Goal: Information Seeking & Learning: Learn about a topic

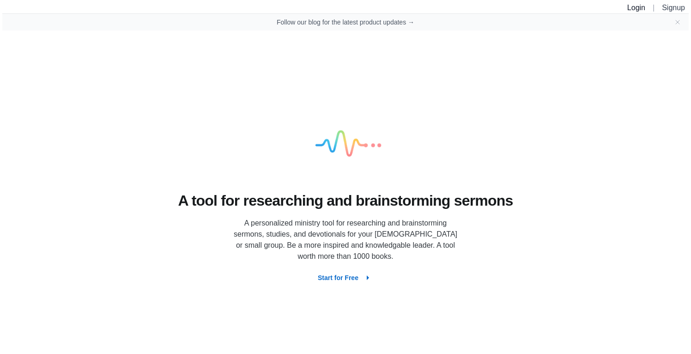
click at [639, 11] on link "Login" at bounding box center [636, 8] width 18 height 8
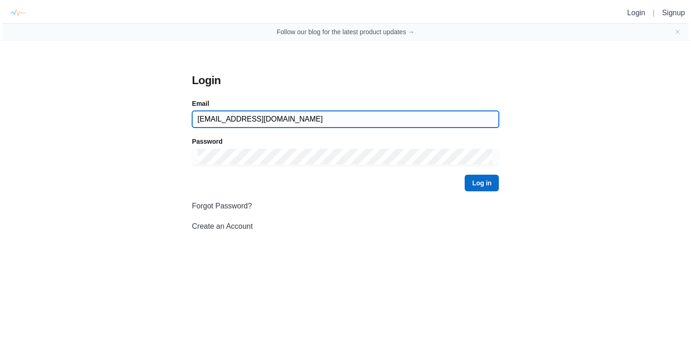
click at [253, 124] on input "[EMAIL_ADDRESS][DOMAIN_NAME]" at bounding box center [346, 119] width 296 height 17
type input "[EMAIL_ADDRESS][DOMAIN_NAME]"
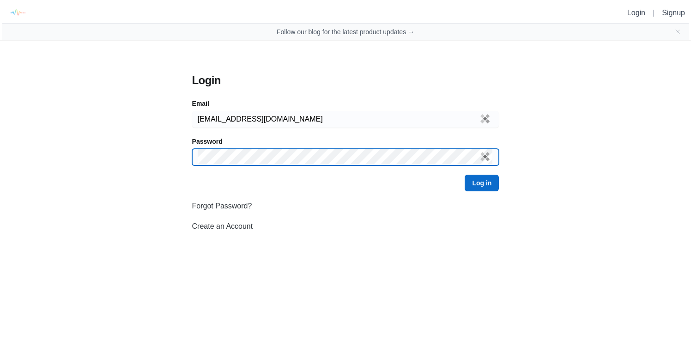
click at [465, 175] on button "Log in" at bounding box center [482, 183] width 34 height 17
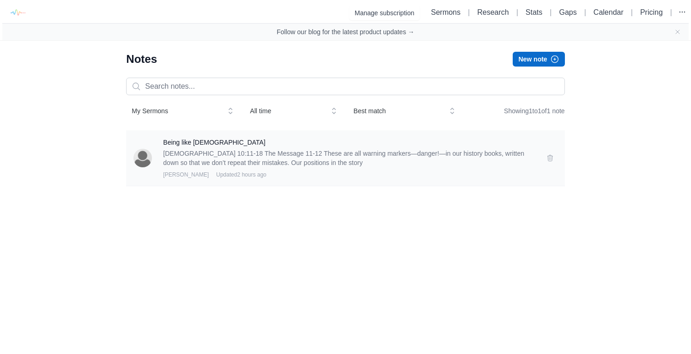
click at [244, 160] on p "[DEMOGRAPHIC_DATA] 10:11-18 The Message 11-12 These are all warning markers—dan…" at bounding box center [349, 158] width 372 height 18
click at [171, 146] on h3 "Being like [DEMOGRAPHIC_DATA]" at bounding box center [349, 142] width 372 height 9
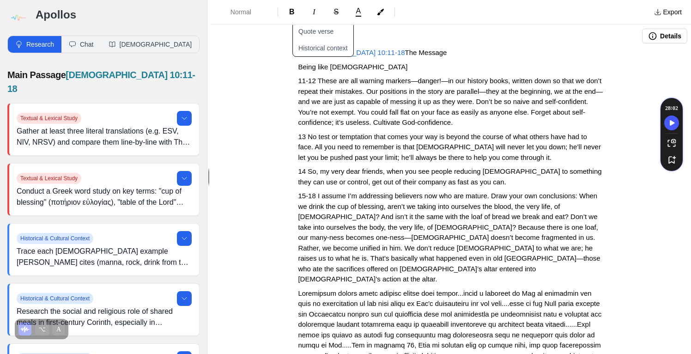
click at [661, 35] on button "Details" at bounding box center [664, 36] width 45 height 15
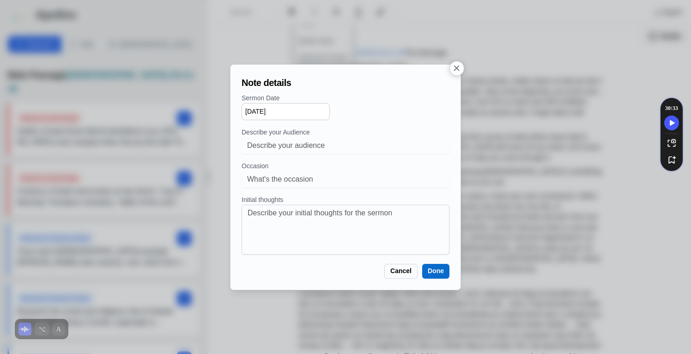
click at [458, 72] on icon "button" at bounding box center [457, 68] width 10 height 10
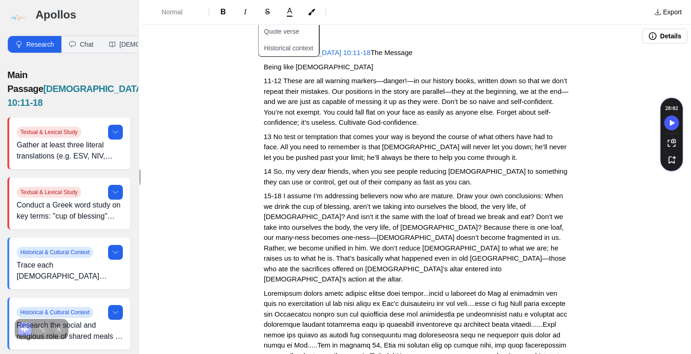
click at [16, 15] on img at bounding box center [17, 17] width 21 height 21
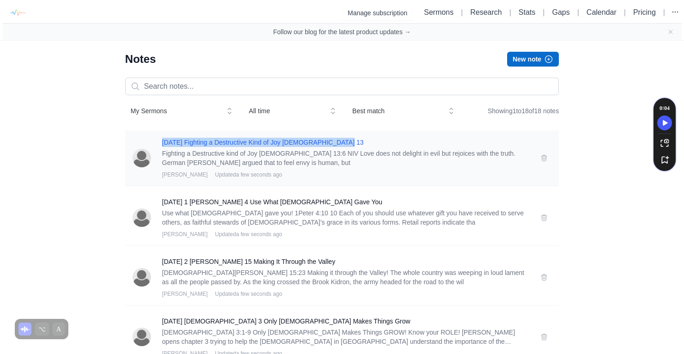
click at [310, 141] on h3 "03-03-19 Fighting a Destructive Kind of Joy 1 Corinthians 13" at bounding box center [345, 142] width 367 height 9
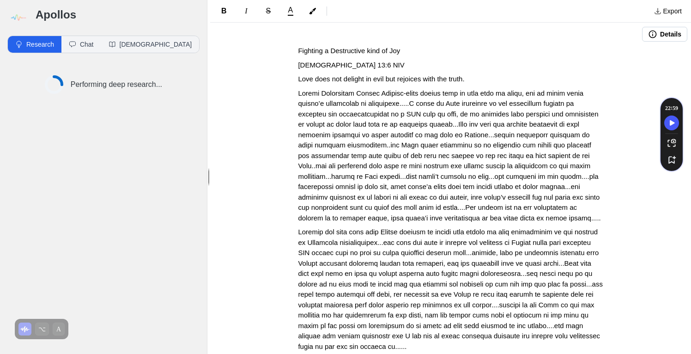
click at [651, 35] on button "Details" at bounding box center [664, 34] width 45 height 15
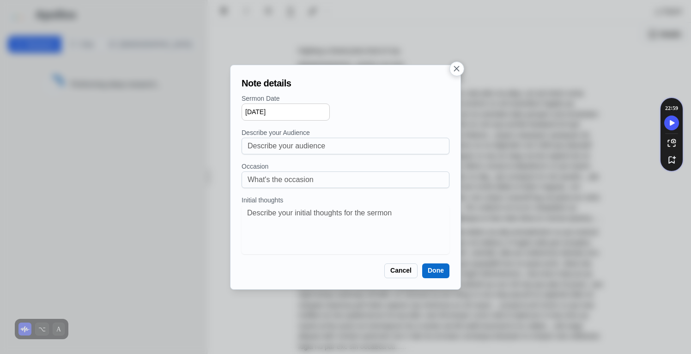
click at [458, 70] on icon "button" at bounding box center [457, 69] width 6 height 6
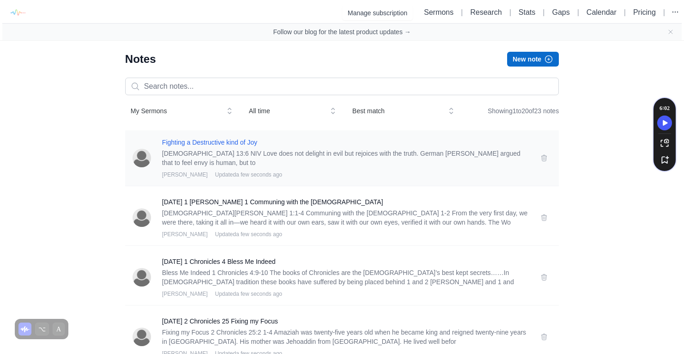
click at [477, 143] on h3 "Fighting a Destructive kind of Joy" at bounding box center [345, 142] width 367 height 9
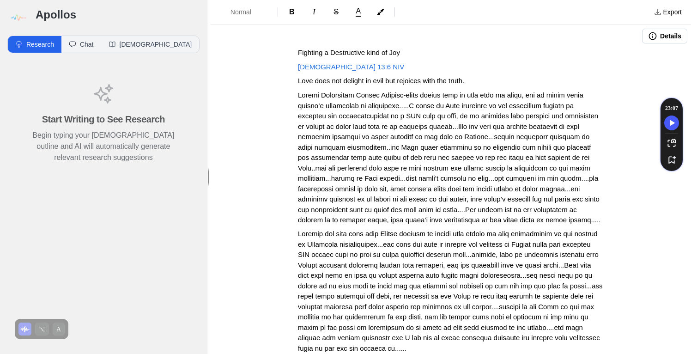
click at [667, 32] on button "Details" at bounding box center [664, 36] width 45 height 15
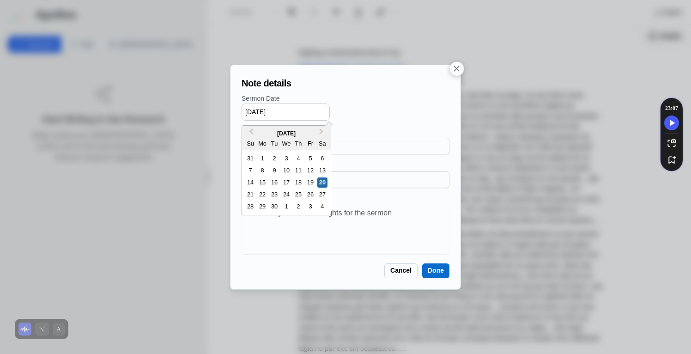
click at [253, 111] on input "[DATE]" at bounding box center [286, 111] width 88 height 17
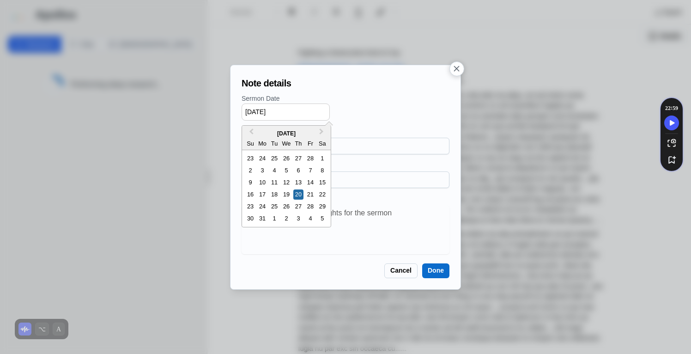
click at [261, 110] on input "03/20/2025" at bounding box center [286, 111] width 88 height 17
click at [276, 112] on input "03/20/2025" at bounding box center [286, 111] width 88 height 17
click at [250, 165] on div "3" at bounding box center [250, 170] width 10 height 10
type input "03/03/2019"
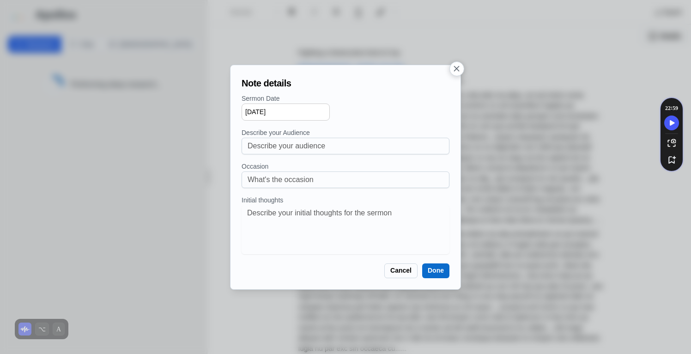
click at [440, 271] on button "Done" at bounding box center [435, 270] width 27 height 15
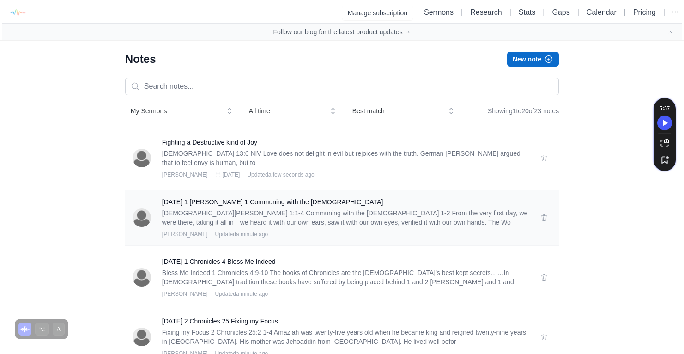
click at [403, 214] on p "1 John 1:1-4 Communing with the Christ 1-2 From the very first day, we were the…" at bounding box center [345, 217] width 367 height 18
click at [226, 201] on h3 "11-24-19 1 John 1 Communing with the Christ" at bounding box center [345, 201] width 367 height 9
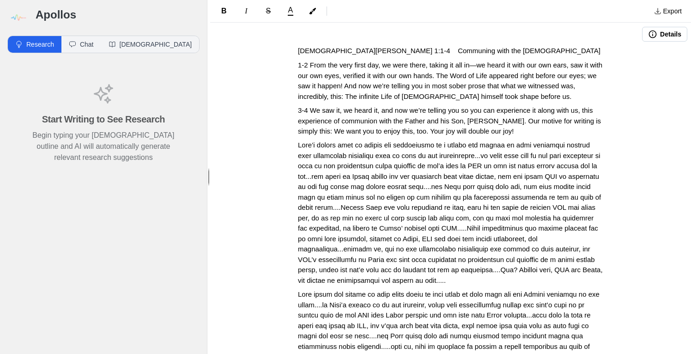
click at [665, 37] on button "Details" at bounding box center [664, 34] width 45 height 15
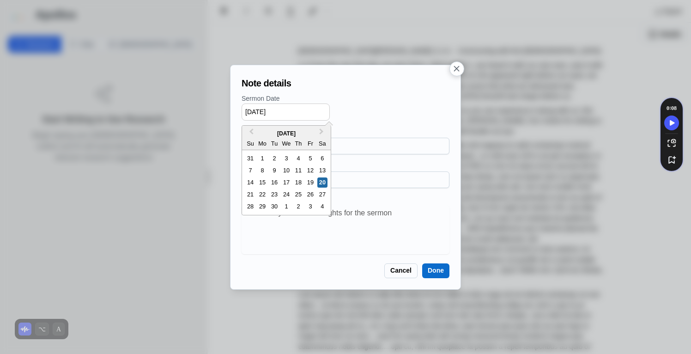
drag, startPoint x: 286, startPoint y: 107, endPoint x: 169, endPoint y: 118, distance: 117.9
click at [169, 118] on div "Note details Sermon Date [DATE] Previous Month Next Month [DATE] Su Mo Tu We Th…" at bounding box center [345, 177] width 691 height 354
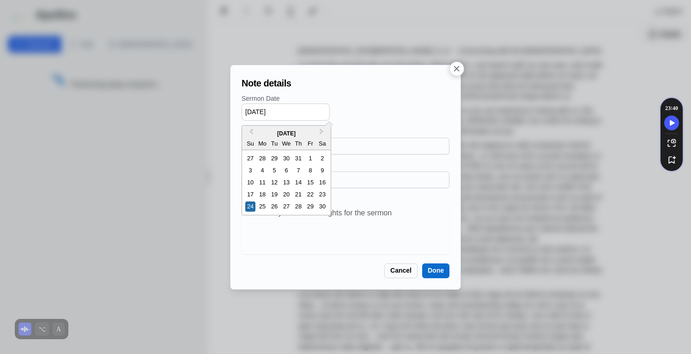
type input "11/24/2019"
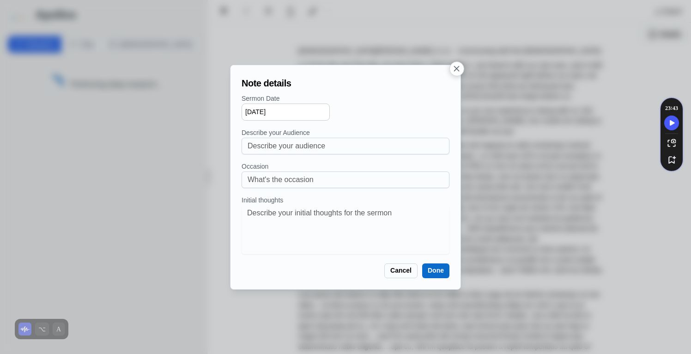
click at [434, 268] on button "Done" at bounding box center [435, 270] width 27 height 15
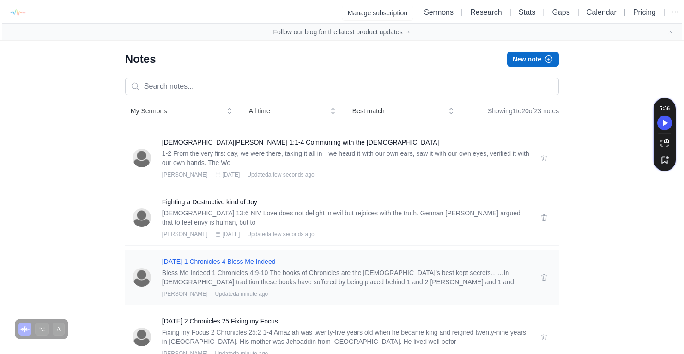
click at [279, 262] on h3 "06-22-14 1 Chronicles 4 Bless Me Indeed" at bounding box center [345, 261] width 367 height 9
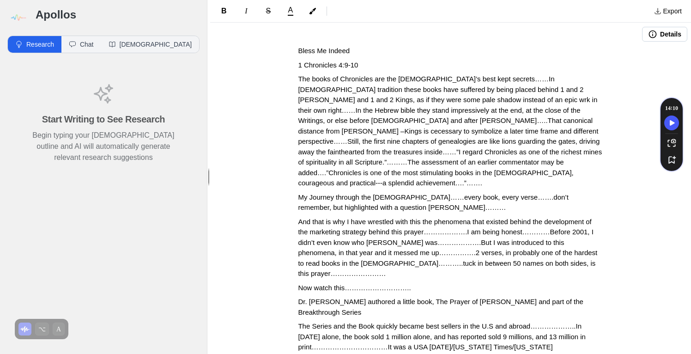
click at [651, 37] on button "Details" at bounding box center [664, 34] width 45 height 15
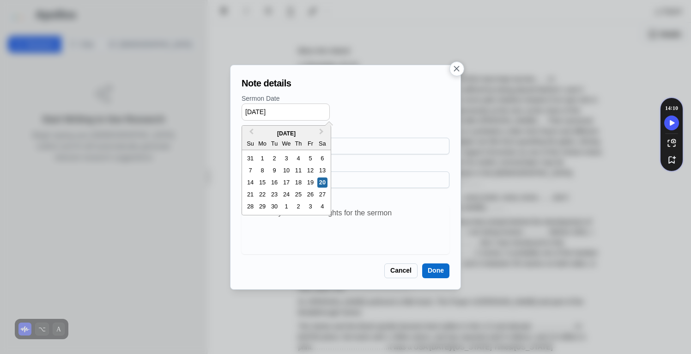
drag, startPoint x: 288, startPoint y: 112, endPoint x: 163, endPoint y: 105, distance: 125.9
click at [163, 105] on div "Note details Sermon Date [DATE] Previous Month Next Month [DATE] Su Mo Tu We Th…" at bounding box center [345, 177] width 691 height 354
type input "0"
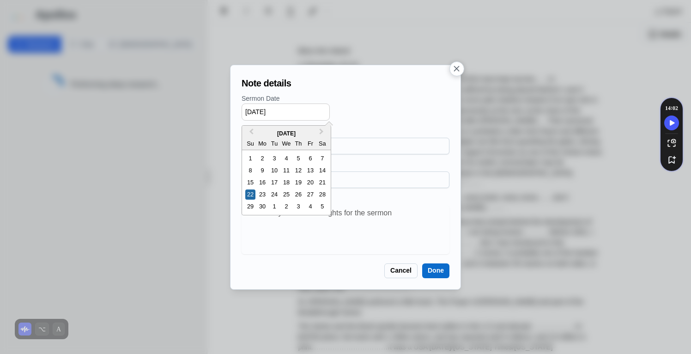
type input "06/22/2014"
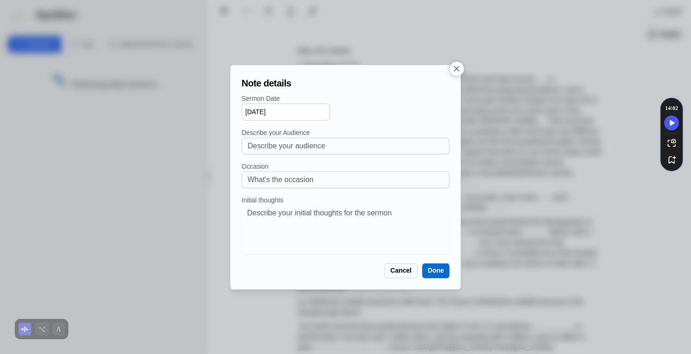
click at [441, 276] on button "Done" at bounding box center [435, 270] width 27 height 15
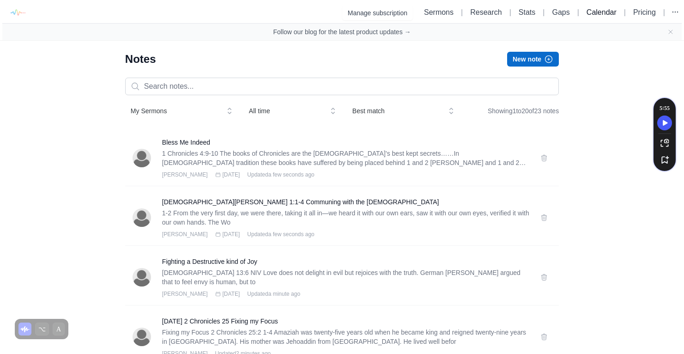
click at [590, 13] on link "Calendar" at bounding box center [602, 12] width 30 height 8
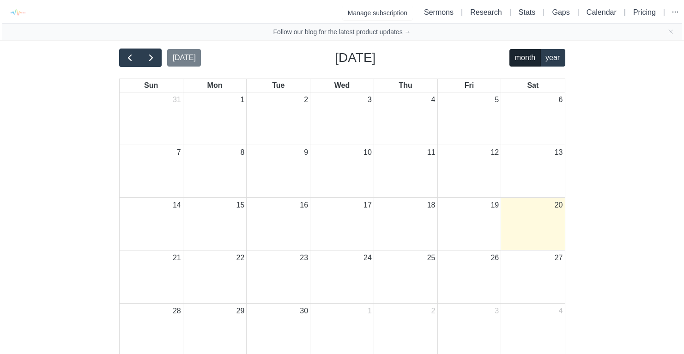
click at [376, 61] on h2 "[DATE]" at bounding box center [355, 57] width 41 height 19
click at [543, 53] on button "year" at bounding box center [553, 58] width 25 height 18
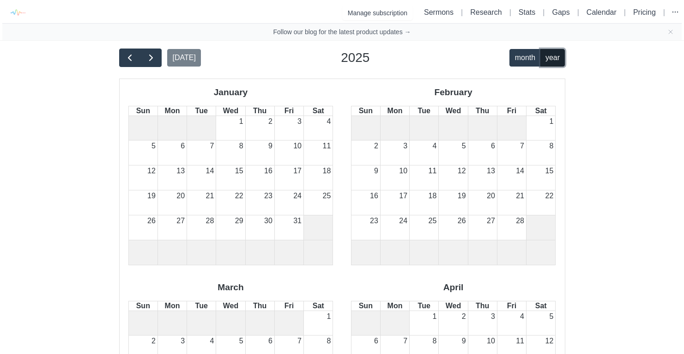
scroll to position [780, 0]
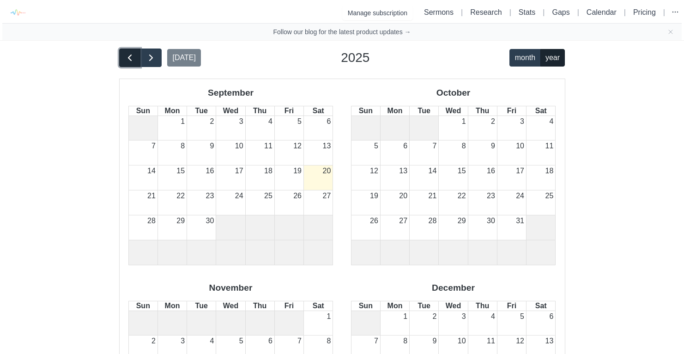
click at [131, 58] on span "button" at bounding box center [129, 57] width 11 height 11
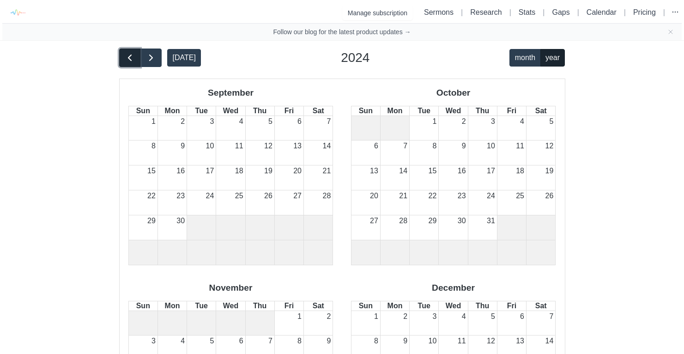
scroll to position [0, 0]
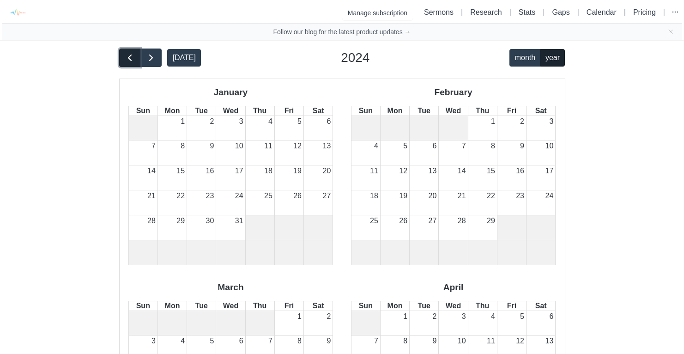
click at [131, 58] on span "button" at bounding box center [129, 57] width 11 height 11
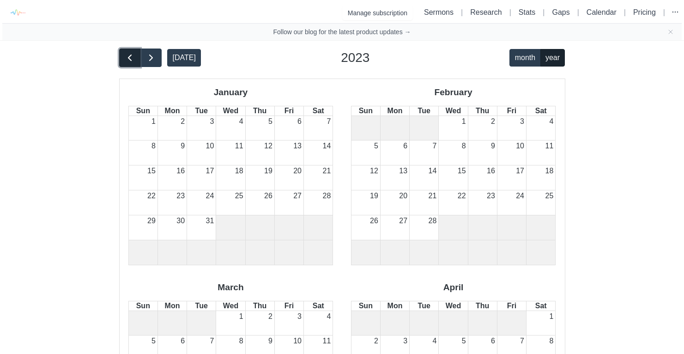
click at [131, 58] on span "button" at bounding box center [129, 57] width 11 height 11
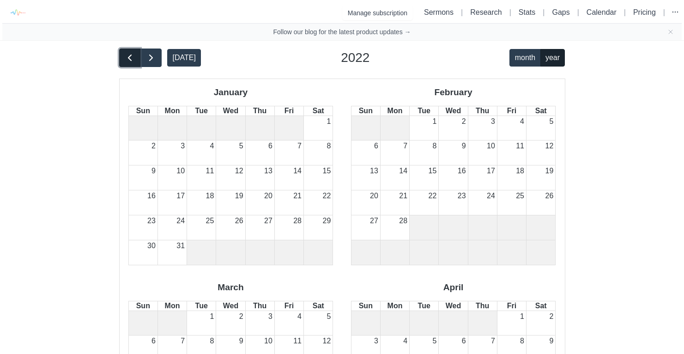
click at [131, 58] on span "button" at bounding box center [129, 57] width 11 height 11
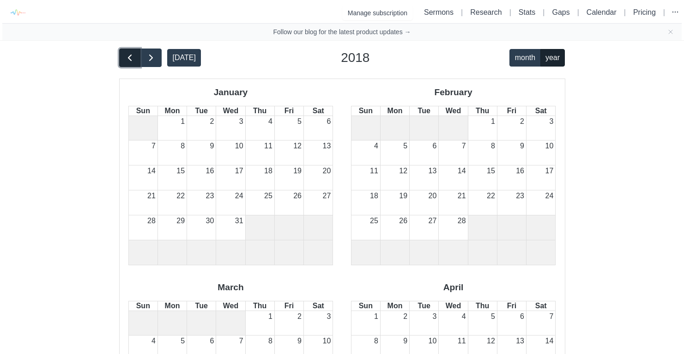
click at [131, 58] on span "button" at bounding box center [129, 57] width 11 height 11
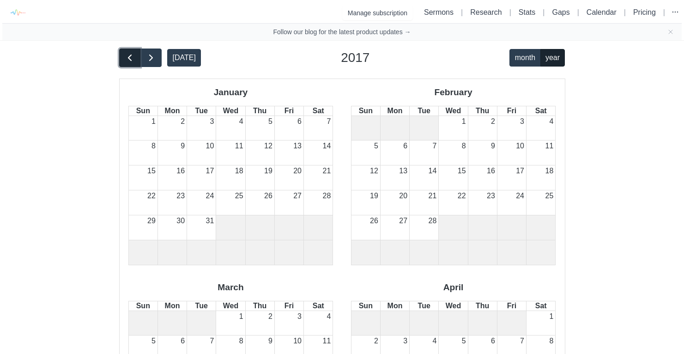
click at [131, 58] on span "button" at bounding box center [129, 57] width 11 height 11
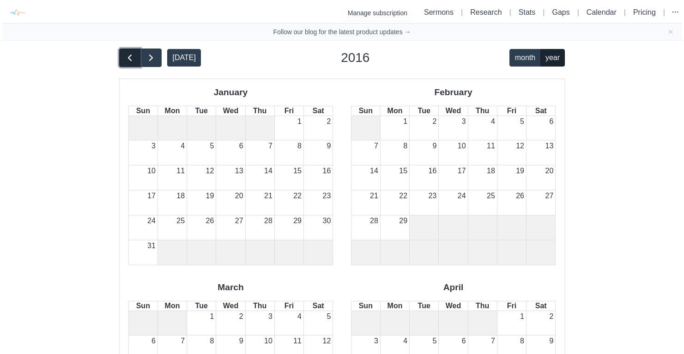
click at [131, 58] on span "button" at bounding box center [129, 57] width 11 height 11
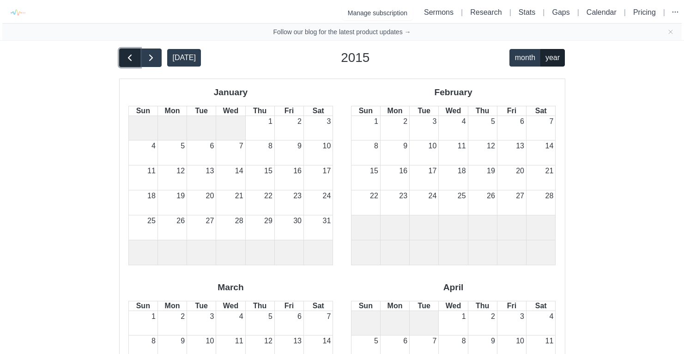
click at [131, 58] on span "button" at bounding box center [129, 57] width 11 height 11
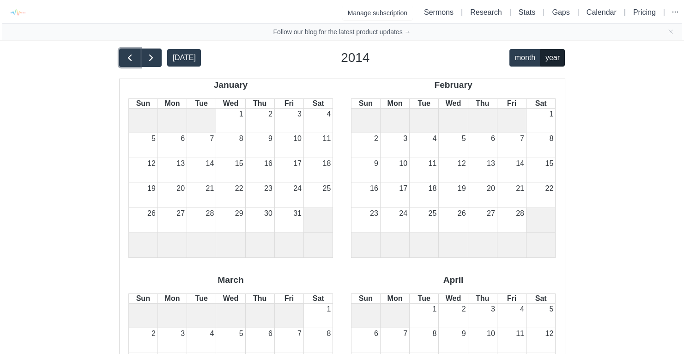
scroll to position [140, 0]
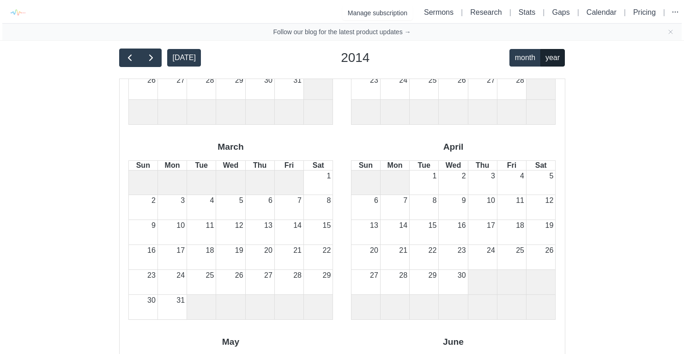
click at [428, 17] on li "Sermons" at bounding box center [438, 12] width 37 height 11
click at [426, 3] on div "Manage subscription Sermons | Research | Stats | Gaps | Calendar | Pricing |" at bounding box center [342, 12] width 680 height 21
click at [424, 12] on link "Sermons" at bounding box center [439, 12] width 30 height 8
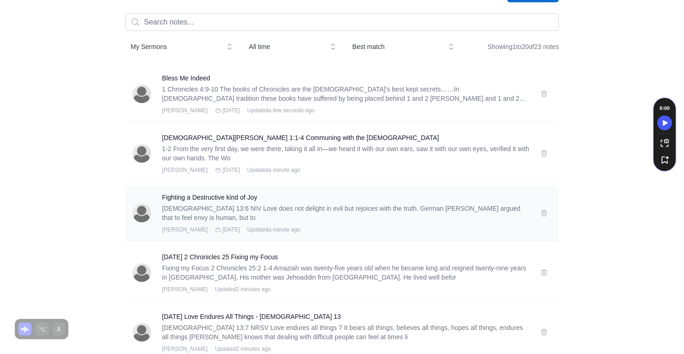
scroll to position [159, 0]
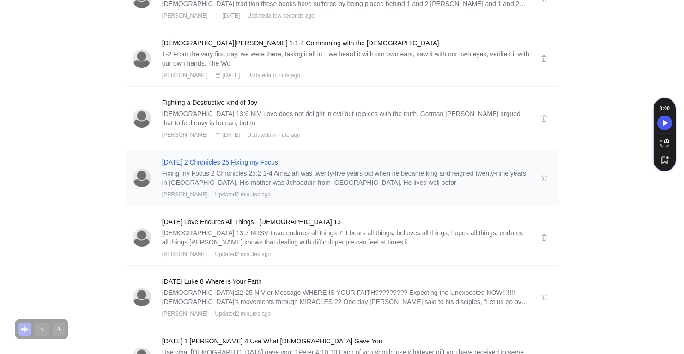
click at [228, 162] on h3 "08-16-20 2 Chronicles 25 Fixing my Focus" at bounding box center [345, 162] width 367 height 9
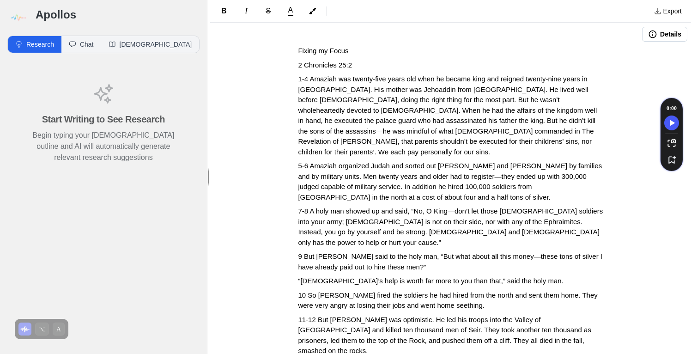
click at [649, 37] on icon "button" at bounding box center [653, 34] width 8 height 8
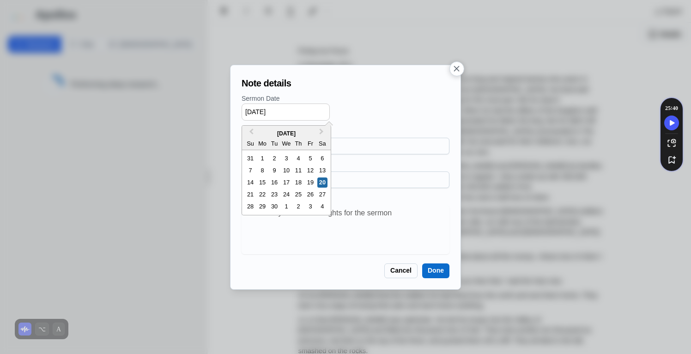
drag, startPoint x: 288, startPoint y: 114, endPoint x: 224, endPoint y: 103, distance: 65.0
click at [224, 103] on div "Note details Sermon Date 09/20/2025 Previous Month Next Month September 2025 Su…" at bounding box center [345, 177] width 691 height 354
type input "08/16/2020"
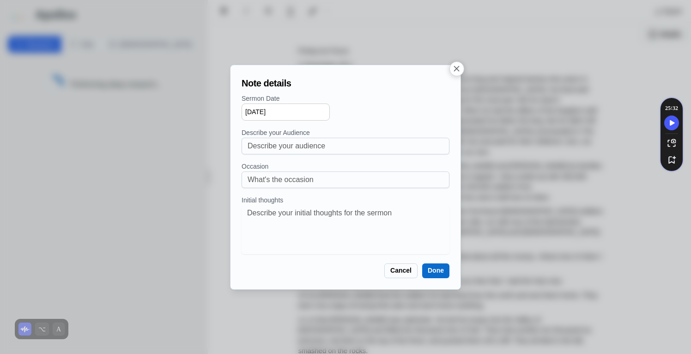
click at [430, 267] on button "Done" at bounding box center [435, 270] width 27 height 15
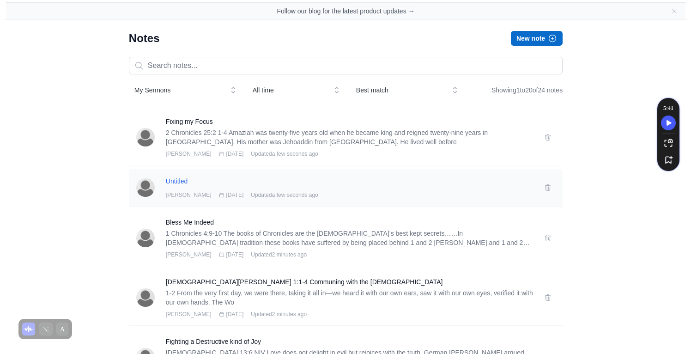
scroll to position [34, 0]
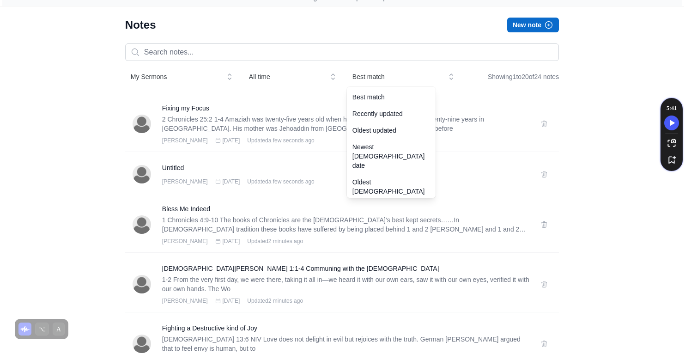
click at [353, 76] on span "Best match" at bounding box center [397, 76] width 89 height 9
click at [370, 109] on div "Recently updated" at bounding box center [391, 113] width 89 height 17
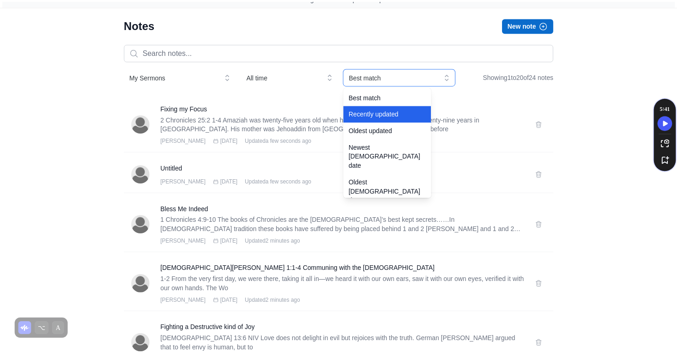
scroll to position [0, 0]
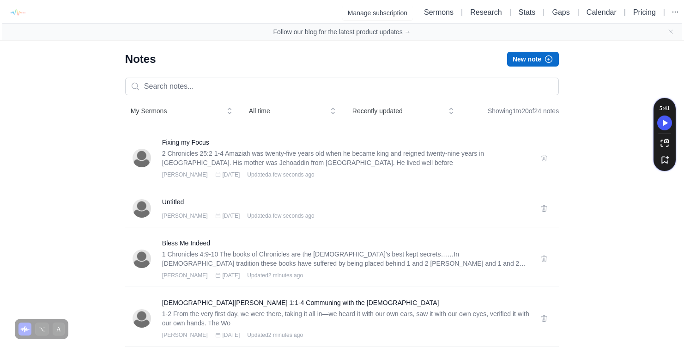
click at [377, 101] on div "My Sermons All time Recently updated Showing 1 to 20 of 24 notes" at bounding box center [342, 99] width 434 height 42
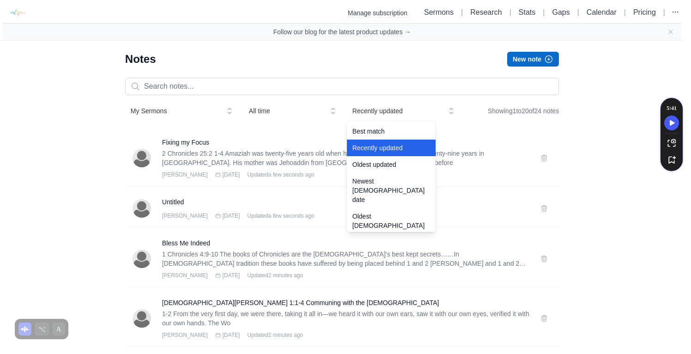
click at [375, 109] on span "Recently updated" at bounding box center [397, 110] width 89 height 9
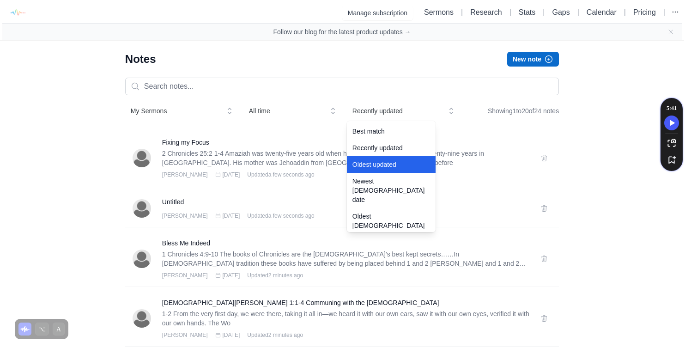
click at [373, 158] on div "Oldest updated" at bounding box center [391, 164] width 89 height 17
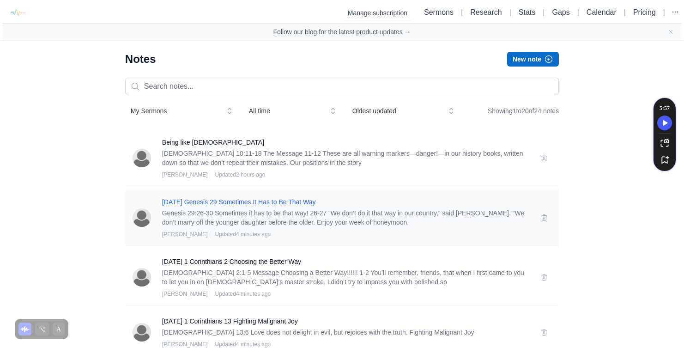
click at [280, 203] on h3 "07-23-17 Genesis 29 Sometimes It Has to Be That Way" at bounding box center [345, 201] width 367 height 9
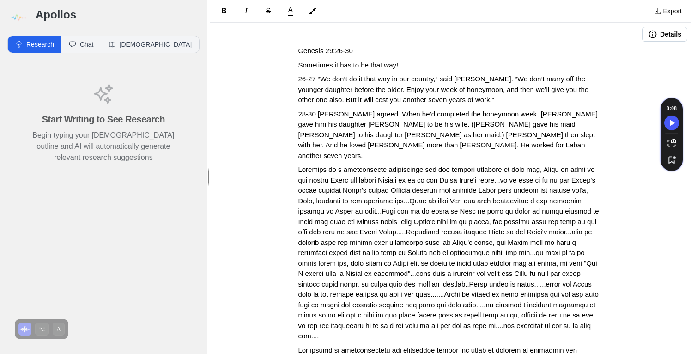
click at [673, 37] on button "Details" at bounding box center [664, 34] width 45 height 15
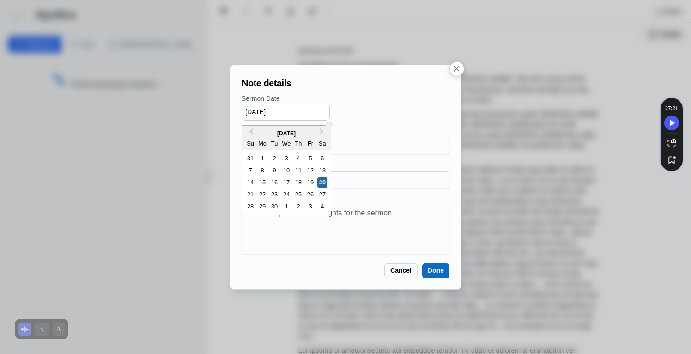
drag, startPoint x: 292, startPoint y: 114, endPoint x: 213, endPoint y: 105, distance: 79.5
click at [213, 105] on div "Note details Sermon Date 09/20/2025 Previous Month Next Month September 2025 Su…" at bounding box center [345, 177] width 691 height 354
drag, startPoint x: 314, startPoint y: 110, endPoint x: 221, endPoint y: 112, distance: 93.4
click at [221, 112] on div "Note details Sermon Date 01/01/72320 Previous Month Next Month January 72320 Su…" at bounding box center [345, 177] width 691 height 354
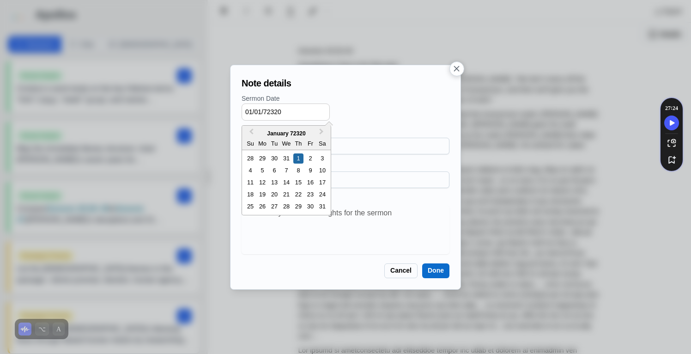
drag, startPoint x: 303, startPoint y: 114, endPoint x: 200, endPoint y: 105, distance: 102.9
click at [200, 105] on div "Note details Sermon Date 01/01/72320 Previous Month Next Month January 72320 Su…" at bounding box center [345, 177] width 691 height 354
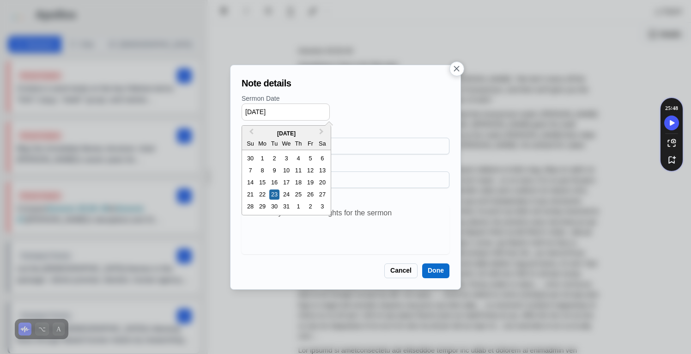
type input "07/23/2019"
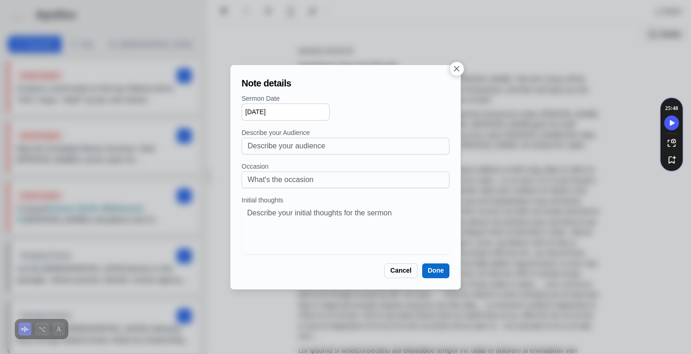
click at [443, 269] on button "Done" at bounding box center [435, 270] width 27 height 15
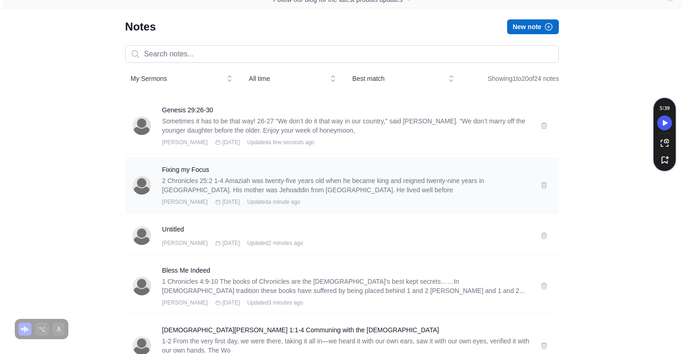
scroll to position [34, 0]
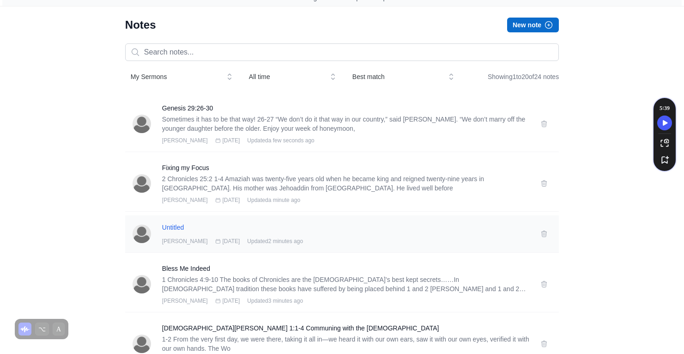
click at [164, 227] on h3 "Untitled" at bounding box center [345, 227] width 367 height 9
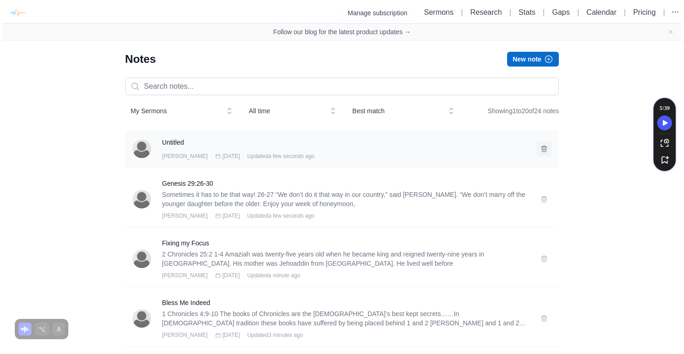
click at [541, 148] on icon at bounding box center [544, 148] width 7 height 7
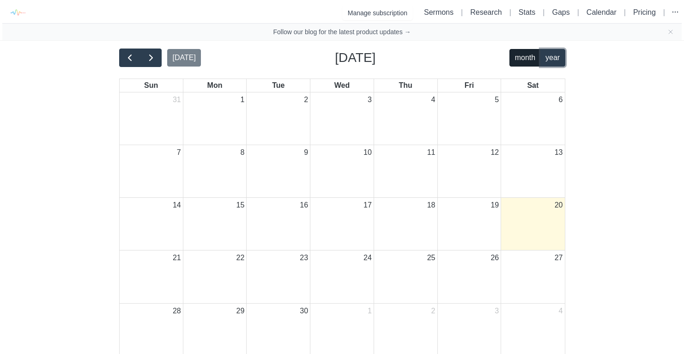
drag, startPoint x: 558, startPoint y: 59, endPoint x: 325, endPoint y: 43, distance: 233.5
click at [558, 59] on button "year" at bounding box center [553, 58] width 25 height 18
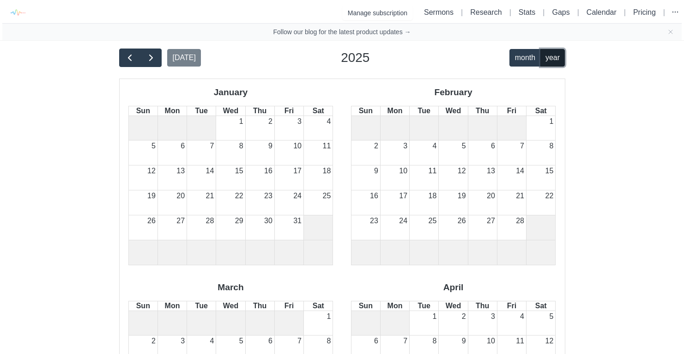
scroll to position [780, 0]
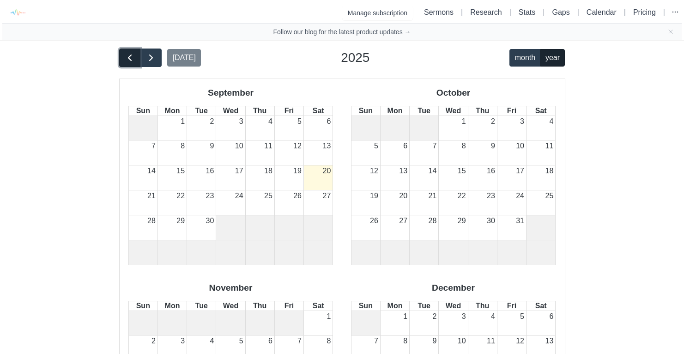
click at [132, 55] on span "button" at bounding box center [129, 57] width 11 height 11
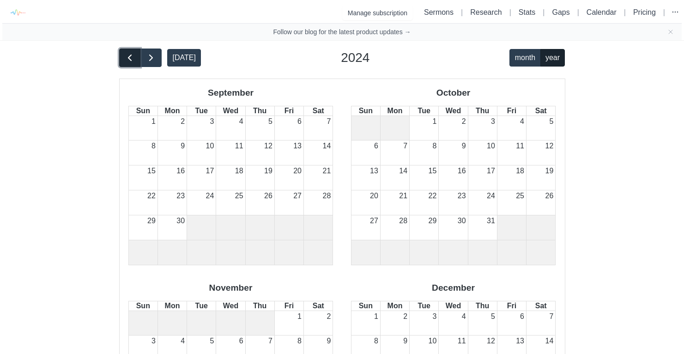
scroll to position [0, 0]
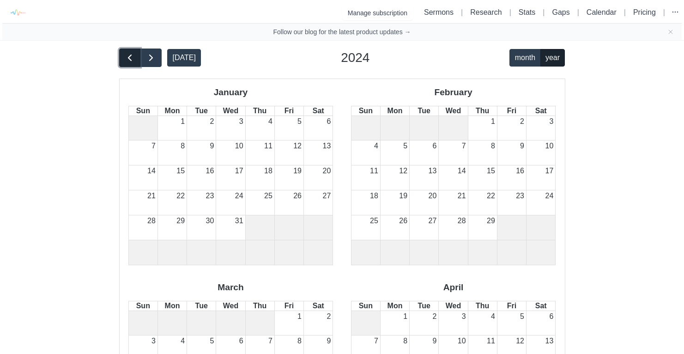
click at [130, 56] on span "button" at bounding box center [129, 57] width 11 height 11
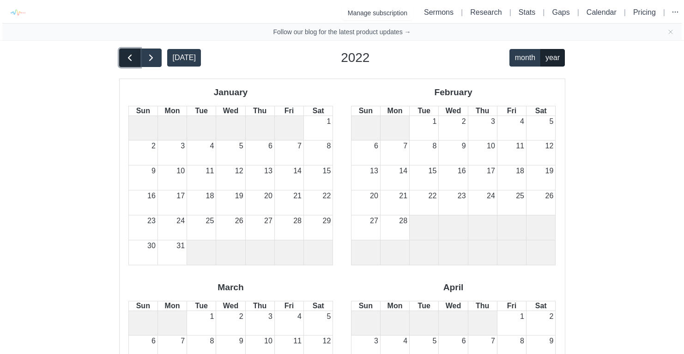
click at [130, 56] on span "button" at bounding box center [129, 57] width 11 height 11
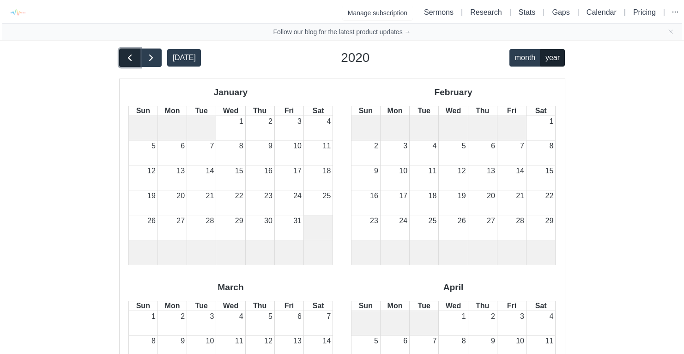
click at [131, 56] on span "button" at bounding box center [129, 57] width 11 height 11
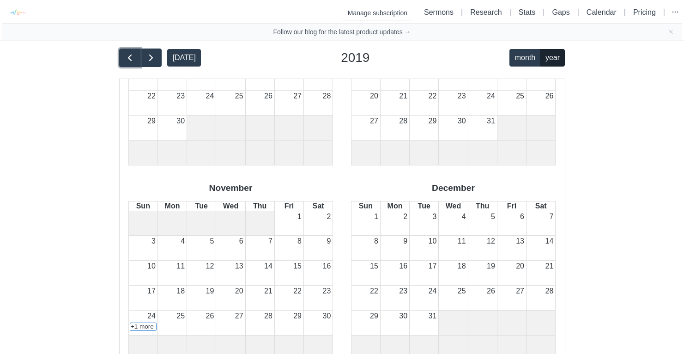
scroll to position [883, 0]
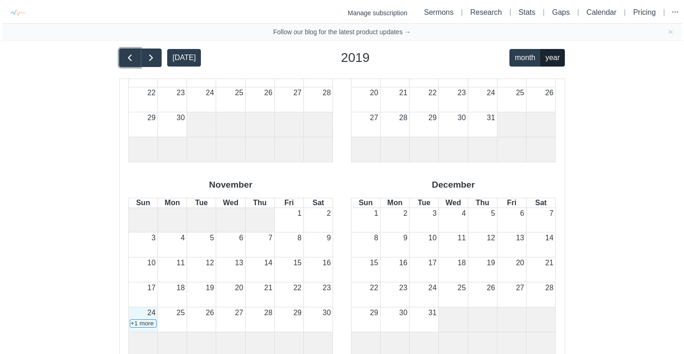
click at [140, 319] on div "24 1 John 1:1-4 Communing with the Christ Tyrone Nelson +1 more" at bounding box center [143, 319] width 29 height 24
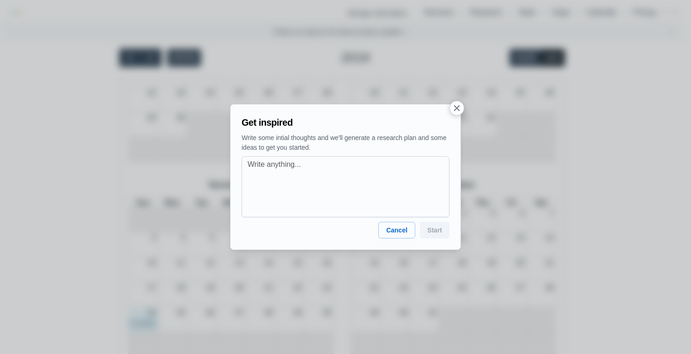
drag, startPoint x: 396, startPoint y: 231, endPoint x: 361, endPoint y: 237, distance: 35.1
click at [395, 231] on button "Cancel" at bounding box center [396, 230] width 37 height 17
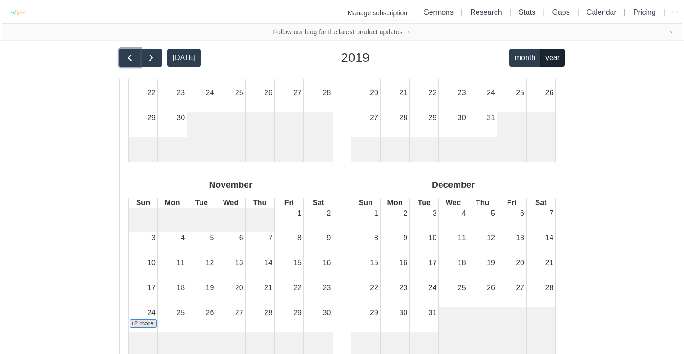
click at [133, 323] on link "+2 more" at bounding box center [143, 323] width 27 height 8
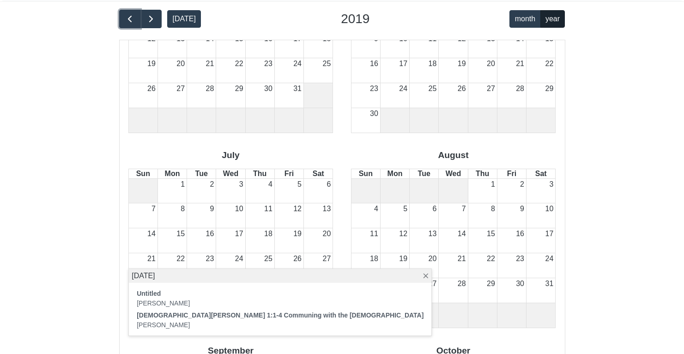
scroll to position [0, 0]
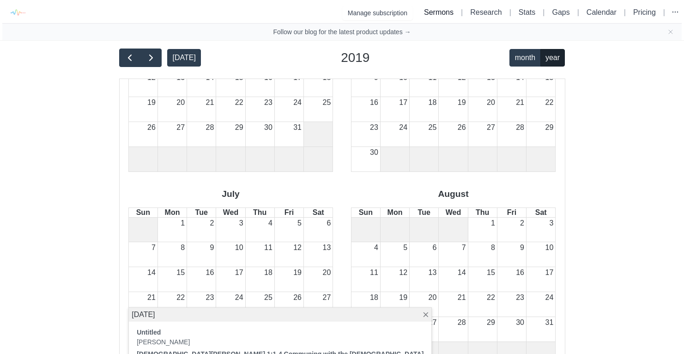
click at [424, 12] on link "Sermons" at bounding box center [439, 12] width 30 height 8
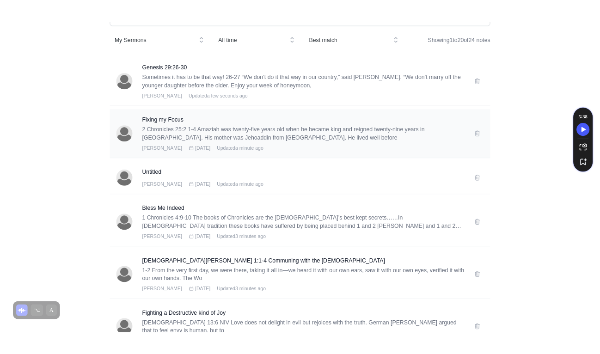
scroll to position [92, 0]
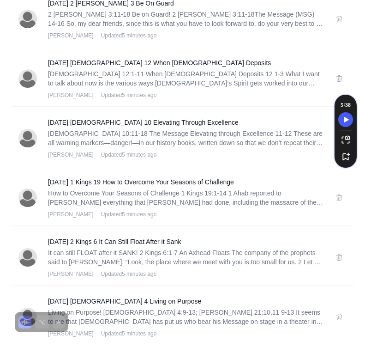
scroll to position [1027, 0]
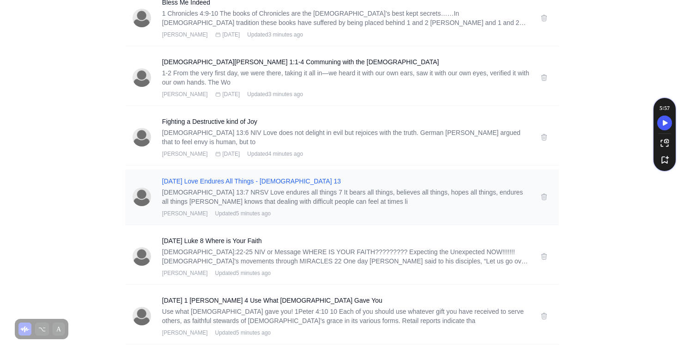
scroll to position [260, 0]
click at [304, 179] on h3 "02-10-19 Love Endures All Things - 1 Corinthians 13" at bounding box center [345, 180] width 367 height 9
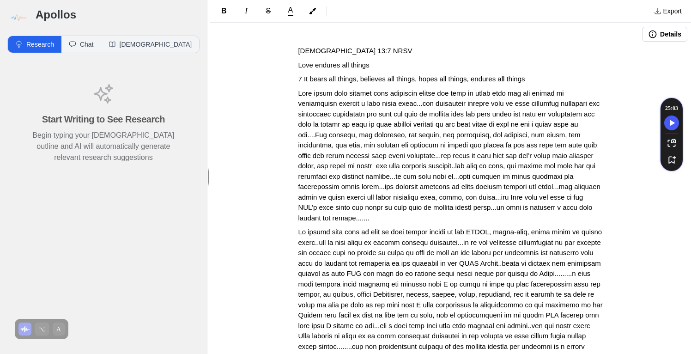
click at [658, 41] on button "Details" at bounding box center [664, 34] width 45 height 15
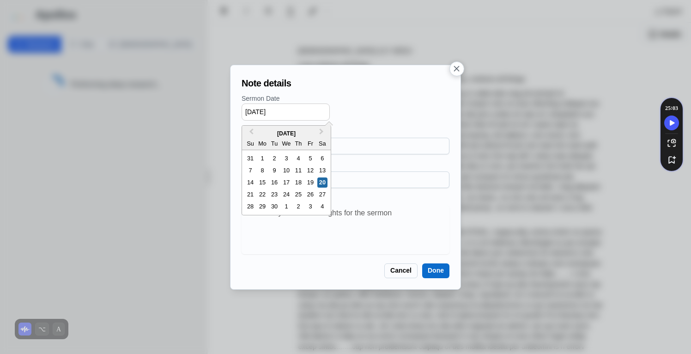
drag, startPoint x: 292, startPoint y: 116, endPoint x: 204, endPoint y: 103, distance: 89.7
click at [204, 103] on div "Note details Sermon Date 09/20/2025 Previous Month Next Month September 2025 Su…" at bounding box center [345, 177] width 691 height 354
type input "02/10/2019"
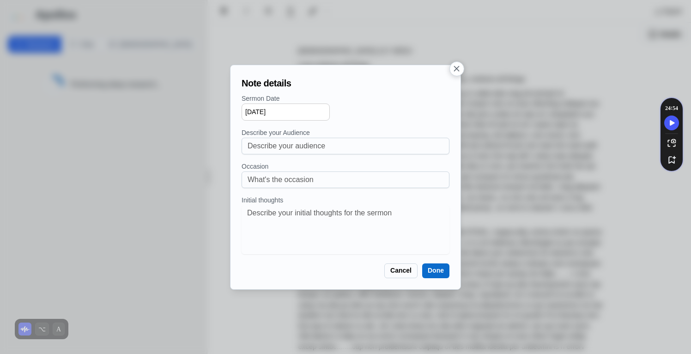
click at [441, 275] on button "Done" at bounding box center [435, 270] width 27 height 15
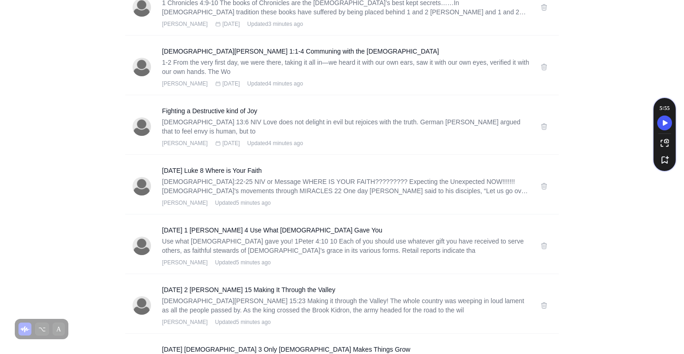
scroll to position [353, 0]
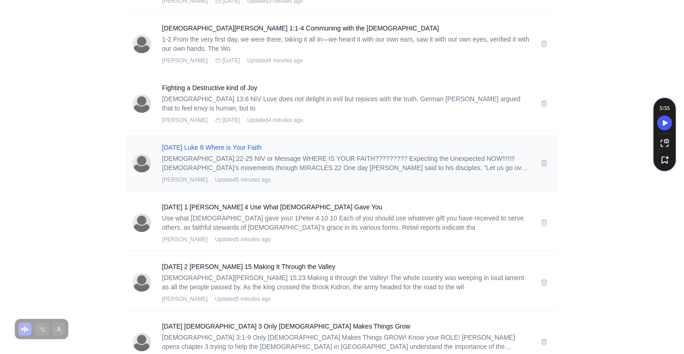
click at [228, 146] on h3 "12-26-15 Luke 8 Where is Your Faith" at bounding box center [345, 147] width 367 height 9
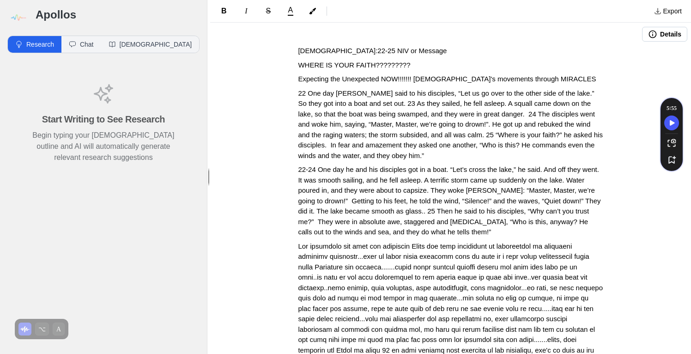
click at [650, 33] on icon "button" at bounding box center [652, 34] width 9 height 9
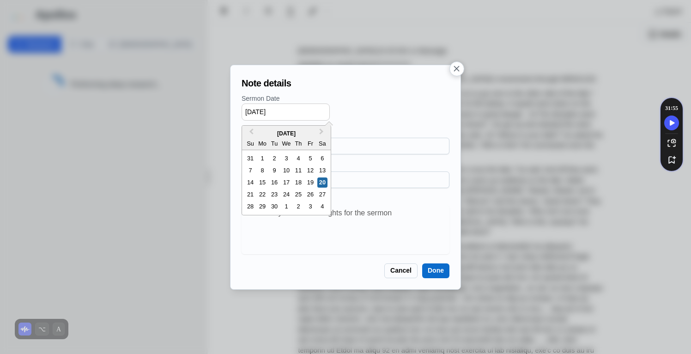
drag, startPoint x: 279, startPoint y: 112, endPoint x: 231, endPoint y: 109, distance: 48.6
click at [231, 109] on div "Note details Sermon Date 09/20/2025 Previous Month Next Month September 2025 Su…" at bounding box center [345, 177] width 231 height 225
type input "12/26/2015"
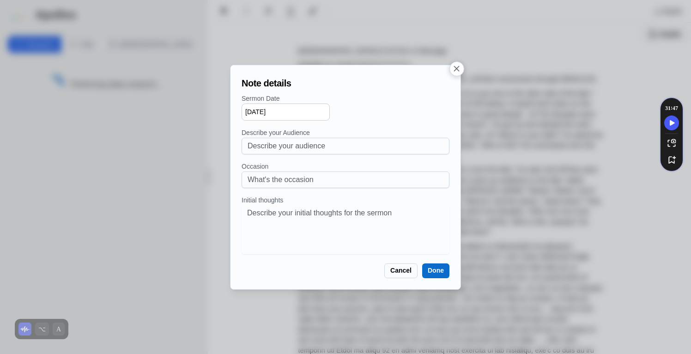
click at [441, 271] on button "Done" at bounding box center [435, 270] width 27 height 15
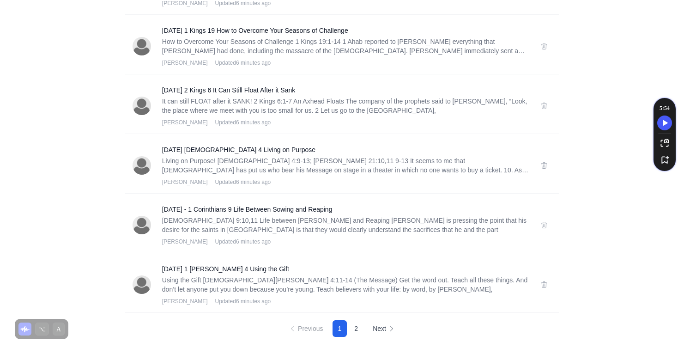
scroll to position [1007, 0]
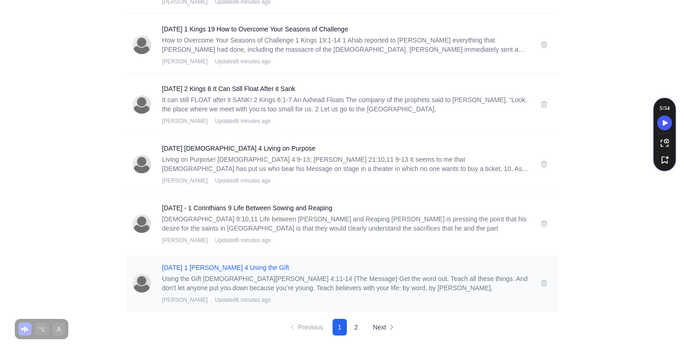
click at [259, 267] on h3 "02-11-18 1 Timothy 4 Using the Gift" at bounding box center [345, 267] width 367 height 9
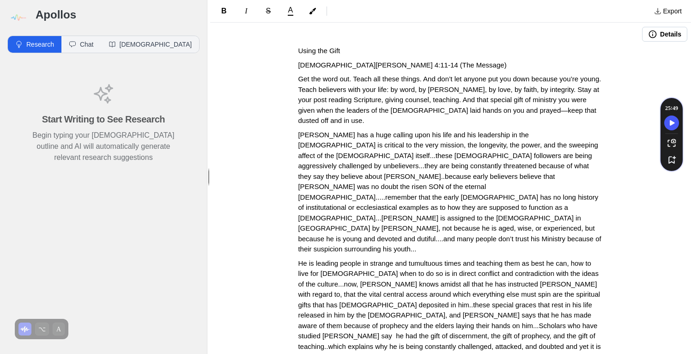
click at [649, 32] on icon "button" at bounding box center [653, 34] width 8 height 8
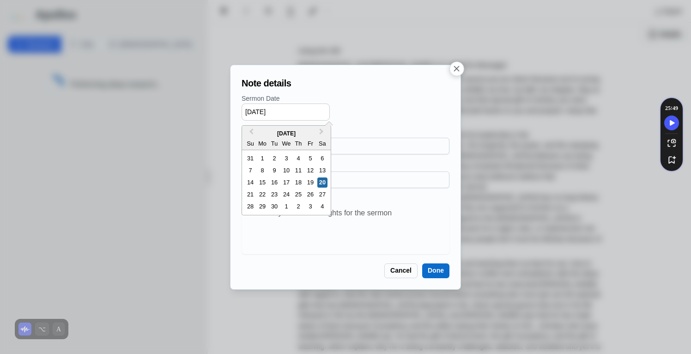
drag, startPoint x: 286, startPoint y: 114, endPoint x: 241, endPoint y: 101, distance: 47.1
click at [242, 101] on div "Sermon Date 09/20/2025 Previous Month Next Month September 2025 Su Mo Tu We Th …" at bounding box center [346, 107] width 208 height 27
type input "02/11/2018"
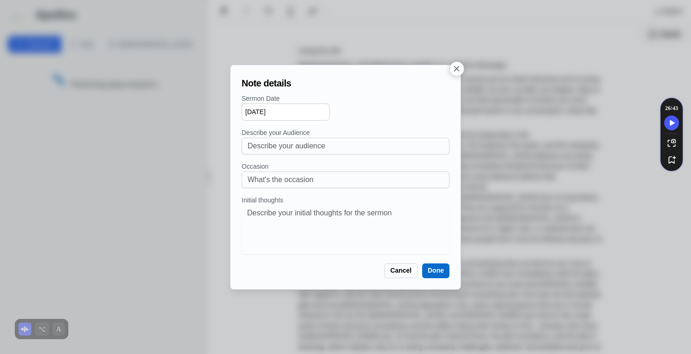
click at [434, 268] on button "Done" at bounding box center [435, 270] width 27 height 15
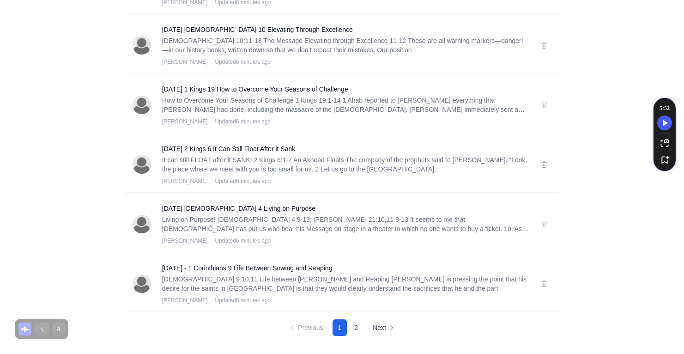
scroll to position [1007, 0]
click at [286, 271] on h3 "08-09-15 - 1 Corinthians 9 Life Between Sowing and Reaping" at bounding box center [345, 267] width 367 height 9
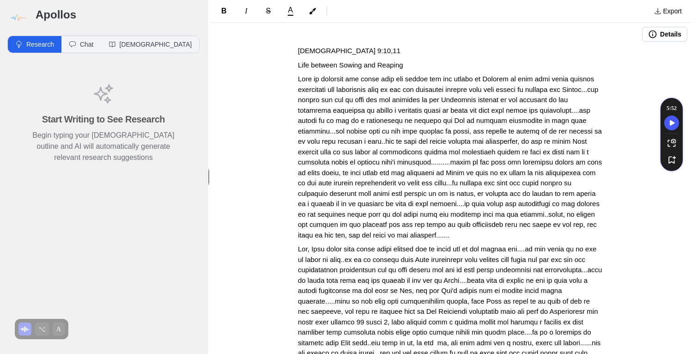
click at [661, 37] on button "Details" at bounding box center [664, 34] width 45 height 15
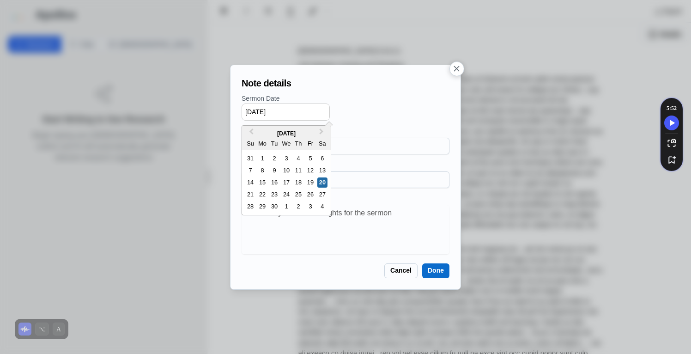
drag, startPoint x: 291, startPoint y: 113, endPoint x: 220, endPoint y: 105, distance: 71.2
click at [220, 105] on div "Note details Sermon Date 09/20/2025 Previous Month Next Month September 2025 Su…" at bounding box center [345, 177] width 691 height 354
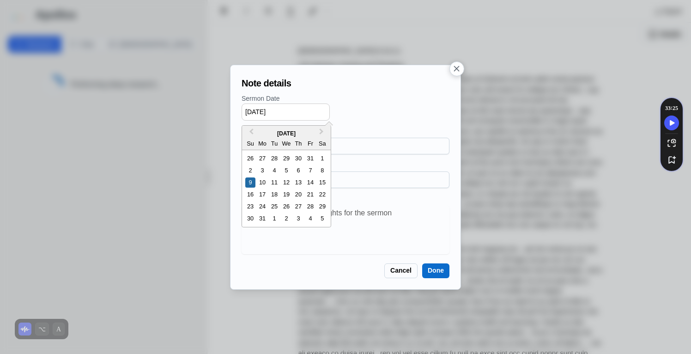
type input "08/09/2015"
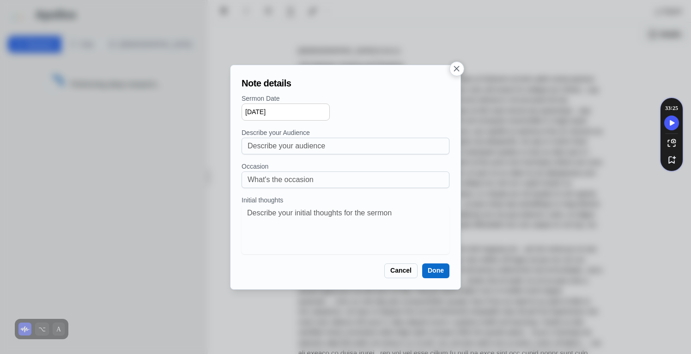
click at [445, 269] on button "Done" at bounding box center [435, 270] width 27 height 15
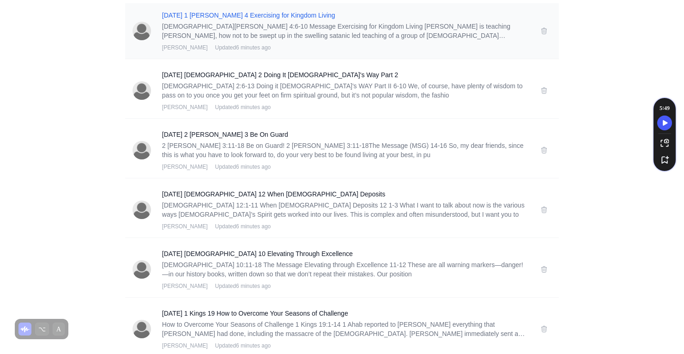
scroll to position [1007, 0]
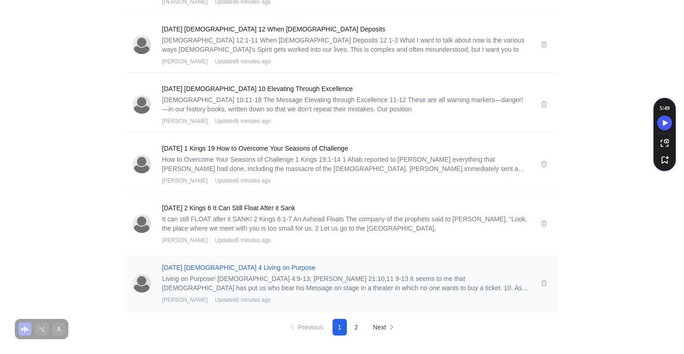
click at [278, 267] on h3 "08-12-18 1 Corinthians 4 Living on Purpose" at bounding box center [345, 267] width 367 height 9
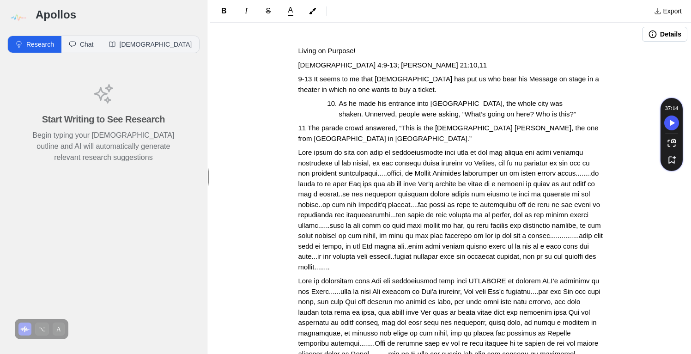
click at [659, 37] on button "Details" at bounding box center [664, 34] width 45 height 15
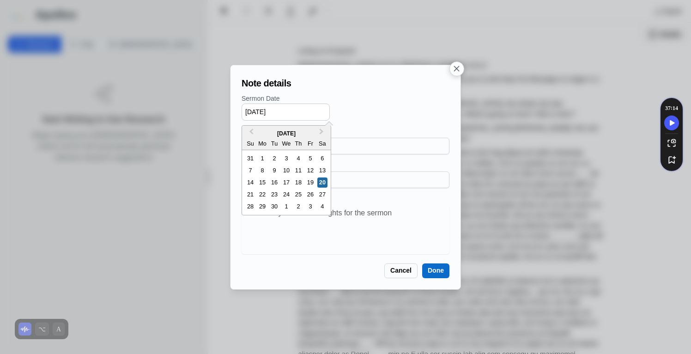
drag, startPoint x: 292, startPoint y: 110, endPoint x: 190, endPoint y: 105, distance: 102.7
click at [189, 103] on div "Note details Sermon Date 09/20/2025 Previous Month Next Month September 2025 Su…" at bounding box center [345, 177] width 691 height 354
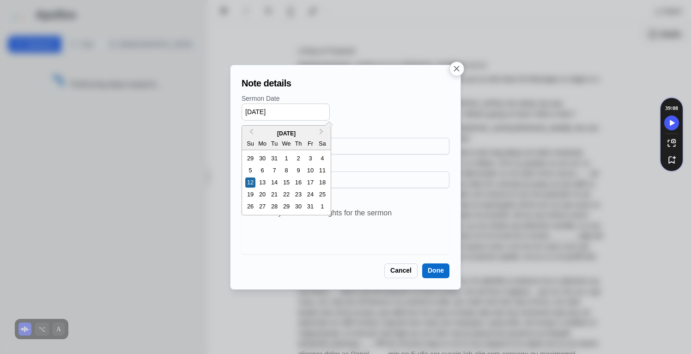
type input "08/12/2018"
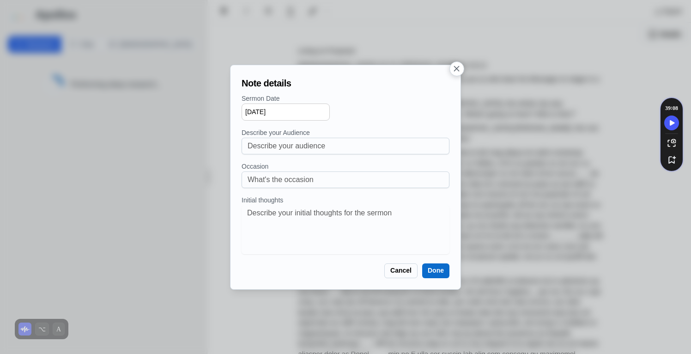
click at [428, 275] on button "Done" at bounding box center [435, 270] width 27 height 15
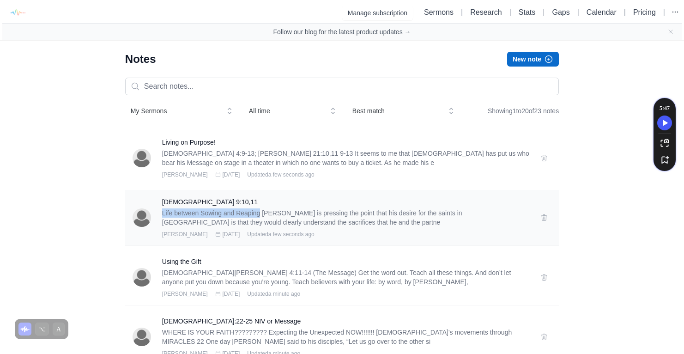
drag, startPoint x: 267, startPoint y: 215, endPoint x: 166, endPoint y: 207, distance: 101.1
click at [166, 207] on div "1 Corinthians 9:10,11 Life between Sowing and Reaping Paul is pressing the poin…" at bounding box center [345, 217] width 367 height 41
copy p "Life between Sowing and Reaping"
click at [194, 202] on h3 "1 Corinthians 9:10,11" at bounding box center [345, 201] width 367 height 9
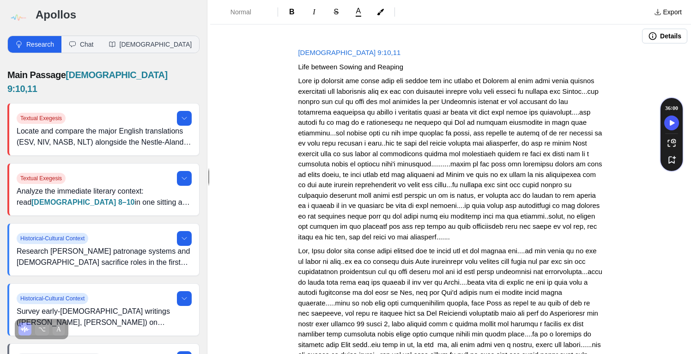
click at [672, 37] on button "Details" at bounding box center [664, 36] width 45 height 15
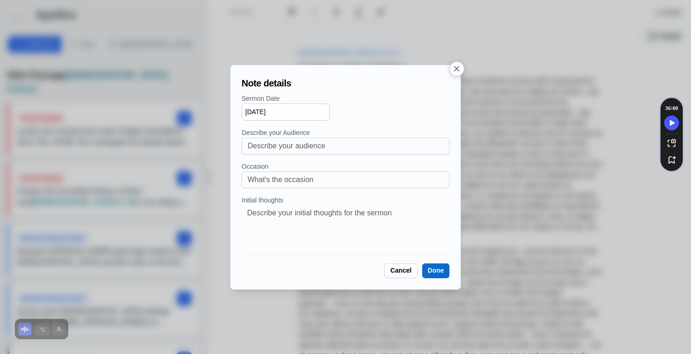
click at [454, 69] on icon "button" at bounding box center [457, 69] width 10 height 10
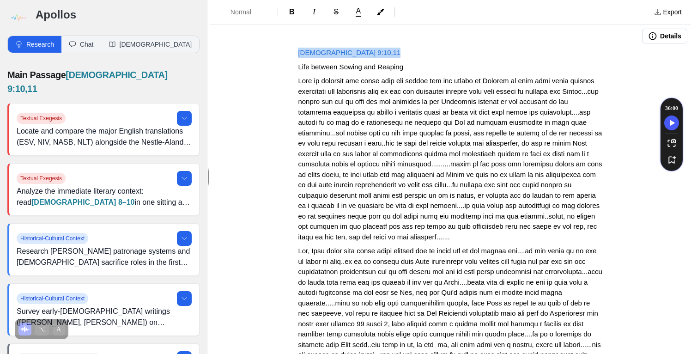
drag, startPoint x: 375, startPoint y: 51, endPoint x: 284, endPoint y: 45, distance: 90.8
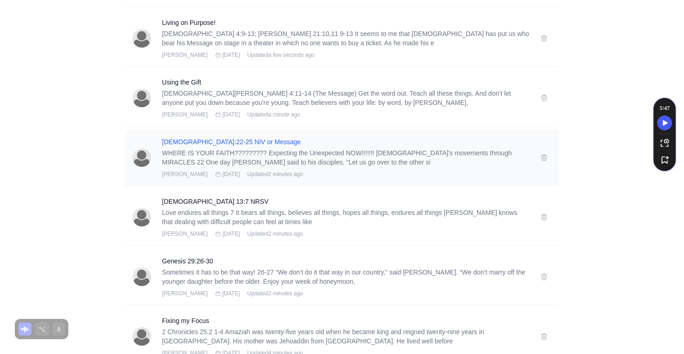
scroll to position [181, 0]
click at [231, 141] on h3 "Luke 8:22-25 NIV or Message" at bounding box center [345, 140] width 367 height 9
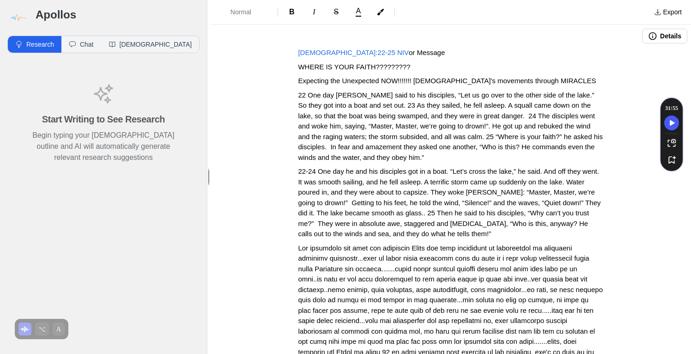
drag, startPoint x: 414, startPoint y: 51, endPoint x: 285, endPoint y: 42, distance: 128.7
click at [285, 42] on div "Details Luke 8:22-25 NIV or Message WHERE IS YOUR FAITH????????? Expecting the …" at bounding box center [450, 189] width 481 height 329
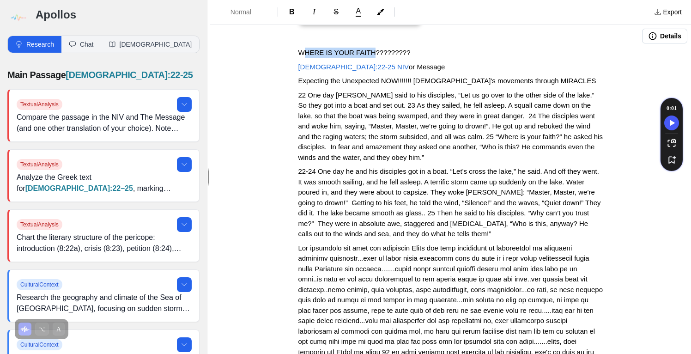
drag, startPoint x: 302, startPoint y: 52, endPoint x: 369, endPoint y: 56, distance: 67.2
click at [369, 56] on span "WHERE IS YOUR FAITH?????????" at bounding box center [354, 53] width 112 height 8
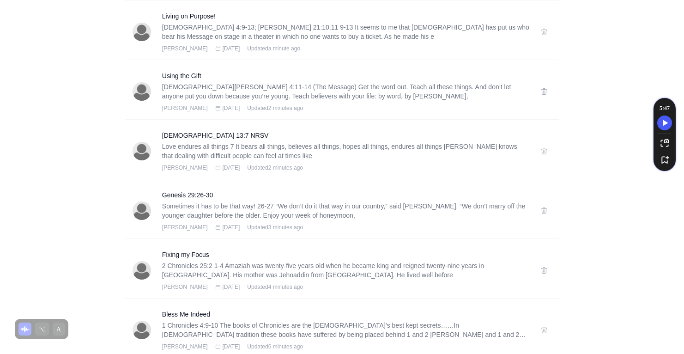
scroll to position [246, 0]
click at [229, 136] on h3 "1 Corinthians 13:7 NRSV" at bounding box center [345, 134] width 367 height 9
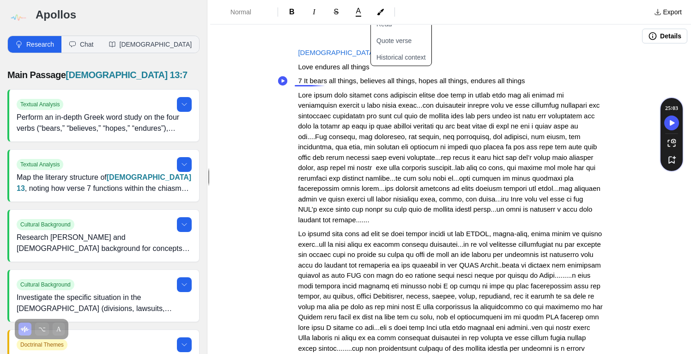
drag, startPoint x: 371, startPoint y: 67, endPoint x: 296, endPoint y: 68, distance: 74.9
click at [298, 68] on span "Love endures all things" at bounding box center [333, 67] width 71 height 8
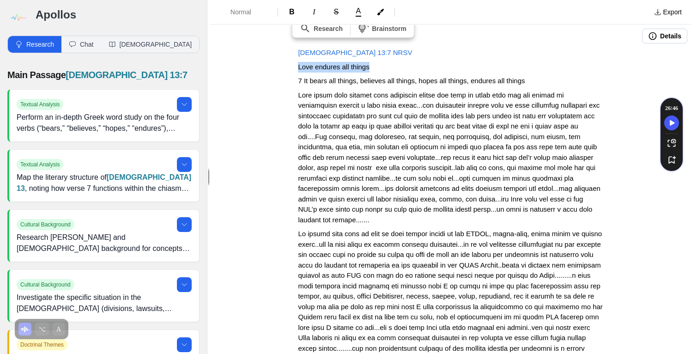
drag, startPoint x: 300, startPoint y: 67, endPoint x: 372, endPoint y: 66, distance: 72.1
click at [372, 65] on p "Love endures all things" at bounding box center [450, 67] width 305 height 11
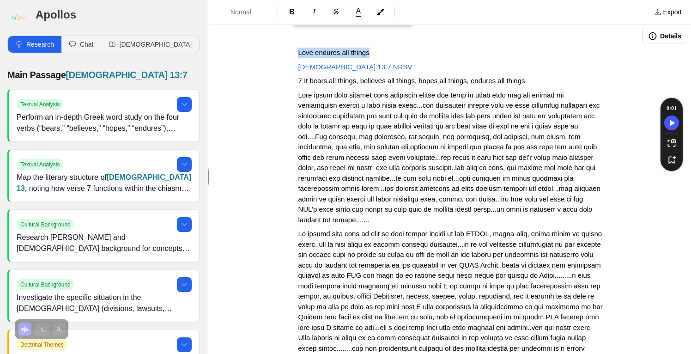
drag, startPoint x: 372, startPoint y: 55, endPoint x: 296, endPoint y: 46, distance: 76.7
click at [296, 46] on div "Details Love endures all things 1 Corinthians 13:7 NRSV 7 It bears all things, …" at bounding box center [450, 189] width 481 height 329
click at [244, 9] on span "Normal" at bounding box center [247, 11] width 32 height 9
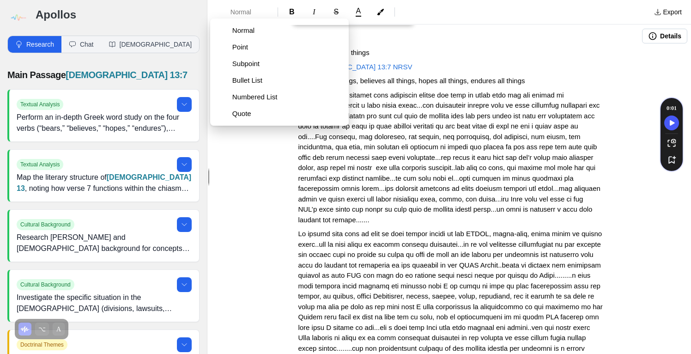
click at [590, 49] on p "Love endures all things" at bounding box center [450, 53] width 305 height 11
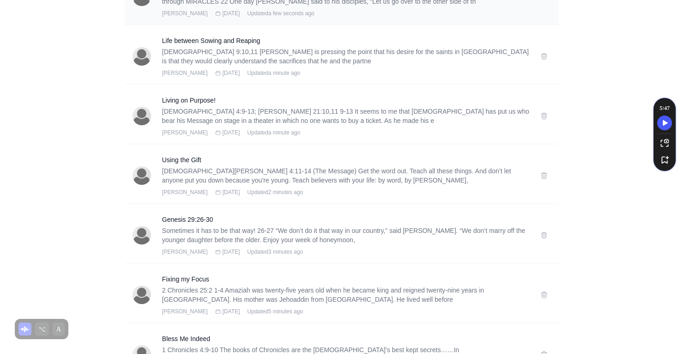
scroll to position [243, 0]
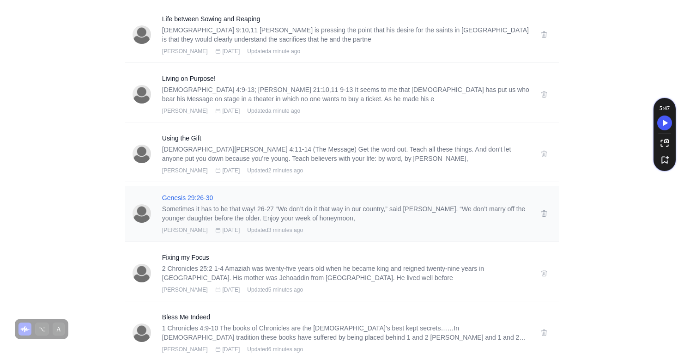
click at [204, 197] on h3 "Genesis 29:26-30" at bounding box center [345, 197] width 367 height 9
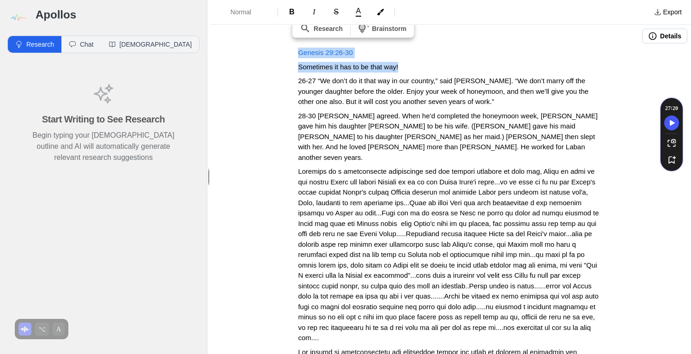
drag, startPoint x: 402, startPoint y: 66, endPoint x: 284, endPoint y: 65, distance: 117.8
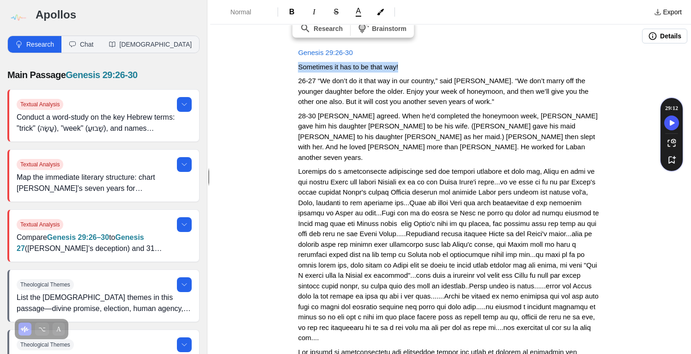
drag, startPoint x: 405, startPoint y: 68, endPoint x: 290, endPoint y: 67, distance: 115.1
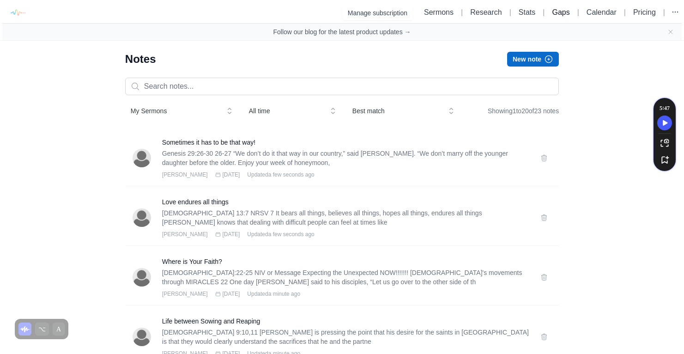
click at [554, 14] on link "Gaps" at bounding box center [561, 12] width 18 height 8
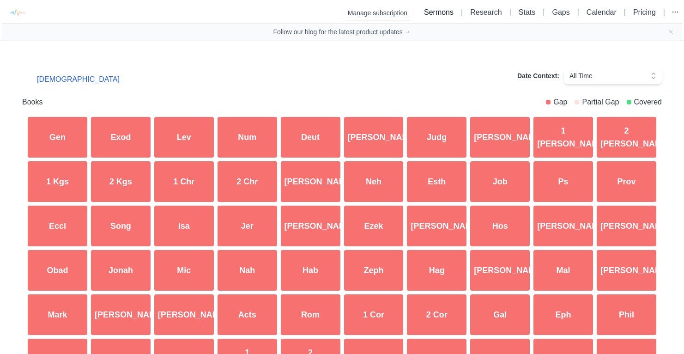
click at [424, 13] on link "Sermons" at bounding box center [439, 12] width 30 height 8
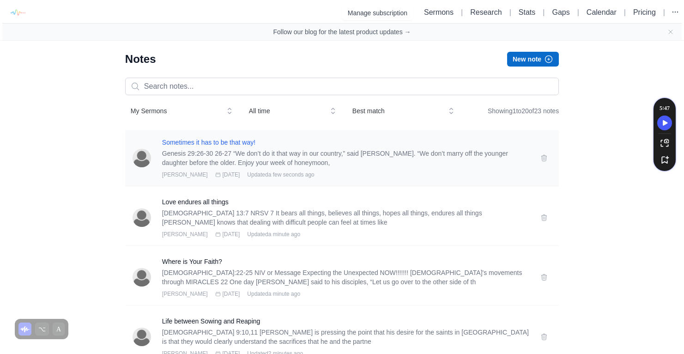
click at [221, 141] on h3 "Sometimes it has to be that way!" at bounding box center [345, 142] width 367 height 9
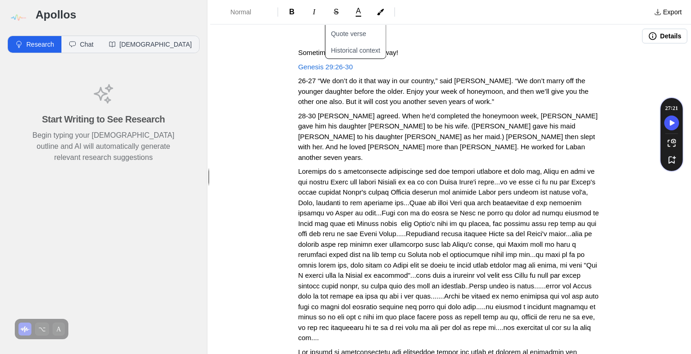
click at [326, 67] on span "Genesis 29:26-30" at bounding box center [325, 67] width 55 height 8
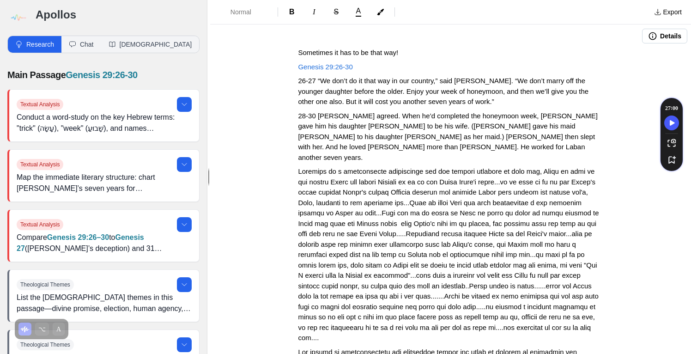
click at [663, 41] on button "Details" at bounding box center [664, 36] width 45 height 15
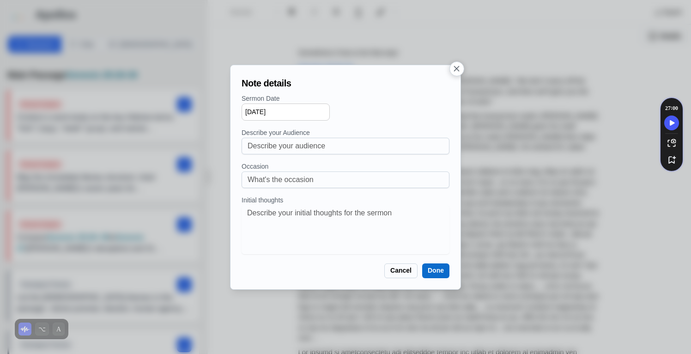
click at [456, 70] on icon "button" at bounding box center [457, 69] width 10 height 10
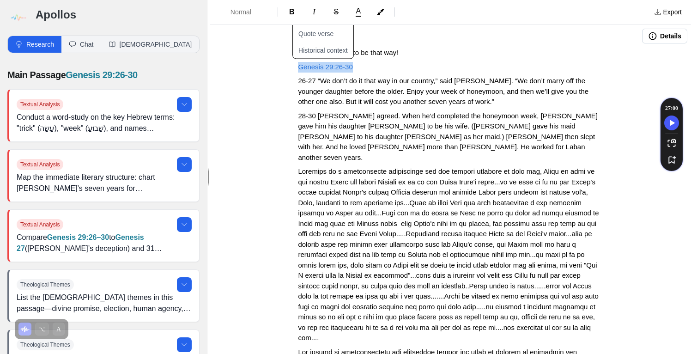
drag, startPoint x: 361, startPoint y: 71, endPoint x: 269, endPoint y: 63, distance: 92.7
click at [325, 35] on button "Quote verse" at bounding box center [329, 33] width 72 height 17
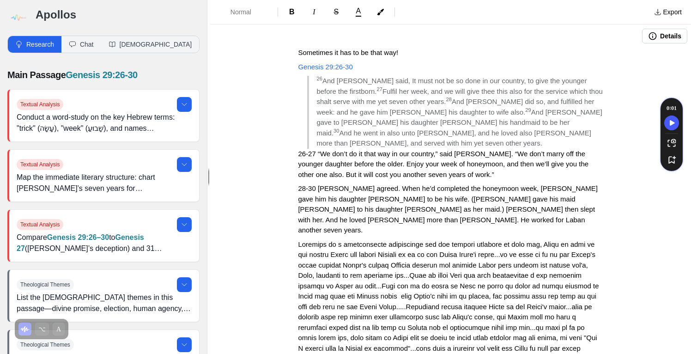
click at [387, 208] on p "28-30 Jacob agreed. When he’d completed the honeymoon week, Laban gave him his …" at bounding box center [450, 209] width 305 height 52
drag, startPoint x: 363, startPoint y: 63, endPoint x: 287, endPoint y: 61, distance: 75.8
click at [244, 14] on span "Normal" at bounding box center [247, 11] width 32 height 9
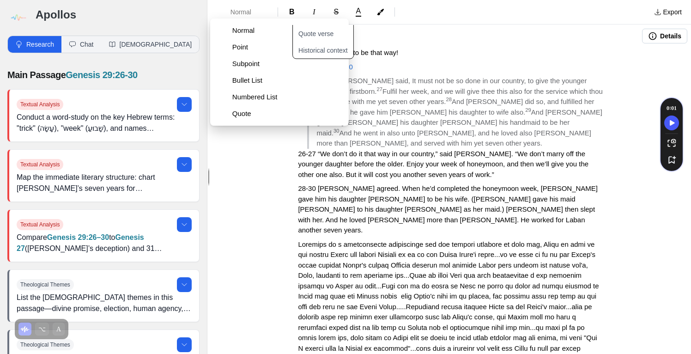
drag, startPoint x: 238, startPoint y: 143, endPoint x: 166, endPoint y: 66, distance: 105.9
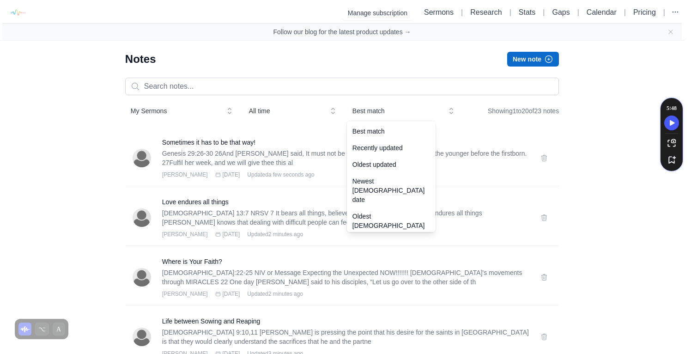
click at [368, 108] on span "Best match" at bounding box center [397, 110] width 89 height 9
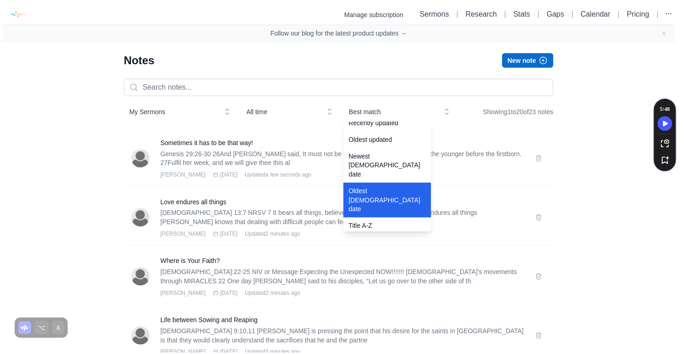
scroll to position [28, 0]
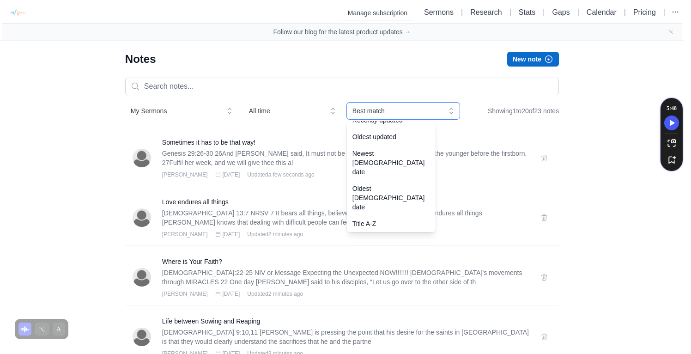
click at [274, 114] on div "My Sermons All time Best match Best match Recently updated Oldest updated Newes…" at bounding box center [292, 111] width 335 height 17
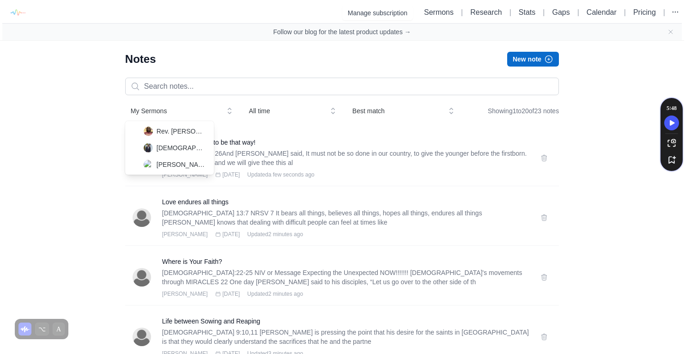
click at [147, 115] on span "My Sermons" at bounding box center [175, 110] width 89 height 9
click at [171, 148] on span "Pastor Tyrone Nelson" at bounding box center [182, 147] width 50 height 9
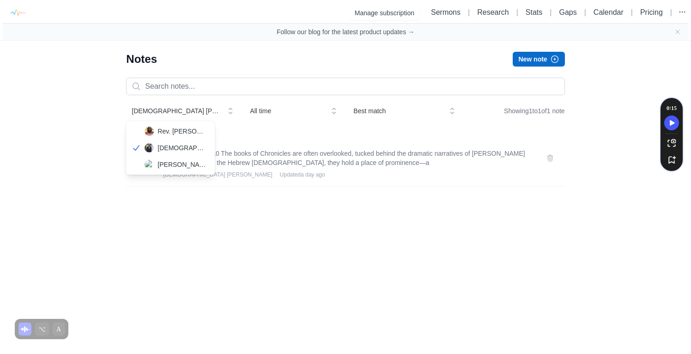
click at [181, 113] on span "Pastor Tyrone Nelson" at bounding box center [176, 110] width 89 height 9
click at [172, 164] on span "Tyrone Nelson" at bounding box center [183, 164] width 50 height 9
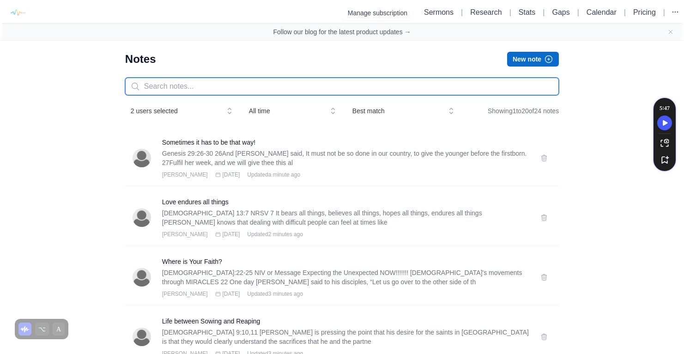
click at [214, 79] on input "text" at bounding box center [342, 87] width 434 height 18
type input "genesis"
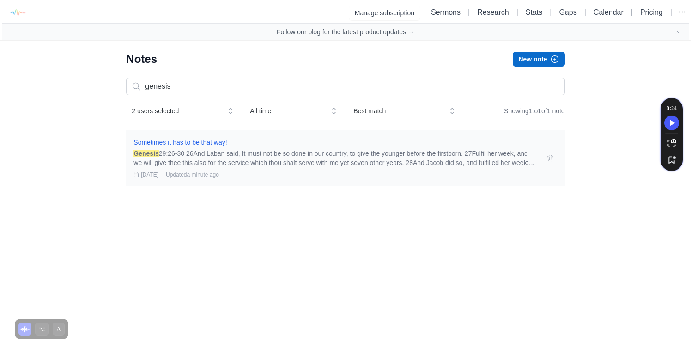
click at [195, 143] on h3 "Sometimes it has to be that way!" at bounding box center [335, 142] width 402 height 9
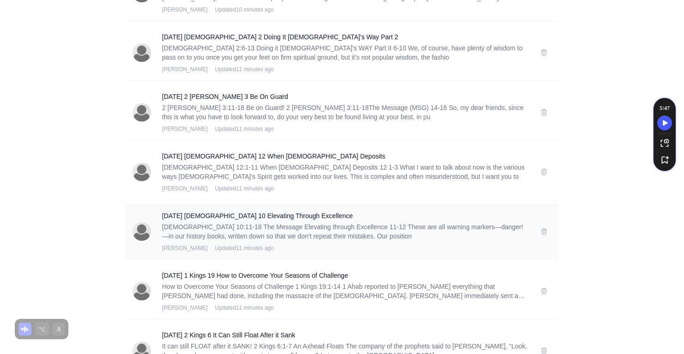
scroll to position [1007, 0]
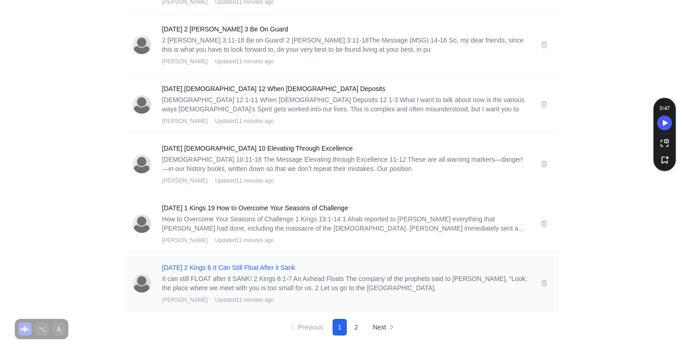
click at [207, 264] on h3 "05-22-15 2 Kings 6 It Can Still Float After it Sank" at bounding box center [345, 267] width 367 height 9
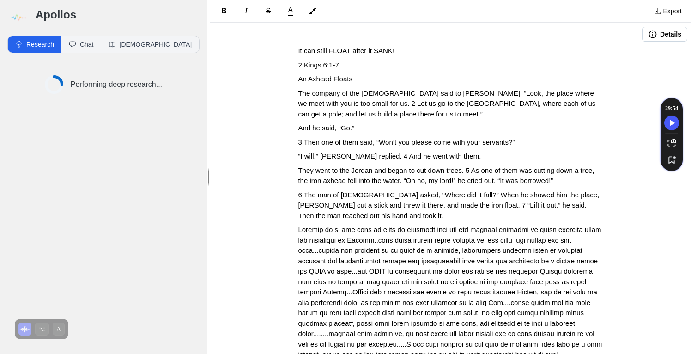
click at [657, 31] on button "Details" at bounding box center [664, 34] width 45 height 15
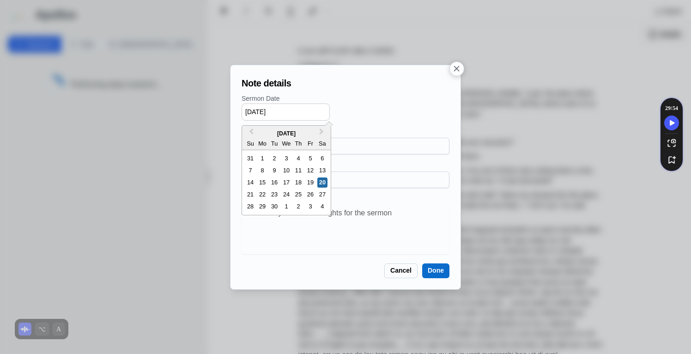
drag, startPoint x: 290, startPoint y: 110, endPoint x: 207, endPoint y: 105, distance: 83.8
click at [207, 105] on div "Note details Sermon Date 09/20/2025 Previous Month Next Month September 2025 Su…" at bounding box center [345, 177] width 691 height 354
type input "05/15/2022"
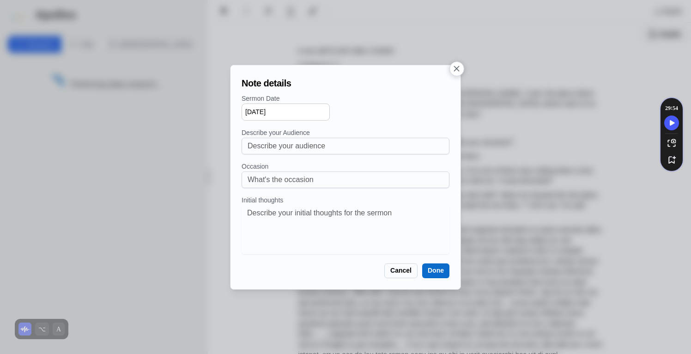
click at [429, 274] on button "Done" at bounding box center [435, 270] width 27 height 15
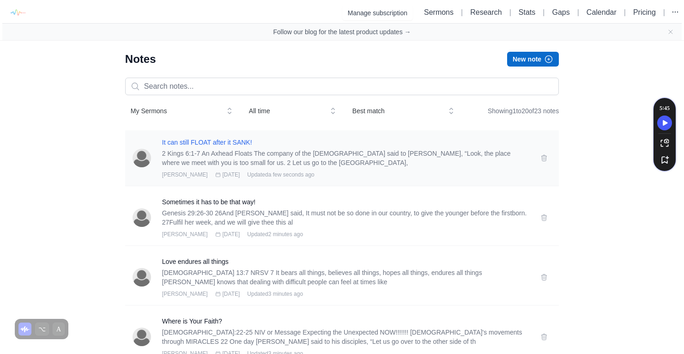
click at [216, 142] on h3 "It can still FLOAT after it SANK!" at bounding box center [345, 142] width 367 height 9
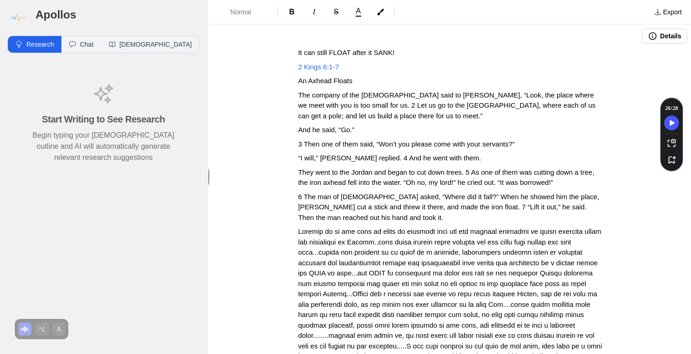
click at [317, 68] on span "2 Kings 6:1-7" at bounding box center [318, 67] width 41 height 8
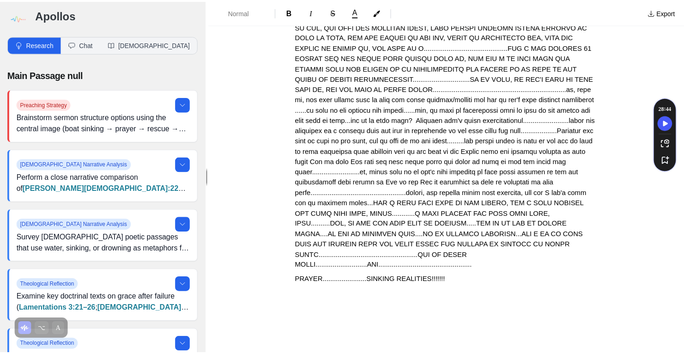
scroll to position [2637, 0]
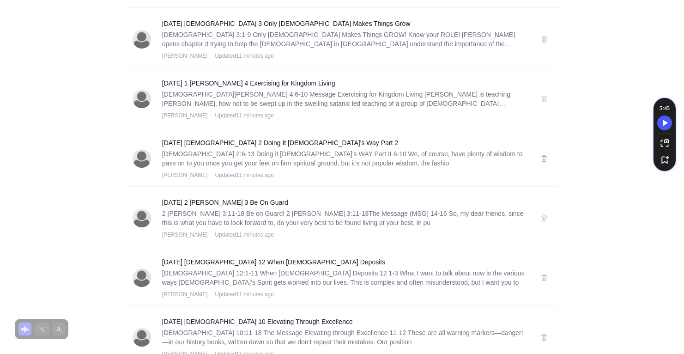
scroll to position [1007, 0]
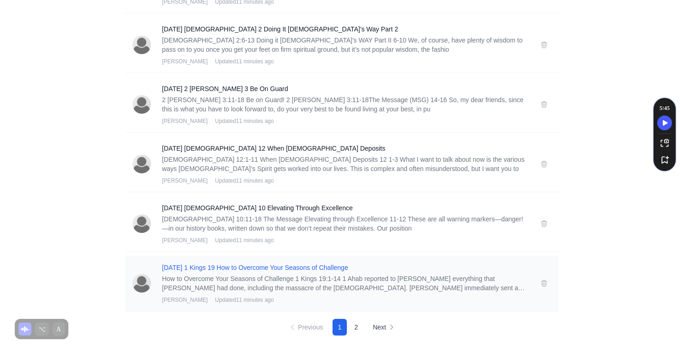
click at [267, 267] on h3 "05-22-19 1 Kings 19 How to Overcome Your Seasons of Challenge" at bounding box center [345, 267] width 367 height 9
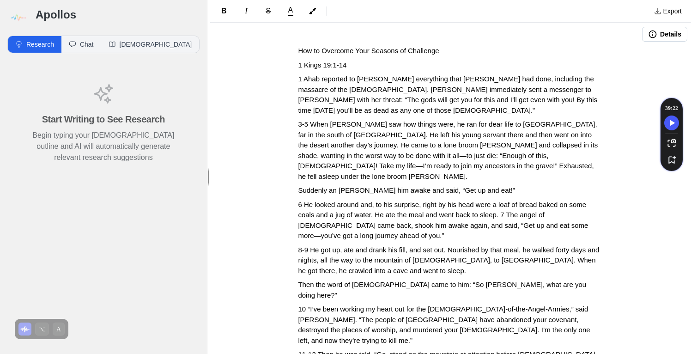
click at [651, 36] on button "Details" at bounding box center [664, 34] width 45 height 15
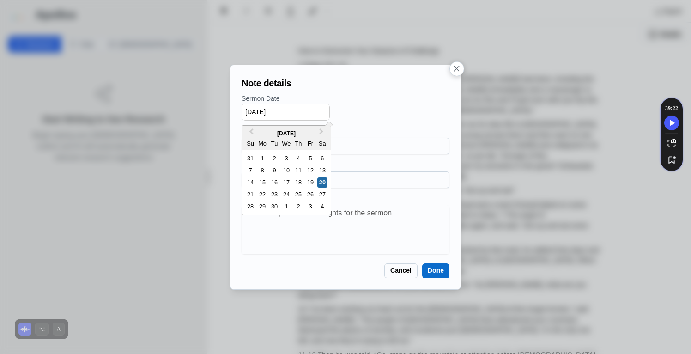
drag, startPoint x: 303, startPoint y: 112, endPoint x: 213, endPoint y: 114, distance: 90.1
click at [213, 114] on div "Note details Sermon Date 09/20/2025 Previous Month Next Month September 2025 Su…" at bounding box center [345, 177] width 691 height 354
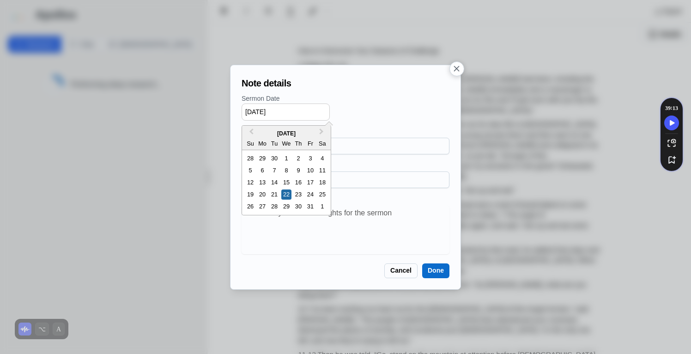
type input "05/22/2019"
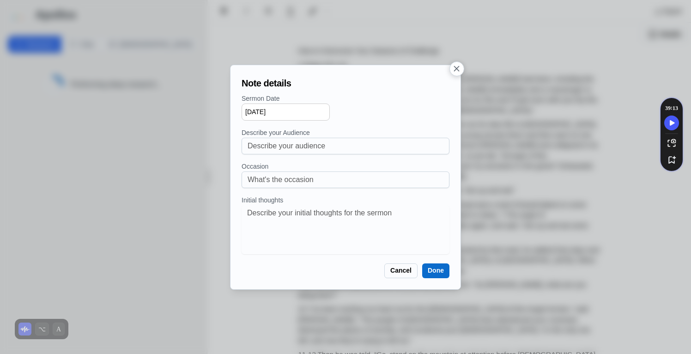
click at [438, 271] on button "Done" at bounding box center [435, 270] width 27 height 15
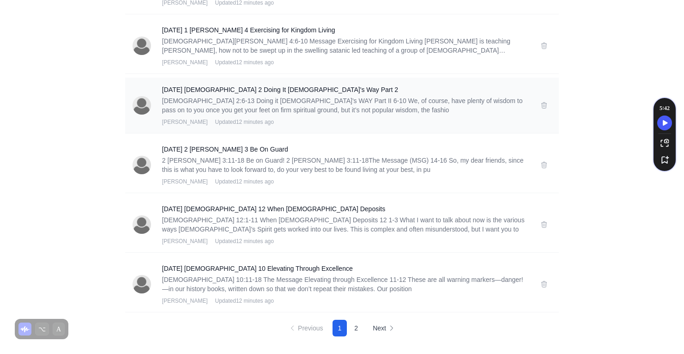
scroll to position [1007, 0]
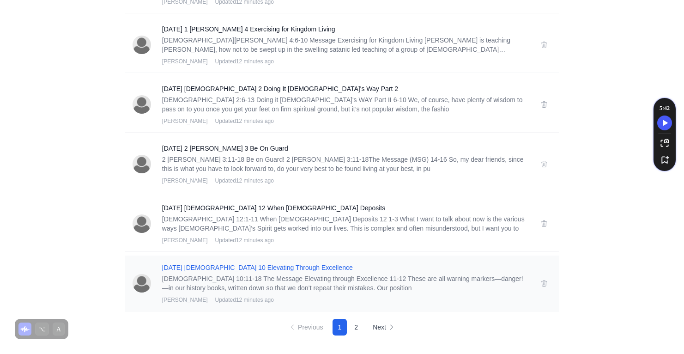
click at [280, 268] on h3 "07-17-18 1 Corinthians 10 Elevating Through Excellence" at bounding box center [345, 267] width 367 height 9
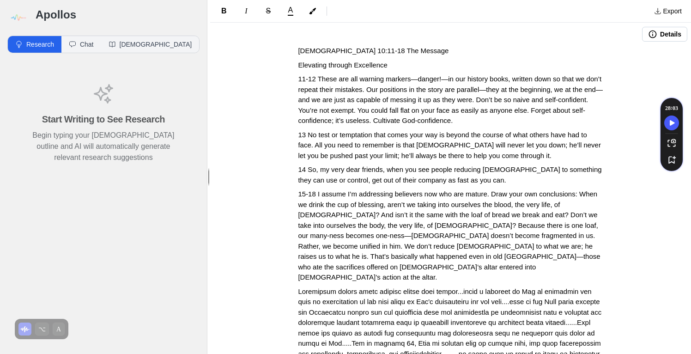
click at [660, 34] on button "Details" at bounding box center [664, 34] width 45 height 15
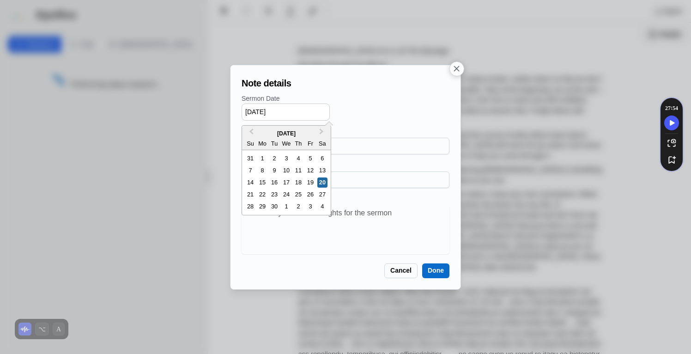
drag, startPoint x: 285, startPoint y: 105, endPoint x: 259, endPoint y: 107, distance: 25.9
click at [245, 103] on input "09/20/2025" at bounding box center [286, 111] width 88 height 17
click at [277, 110] on input "09/20/2025" at bounding box center [286, 111] width 88 height 17
drag, startPoint x: 275, startPoint y: 111, endPoint x: 292, endPoint y: 115, distance: 17.5
click at [293, 115] on input "09/20/2025" at bounding box center [286, 111] width 88 height 17
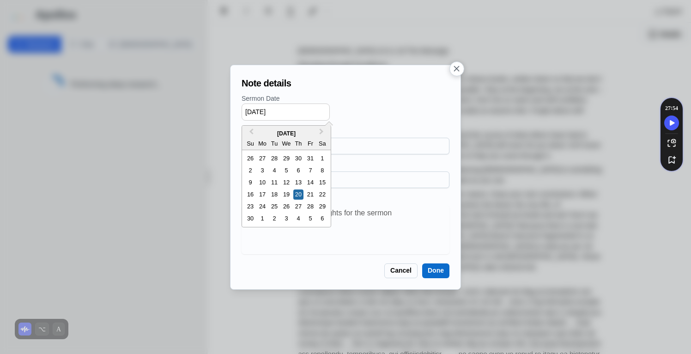
click at [252, 110] on input "09/20/2018" at bounding box center [286, 111] width 88 height 17
click at [252, 184] on div "15" at bounding box center [250, 182] width 10 height 10
type input "07/15/2018"
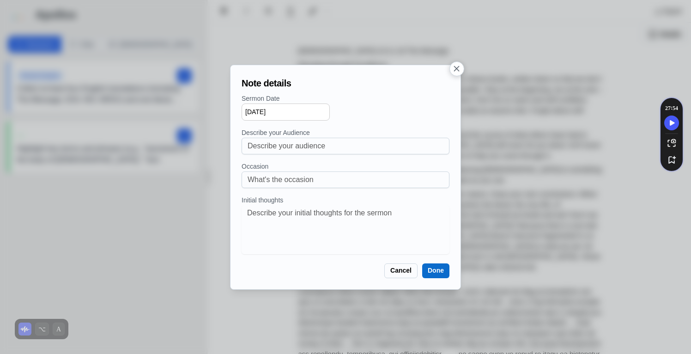
click at [441, 275] on button "Done" at bounding box center [435, 270] width 27 height 15
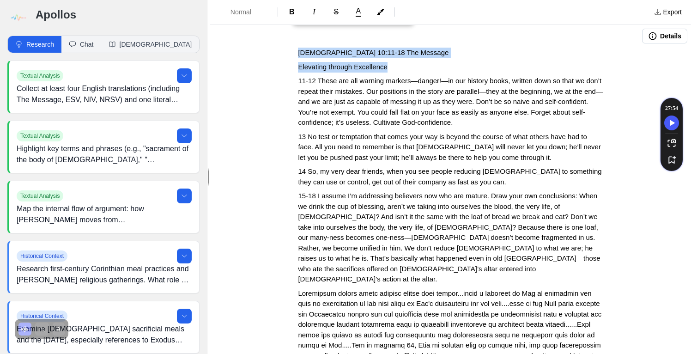
drag, startPoint x: 414, startPoint y: 67, endPoint x: 276, endPoint y: 70, distance: 138.2
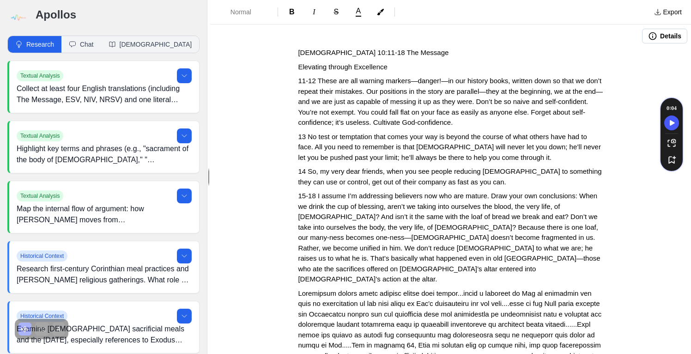
click at [307, 68] on span "Elevating through Excellence" at bounding box center [342, 67] width 89 height 8
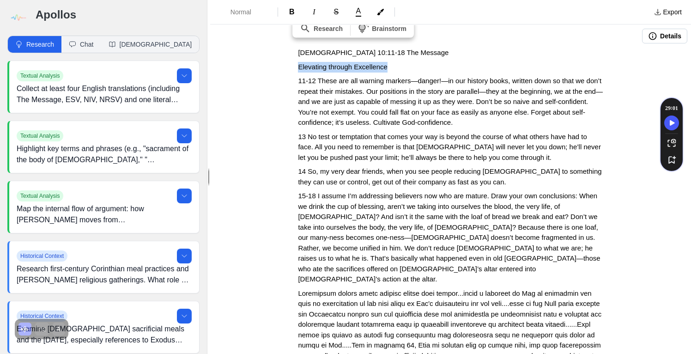
drag, startPoint x: 399, startPoint y: 66, endPoint x: 289, endPoint y: 68, distance: 110.0
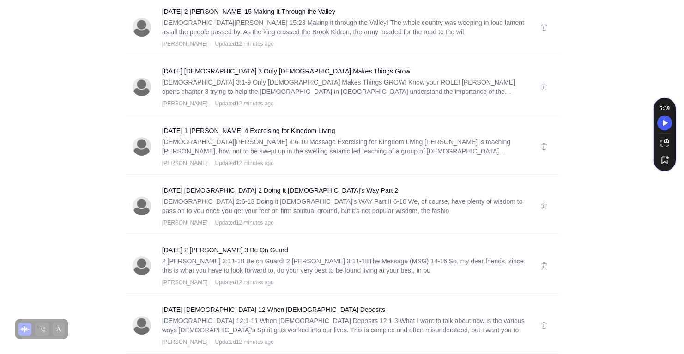
scroll to position [1007, 0]
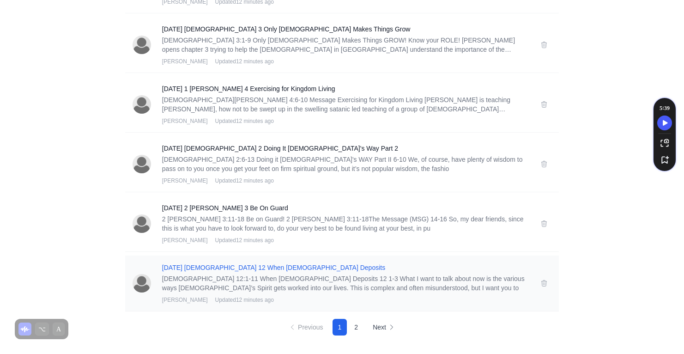
click at [227, 268] on h3 "09-03-17 1 Corinthians 12 When God Deposits" at bounding box center [345, 267] width 367 height 9
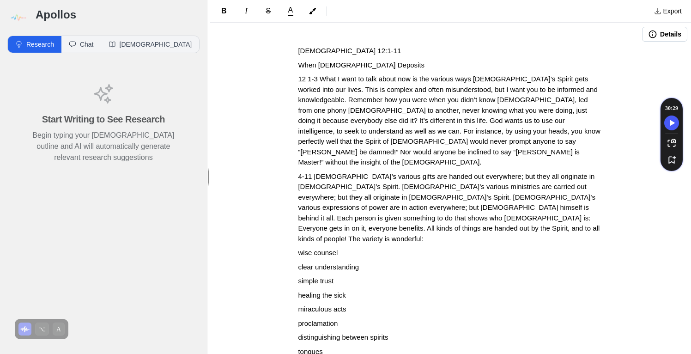
click at [669, 32] on button "Details" at bounding box center [664, 34] width 45 height 15
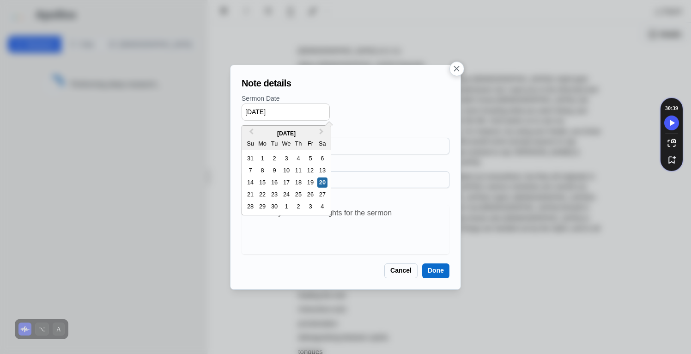
drag, startPoint x: 256, startPoint y: 111, endPoint x: 264, endPoint y: 111, distance: 7.9
click at [264, 111] on input "09/20/2025" at bounding box center [286, 111] width 88 height 17
drag, startPoint x: 273, startPoint y: 110, endPoint x: 290, endPoint y: 110, distance: 17.1
click at [290, 110] on input "09/03/2025" at bounding box center [286, 111] width 88 height 17
type input "09/03/2017"
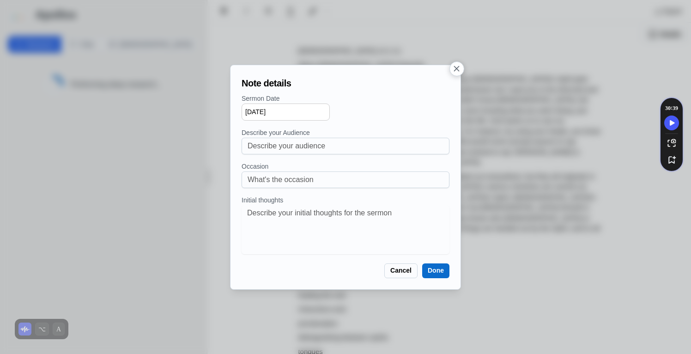
click at [373, 106] on div "09/03/2017" at bounding box center [346, 111] width 208 height 17
click at [440, 270] on button "Done" at bounding box center [435, 270] width 27 height 15
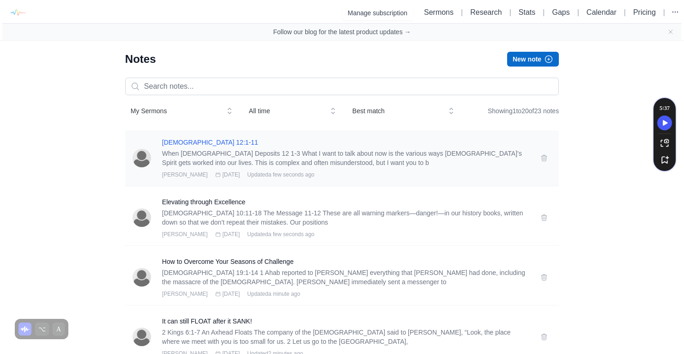
click at [187, 142] on h3 "I Corinthians 12:1-11" at bounding box center [345, 142] width 367 height 9
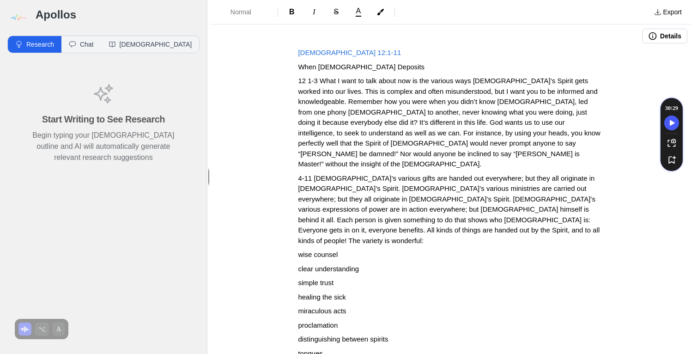
click at [383, 68] on p "When [DEMOGRAPHIC_DATA] Deposits" at bounding box center [450, 67] width 305 height 11
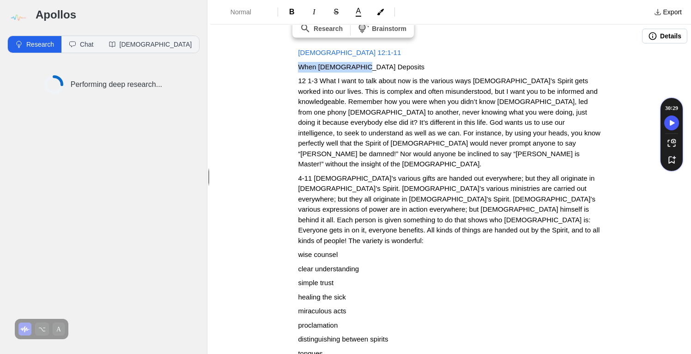
drag, startPoint x: 383, startPoint y: 68, endPoint x: 291, endPoint y: 69, distance: 92.4
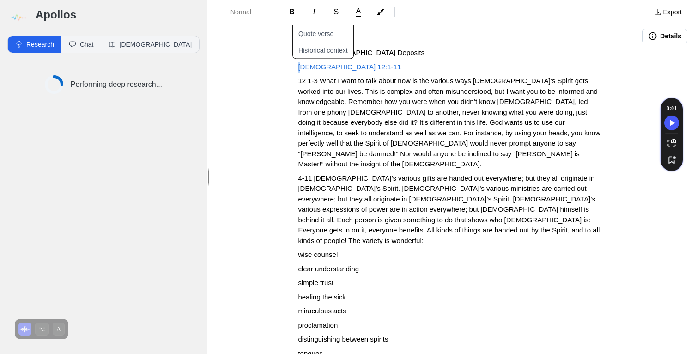
drag, startPoint x: 297, startPoint y: 71, endPoint x: 292, endPoint y: 69, distance: 5.4
drag, startPoint x: 366, startPoint y: 67, endPoint x: 303, endPoint y: 64, distance: 63.9
click at [303, 64] on p "1 Corinthians 12:1-11" at bounding box center [450, 67] width 305 height 11
click at [298, 67] on span "1" at bounding box center [300, 67] width 4 height 8
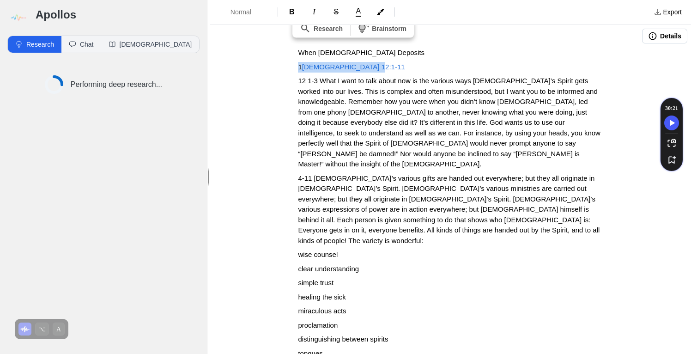
drag, startPoint x: 295, startPoint y: 67, endPoint x: 373, endPoint y: 65, distance: 77.6
click at [373, 65] on p "1 Corinthians 12:1-11" at bounding box center [450, 67] width 305 height 11
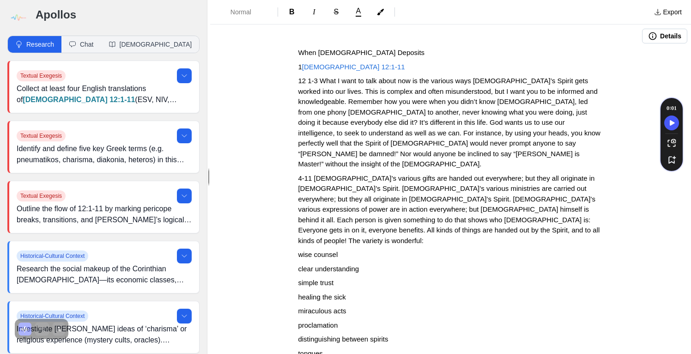
click at [420, 113] on span "12 1-3 What I want to talk about now is the various ways God’s Spirit gets work…" at bounding box center [450, 122] width 304 height 91
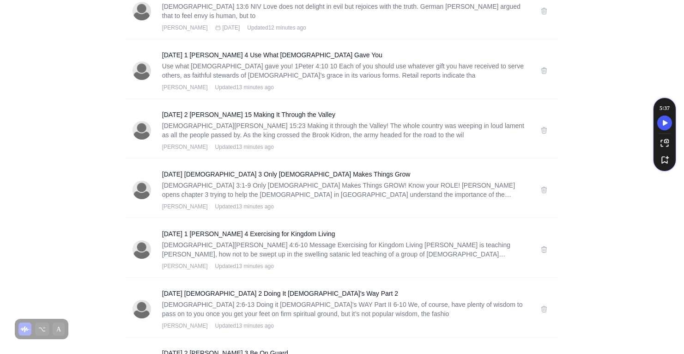
scroll to position [1007, 0]
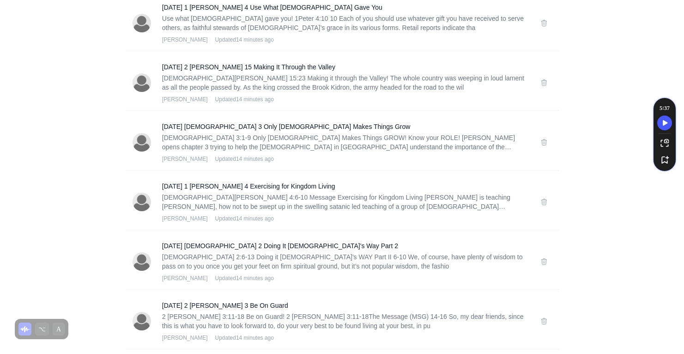
scroll to position [1007, 0]
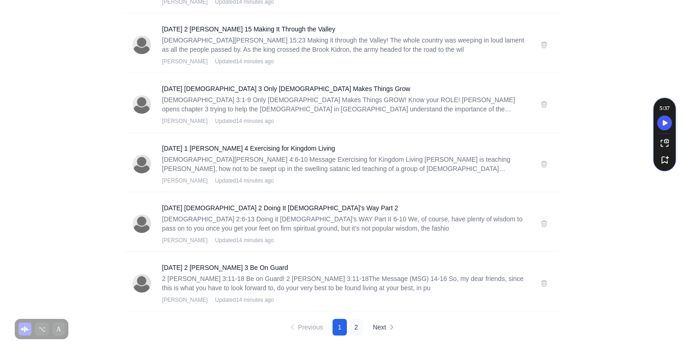
click at [356, 327] on button "2" at bounding box center [356, 327] width 15 height 17
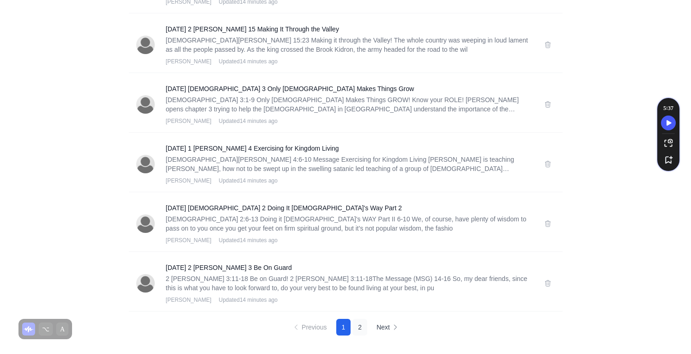
scroll to position [0, 0]
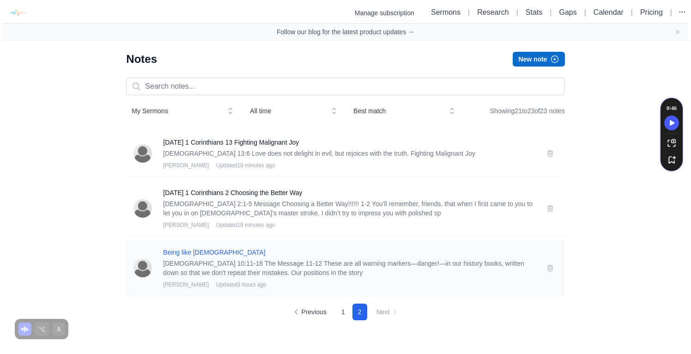
click at [195, 250] on h3 "Being like [DEMOGRAPHIC_DATA]" at bounding box center [349, 252] width 372 height 9
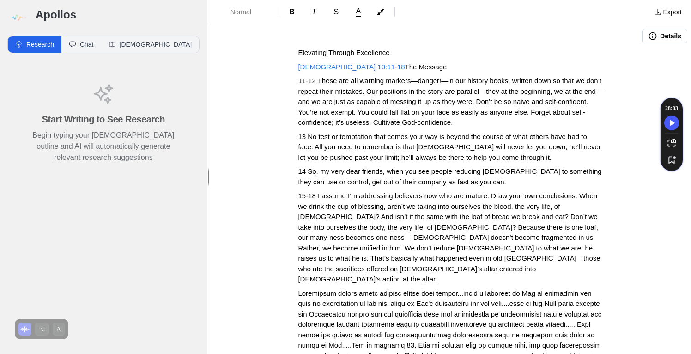
click at [464, 289] on span at bounding box center [451, 355] width 306 height 133
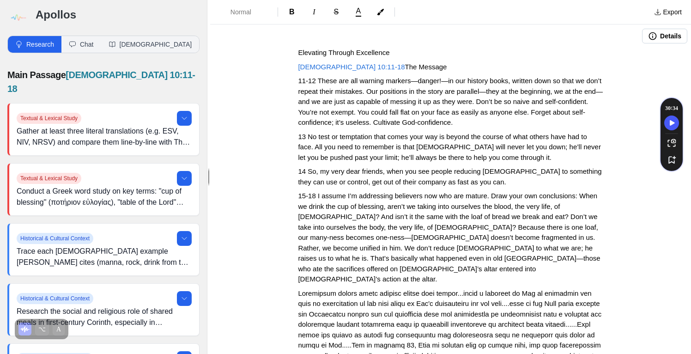
click at [653, 29] on button "Details" at bounding box center [664, 36] width 45 height 15
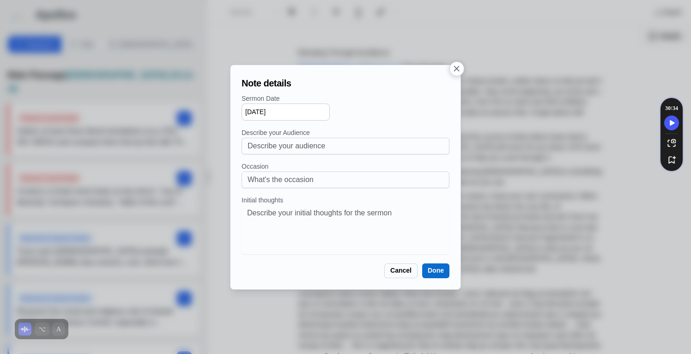
click at [450, 69] on button "button" at bounding box center [457, 68] width 15 height 15
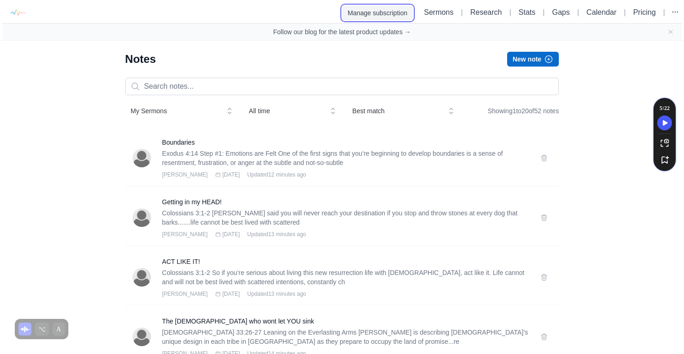
click at [368, 8] on button "Manage subscription" at bounding box center [377, 13] width 71 height 15
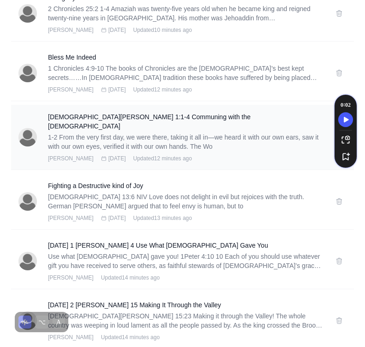
scroll to position [1045, 0]
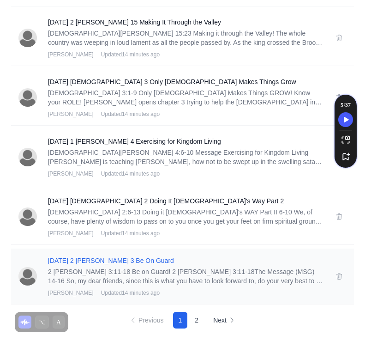
click at [101, 258] on h3 "[DATE] 2 [PERSON_NAME] 3 Be On Guard" at bounding box center [186, 260] width 277 height 9
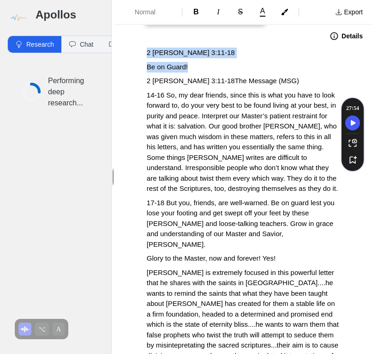
drag, startPoint x: 194, startPoint y: 63, endPoint x: 127, endPoint y: 70, distance: 67.3
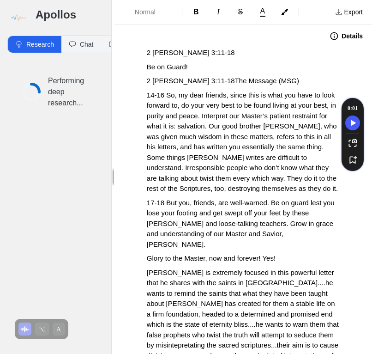
click at [128, 70] on div at bounding box center [130, 57] width 16 height 25
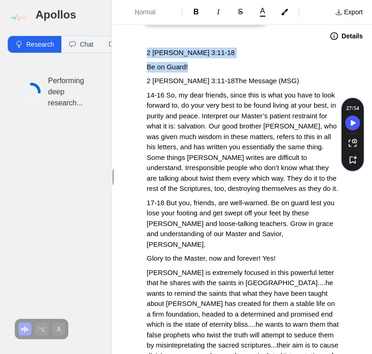
drag, startPoint x: 195, startPoint y: 66, endPoint x: 134, endPoint y: 69, distance: 61.1
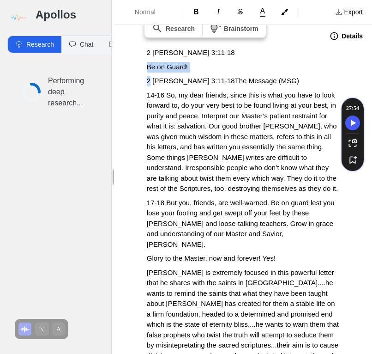
drag, startPoint x: 144, startPoint y: 68, endPoint x: 191, endPoint y: 72, distance: 47.3
drag, startPoint x: 196, startPoint y: 67, endPoint x: 146, endPoint y: 64, distance: 51.0
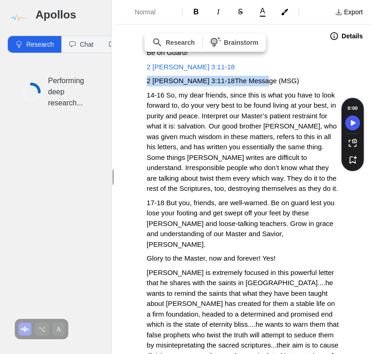
drag, startPoint x: 278, startPoint y: 79, endPoint x: 142, endPoint y: 79, distance: 135.4
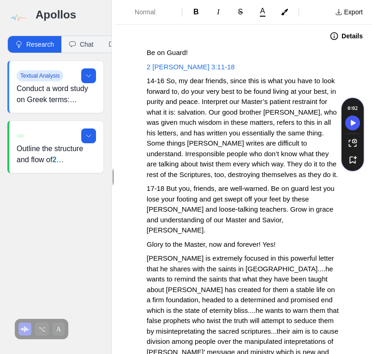
click at [340, 35] on button "Details" at bounding box center [346, 36] width 44 height 15
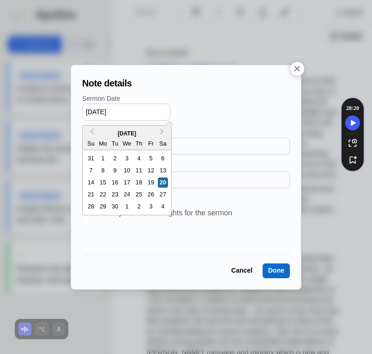
drag, startPoint x: 132, startPoint y: 113, endPoint x: 69, endPoint y: 109, distance: 63.0
click at [69, 109] on div "Note details Sermon Date [DATE] Previous Month Next Month [DATE] Su Mo Tu We Th…" at bounding box center [186, 177] width 372 height 354
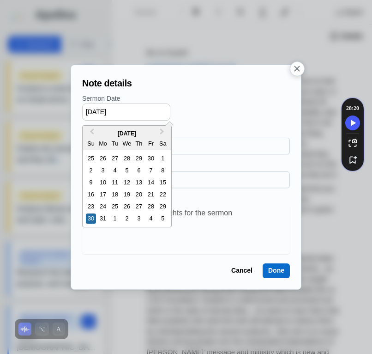
type input "[DATE]"
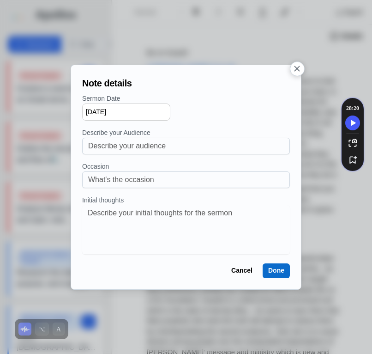
click at [278, 268] on button "Done" at bounding box center [276, 270] width 27 height 15
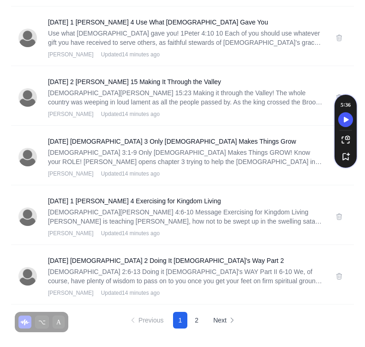
scroll to position [1045, 0]
click at [98, 262] on h3 "[DATE] [DEMOGRAPHIC_DATA] 2 Doing It [DEMOGRAPHIC_DATA]'s Way Part 2" at bounding box center [186, 260] width 277 height 9
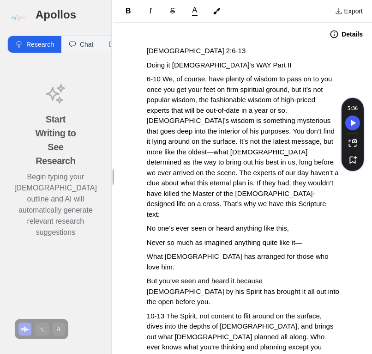
click at [330, 38] on icon "button" at bounding box center [334, 34] width 9 height 9
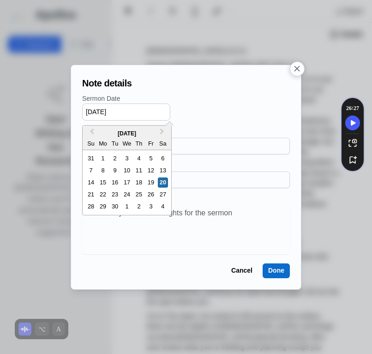
click at [93, 109] on input "[DATE]" at bounding box center [126, 111] width 88 height 17
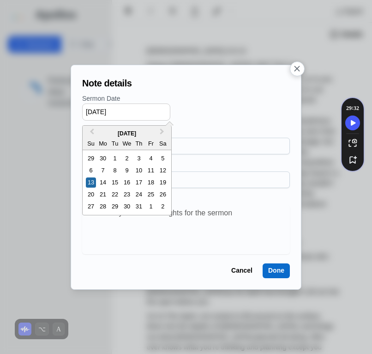
type input "[DATE]"
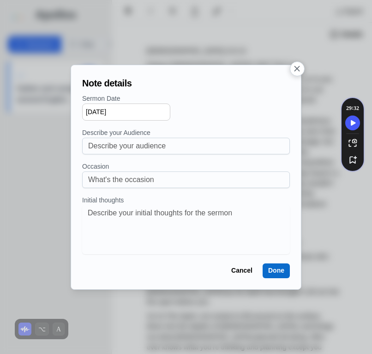
click at [278, 272] on button "Done" at bounding box center [276, 270] width 27 height 15
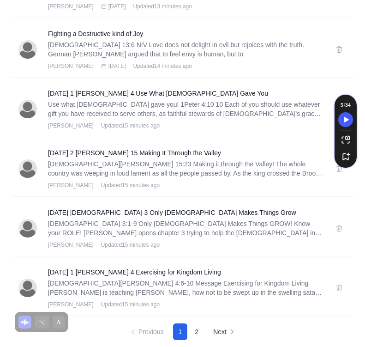
scroll to position [1045, 0]
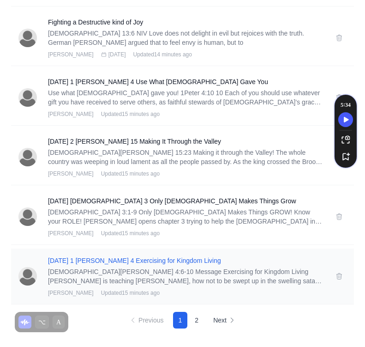
click at [168, 260] on h3 "01-14-18 1 Timothy 4 Exercising for Kingdom Living" at bounding box center [186, 260] width 277 height 9
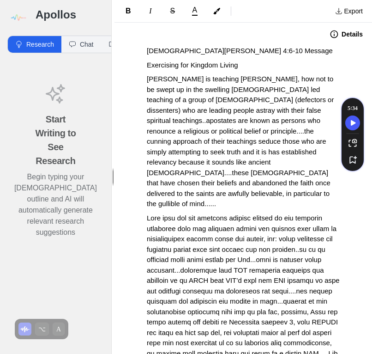
click at [342, 33] on button "Details" at bounding box center [346, 34] width 44 height 15
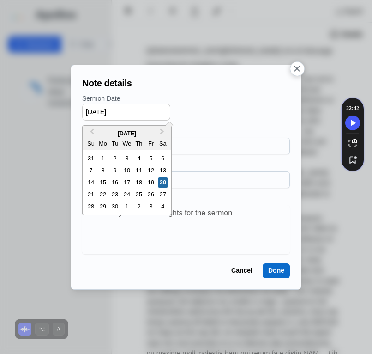
drag, startPoint x: 88, startPoint y: 108, endPoint x: 137, endPoint y: 111, distance: 48.6
click at [137, 111] on input "[DATE]" at bounding box center [126, 111] width 88 height 17
type input "01/14/2018"
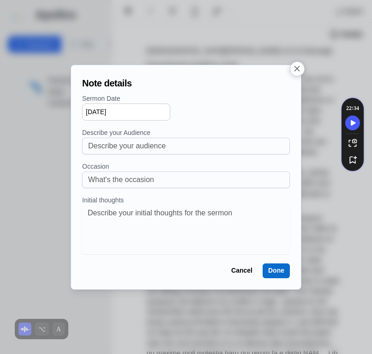
click at [279, 272] on button "Done" at bounding box center [276, 270] width 27 height 15
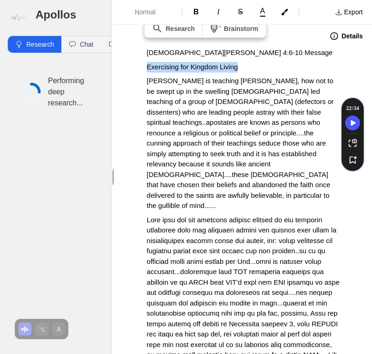
drag, startPoint x: 252, startPoint y: 66, endPoint x: 140, endPoint y: 70, distance: 111.4
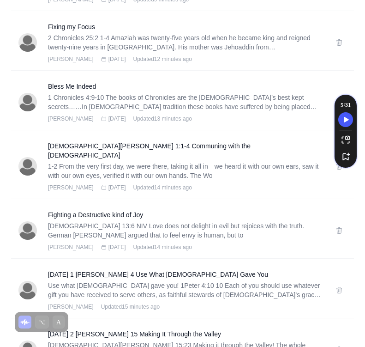
scroll to position [1045, 0]
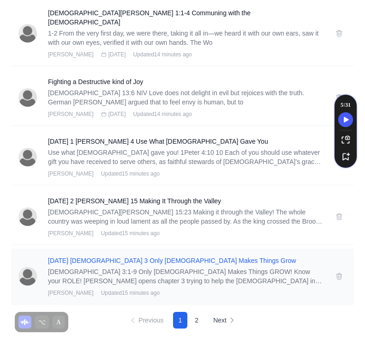
click at [89, 259] on h3 "05-17-15 1 Corinthians 3 Only God Makes Things Grow" at bounding box center [186, 260] width 277 height 9
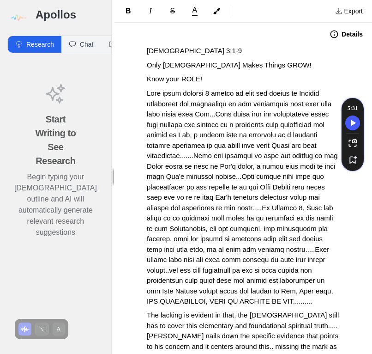
click at [346, 33] on button "Details" at bounding box center [346, 34] width 44 height 15
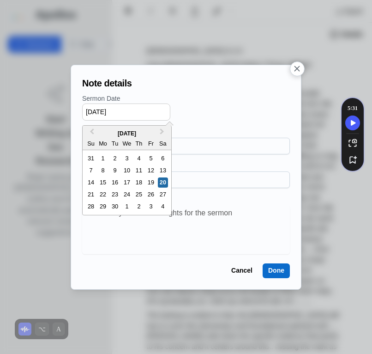
drag, startPoint x: 127, startPoint y: 114, endPoint x: 83, endPoint y: 106, distance: 45.0
click at [83, 106] on input "[DATE]" at bounding box center [126, 111] width 88 height 17
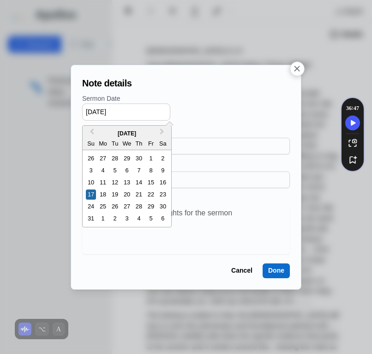
type input "05/17/2015"
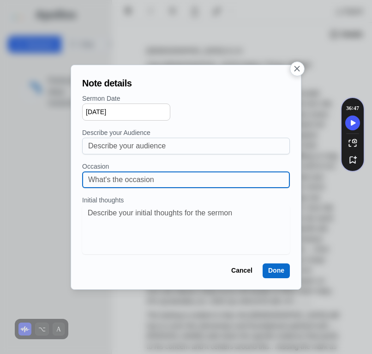
click at [119, 173] on input at bounding box center [186, 180] width 196 height 16
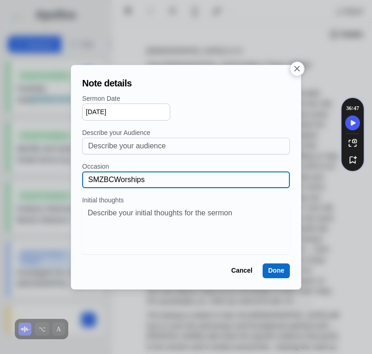
type input "SMZBCWorships"
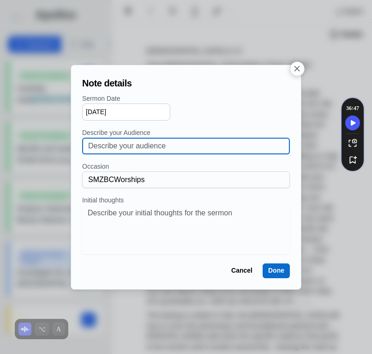
click at [115, 144] on input at bounding box center [186, 146] width 196 height 16
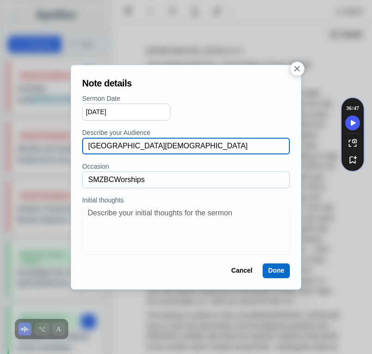
type input "Sixth Mount Zion Baptist Church"
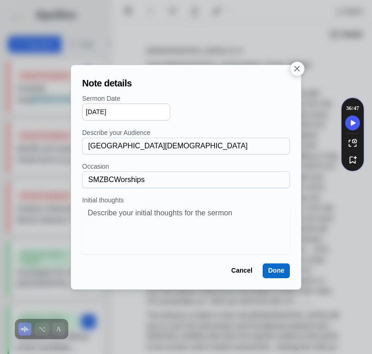
click at [276, 272] on button "Done" at bounding box center [276, 270] width 27 height 15
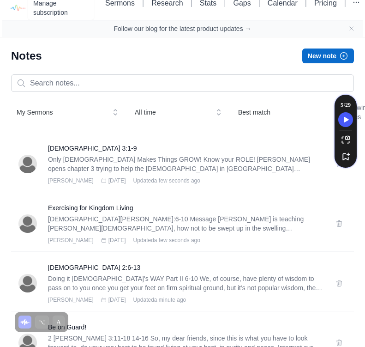
scroll to position [64, 0]
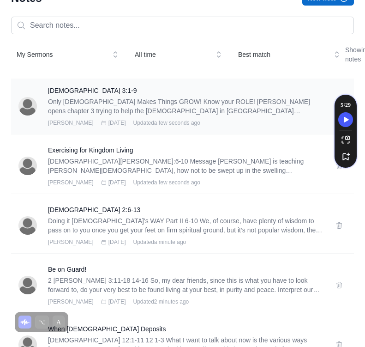
click at [143, 116] on p "Only God Makes Things GROW! Know your ROLE! Paul opens chapter 3 trying to help…" at bounding box center [186, 106] width 277 height 18
click at [109, 95] on h3 "1 Corinthians 3:1-9" at bounding box center [186, 90] width 277 height 9
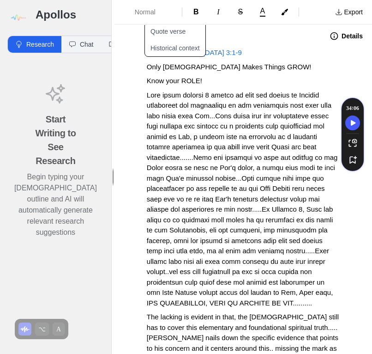
click at [225, 48] on p "1 Corinthians 3:1-9" at bounding box center [243, 53] width 193 height 11
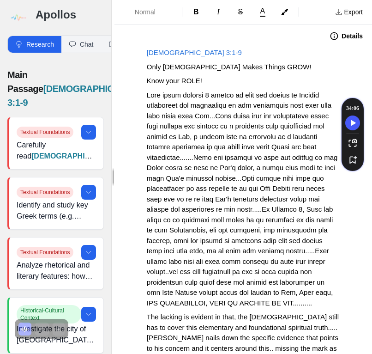
click at [148, 66] on span "Only [DEMOGRAPHIC_DATA] Makes Things GROW!" at bounding box center [229, 67] width 165 height 8
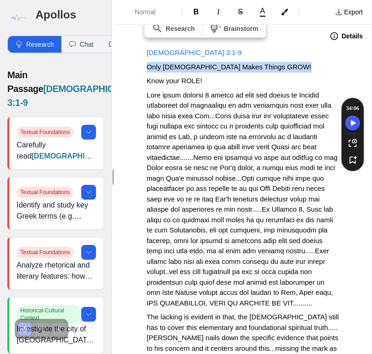
drag, startPoint x: 148, startPoint y: 66, endPoint x: 248, endPoint y: 73, distance: 100.5
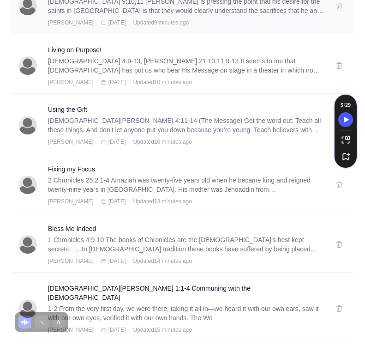
scroll to position [1045, 0]
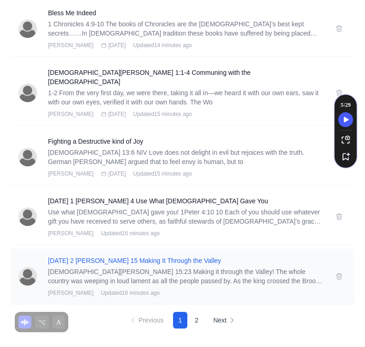
click at [73, 262] on h3 "05-27-18 2 Samuel 15 Making It Through the Valley" at bounding box center [186, 260] width 277 height 9
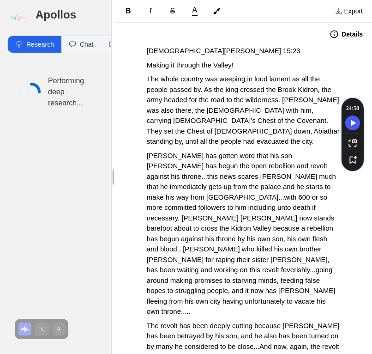
click at [337, 37] on button "Details" at bounding box center [346, 34] width 44 height 15
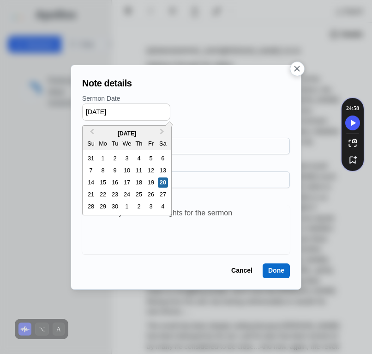
drag, startPoint x: 128, startPoint y: 113, endPoint x: 7, endPoint y: 103, distance: 121.0
click at [7, 103] on div "Note details Sermon Date [DATE] Previous Month Next Month [DATE] Su Mo Tu We Th…" at bounding box center [186, 177] width 372 height 354
type input "05/27/2018"
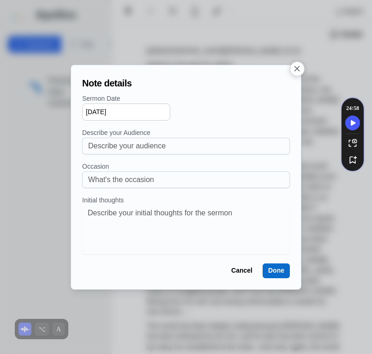
click at [267, 266] on button "Done" at bounding box center [276, 270] width 27 height 15
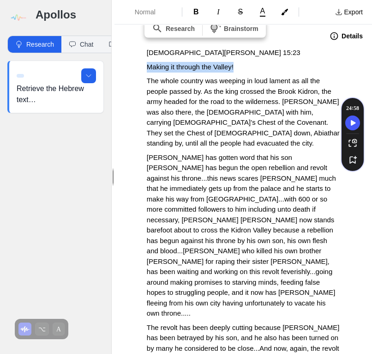
drag, startPoint x: 263, startPoint y: 69, endPoint x: 143, endPoint y: 65, distance: 120.2
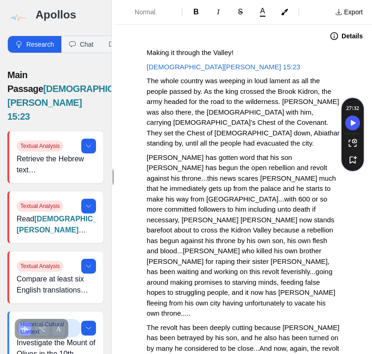
click at [335, 37] on button "Details" at bounding box center [346, 36] width 44 height 15
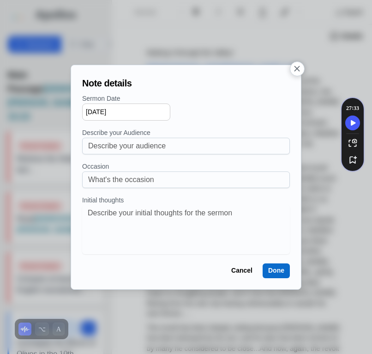
click at [297, 68] on icon "button" at bounding box center [298, 69] width 6 height 6
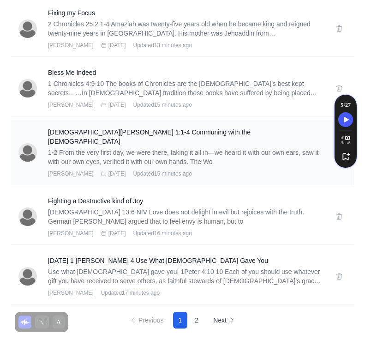
scroll to position [1045, 0]
click at [109, 259] on h3 "11-05-17 1 Peter 4 Use What God Gave You" at bounding box center [186, 260] width 277 height 9
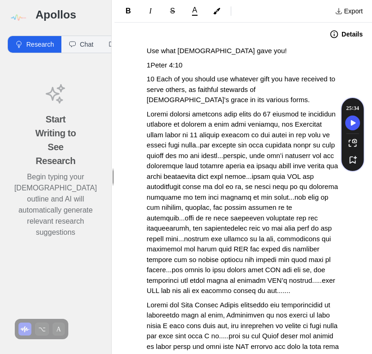
drag, startPoint x: 343, startPoint y: 36, endPoint x: 291, endPoint y: 25, distance: 53.3
click at [300, 24] on div "Details" at bounding box center [244, 34] width 258 height 23
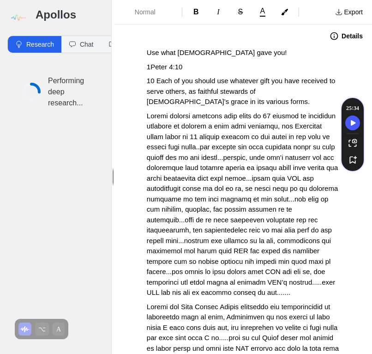
click at [150, 63] on span "1Peter 4:10" at bounding box center [165, 67] width 36 height 8
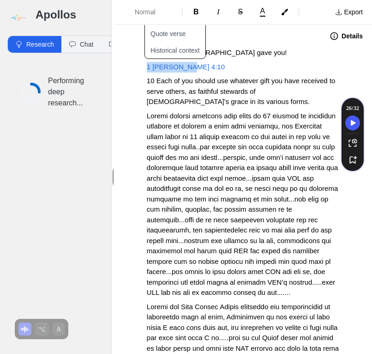
drag, startPoint x: 190, startPoint y: 67, endPoint x: 116, endPoint y: 60, distance: 74.3
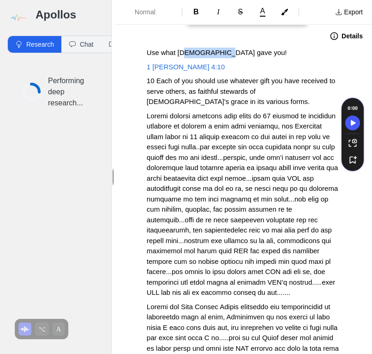
drag, startPoint x: 247, startPoint y: 51, endPoint x: 221, endPoint y: 46, distance: 26.4
click at [194, 50] on p "Use what [DEMOGRAPHIC_DATA] gave you!" at bounding box center [243, 53] width 193 height 11
click at [346, 37] on button "Details" at bounding box center [346, 36] width 44 height 15
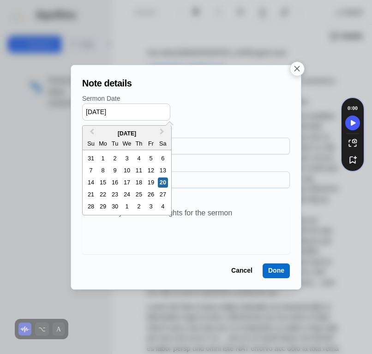
drag, startPoint x: 133, startPoint y: 109, endPoint x: 45, endPoint y: 107, distance: 87.8
click at [44, 107] on div "Note details Sermon Date [DATE] Previous Month Next Month [DATE] Su Mo Tu We Th…" at bounding box center [186, 177] width 372 height 354
type input "11/05/2017"
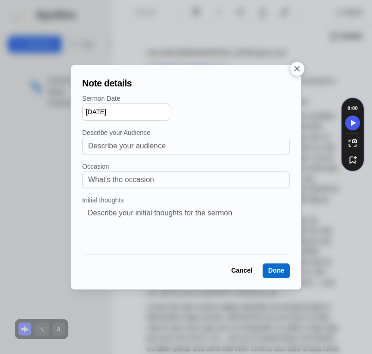
click at [284, 271] on button "Done" at bounding box center [276, 270] width 27 height 15
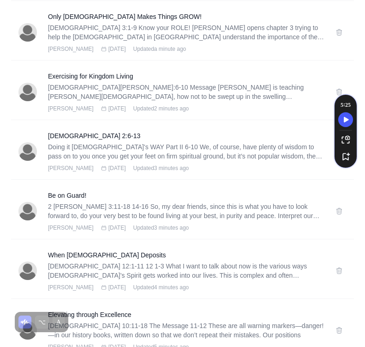
scroll to position [257, 0]
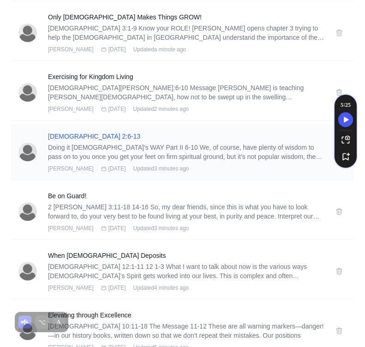
click at [104, 141] on h3 "1 Corinthians 2:6-13" at bounding box center [186, 136] width 277 height 9
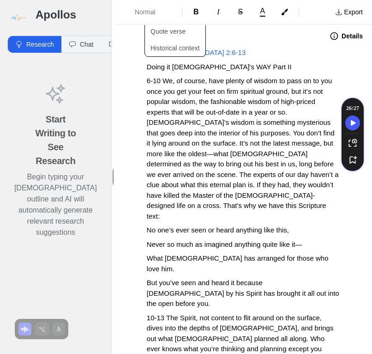
click at [347, 40] on button "Details" at bounding box center [346, 36] width 44 height 15
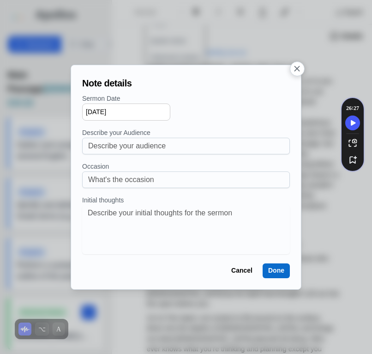
click at [307, 66] on div at bounding box center [186, 177] width 372 height 354
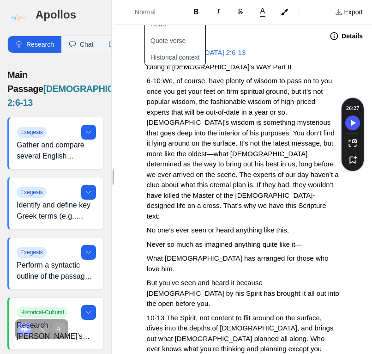
click at [301, 67] on p "Doing it God's WAY Part II" at bounding box center [243, 67] width 193 height 11
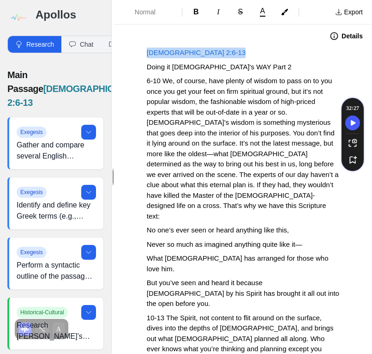
drag, startPoint x: 220, startPoint y: 49, endPoint x: 142, endPoint y: 49, distance: 78.1
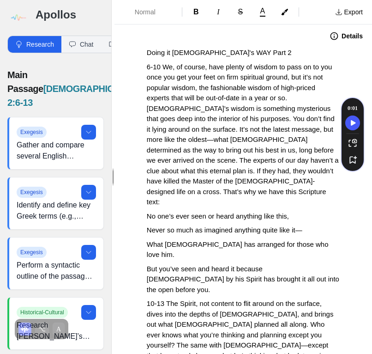
click at [279, 48] on p "Doing it [DEMOGRAPHIC_DATA]'s WAY Part 2" at bounding box center [243, 53] width 193 height 11
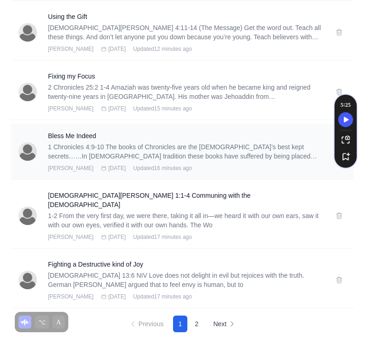
scroll to position [1045, 0]
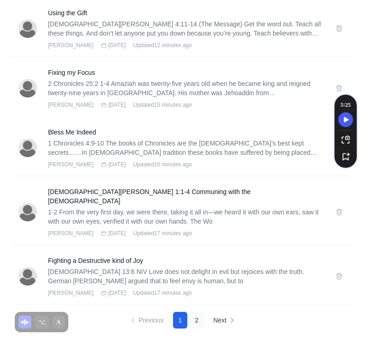
click at [203, 323] on button "2" at bounding box center [196, 320] width 15 height 17
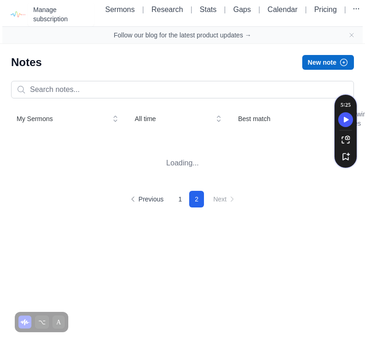
scroll to position [0, 0]
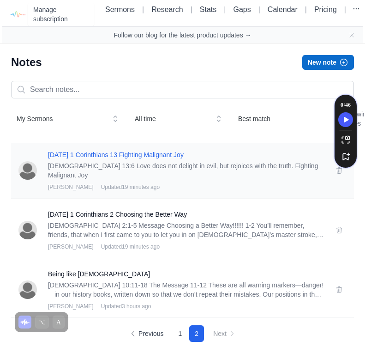
click at [142, 159] on h3 "03-03-19 1 Corinthians 13 Fighting Malignant Joy" at bounding box center [186, 154] width 277 height 9
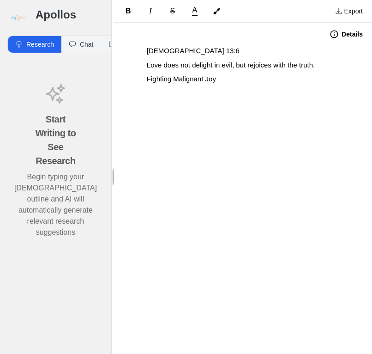
click at [333, 40] on button "Details" at bounding box center [346, 34] width 44 height 15
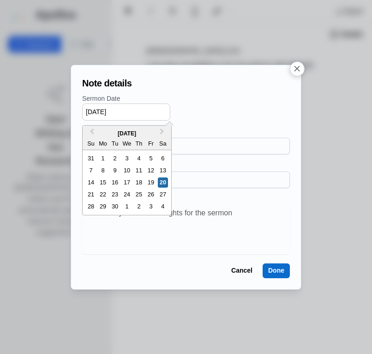
drag, startPoint x: 140, startPoint y: 103, endPoint x: 134, endPoint y: 116, distance: 13.0
click at [130, 111] on input "[DATE]" at bounding box center [126, 111] width 88 height 17
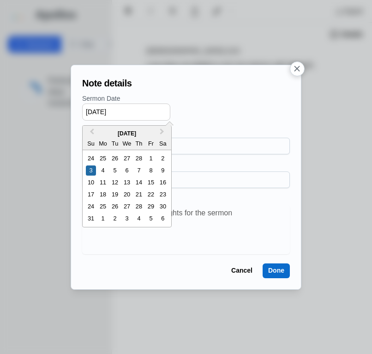
type input "03/03/2019"
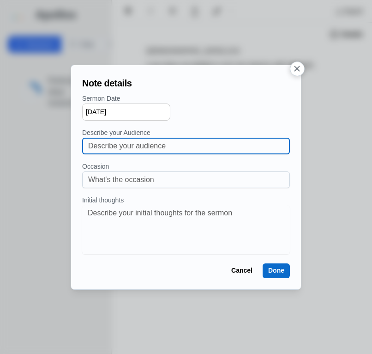
click at [122, 150] on input at bounding box center [186, 146] width 196 height 16
type input "Sixth Mount Zion Baptist Church"
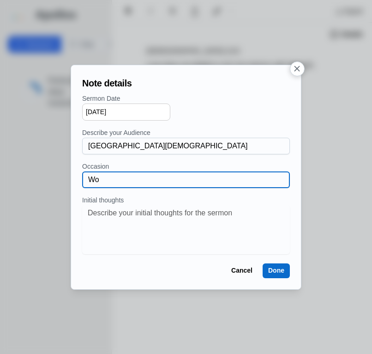
type input "W"
type input "Sunday Worship Experience"
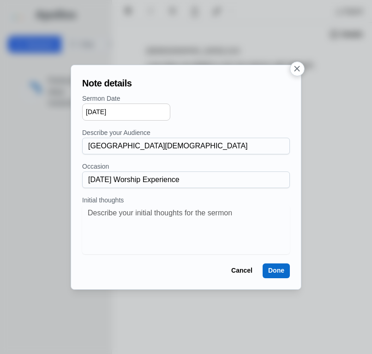
click at [279, 268] on button "Done" at bounding box center [276, 270] width 27 height 15
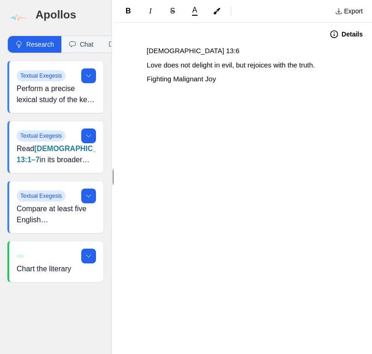
click at [197, 87] on div "1 Corinthians 13:6 Love does not delight in evil, but rejoices with the truth. …" at bounding box center [244, 100] width 258 height 108
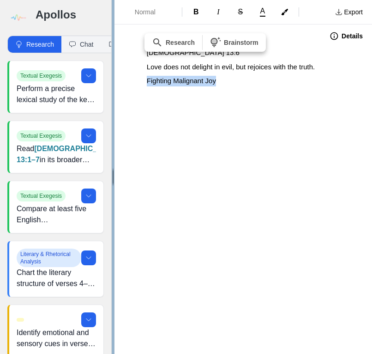
drag, startPoint x: 239, startPoint y: 81, endPoint x: 114, endPoint y: 80, distance: 125.2
click at [114, 80] on div "Apollos Research Chat Bible Textual Exegesis Perform a precise lexical study of…" at bounding box center [186, 177] width 372 height 354
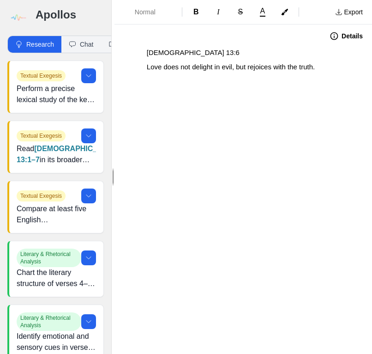
click at [141, 56] on div "1 Corinthians 13:6 Love does not delight in evil, but rejoices with the truth." at bounding box center [244, 102] width 258 height 108
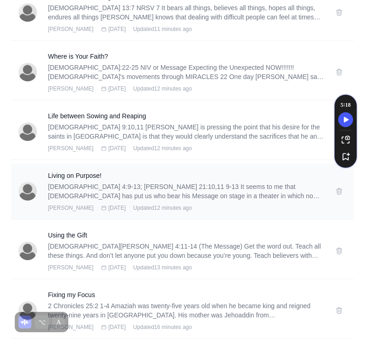
scroll to position [1036, 0]
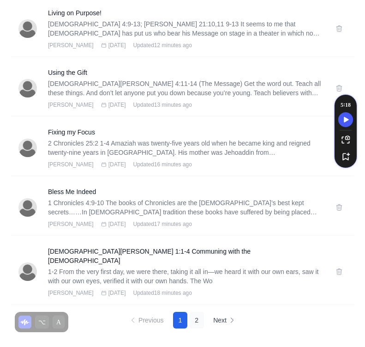
click at [202, 320] on button "2" at bounding box center [196, 320] width 15 height 17
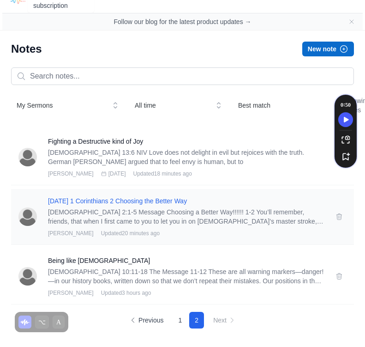
scroll to position [32, 0]
click at [172, 199] on h3 "05-06-18 1 Corinthians 2 Choosing the Better Way" at bounding box center [186, 200] width 277 height 9
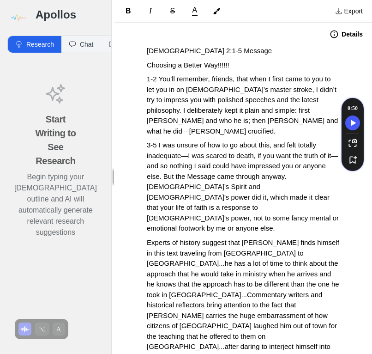
click at [324, 37] on button "Details" at bounding box center [346, 34] width 44 height 15
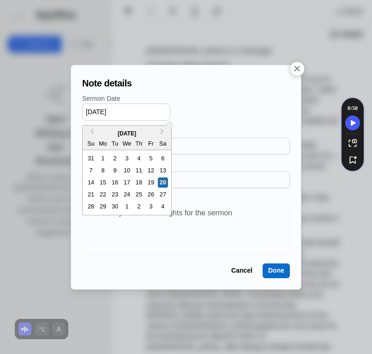
drag, startPoint x: 127, startPoint y: 110, endPoint x: 90, endPoint y: 111, distance: 37.5
click at [90, 111] on input "[DATE]" at bounding box center [126, 111] width 88 height 17
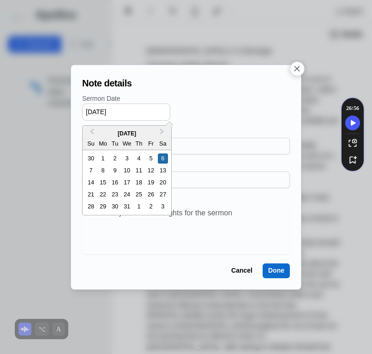
drag, startPoint x: 102, startPoint y: 111, endPoint x: 111, endPoint y: 111, distance: 9.2
click at [102, 111] on input "05/06/17" at bounding box center [126, 111] width 88 height 17
click at [125, 112] on input "05/06/17" at bounding box center [126, 111] width 88 height 17
type input "05/06/2018"
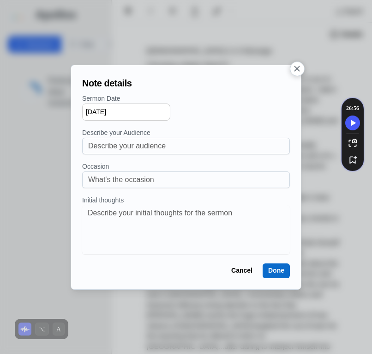
click at [187, 114] on div "05/06/2018" at bounding box center [186, 111] width 208 height 17
click at [279, 263] on div "Note details Sermon Date 05/06/2018 Describe your Audience Occasion Initial tho…" at bounding box center [186, 177] width 215 height 209
click at [278, 269] on button "Done" at bounding box center [276, 270] width 27 height 15
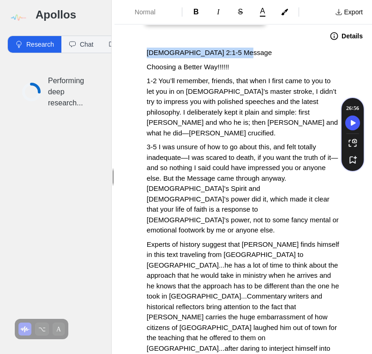
drag, startPoint x: 245, startPoint y: 49, endPoint x: 134, endPoint y: 43, distance: 110.6
click at [134, 43] on div "Details 1 Corinthians 2:1-5 Message Choosing a Better Way!!!!!! 1-2 You’ll reme…" at bounding box center [244, 189] width 258 height 329
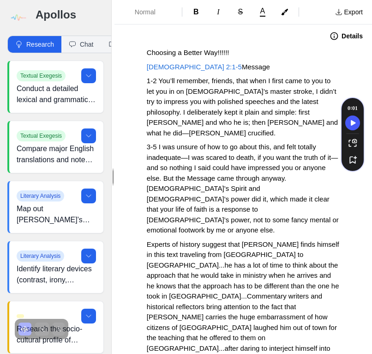
click at [235, 52] on p "Choosing a Better Way!!!!!!" at bounding box center [243, 53] width 193 height 11
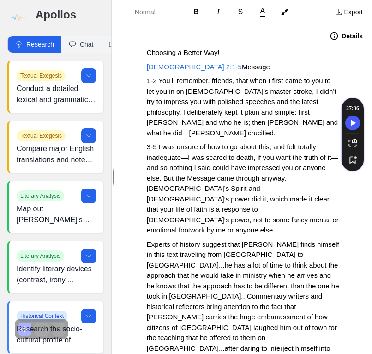
click at [255, 122] on span "1-2 You’ll remember, friends, that when I first came to you to let you in on Go…" at bounding box center [244, 107] width 194 height 60
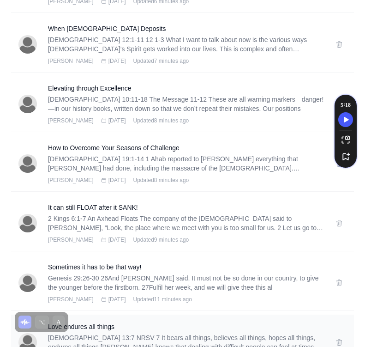
scroll to position [1036, 0]
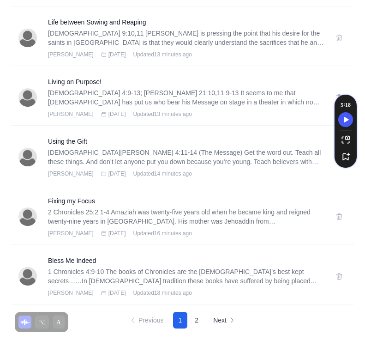
click at [220, 327] on button "Next" at bounding box center [225, 320] width 34 height 17
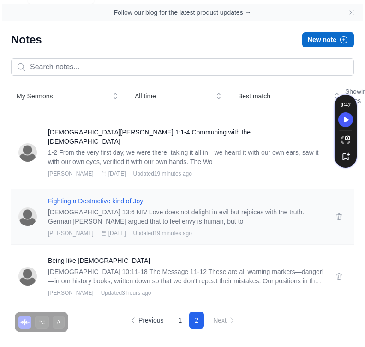
scroll to position [32, 0]
click at [73, 262] on h3 "Being like Christ" at bounding box center [186, 260] width 277 height 9
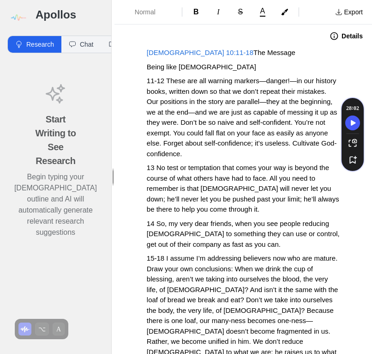
click at [221, 63] on p "Being like Christ" at bounding box center [243, 67] width 193 height 11
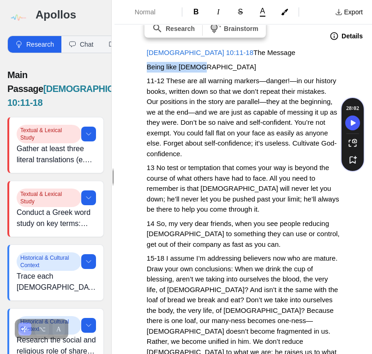
drag, startPoint x: 211, startPoint y: 67, endPoint x: 140, endPoint y: 63, distance: 71.7
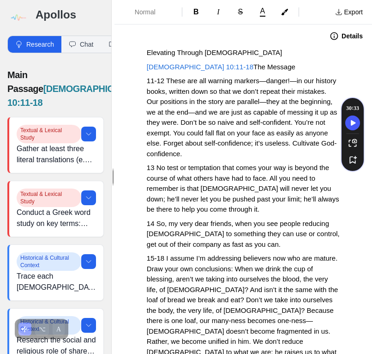
click at [221, 52] on span "Elevating Through Christ" at bounding box center [214, 53] width 135 height 8
click at [341, 42] on button "Details" at bounding box center [346, 36] width 44 height 15
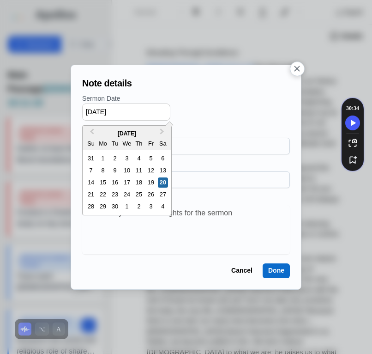
drag, startPoint x: 135, startPoint y: 112, endPoint x: 84, endPoint y: 110, distance: 51.3
click at [84, 110] on input "[DATE]" at bounding box center [126, 111] width 88 height 17
type input "07/17/2018"
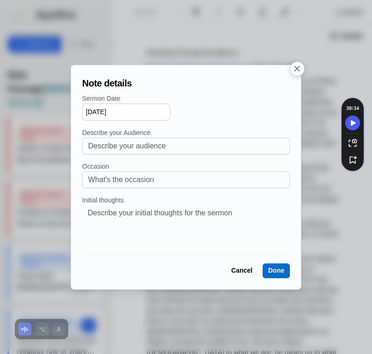
click at [265, 274] on button "Done" at bounding box center [276, 270] width 27 height 15
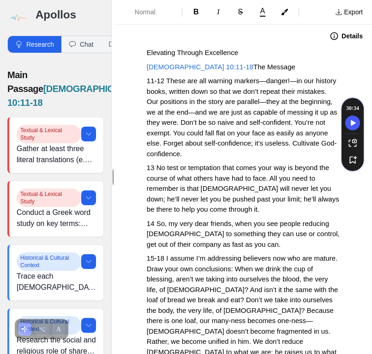
click at [183, 42] on div at bounding box center [221, 36] width 206 height 15
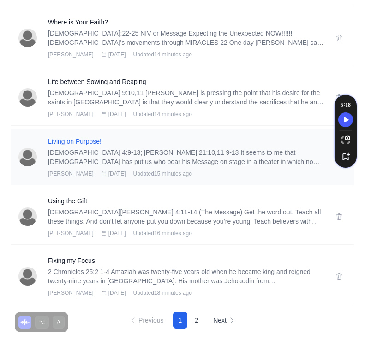
scroll to position [1036, 0]
click at [197, 315] on button "2" at bounding box center [196, 320] width 15 height 17
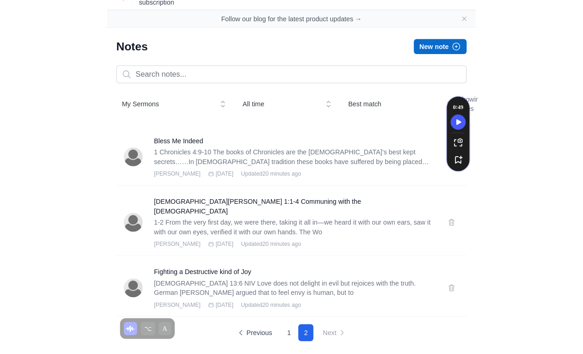
scroll to position [0, 0]
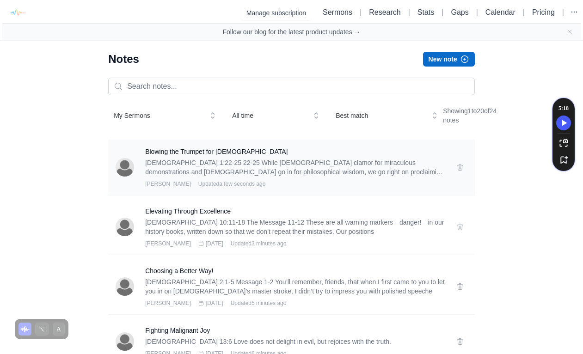
click at [368, 169] on p "[DEMOGRAPHIC_DATA] 1:22-25 22-25 While [DEMOGRAPHIC_DATA] clamor for miraculous…" at bounding box center [295, 167] width 300 height 18
click at [218, 156] on h3 "Blowing the Trumpet for [DEMOGRAPHIC_DATA]" at bounding box center [295, 151] width 300 height 9
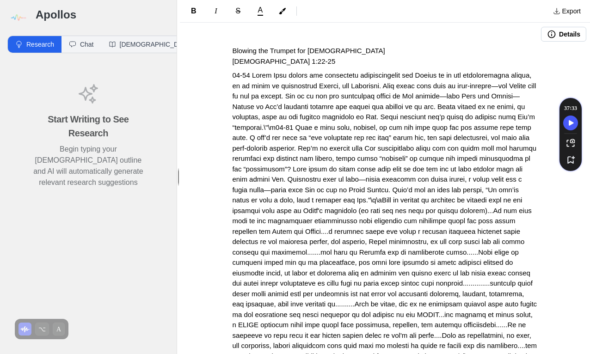
click at [561, 28] on button "Details" at bounding box center [563, 34] width 45 height 15
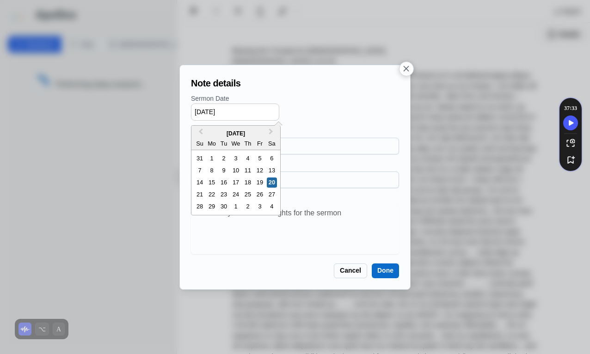
drag, startPoint x: 197, startPoint y: 110, endPoint x: 245, endPoint y: 113, distance: 47.7
click at [245, 113] on input "[DATE]" at bounding box center [235, 111] width 88 height 17
type input "[DATE]"
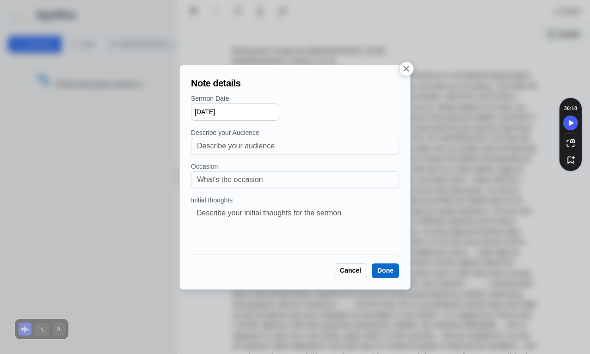
click at [388, 268] on button "Done" at bounding box center [384, 270] width 27 height 15
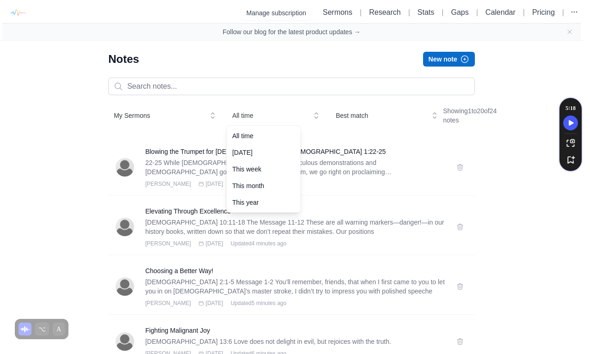
click at [243, 120] on span "All time" at bounding box center [269, 115] width 74 height 9
click at [248, 206] on div "This year" at bounding box center [263, 202] width 74 height 17
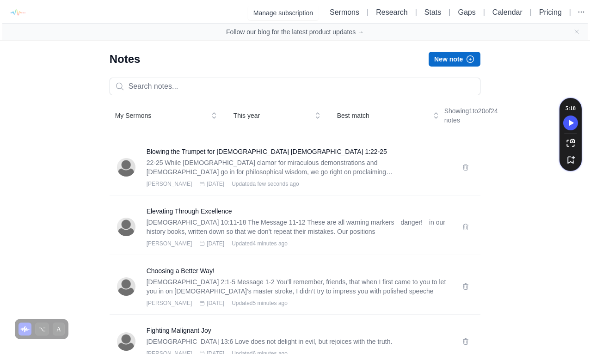
click at [359, 124] on button "Best match" at bounding box center [387, 115] width 113 height 17
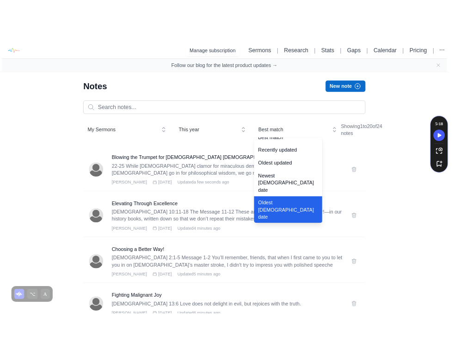
scroll to position [12, 0]
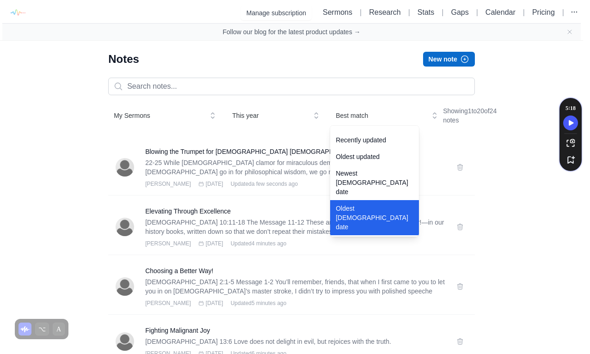
click at [351, 207] on div "Oldest [DEMOGRAPHIC_DATA] date" at bounding box center [374, 217] width 89 height 35
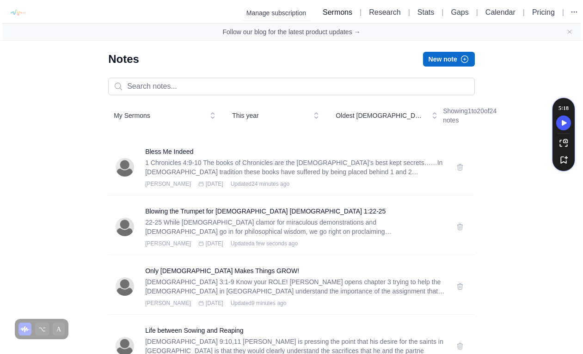
click at [327, 16] on link "Sermons" at bounding box center [338, 12] width 30 height 8
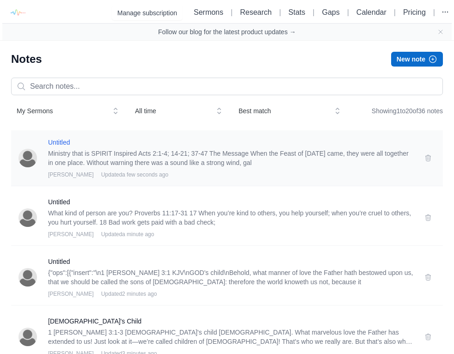
click at [58, 141] on h3 "Untitled" at bounding box center [230, 142] width 365 height 9
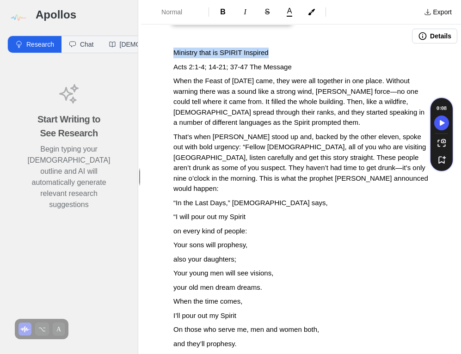
drag, startPoint x: 286, startPoint y: 52, endPoint x: 169, endPoint y: 43, distance: 117.3
click at [169, 43] on div "Details Ministry that is SPIRIT Inspired Acts 2:1-4; 14-21; 37-47 The Message W…" at bounding box center [301, 189] width 320 height 329
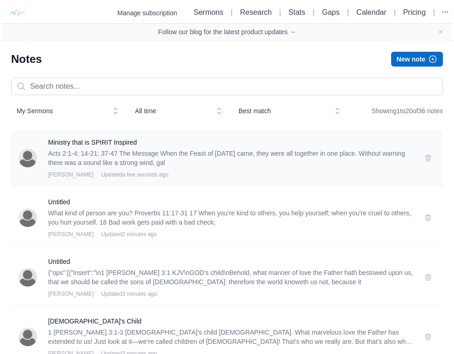
click at [119, 137] on div "Ministry that is SPIRIT Inspired Acts 2:1-4; 14-21; 37-47 The Message When the …" at bounding box center [227, 158] width 432 height 56
click at [120, 140] on h3 "Ministry that is SPIRIT Inspired" at bounding box center [230, 142] width 365 height 9
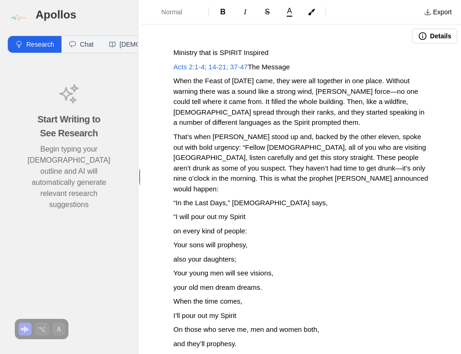
click at [438, 36] on button "Details" at bounding box center [434, 36] width 45 height 15
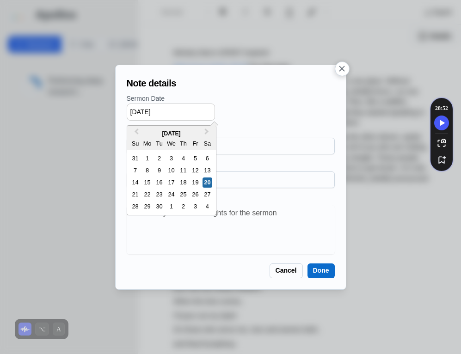
drag, startPoint x: 133, startPoint y: 112, endPoint x: 148, endPoint y: 110, distance: 14.9
click at [148, 110] on input "[DATE]" at bounding box center [171, 111] width 88 height 17
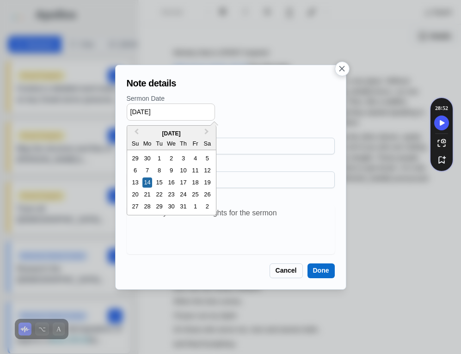
drag, startPoint x: 158, startPoint y: 111, endPoint x: 182, endPoint y: 105, distance: 23.9
click at [182, 105] on input "[DATE]" at bounding box center [171, 111] width 88 height 17
click at [180, 109] on input "07/14/2025" at bounding box center [171, 111] width 88 height 17
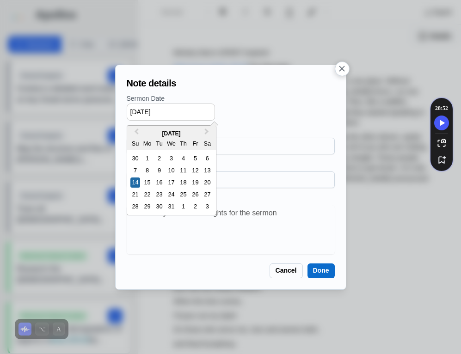
type input "07/14/2019"
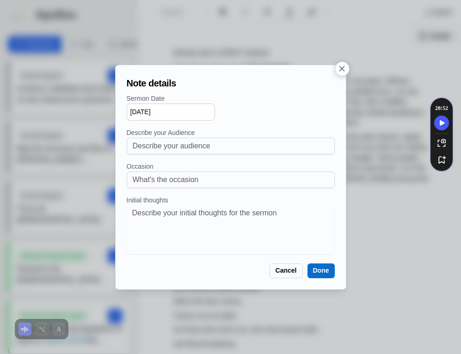
click at [319, 270] on button "Done" at bounding box center [320, 270] width 27 height 15
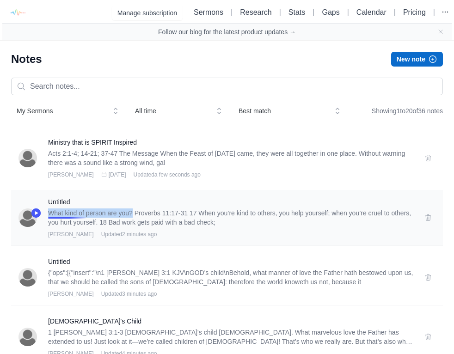
drag, startPoint x: 138, startPoint y: 213, endPoint x: 50, endPoint y: 214, distance: 87.8
click at [50, 214] on p "What kind of person are you? Proverbs 11:17-31 17 When you’re kind to others, y…" at bounding box center [230, 217] width 365 height 18
copy p "What kind of person are you?"
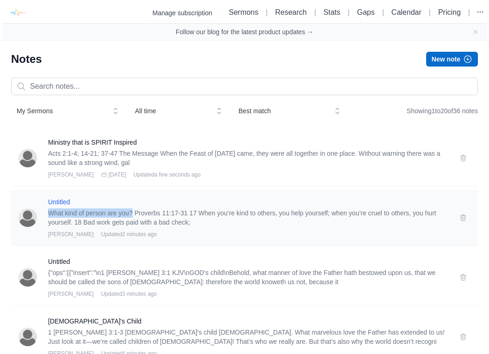
click at [72, 201] on h3 "Untitled" at bounding box center [248, 201] width 400 height 9
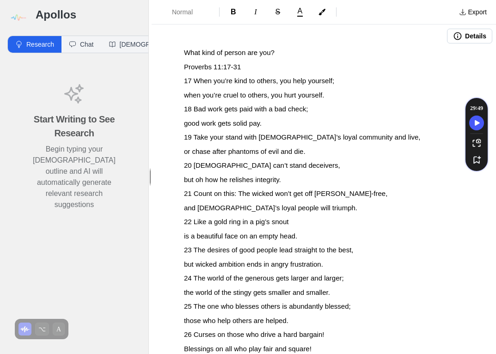
click at [281, 47] on div "Details What kind of person are you? Proverbs 11:17-31 17 When you’re kind to o…" at bounding box center [324, 189] width 344 height 329
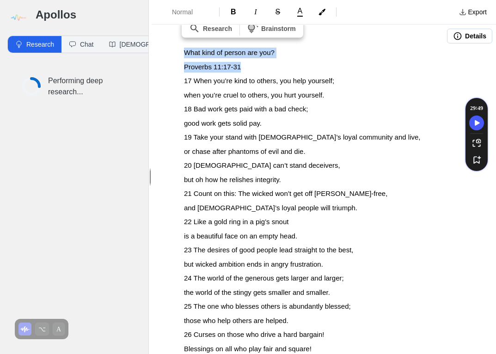
drag, startPoint x: 242, startPoint y: 67, endPoint x: 171, endPoint y: 71, distance: 70.8
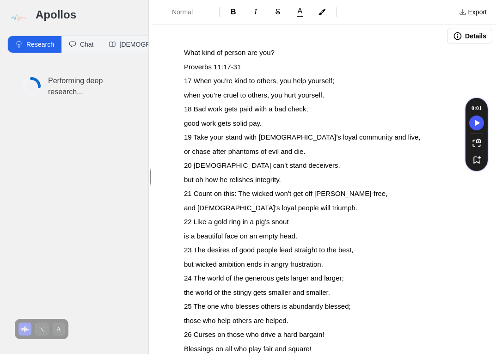
click at [460, 35] on button "Details" at bounding box center [469, 36] width 45 height 15
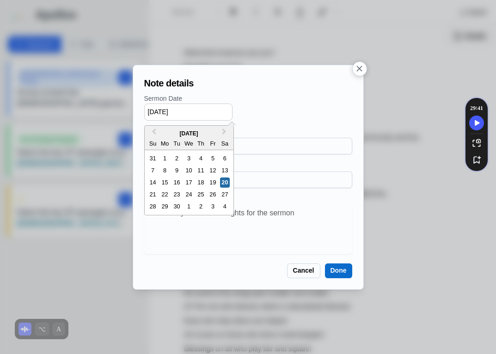
click at [150, 114] on input "[DATE]" at bounding box center [188, 111] width 88 height 17
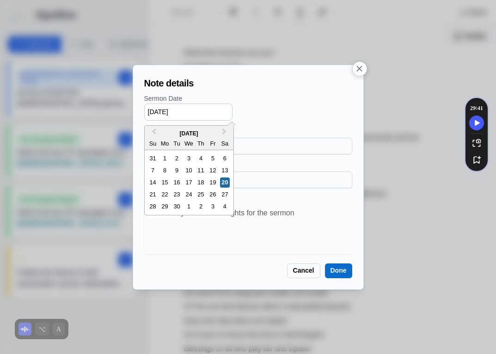
drag, startPoint x: 154, startPoint y: 111, endPoint x: 133, endPoint y: 111, distance: 21.7
click at [133, 111] on div "Note details Sermon Date 09/20/2025 Previous Month Next Month September 2025 Su…" at bounding box center [248, 177] width 231 height 225
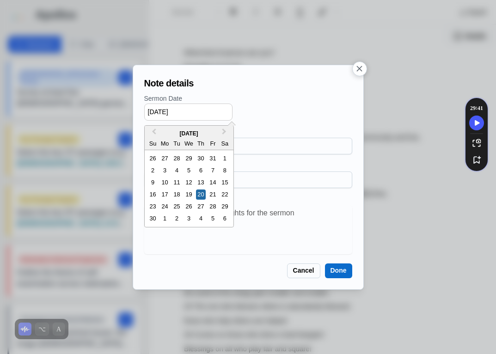
drag, startPoint x: 174, startPoint y: 113, endPoint x: 201, endPoint y: 110, distance: 27.4
click at [201, 110] on input "11/20/2025" at bounding box center [188, 111] width 88 height 17
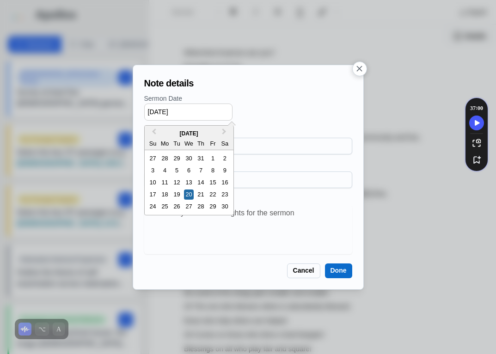
click at [153, 111] on input "11/20/2019" at bounding box center [188, 111] width 88 height 17
type input "10/20/2019"
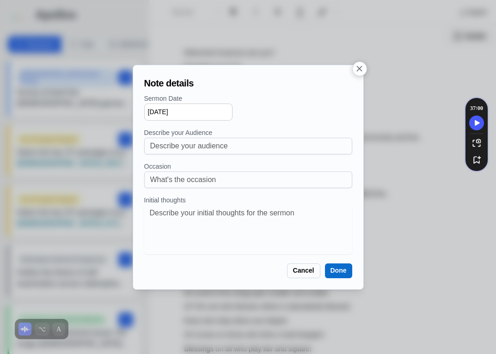
click at [278, 98] on p "Sermon Date" at bounding box center [248, 99] width 208 height 10
click at [338, 270] on button "Done" at bounding box center [338, 270] width 27 height 15
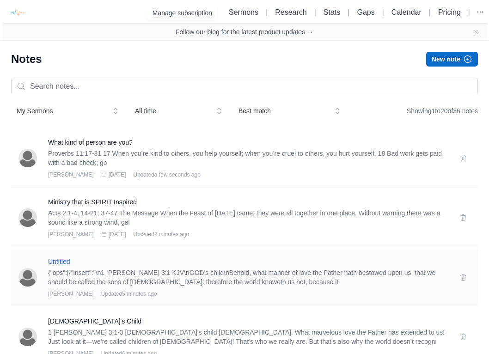
click at [66, 262] on h3 "Untitled" at bounding box center [248, 261] width 400 height 9
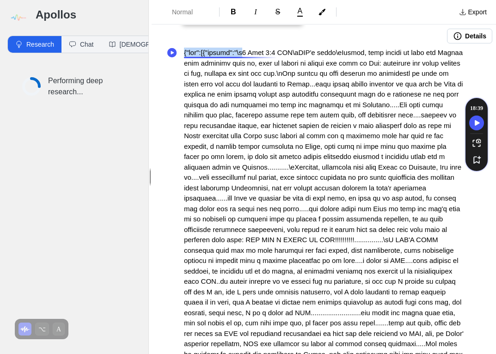
drag, startPoint x: 248, startPoint y: 51, endPoint x: 185, endPoint y: 53, distance: 63.3
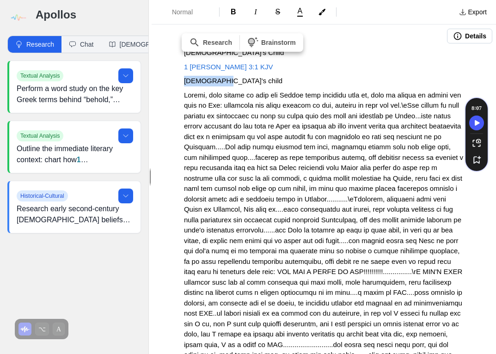
drag, startPoint x: 231, startPoint y: 81, endPoint x: 157, endPoint y: 82, distance: 73.9
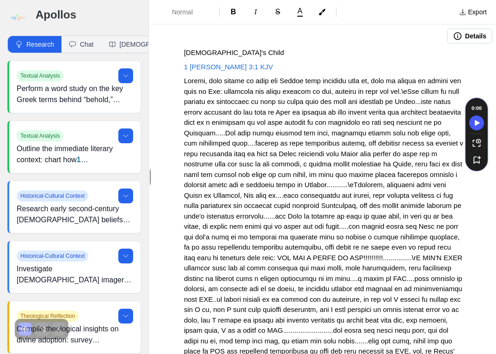
click at [215, 44] on div "Details" at bounding box center [324, 36] width 344 height 23
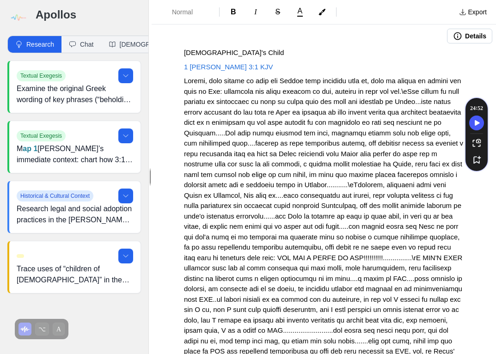
click at [460, 30] on button "Details" at bounding box center [469, 36] width 45 height 15
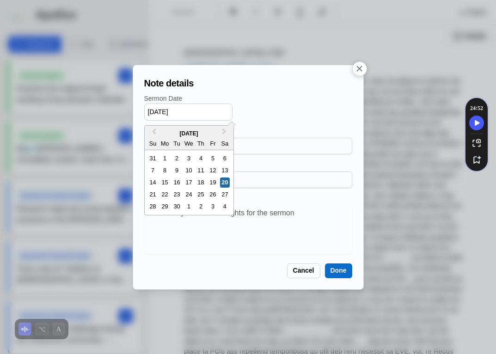
drag, startPoint x: 151, startPoint y: 110, endPoint x: 156, endPoint y: 110, distance: 5.1
click at [156, 110] on input "[DATE]" at bounding box center [188, 111] width 88 height 17
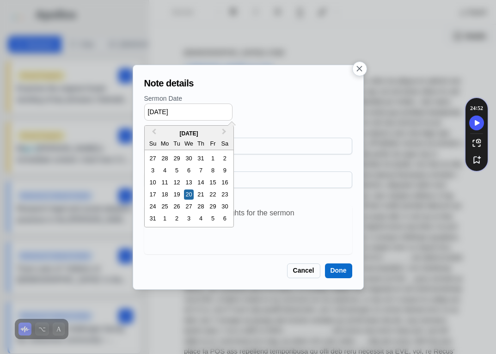
click at [166, 111] on input "08/20/2025" at bounding box center [188, 111] width 88 height 17
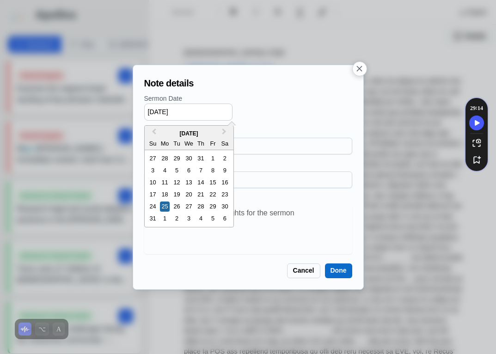
drag, startPoint x: 177, startPoint y: 110, endPoint x: 209, endPoint y: 106, distance: 32.6
click at [209, 106] on input "08/25/2025" at bounding box center [188, 111] width 88 height 17
click at [191, 108] on input "08/25/2025" at bounding box center [188, 111] width 88 height 17
type input "08/25/2019"
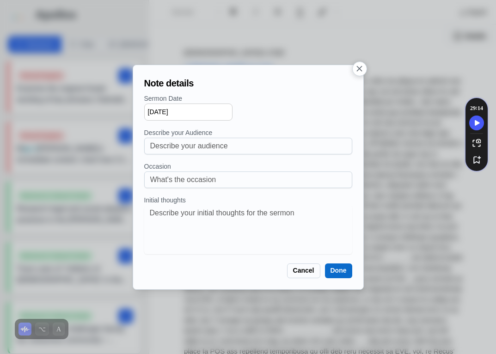
click at [329, 274] on button "Done" at bounding box center [338, 270] width 27 height 15
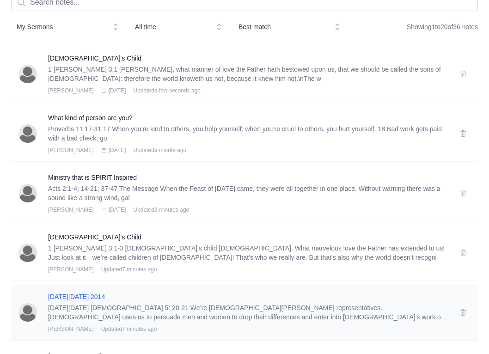
scroll to position [76, 0]
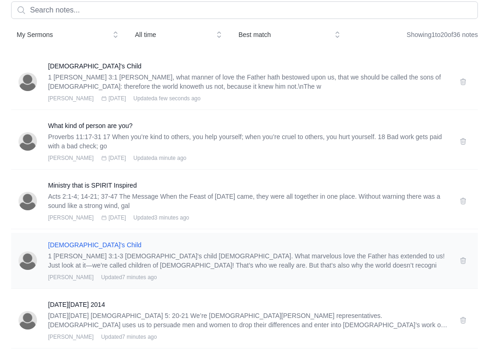
click at [68, 244] on h3 "[DEMOGRAPHIC_DATA]'s Child" at bounding box center [248, 244] width 400 height 9
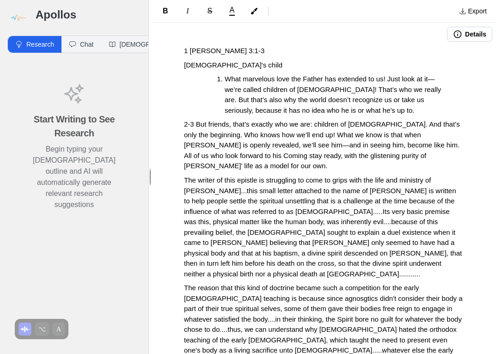
click at [460, 36] on button "Details" at bounding box center [469, 34] width 45 height 15
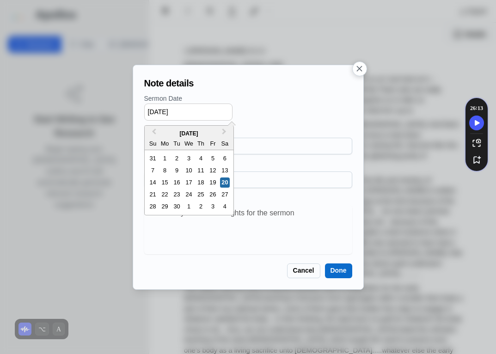
drag, startPoint x: 147, startPoint y: 112, endPoint x: 188, endPoint y: 110, distance: 41.1
click at [188, 110] on input "[DATE]" at bounding box center [188, 111] width 88 height 17
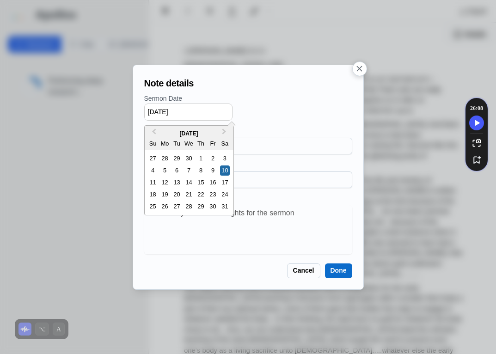
type input "12/10/2016"
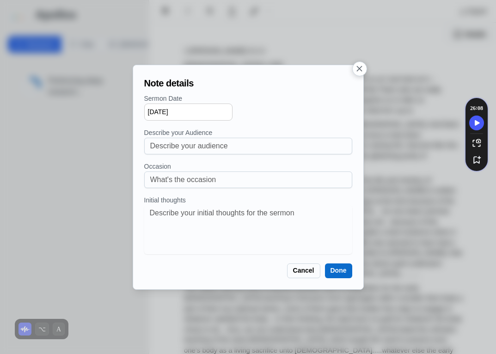
click at [341, 268] on button "Done" at bounding box center [338, 270] width 27 height 15
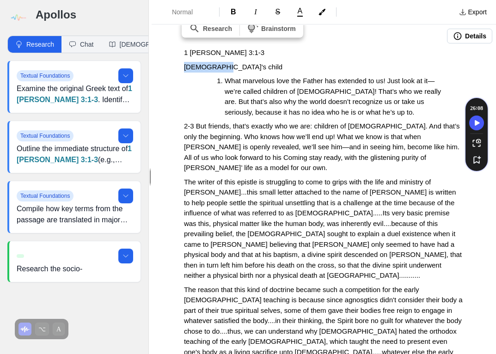
drag, startPoint x: 228, startPoint y: 67, endPoint x: 178, endPoint y: 68, distance: 49.9
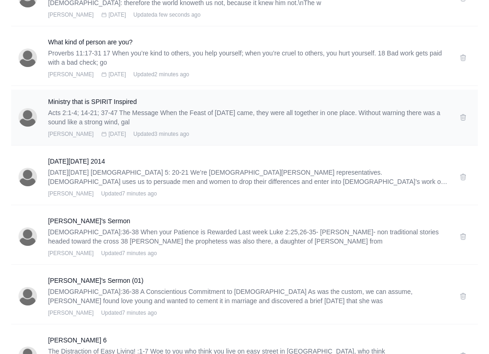
scroll to position [223, 0]
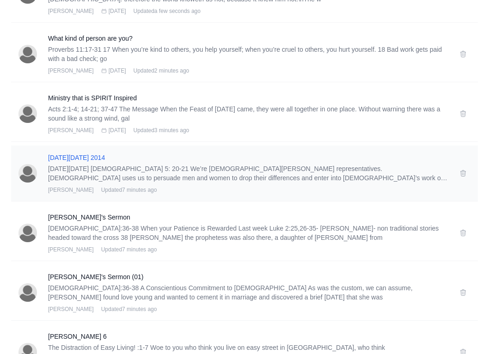
click at [90, 158] on h3 "Ash Wednesday 2014" at bounding box center [248, 157] width 400 height 9
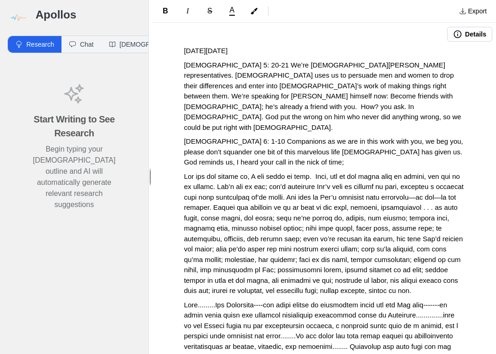
click at [460, 34] on div "Details" at bounding box center [324, 34] width 344 height 23
click at [460, 34] on button "Details" at bounding box center [469, 34] width 45 height 15
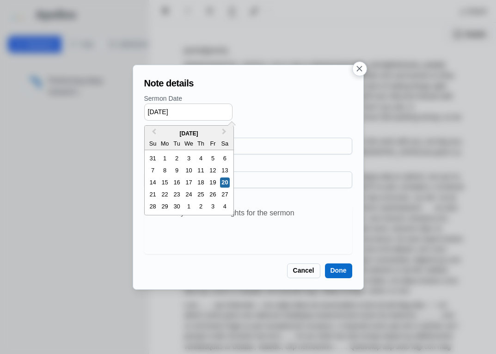
drag, startPoint x: 152, startPoint y: 111, endPoint x: 166, endPoint y: 111, distance: 13.9
click at [166, 111] on input "[DATE]" at bounding box center [188, 111] width 88 height 17
drag, startPoint x: 177, startPoint y: 110, endPoint x: 189, endPoint y: 111, distance: 11.6
click at [189, 111] on input "03/05/2025" at bounding box center [188, 111] width 88 height 17
type input "03/05/2014"
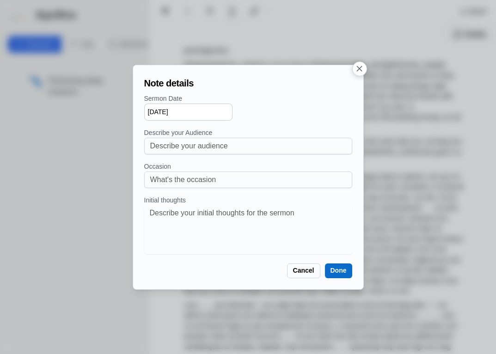
click at [230, 109] on div "03/05/2014" at bounding box center [248, 111] width 208 height 17
click at [339, 270] on button "Done" at bounding box center [338, 270] width 27 height 15
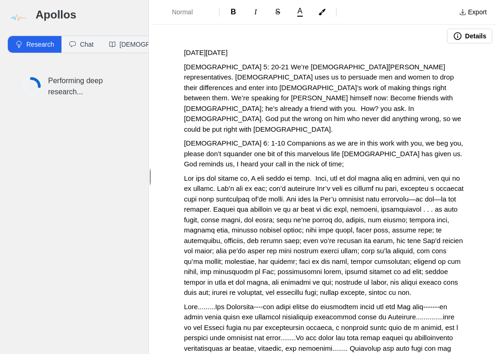
click at [258, 62] on p "2 Corinthians 5: 20-21 We’re Christ’s representatives. God uses us to persuade …" at bounding box center [324, 98] width 280 height 73
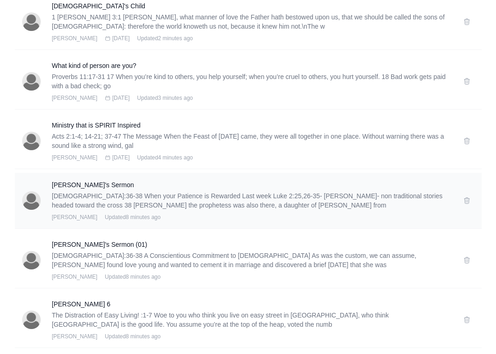
scroll to position [259, 0]
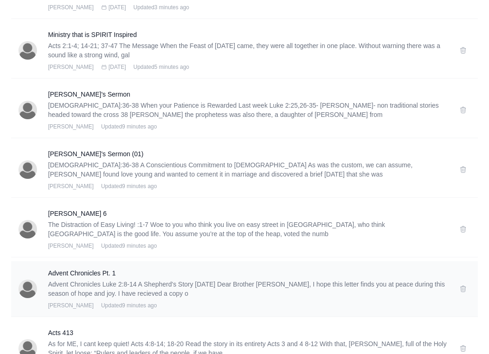
scroll to position [351, 0]
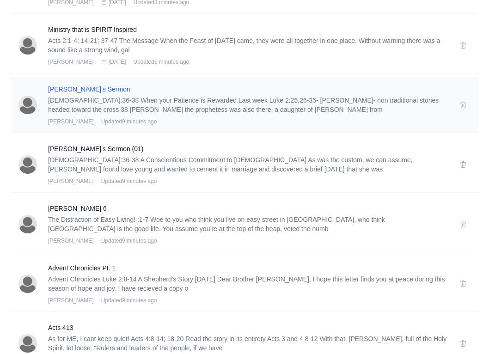
click at [73, 87] on h3 "Anna's Sermon" at bounding box center [248, 89] width 400 height 9
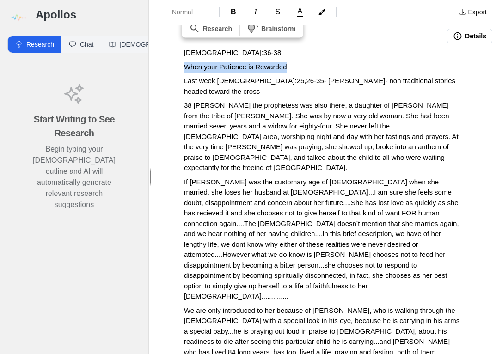
drag, startPoint x: 297, startPoint y: 65, endPoint x: 181, endPoint y: 61, distance: 116.0
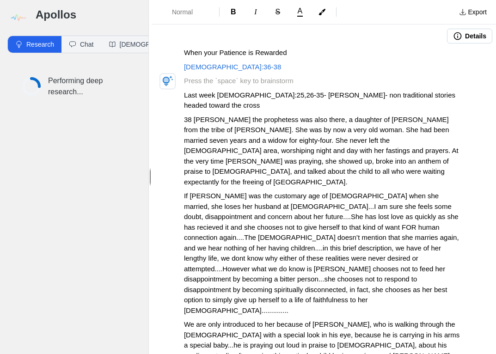
click at [228, 78] on p at bounding box center [324, 81] width 280 height 11
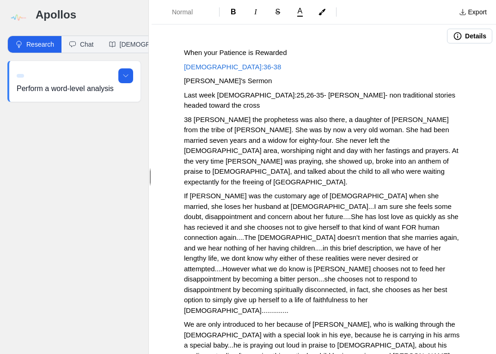
click at [454, 38] on icon "button" at bounding box center [458, 36] width 8 height 8
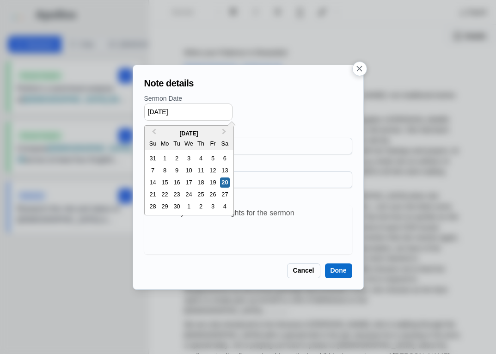
click at [156, 110] on input "[DATE]" at bounding box center [188, 111] width 88 height 17
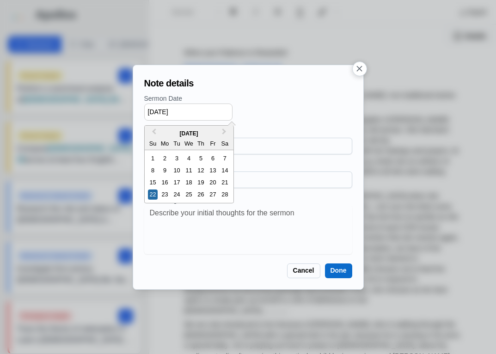
type input "02/22/2015"
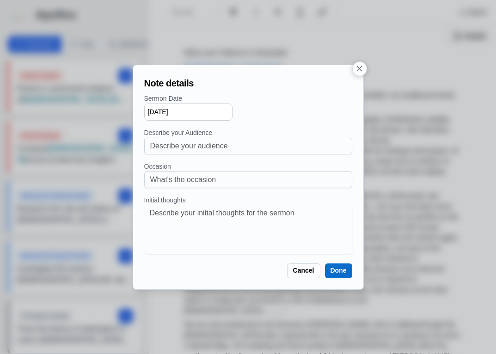
click at [338, 273] on button "Done" at bounding box center [338, 270] width 27 height 15
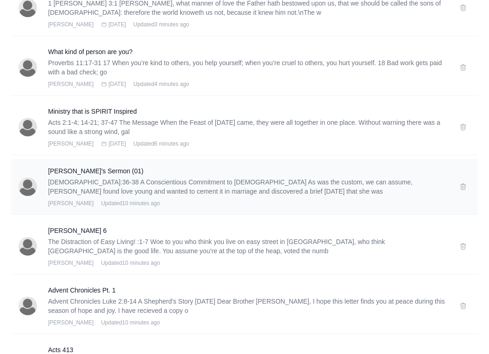
scroll to position [333, 0]
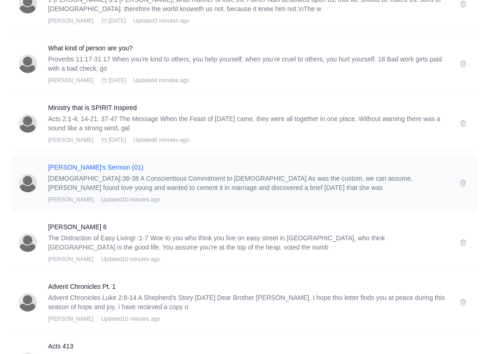
click at [86, 168] on h3 "Anna's Sermon (01)" at bounding box center [248, 167] width 400 height 9
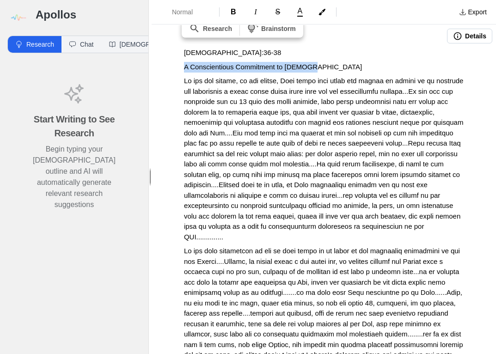
drag, startPoint x: 322, startPoint y: 66, endPoint x: 180, endPoint y: 66, distance: 142.3
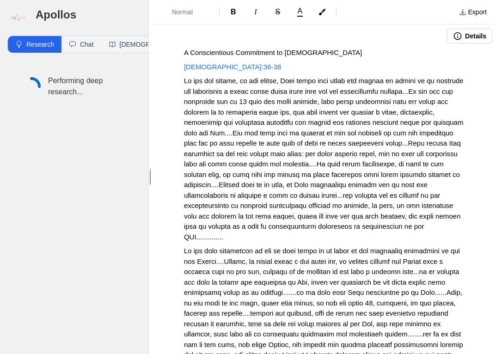
click at [460, 35] on button "Details" at bounding box center [469, 36] width 45 height 15
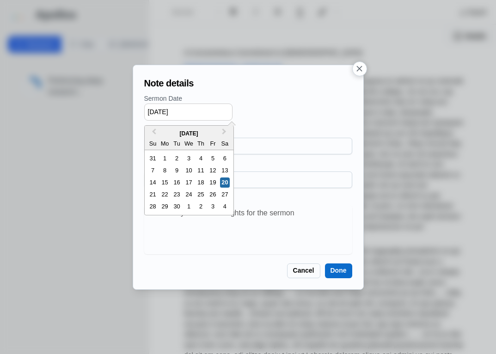
drag, startPoint x: 150, startPoint y: 110, endPoint x: 201, endPoint y: 115, distance: 50.7
click at [201, 115] on input "09/20/2025" at bounding box center [188, 111] width 88 height 17
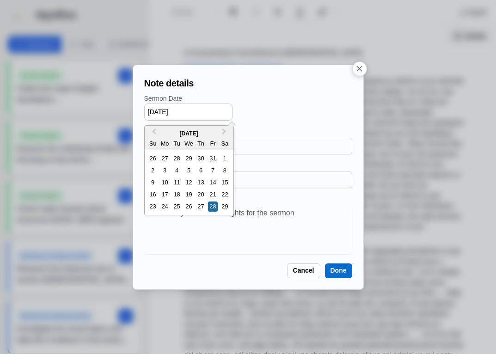
type input "02/28/2015"
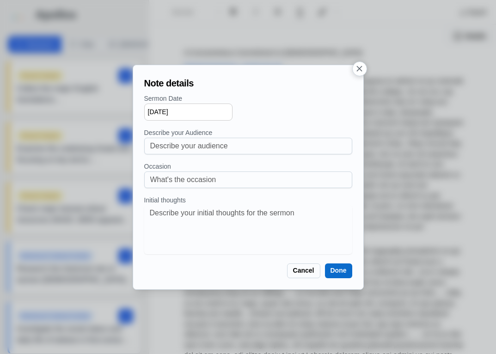
click at [335, 271] on button "Done" at bounding box center [338, 270] width 27 height 15
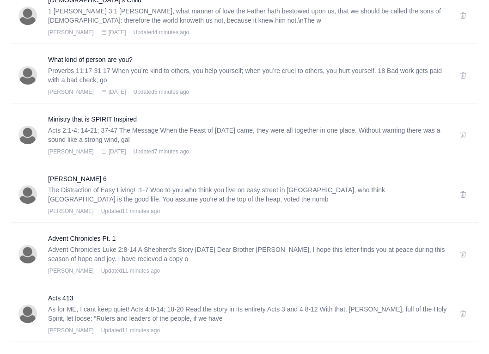
scroll to position [389, 0]
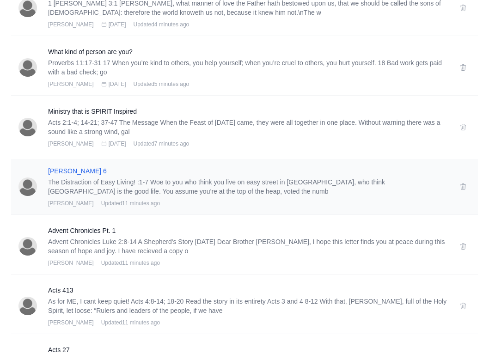
click at [57, 170] on h3 "Amos 6" at bounding box center [248, 170] width 400 height 9
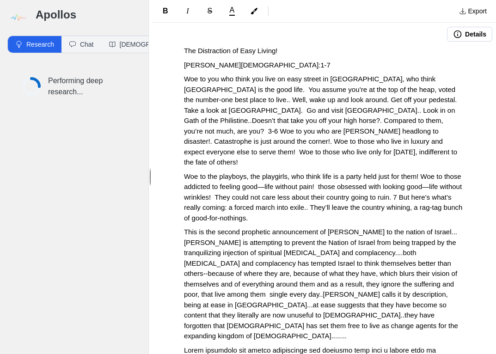
click at [456, 31] on button "Details" at bounding box center [469, 34] width 45 height 15
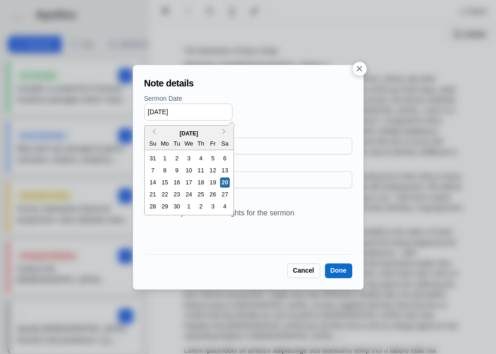
click at [155, 110] on input "09/20/2025" at bounding box center [188, 111] width 88 height 17
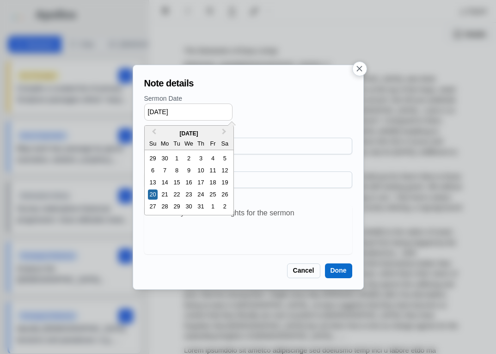
drag, startPoint x: 165, startPoint y: 112, endPoint x: 159, endPoint y: 112, distance: 6.5
click at [159, 112] on input "07/20/2025" at bounding box center [188, 111] width 88 height 17
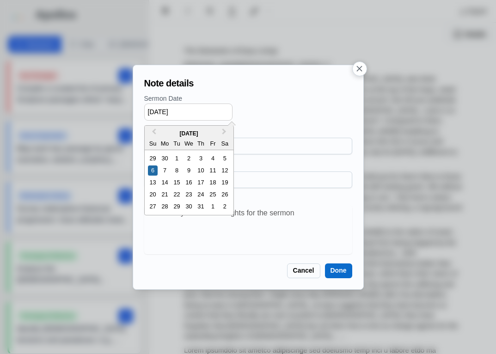
drag, startPoint x: 176, startPoint y: 110, endPoint x: 182, endPoint y: 110, distance: 5.1
click at [182, 110] on input "07/06/2025" at bounding box center [188, 111] width 88 height 17
click at [155, 112] on input "07/06/2017" at bounding box center [188, 111] width 88 height 17
click at [165, 113] on input "08/06/2017" at bounding box center [188, 111] width 88 height 17
type input "08/06/2017"
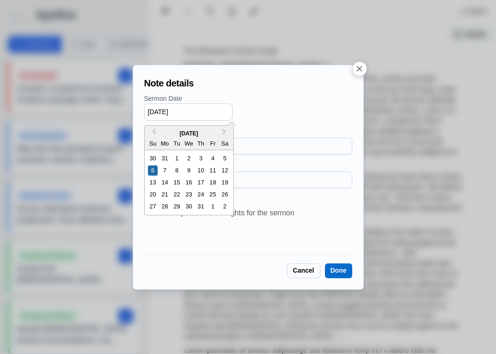
click at [331, 274] on button "Done" at bounding box center [338, 270] width 27 height 15
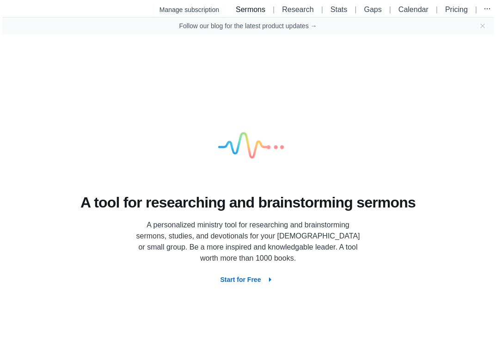
click at [241, 10] on link "Sermons" at bounding box center [251, 10] width 30 height 8
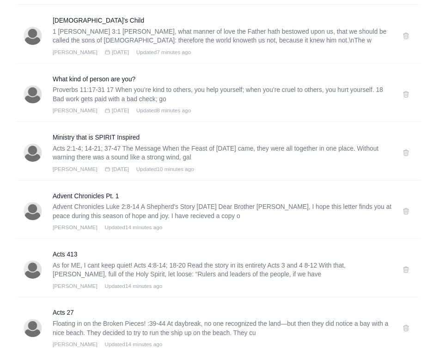
scroll to position [410, 0]
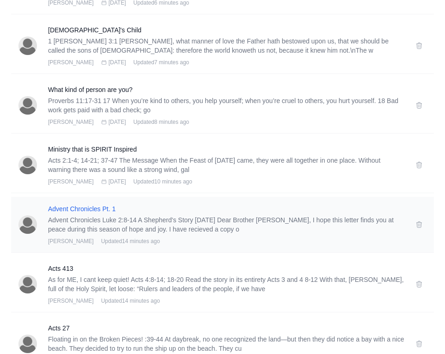
click at [81, 208] on h3 "Advent Chronicles Pt. 1" at bounding box center [226, 208] width 356 height 9
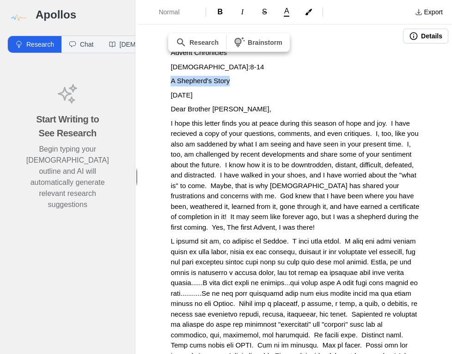
drag, startPoint x: 236, startPoint y: 80, endPoint x: 168, endPoint y: 82, distance: 67.5
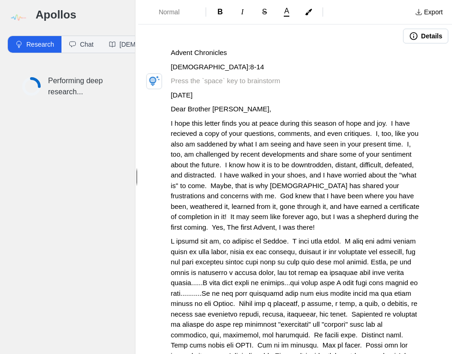
click at [200, 76] on p at bounding box center [294, 81] width 249 height 11
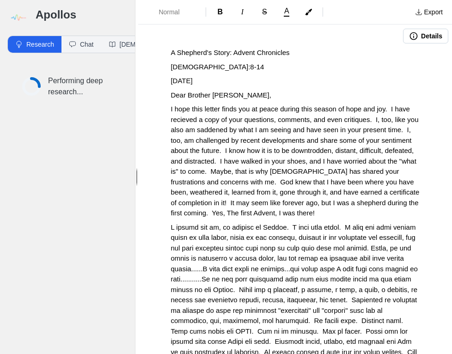
click at [414, 39] on button "Details" at bounding box center [425, 36] width 45 height 15
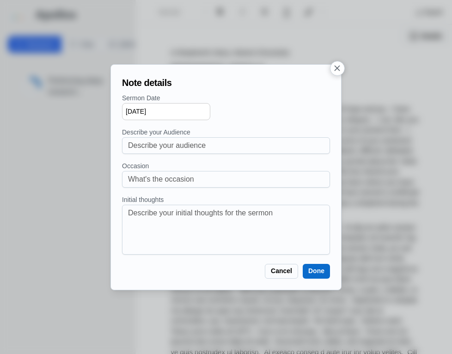
click at [159, 111] on input "[DATE]" at bounding box center [166, 111] width 88 height 17
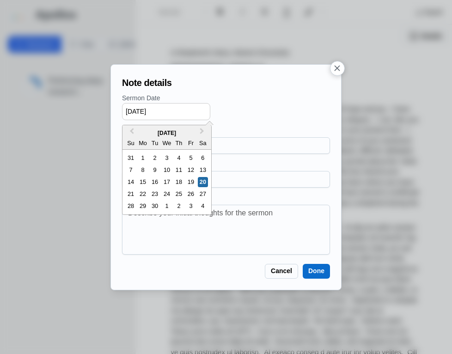
drag, startPoint x: 179, startPoint y: 111, endPoint x: 145, endPoint y: 106, distance: 34.1
click at [131, 106] on input "[DATE]" at bounding box center [166, 111] width 88 height 17
type input "[DATE]"
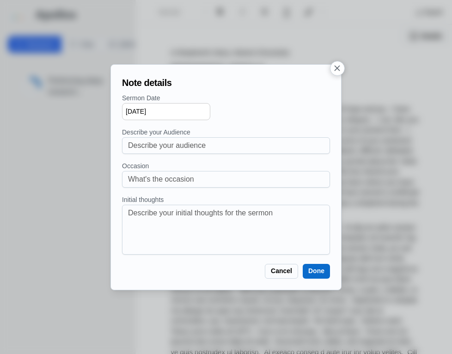
click at [314, 273] on button "Done" at bounding box center [316, 271] width 27 height 15
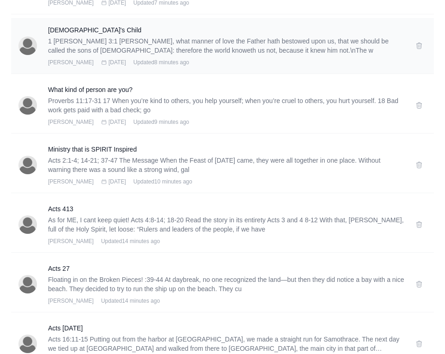
scroll to position [517, 0]
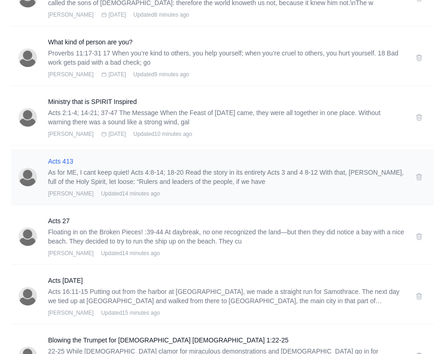
click at [62, 161] on h3 "Acts 413" at bounding box center [226, 161] width 356 height 9
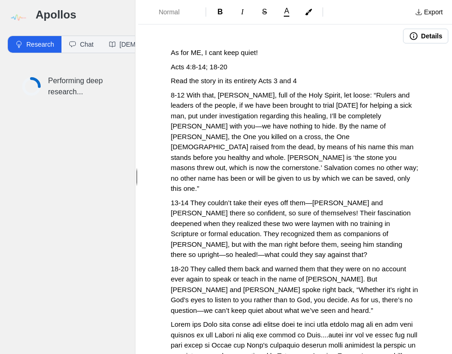
click at [221, 53] on span "As for ME, I cant keep quiet!" at bounding box center [213, 53] width 87 height 8
click at [417, 38] on button "Details" at bounding box center [425, 36] width 45 height 15
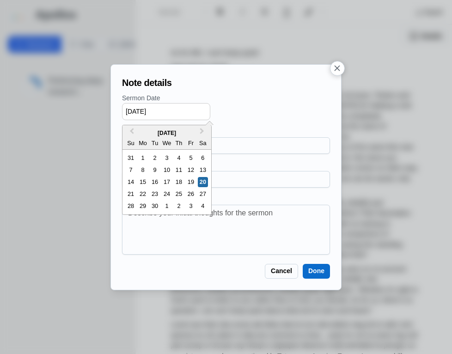
click at [134, 111] on input "[DATE]" at bounding box center [166, 111] width 88 height 17
drag, startPoint x: 137, startPoint y: 110, endPoint x: 144, endPoint y: 110, distance: 6.9
click at [144, 110] on input "[DATE]" at bounding box center [166, 111] width 88 height 17
drag, startPoint x: 155, startPoint y: 111, endPoint x: 173, endPoint y: 110, distance: 18.6
click at [173, 110] on input "[DATE]" at bounding box center [166, 111] width 88 height 17
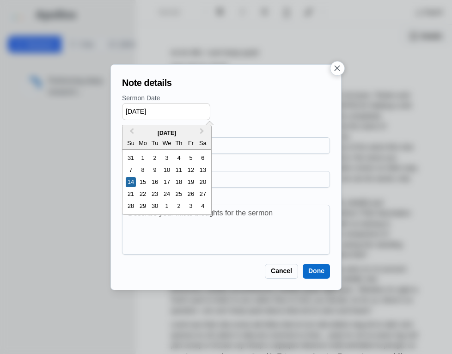
type input "[DATE]"
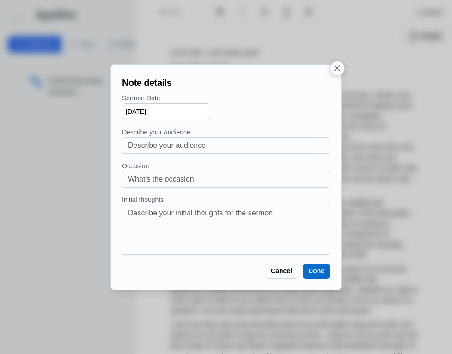
click at [251, 107] on div "[DATE]" at bounding box center [226, 111] width 208 height 17
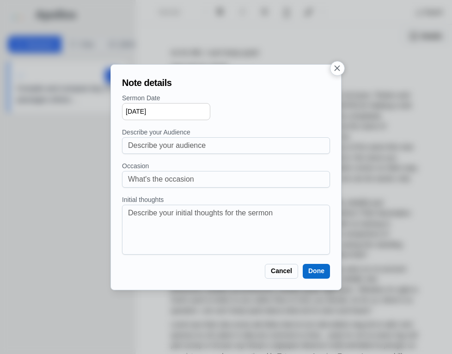
click at [307, 267] on button "Done" at bounding box center [316, 271] width 27 height 15
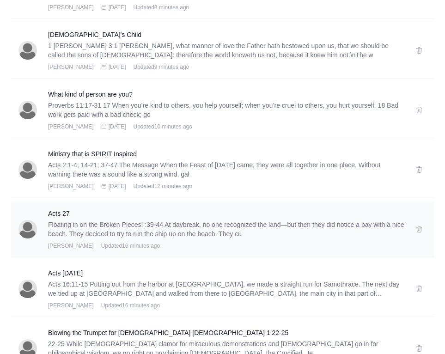
scroll to position [589, 0]
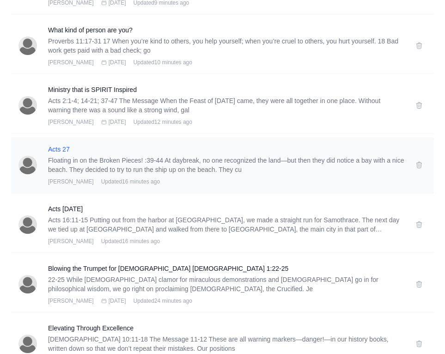
click at [63, 146] on h3 "Acts 27" at bounding box center [226, 149] width 356 height 9
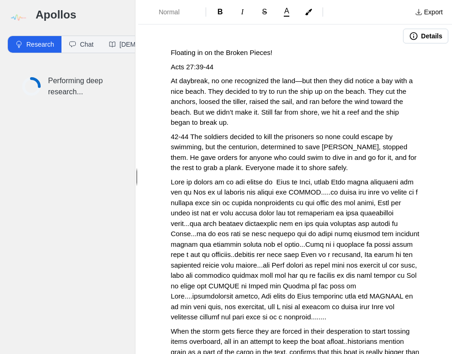
click at [223, 71] on p "Acts 27:39-44" at bounding box center [294, 67] width 249 height 11
click at [415, 38] on button "Details" at bounding box center [425, 36] width 45 height 15
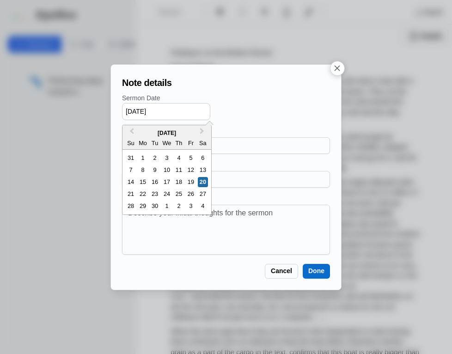
click at [128, 112] on input "[DATE]" at bounding box center [166, 111] width 88 height 17
click at [130, 111] on input "[DATE]" at bounding box center [166, 111] width 88 height 17
click at [141, 110] on input "[DATE]" at bounding box center [166, 111] width 88 height 17
drag, startPoint x: 143, startPoint y: 110, endPoint x: 137, endPoint y: 110, distance: 6.0
click at [137, 110] on input "[DATE]" at bounding box center [166, 111] width 88 height 17
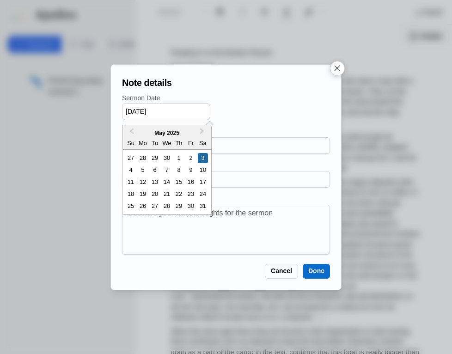
click at [158, 112] on input "05/03/2025" at bounding box center [166, 111] width 88 height 17
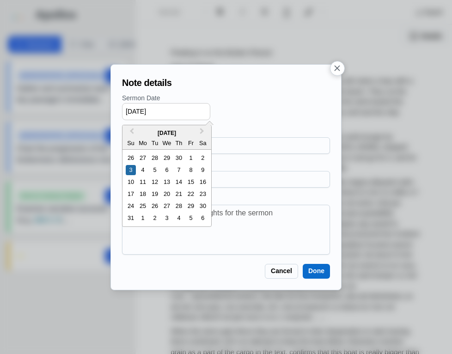
type input "05/03/2015"
click at [260, 89] on h2 "Note details" at bounding box center [226, 83] width 208 height 14
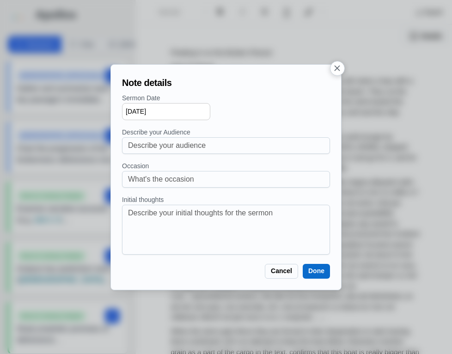
click at [313, 267] on button "Done" at bounding box center [316, 271] width 27 height 15
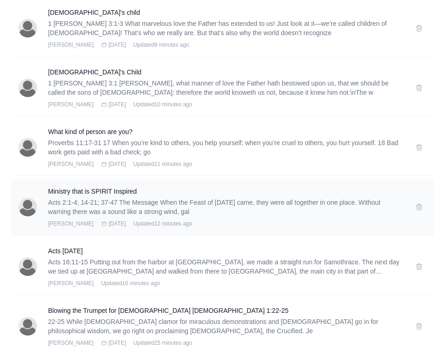
scroll to position [550, 0]
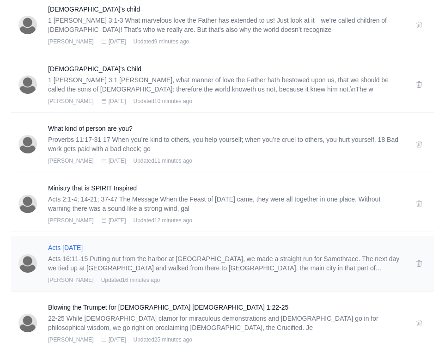
click at [64, 245] on h3 "Acts 16-11-15" at bounding box center [226, 247] width 356 height 9
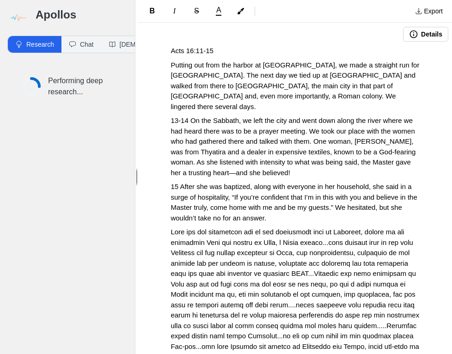
click at [419, 32] on button "Details" at bounding box center [425, 34] width 45 height 15
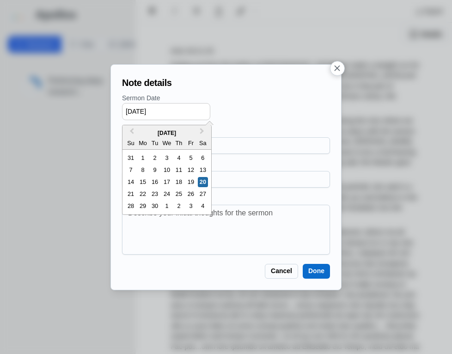
click at [133, 110] on input "[DATE]" at bounding box center [166, 111] width 88 height 17
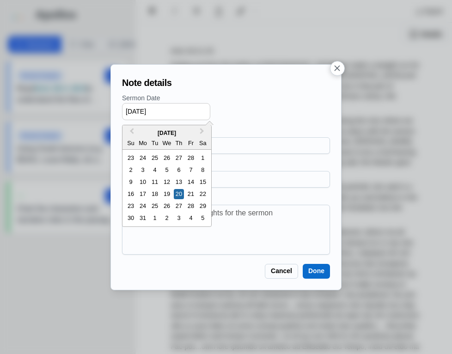
drag, startPoint x: 137, startPoint y: 111, endPoint x: 144, endPoint y: 111, distance: 6.9
click at [144, 111] on input "03/20/2025" at bounding box center [166, 111] width 88 height 17
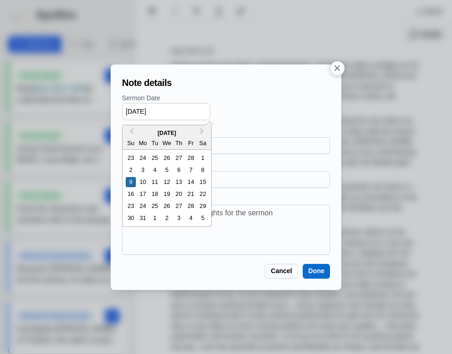
drag, startPoint x: 156, startPoint y: 110, endPoint x: 175, endPoint y: 111, distance: 18.9
click at [175, 111] on input "03/09/2025" at bounding box center [166, 111] width 88 height 17
type input "03/09/2019"
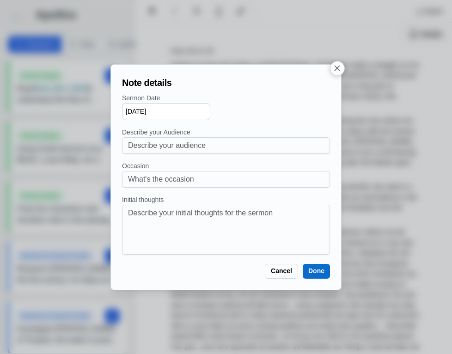
click at [244, 102] on p "Sermon Date" at bounding box center [226, 98] width 208 height 10
click at [320, 265] on button "Done" at bounding box center [316, 271] width 27 height 15
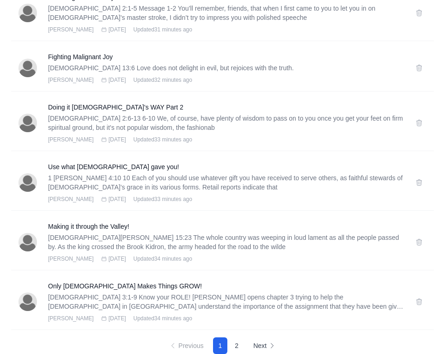
scroll to position [998, 0]
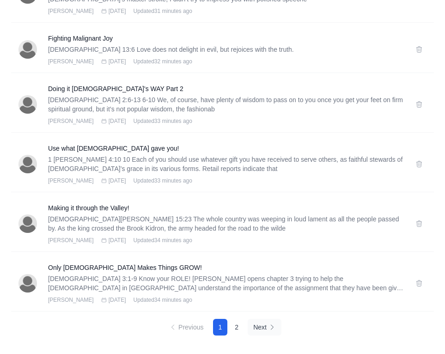
click at [256, 332] on button "Next" at bounding box center [265, 327] width 34 height 17
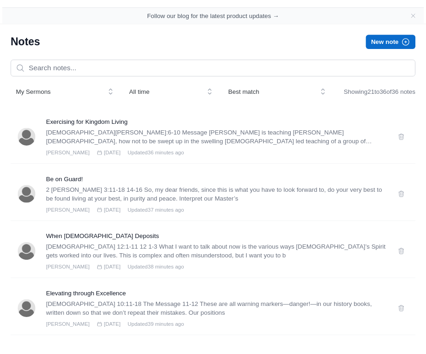
scroll to position [0, 0]
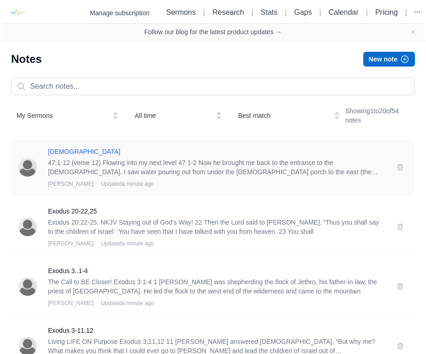
click at [60, 153] on h3 "[DEMOGRAPHIC_DATA]" at bounding box center [217, 151] width 338 height 9
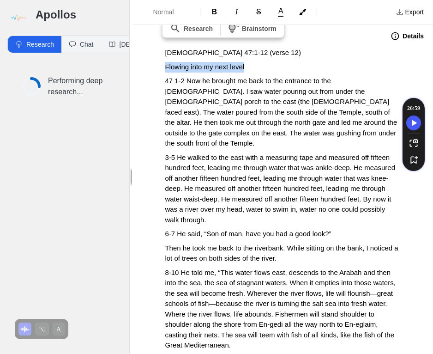
drag, startPoint x: 259, startPoint y: 65, endPoint x: 162, endPoint y: 68, distance: 97.5
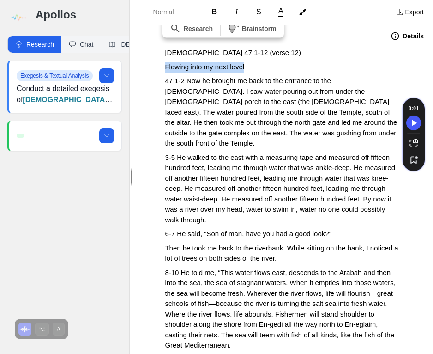
drag, startPoint x: 262, startPoint y: 70, endPoint x: 161, endPoint y: 70, distance: 101.6
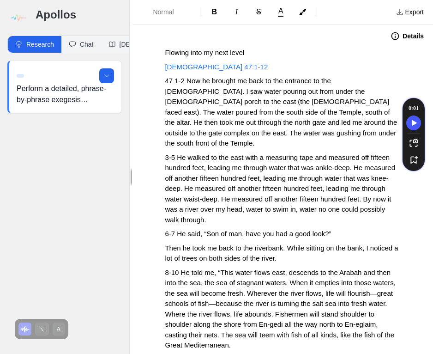
click at [394, 40] on button "Details" at bounding box center [407, 36] width 44 height 15
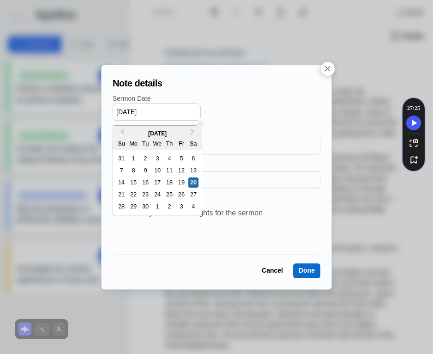
drag, startPoint x: 158, startPoint y: 110, endPoint x: 108, endPoint y: 112, distance: 49.9
click at [99, 111] on div "Note details Sermon Date [DATE] Previous Month Next Month [DATE] Su Mo Tu We Th…" at bounding box center [216, 177] width 433 height 354
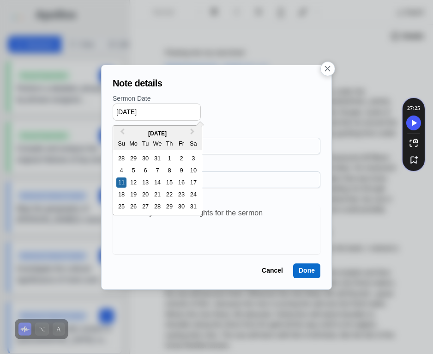
type input "[DATE]"
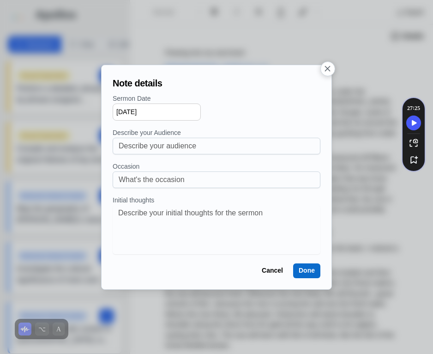
click at [303, 261] on div "Note details Sermon Date [DATE] Describe your Audience Occasion Initial thought…" at bounding box center [216, 177] width 215 height 209
click at [304, 273] on button "Done" at bounding box center [306, 270] width 27 height 15
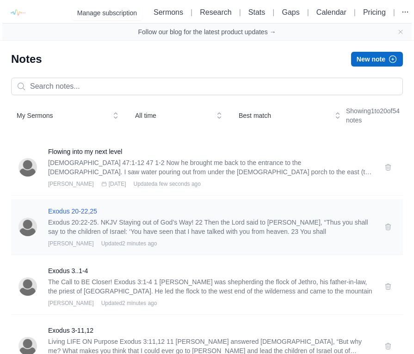
click at [80, 213] on h3 "Exodus 20-22,25" at bounding box center [210, 211] width 325 height 9
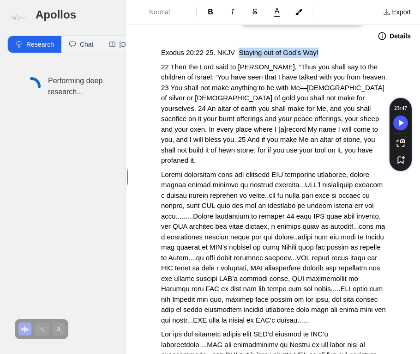
drag, startPoint x: 243, startPoint y: 50, endPoint x: 331, endPoint y: 54, distance: 87.4
click at [331, 54] on p "Exodus 20:22-25. NKJV Staying out of God’s Way!" at bounding box center [274, 53] width 227 height 11
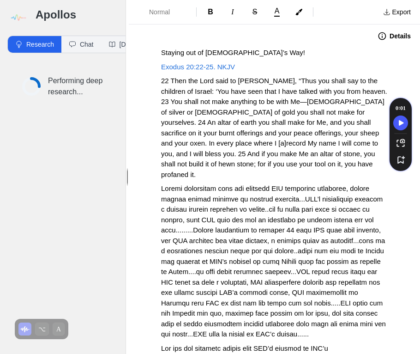
click at [378, 34] on icon "button" at bounding box center [382, 35] width 9 height 9
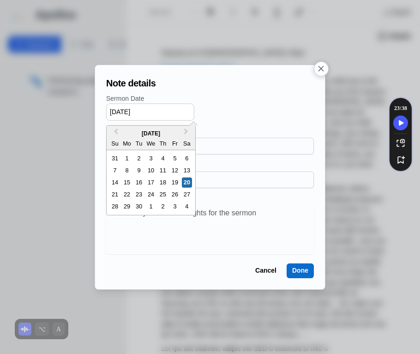
click at [118, 110] on input "[DATE]" at bounding box center [150, 111] width 88 height 17
click at [128, 112] on input "[DATE]" at bounding box center [150, 111] width 88 height 17
drag, startPoint x: 138, startPoint y: 112, endPoint x: 158, endPoint y: 111, distance: 19.9
click at [158, 111] on input "[DATE]" at bounding box center [150, 111] width 88 height 17
type input "[DATE]"
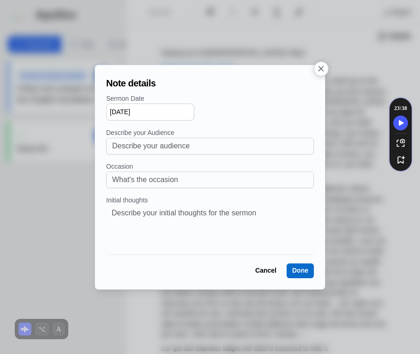
click at [290, 269] on button "Done" at bounding box center [300, 270] width 27 height 15
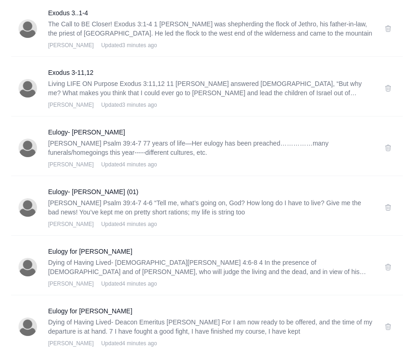
scroll to position [262, 0]
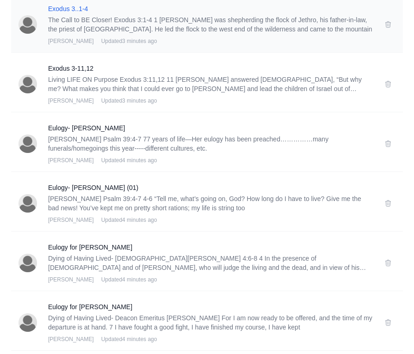
click at [73, 9] on h3 "Exodus 3..1-4" at bounding box center [210, 8] width 325 height 9
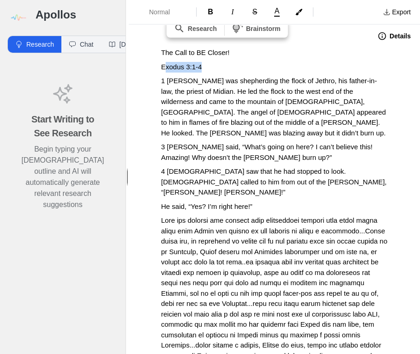
drag, startPoint x: 214, startPoint y: 66, endPoint x: 164, endPoint y: 66, distance: 49.4
click at [164, 66] on p "Exodus 3:1-4" at bounding box center [274, 67] width 227 height 11
click at [220, 67] on p "Exodus 3:1-4" at bounding box center [274, 67] width 227 height 11
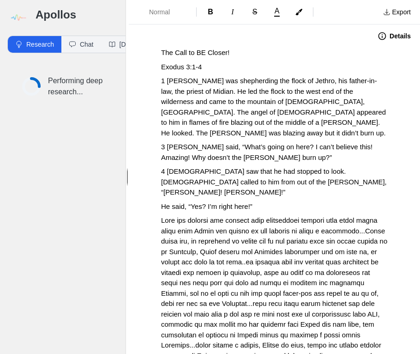
click at [239, 51] on p "The Call to BE Closer!" at bounding box center [274, 53] width 227 height 11
click at [379, 37] on icon "button" at bounding box center [382, 35] width 9 height 9
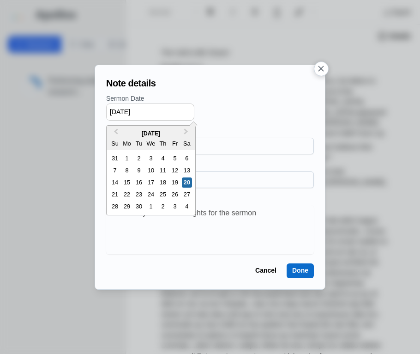
click at [118, 110] on input "[DATE]" at bounding box center [150, 111] width 88 height 17
drag, startPoint x: 138, startPoint y: 111, endPoint x: 158, endPoint y: 106, distance: 20.1
click at [158, 106] on input "[DATE]" at bounding box center [150, 111] width 88 height 17
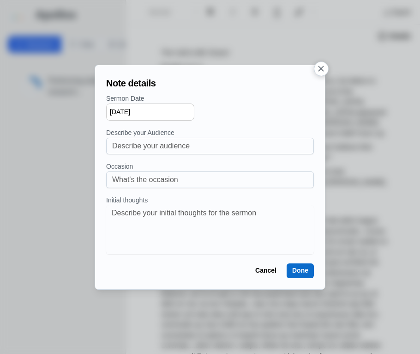
click at [216, 91] on div "Note details Sermon Date [DATE] Describe your Audience Occasion Initial thought…" at bounding box center [210, 177] width 215 height 209
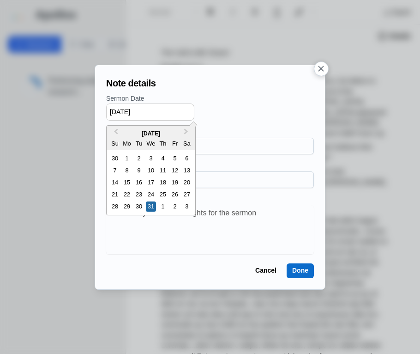
drag, startPoint x: 150, startPoint y: 110, endPoint x: 93, endPoint y: 110, distance: 56.4
click at [93, 110] on div "Note details Sermon Date [DATE] Previous Month Next Month [DATE] Su Mo Tu We Th…" at bounding box center [210, 177] width 420 height 354
type input "[DATE]"
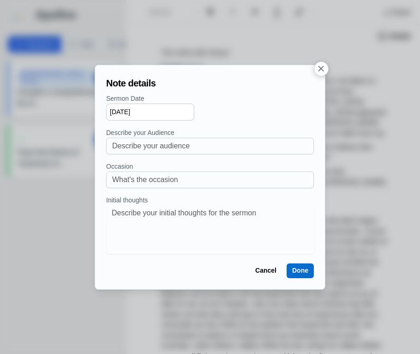
click at [300, 270] on button "Done" at bounding box center [300, 270] width 27 height 15
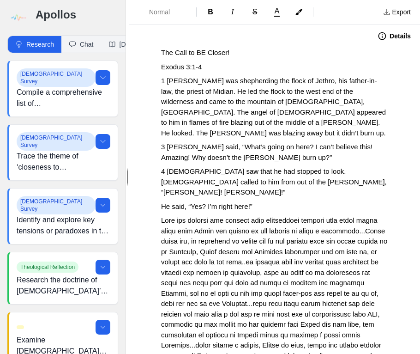
click at [208, 67] on p "Exodus 3:1-4" at bounding box center [274, 67] width 227 height 11
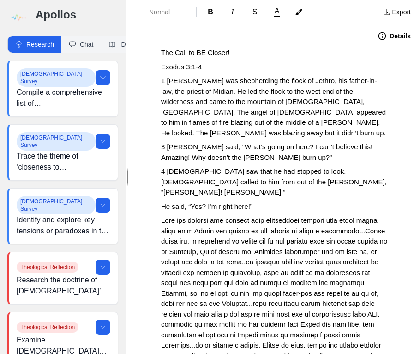
click at [385, 39] on button "Details" at bounding box center [394, 36] width 44 height 15
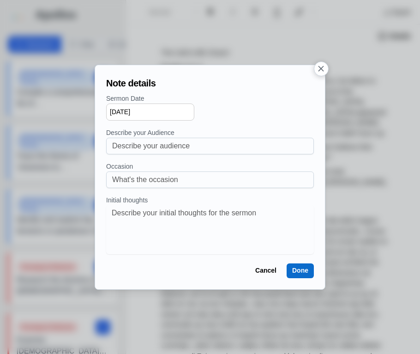
click at [294, 271] on button "Done" at bounding box center [300, 270] width 27 height 15
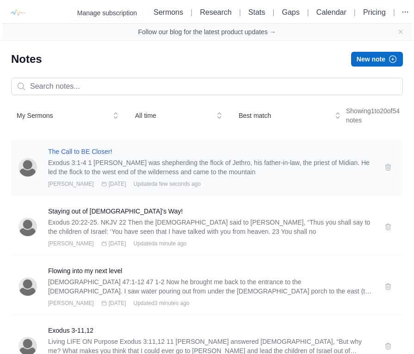
click at [67, 151] on h3 "The Call to BE Closer!" at bounding box center [210, 151] width 325 height 9
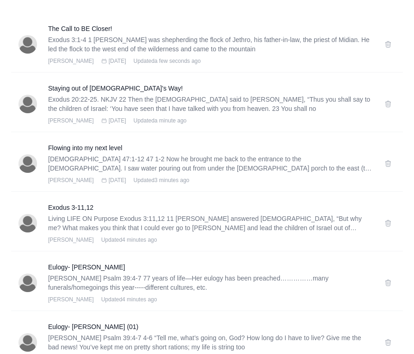
scroll to position [129, 0]
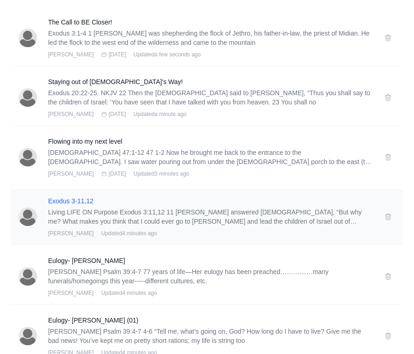
click at [74, 202] on h3 "Exodus 3-11,12" at bounding box center [210, 200] width 325 height 9
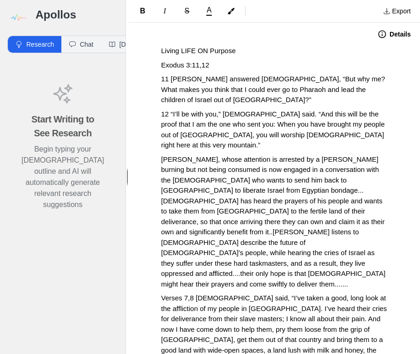
click at [202, 66] on span "Exodus 3:11,12" at bounding box center [185, 65] width 48 height 8
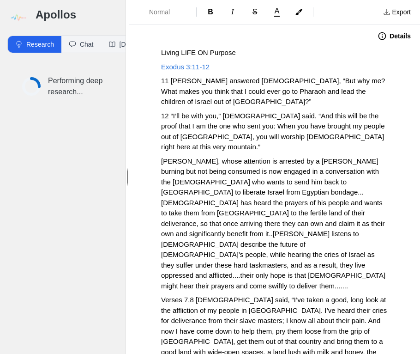
click at [240, 77] on span "11 [PERSON_NAME] answered [DEMOGRAPHIC_DATA], “But why me? What makes you think…" at bounding box center [274, 91] width 226 height 29
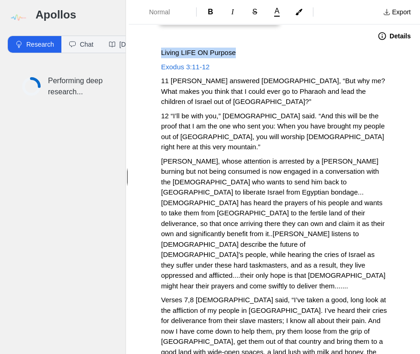
drag, startPoint x: 242, startPoint y: 53, endPoint x: 148, endPoint y: 50, distance: 94.3
click at [381, 33] on button "Details" at bounding box center [394, 36] width 44 height 15
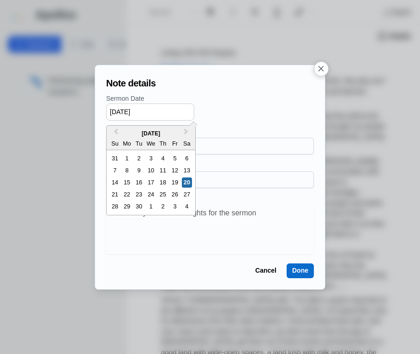
drag, startPoint x: 111, startPoint y: 110, endPoint x: 119, endPoint y: 110, distance: 7.4
click at [119, 110] on input "[DATE]" at bounding box center [150, 111] width 88 height 17
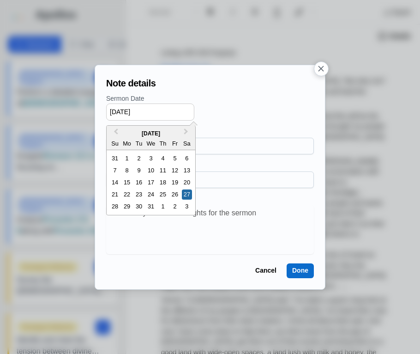
type input "[DATE]"
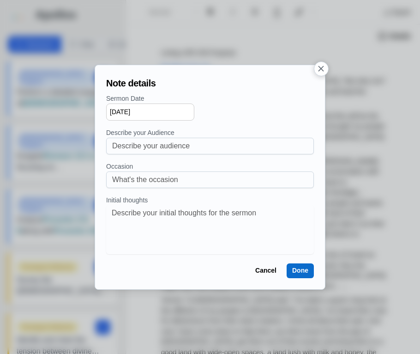
drag, startPoint x: 294, startPoint y: 269, endPoint x: 289, endPoint y: 269, distance: 5.5
click at [293, 269] on button "Done" at bounding box center [300, 270] width 27 height 15
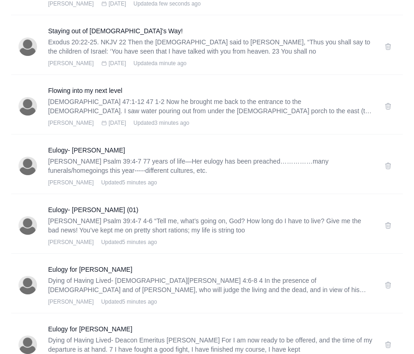
scroll to position [240, 0]
click at [78, 148] on h3 "Eulogy- [PERSON_NAME]" at bounding box center [210, 149] width 325 height 9
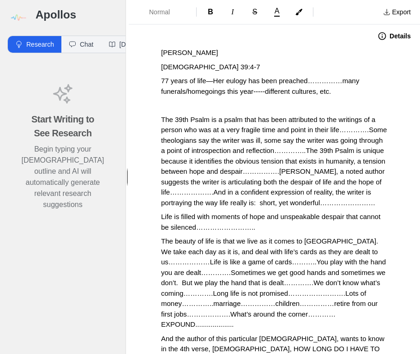
click at [231, 49] on p "Mrs. Greta Cephas" at bounding box center [274, 53] width 227 height 11
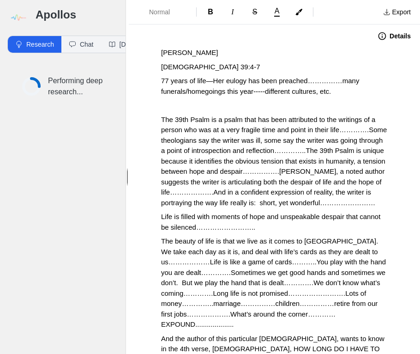
click at [395, 39] on button "Details" at bounding box center [394, 36] width 44 height 15
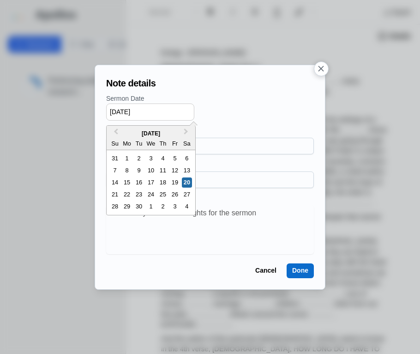
click at [118, 110] on input "[DATE]" at bounding box center [150, 111] width 88 height 17
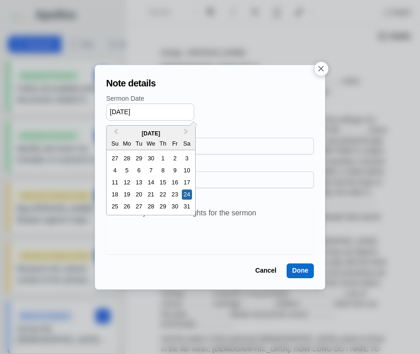
type input "05/24/2014"
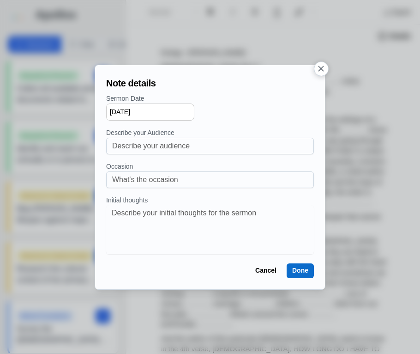
click at [291, 268] on button "Done" at bounding box center [300, 270] width 27 height 15
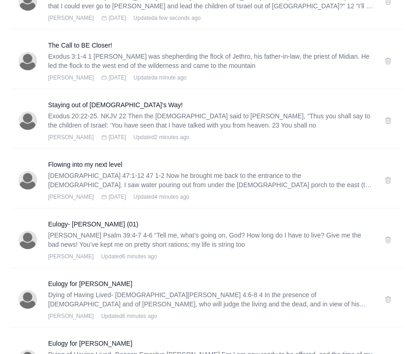
scroll to position [222, 0]
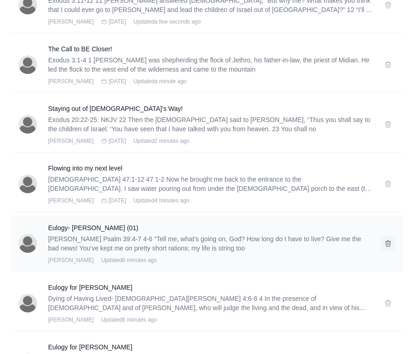
click at [384, 240] on icon at bounding box center [387, 243] width 7 height 7
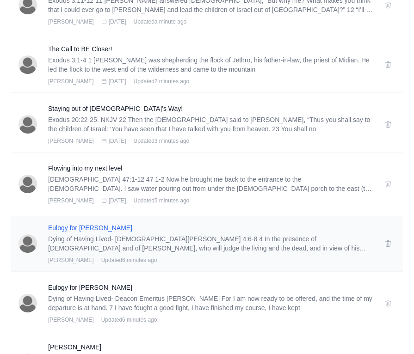
click at [85, 227] on h3 "Eulogy for [PERSON_NAME]" at bounding box center [210, 227] width 325 height 9
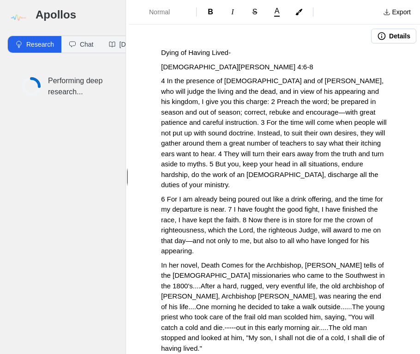
click at [242, 52] on p "Dying of Having Lived-" at bounding box center [274, 53] width 227 height 11
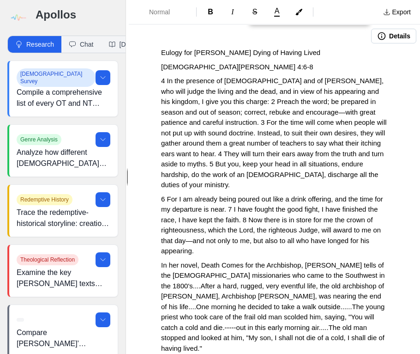
drag, startPoint x: 252, startPoint y: 52, endPoint x: 323, endPoint y: 49, distance: 71.7
click at [323, 49] on p "Eulogy for [PERSON_NAME] Dying of Having Lived" at bounding box center [274, 53] width 227 height 11
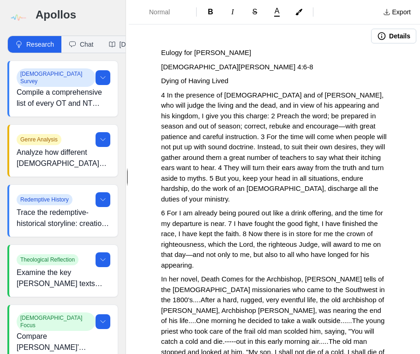
click at [389, 31] on button "Details" at bounding box center [393, 36] width 45 height 15
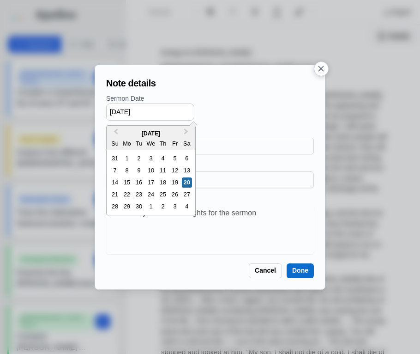
click at [117, 110] on input "[DATE]" at bounding box center [150, 111] width 88 height 17
drag, startPoint x: 140, startPoint y: 110, endPoint x: 162, endPoint y: 109, distance: 22.2
click at [162, 109] on input "[DATE]" at bounding box center [150, 111] width 88 height 17
type input "[DATE]"
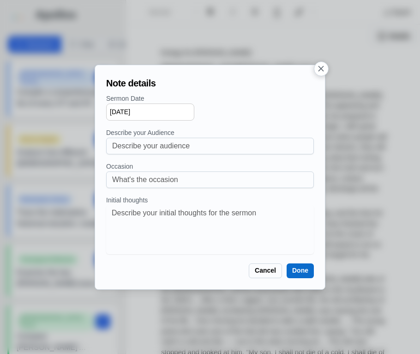
click at [295, 268] on button "Done" at bounding box center [300, 270] width 27 height 15
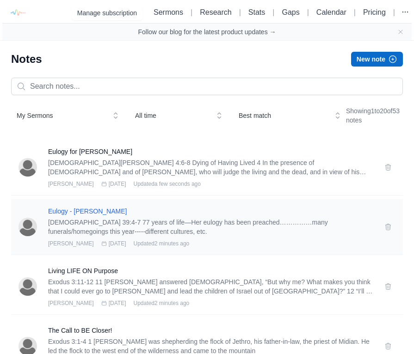
click at [97, 213] on h3 "Eulogy - [PERSON_NAME]" at bounding box center [210, 211] width 325 height 9
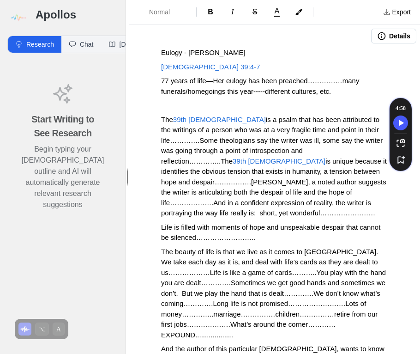
click at [190, 53] on span "Eulogy - [PERSON_NAME]" at bounding box center [203, 53] width 85 height 8
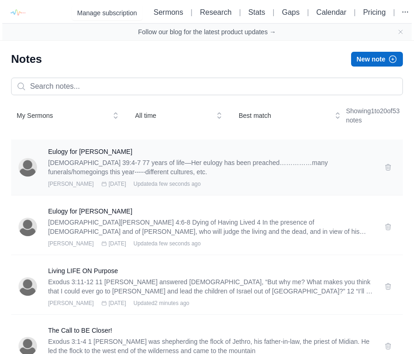
click at [12, 174] on div "Eulogy for [PERSON_NAME] [DEMOGRAPHIC_DATA] 39:4-7 77 years of life—Her eulogy …" at bounding box center [206, 168] width 391 height 56
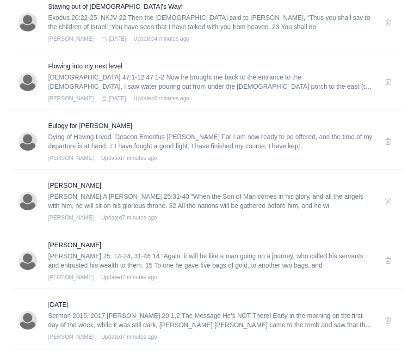
scroll to position [388, 0]
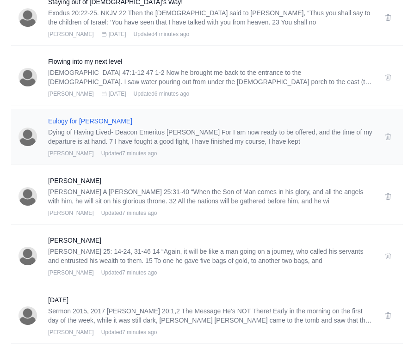
click at [68, 120] on h3 "Eulogy for [PERSON_NAME]" at bounding box center [210, 120] width 325 height 9
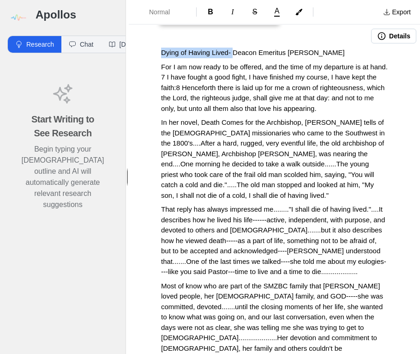
drag, startPoint x: 237, startPoint y: 51, endPoint x: 152, endPoint y: 45, distance: 86.1
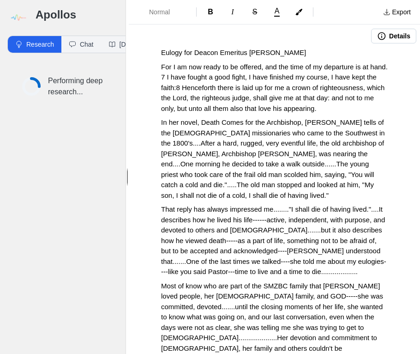
click at [382, 30] on button "Details" at bounding box center [393, 36] width 45 height 15
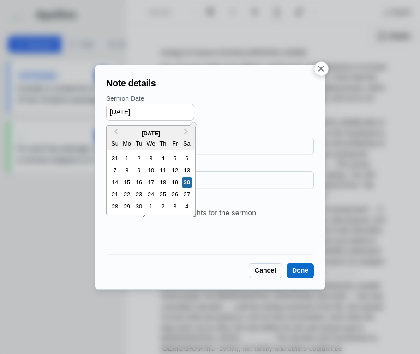
click at [118, 111] on input "[DATE]" at bounding box center [150, 111] width 88 height 17
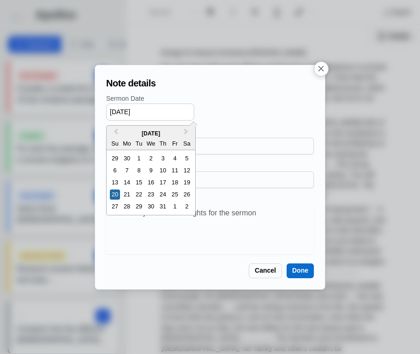
drag, startPoint x: 121, startPoint y: 110, endPoint x: 128, endPoint y: 110, distance: 7.4
click at [128, 110] on input "[DATE]" at bounding box center [150, 111] width 88 height 17
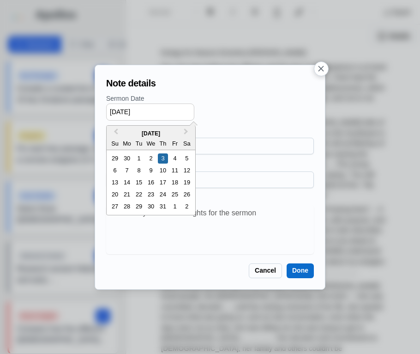
drag, startPoint x: 139, startPoint y: 110, endPoint x: 169, endPoint y: 108, distance: 30.1
click at [169, 108] on input "[DATE]" at bounding box center [150, 111] width 88 height 17
type input "[DATE]"
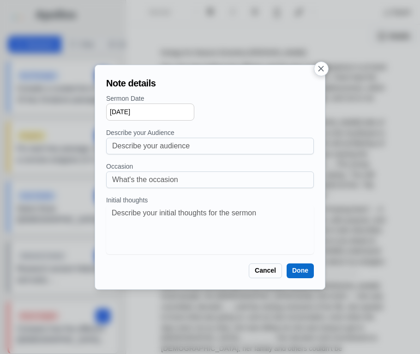
click at [229, 119] on div "[DATE]" at bounding box center [210, 111] width 208 height 17
drag, startPoint x: 298, startPoint y: 275, endPoint x: 292, endPoint y: 275, distance: 5.5
click at [297, 275] on button "Done" at bounding box center [300, 270] width 27 height 15
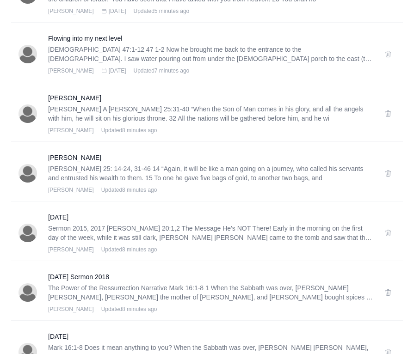
scroll to position [481, 0]
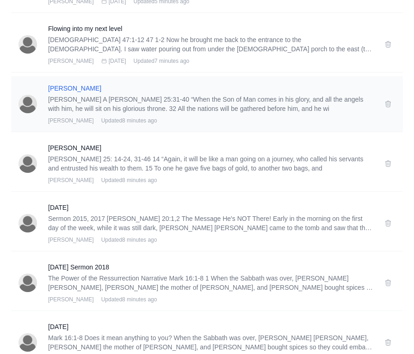
click at [56, 87] on h3 "[PERSON_NAME]" at bounding box center [210, 88] width 325 height 9
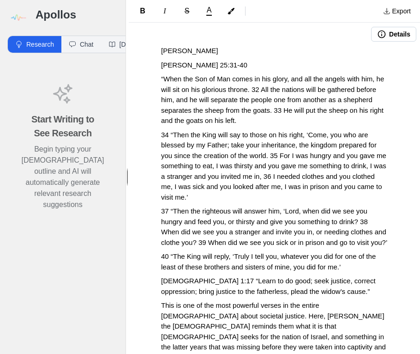
click at [378, 41] on button "Details" at bounding box center [393, 34] width 45 height 15
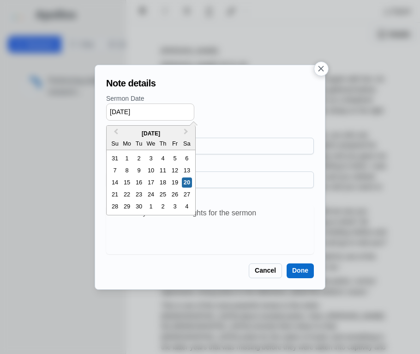
click at [116, 110] on input "[DATE]" at bounding box center [150, 111] width 88 height 17
type input "02/19/2019"
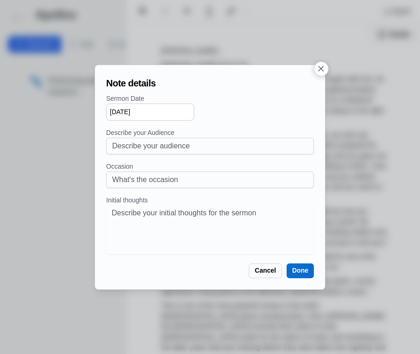
click at [297, 271] on button "Done" at bounding box center [300, 270] width 27 height 15
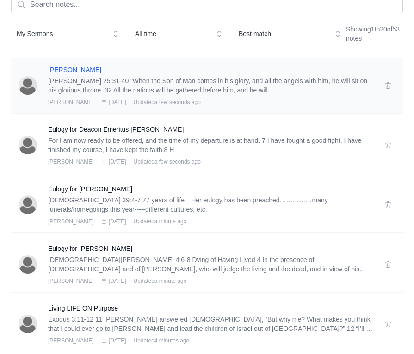
scroll to position [74, 0]
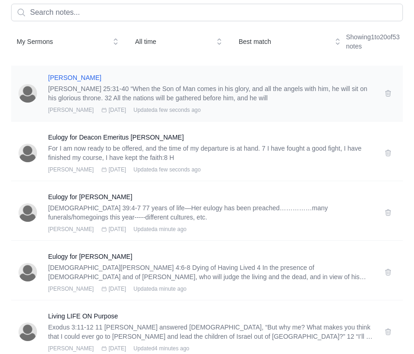
click at [62, 74] on h3 "Lillie A Estes" at bounding box center [210, 77] width 325 height 9
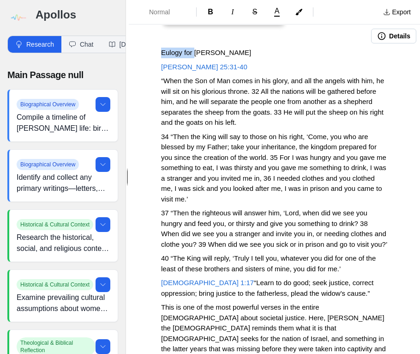
drag, startPoint x: 197, startPoint y: 52, endPoint x: 153, endPoint y: 49, distance: 44.0
copy span "Eulogy for"
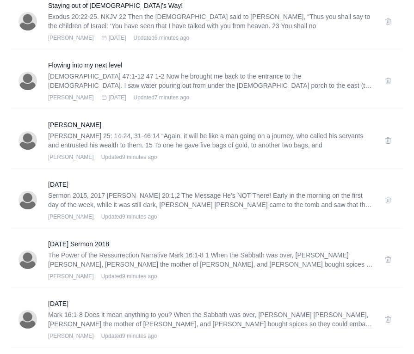
scroll to position [517, 0]
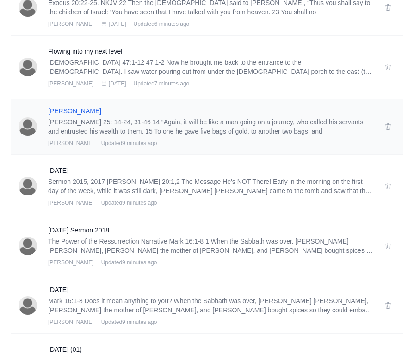
click at [60, 112] on h3 "Eddleton" at bounding box center [210, 110] width 325 height 9
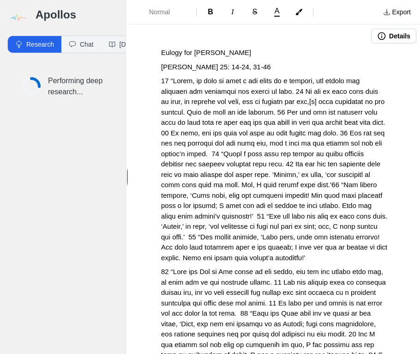
click at [381, 35] on button "Details" at bounding box center [393, 36] width 45 height 15
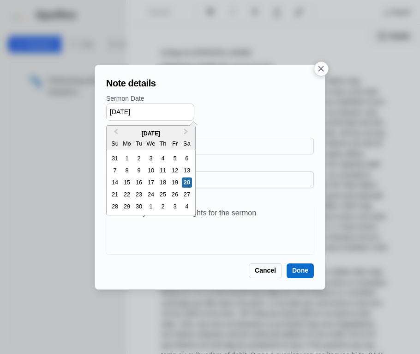
click at [117, 111] on input "[DATE]" at bounding box center [150, 111] width 88 height 17
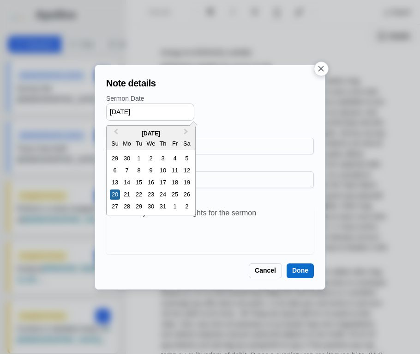
drag, startPoint x: 121, startPoint y: 112, endPoint x: 128, endPoint y: 111, distance: 6.5
click at [128, 111] on input "[DATE]" at bounding box center [150, 111] width 88 height 17
click at [136, 113] on input "07/11/2025" at bounding box center [150, 111] width 88 height 17
type input "07/11/2015"
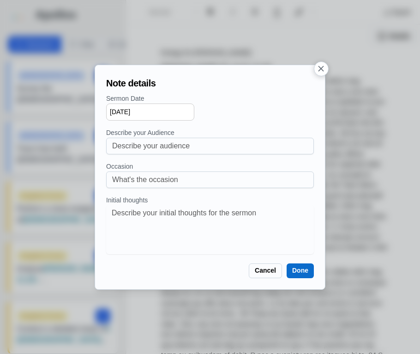
click at [202, 115] on div "07/11/2015" at bounding box center [210, 111] width 208 height 17
click at [300, 274] on button "Done" at bounding box center [300, 270] width 27 height 15
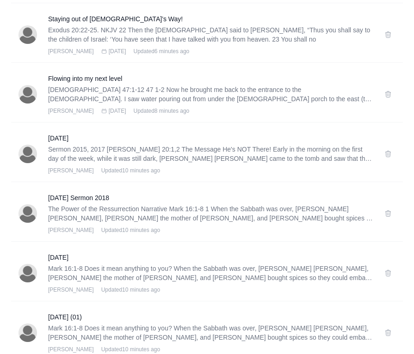
scroll to position [573, 0]
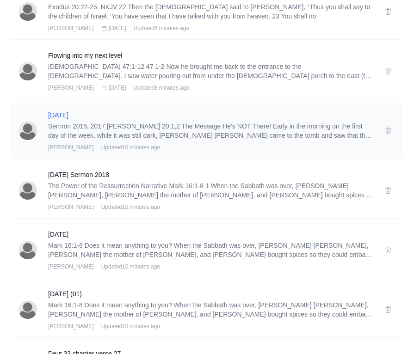
click at [59, 114] on h3 "Easter" at bounding box center [210, 114] width 325 height 9
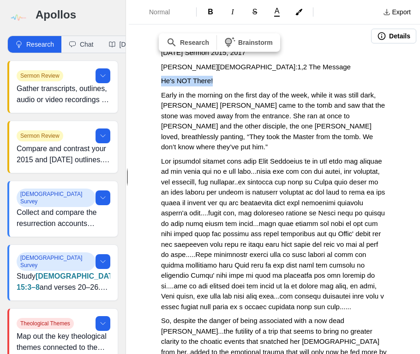
drag, startPoint x: 222, startPoint y: 81, endPoint x: 159, endPoint y: 82, distance: 62.9
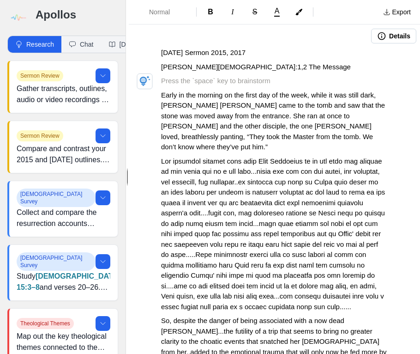
click at [256, 52] on p "Easter Sermon 2015, 2017" at bounding box center [274, 53] width 227 height 11
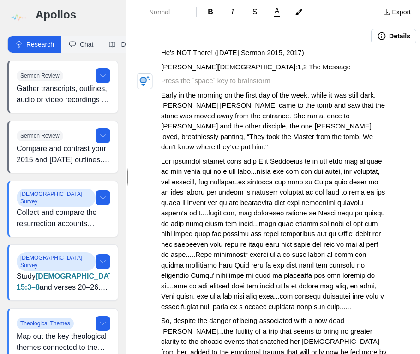
click at [230, 82] on p at bounding box center [274, 81] width 227 height 11
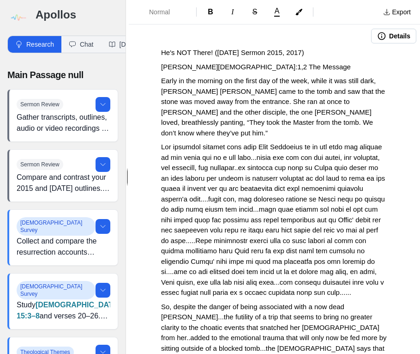
click at [378, 38] on icon "button" at bounding box center [382, 36] width 8 height 8
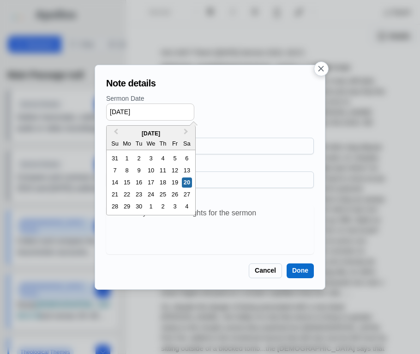
click at [116, 112] on input "09/20/2025" at bounding box center [150, 111] width 88 height 17
type input "04/16/2017"
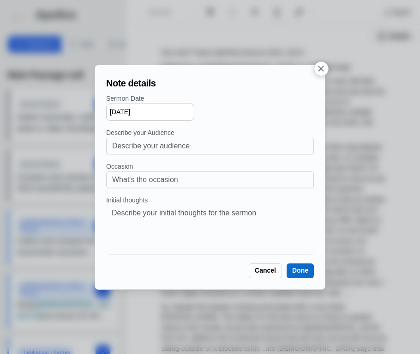
click at [304, 276] on button "Done" at bounding box center [300, 270] width 27 height 15
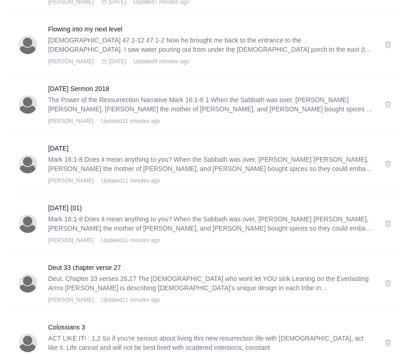
scroll to position [665, 0]
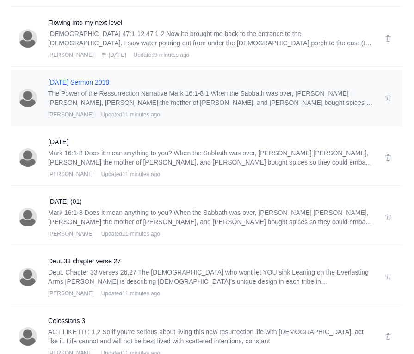
click at [61, 82] on h3 "Easter Sermon 2018" at bounding box center [210, 82] width 325 height 9
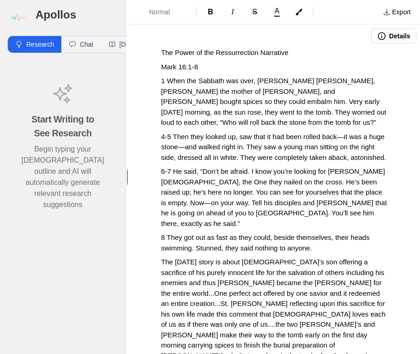
click at [234, 49] on span "The Power of the Ressurrection Narrative" at bounding box center [225, 53] width 128 height 8
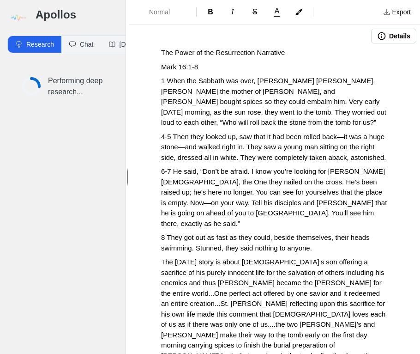
click at [387, 34] on button "Details" at bounding box center [393, 36] width 45 height 15
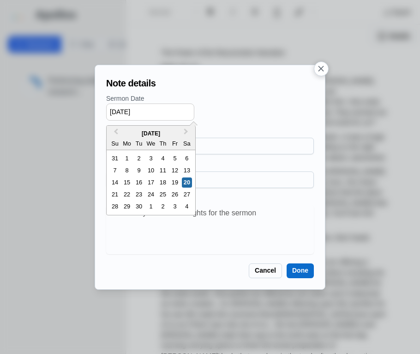
click at [117, 108] on input "09/20/2025" at bounding box center [150, 111] width 88 height 17
type input "04/01/2018"
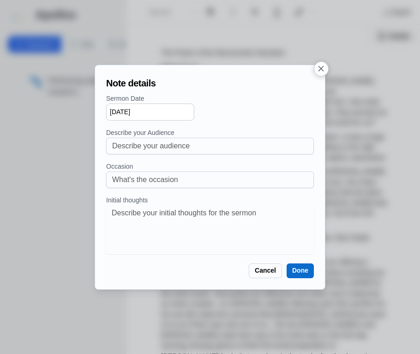
click at [238, 122] on div "Sermon Date 04/01/2018 Describe your Audience Occasion Initial thoughts x" at bounding box center [210, 174] width 208 height 160
drag, startPoint x: 292, startPoint y: 271, endPoint x: 286, endPoint y: 271, distance: 6.5
click at [292, 271] on button "Done" at bounding box center [300, 270] width 27 height 15
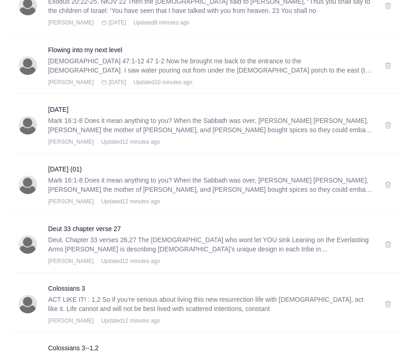
scroll to position [702, 0]
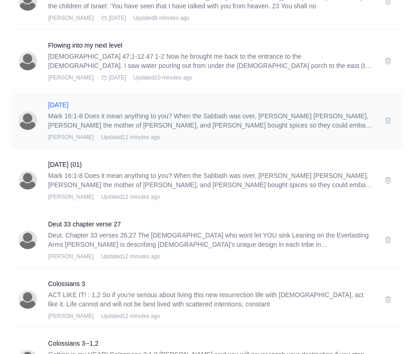
click at [55, 104] on h3 "Easter 2019" at bounding box center [210, 104] width 325 height 9
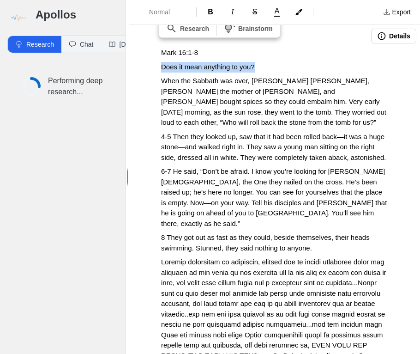
drag, startPoint x: 264, startPoint y: 65, endPoint x: 155, endPoint y: 66, distance: 108.6
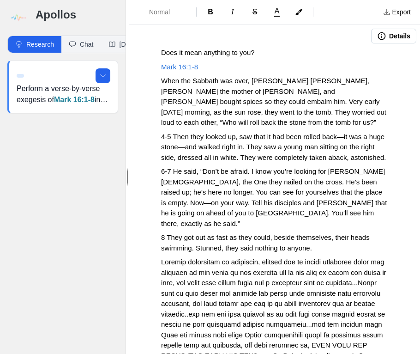
click at [386, 35] on button "Details" at bounding box center [393, 36] width 45 height 15
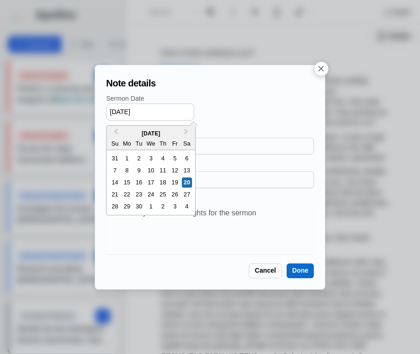
click at [115, 111] on input "09/20/2025" at bounding box center [150, 111] width 88 height 17
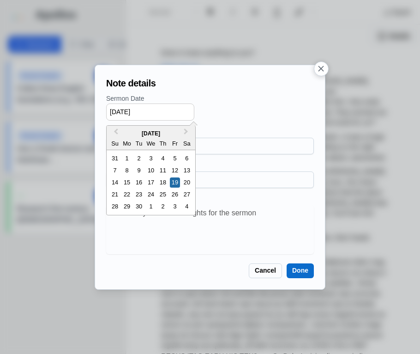
type input "04/19/2019"
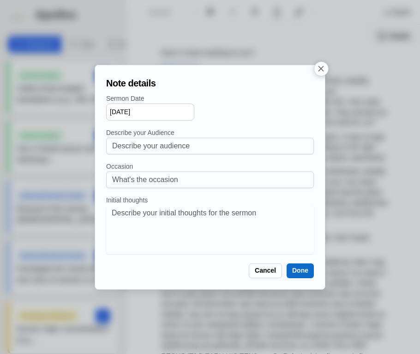
click at [294, 267] on button "Done" at bounding box center [300, 270] width 27 height 15
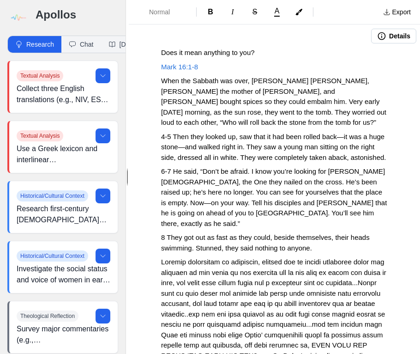
click at [377, 37] on icon "button" at bounding box center [381, 35] width 9 height 9
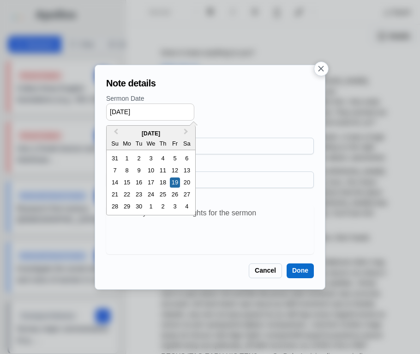
click at [125, 115] on input "04/19/2019" at bounding box center [150, 111] width 88 height 17
click at [117, 194] on div "21" at bounding box center [115, 194] width 10 height 10
type input "04/21/2019"
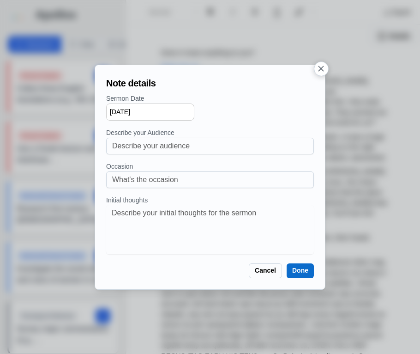
click at [298, 268] on button "Done" at bounding box center [300, 270] width 27 height 15
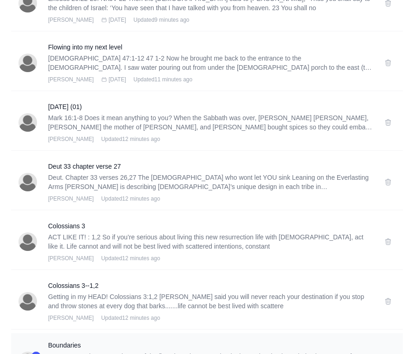
scroll to position [758, 0]
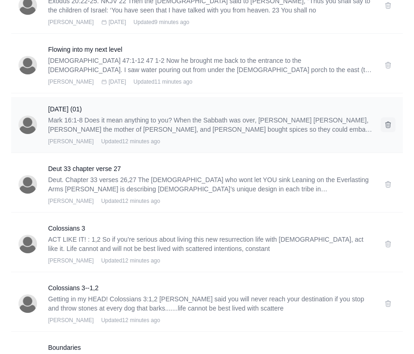
click at [385, 126] on icon at bounding box center [387, 124] width 7 height 7
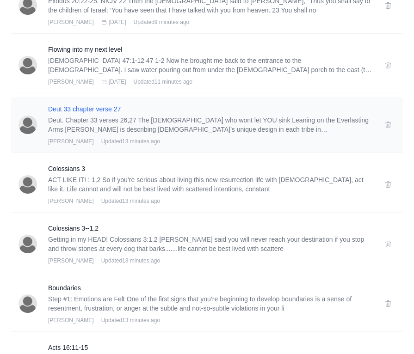
click at [87, 111] on h3 "Deut 33 chapter verse 27" at bounding box center [210, 108] width 325 height 9
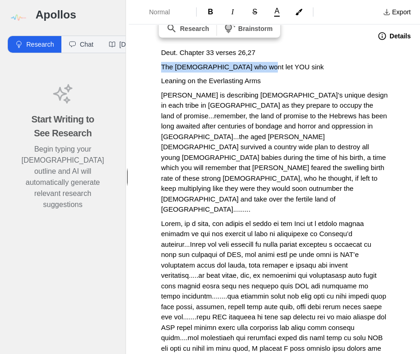
drag, startPoint x: 275, startPoint y: 63, endPoint x: 156, endPoint y: 60, distance: 119.7
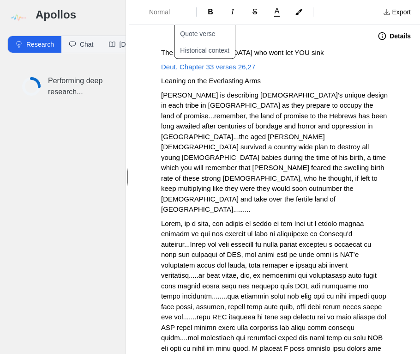
click at [177, 65] on span "Deut. Chapter 33 verses 26,27" at bounding box center [208, 67] width 94 height 8
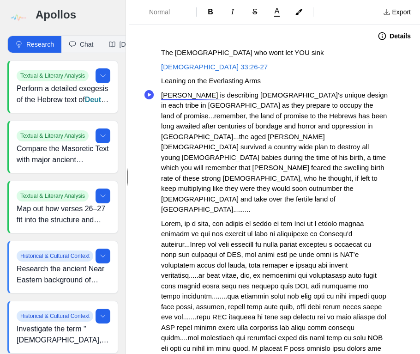
click at [206, 100] on p "[PERSON_NAME] is describing [DEMOGRAPHIC_DATA]’s unique design in each tribe in…" at bounding box center [274, 152] width 227 height 125
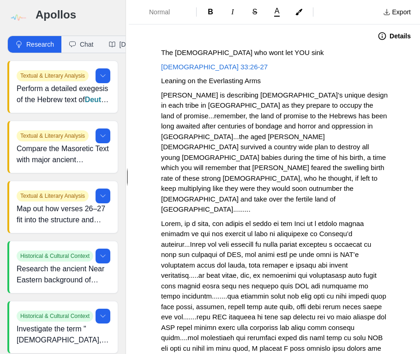
click at [379, 32] on icon "button" at bounding box center [383, 36] width 8 height 8
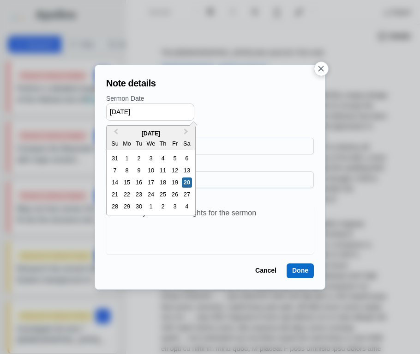
click at [117, 111] on input "[DATE]" at bounding box center [150, 111] width 88 height 17
click at [116, 206] on div "28" at bounding box center [115, 206] width 10 height 10
type input "[DATE]"
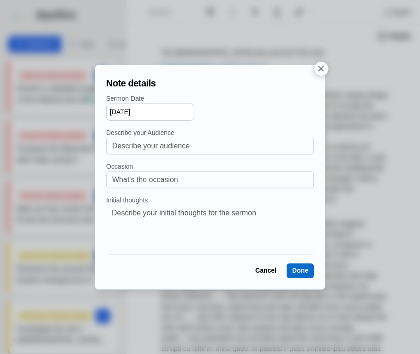
click at [299, 263] on div "Note details Sermon Date Selected date: [DATE] [DATE] Describe your Audience Oc…" at bounding box center [210, 177] width 215 height 209
click at [298, 269] on button "Done" at bounding box center [300, 270] width 27 height 15
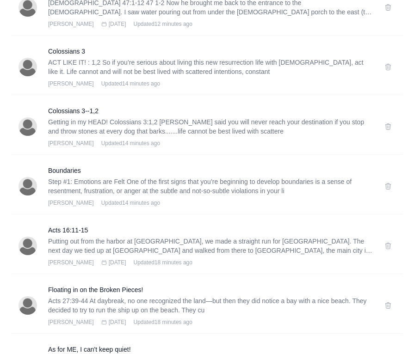
scroll to position [887, 0]
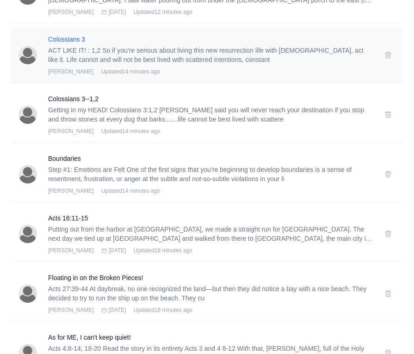
click at [67, 38] on h3 "Colossians 3" at bounding box center [210, 39] width 325 height 9
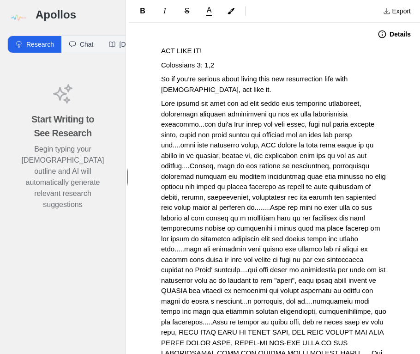
click at [206, 66] on span "Colossians 3: 1,2" at bounding box center [187, 65] width 53 height 8
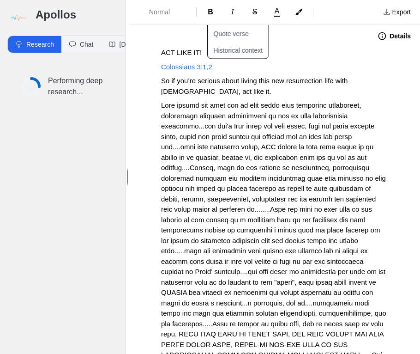
click at [210, 69] on span "Colossians 3:1,2" at bounding box center [186, 67] width 51 height 8
click at [284, 79] on span "So if you’re serious about living this new resurrection life with [DEMOGRAPHIC_…" at bounding box center [255, 86] width 189 height 18
click at [380, 36] on button "Details" at bounding box center [394, 36] width 44 height 15
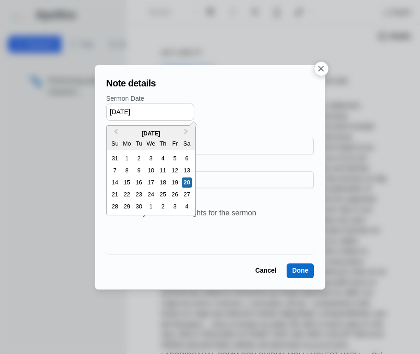
click at [117, 112] on input "[DATE]" at bounding box center [150, 111] width 88 height 17
click at [128, 110] on input "[DATE]" at bounding box center [150, 111] width 88 height 17
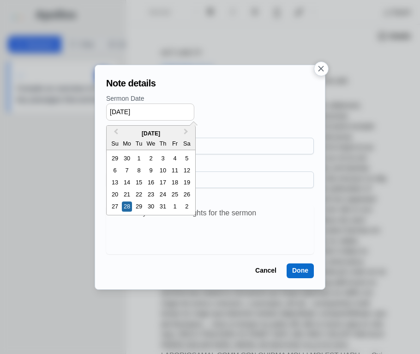
drag, startPoint x: 139, startPoint y: 110, endPoint x: 165, endPoint y: 110, distance: 25.9
click at [165, 110] on input "[DATE]" at bounding box center [150, 111] width 88 height 17
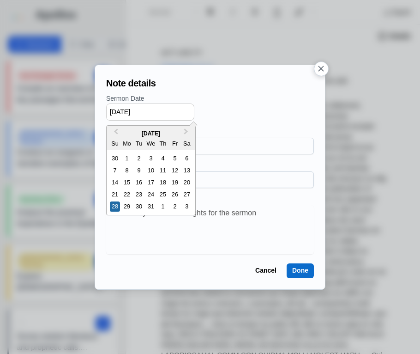
type input "[DATE]"
click at [239, 121] on div "Sermon Date [DATE] Previous Month Next Month [DATE] Su Mo Tu We Th Fr Sa 30 1 2…" at bounding box center [210, 174] width 208 height 160
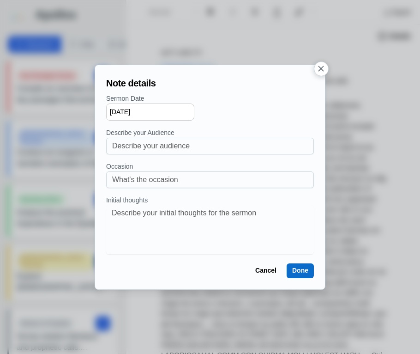
click at [305, 273] on button "Done" at bounding box center [300, 270] width 27 height 15
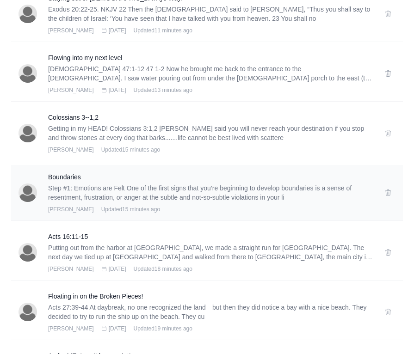
scroll to position [850, 0]
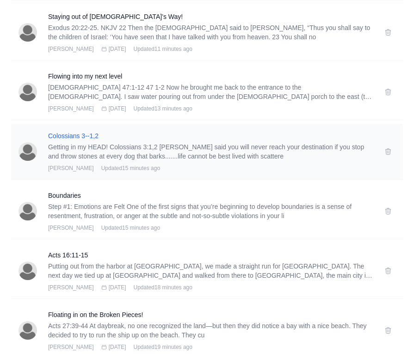
click at [55, 135] on h3 "Colossians 3--1,2" at bounding box center [210, 135] width 325 height 9
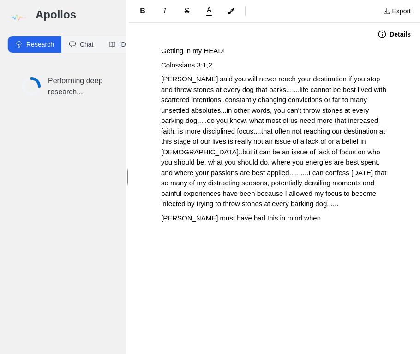
click at [212, 63] on span "Colossians 3:1,2" at bounding box center [186, 65] width 51 height 8
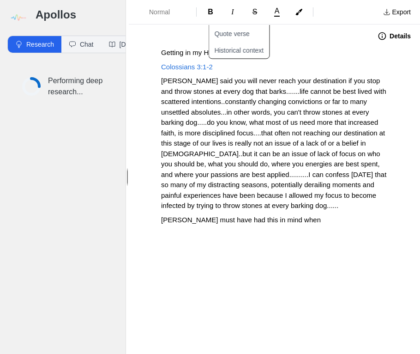
click at [161, 55] on span "Getting in my HEAD!" at bounding box center [193, 53] width 64 height 8
click at [384, 38] on icon "button" at bounding box center [383, 36] width 8 height 8
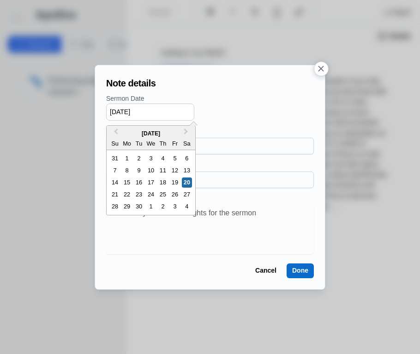
drag, startPoint x: 117, startPoint y: 110, endPoint x: 96, endPoint y: 108, distance: 21.0
click at [96, 108] on div "Note details Sermon Date [DATE] Previous Month Next Month [DATE] Su Mo Tu We Th…" at bounding box center [210, 177] width 231 height 225
type input "[DATE]"
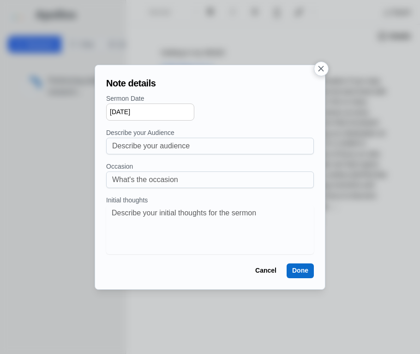
click at [299, 276] on button "Done" at bounding box center [300, 270] width 27 height 15
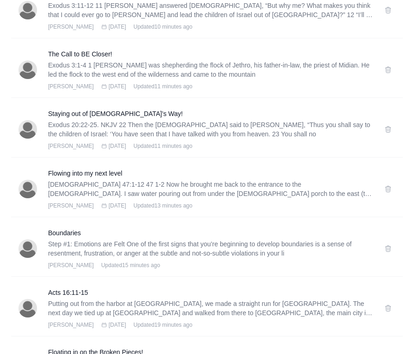
scroll to position [813, 0]
click at [61, 233] on h3 "Boundaries" at bounding box center [210, 232] width 325 height 9
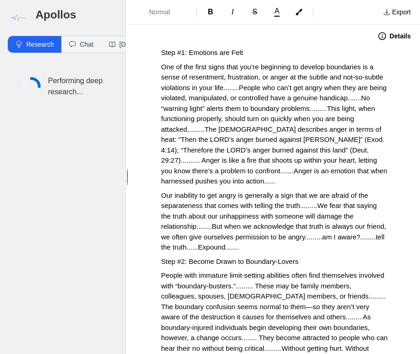
click at [161, 49] on span "Step #1: Emotions are Felt" at bounding box center [202, 53] width 82 height 8
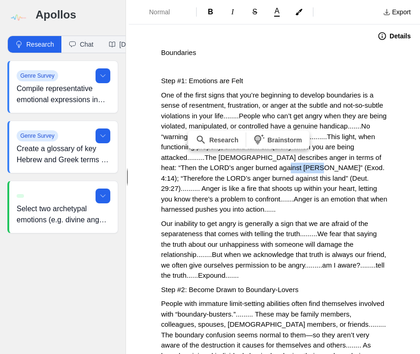
drag, startPoint x: 223, startPoint y: 177, endPoint x: 191, endPoint y: 180, distance: 32.0
click at [191, 180] on span "One of the first signs that you’re beginning to develop boundaries is a sense o…" at bounding box center [275, 152] width 228 height 122
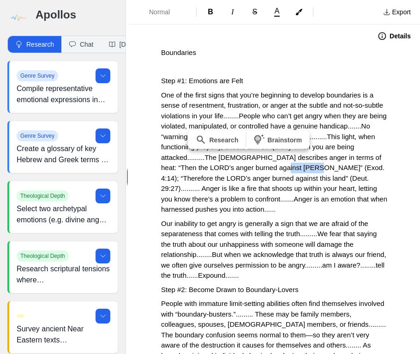
copy span "Exod. 4:14"
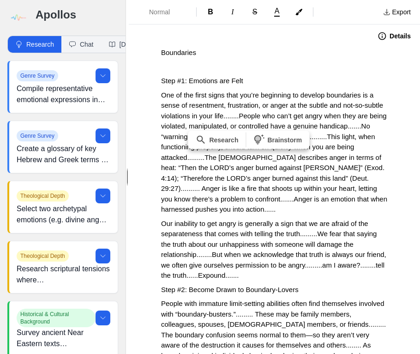
click at [173, 67] on p at bounding box center [274, 67] width 227 height 11
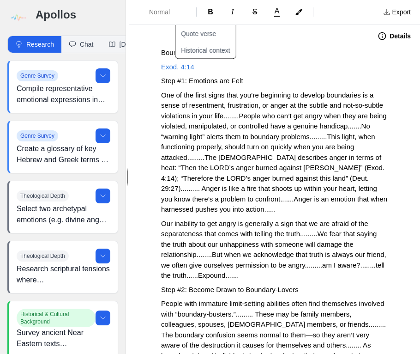
click at [178, 67] on span "Exod. 4:14" at bounding box center [177, 67] width 33 height 8
click at [378, 38] on icon "button" at bounding box center [382, 35] width 9 height 9
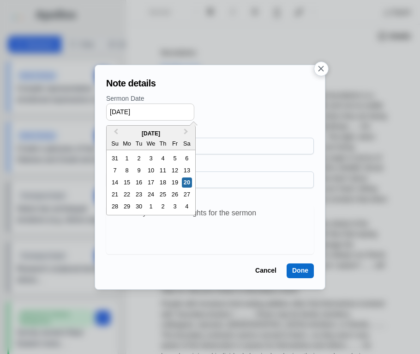
drag, startPoint x: 155, startPoint y: 110, endPoint x: 61, endPoint y: 95, distance: 95.0
click at [61, 95] on div "Note details Sermon Date [DATE] Previous Month Next Month [DATE] Su Mo Tu We Th…" at bounding box center [210, 177] width 420 height 354
type input "[DATE]"
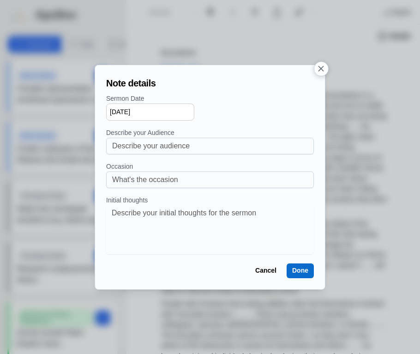
click at [294, 275] on button "Done" at bounding box center [300, 270] width 27 height 15
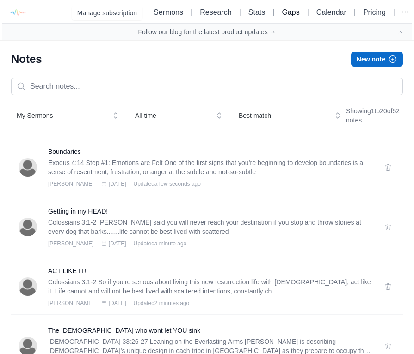
click at [285, 13] on link "Gaps" at bounding box center [290, 12] width 18 height 8
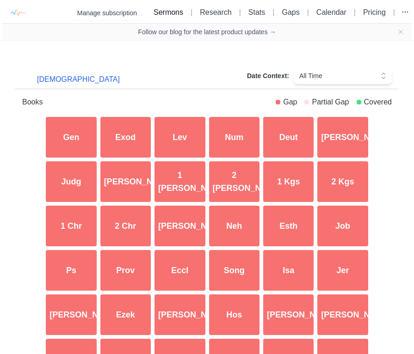
click at [153, 12] on link "Sermons" at bounding box center [168, 12] width 30 height 8
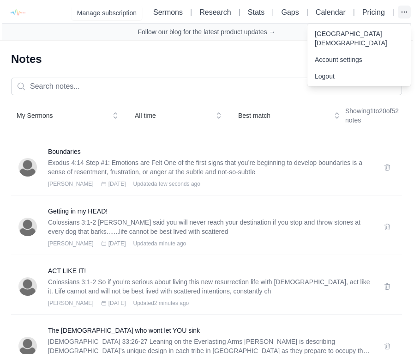
click at [406, 13] on icon "button" at bounding box center [404, 11] width 9 height 9
click at [350, 41] on link "[GEOGRAPHIC_DATA][DEMOGRAPHIC_DATA]" at bounding box center [359, 38] width 103 height 26
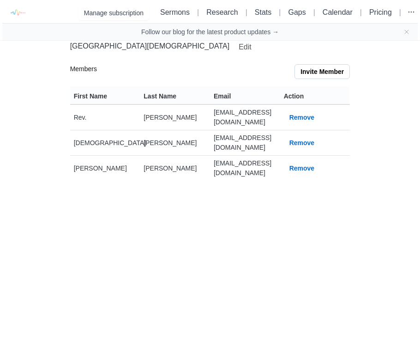
click at [262, 133] on td "[EMAIL_ADDRESS][DOMAIN_NAME]" at bounding box center [245, 142] width 70 height 25
click at [307, 137] on button "Remove" at bounding box center [302, 142] width 36 height 15
click at [316, 136] on button "Remove" at bounding box center [302, 142] width 36 height 15
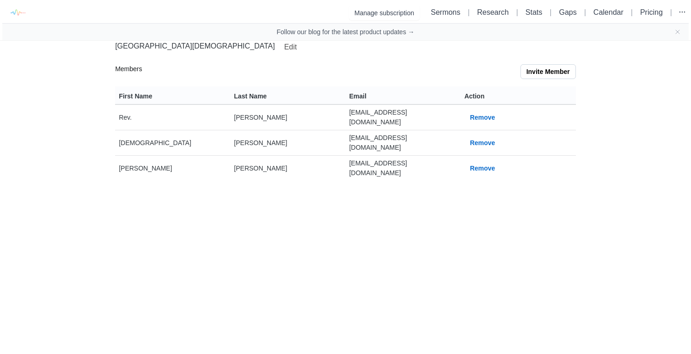
click at [413, 135] on button "Remove" at bounding box center [482, 142] width 36 height 15
click at [473, 135] on button "Remove" at bounding box center [482, 142] width 36 height 15
click at [559, 13] on link "Gaps" at bounding box center [568, 12] width 18 height 8
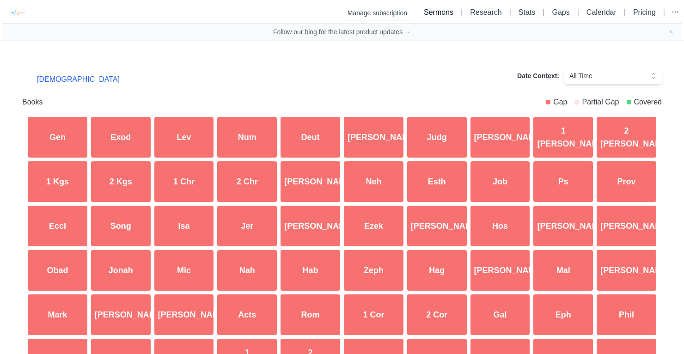
click at [436, 13] on link "Sermons" at bounding box center [439, 12] width 30 height 8
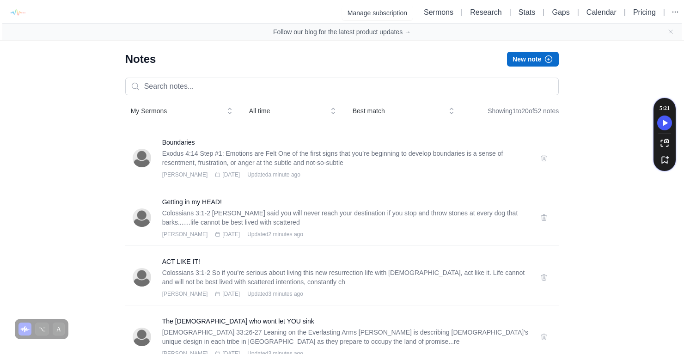
click at [573, 14] on li "|" at bounding box center [577, 12] width 9 height 11
click at [552, 10] on link "Gaps" at bounding box center [561, 12] width 18 height 8
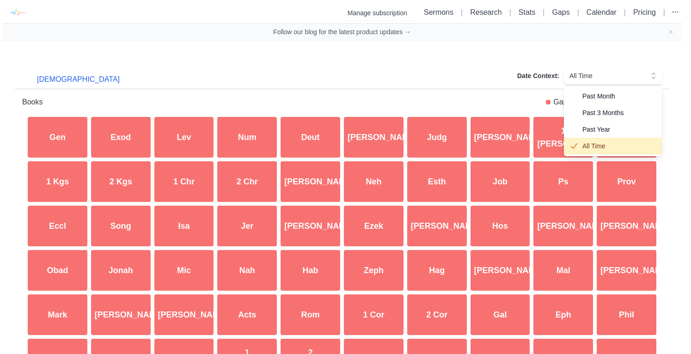
click at [629, 76] on span "All Time" at bounding box center [606, 75] width 74 height 9
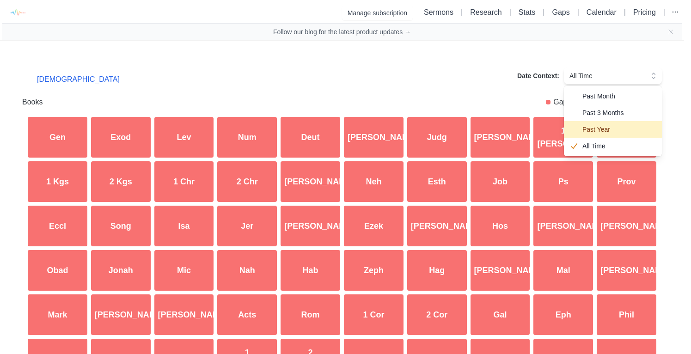
click at [614, 132] on span "Past Year" at bounding box center [618, 129] width 72 height 9
click at [606, 77] on span "Past Year" at bounding box center [606, 75] width 74 height 9
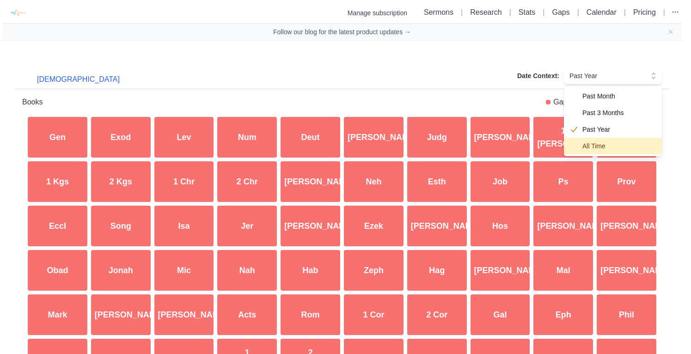
click at [604, 140] on div "All Time" at bounding box center [613, 146] width 98 height 17
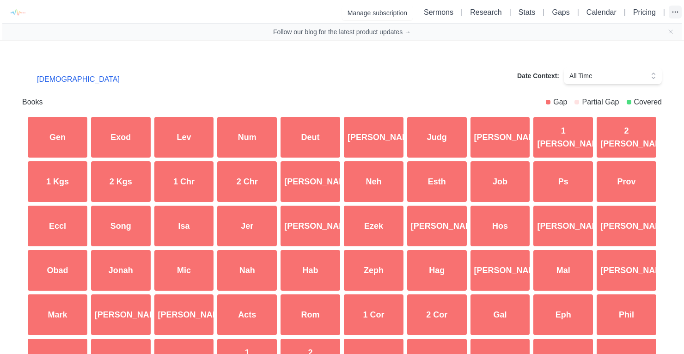
click at [675, 15] on icon "button" at bounding box center [674, 11] width 9 height 9
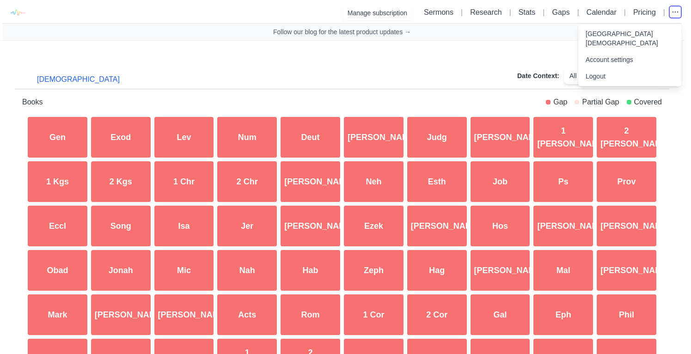
drag, startPoint x: 449, startPoint y: 119, endPoint x: 433, endPoint y: 119, distance: 16.2
click at [442, 119] on div "Manage subscription Sermons | Research | Stats | Gaps | Calendar | Pricing | Si…" at bounding box center [342, 225] width 684 height 451
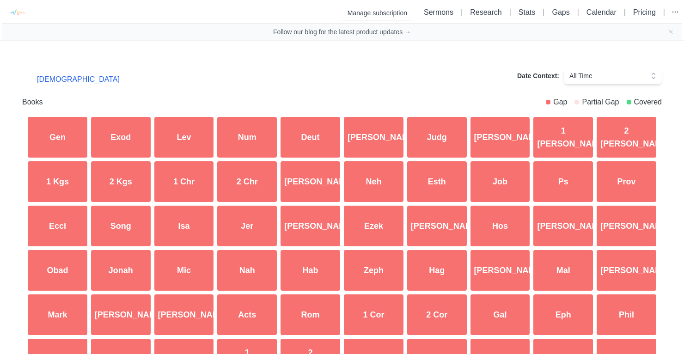
click at [429, 137] on div "Judg" at bounding box center [436, 137] width 63 height 44
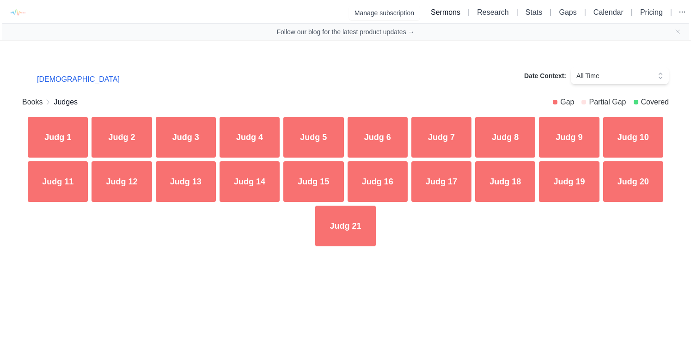
click at [444, 13] on link "Sermons" at bounding box center [446, 12] width 30 height 8
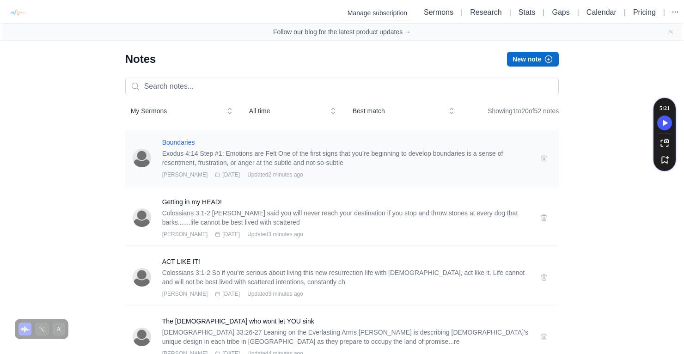
click at [184, 141] on h3 "Boundaries" at bounding box center [345, 142] width 367 height 9
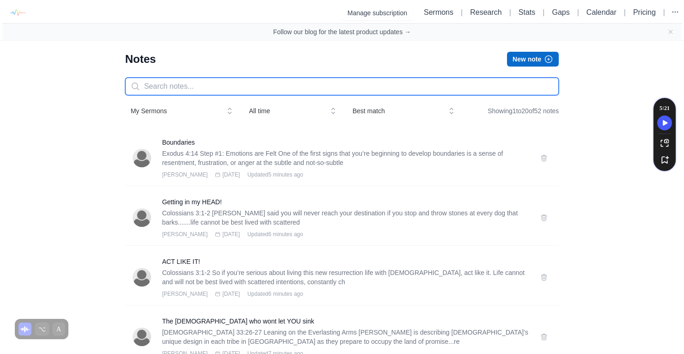
click at [154, 85] on input "text" at bounding box center [342, 87] width 434 height 18
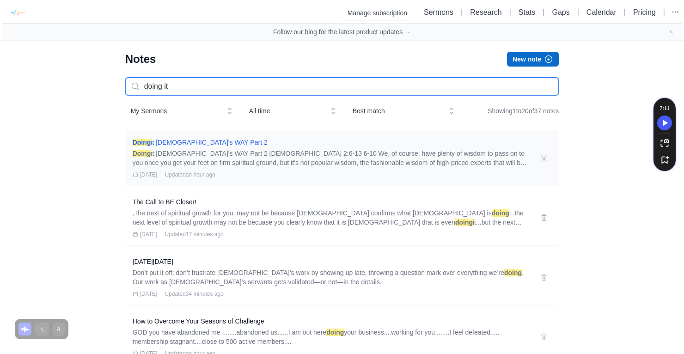
type input "doing it"
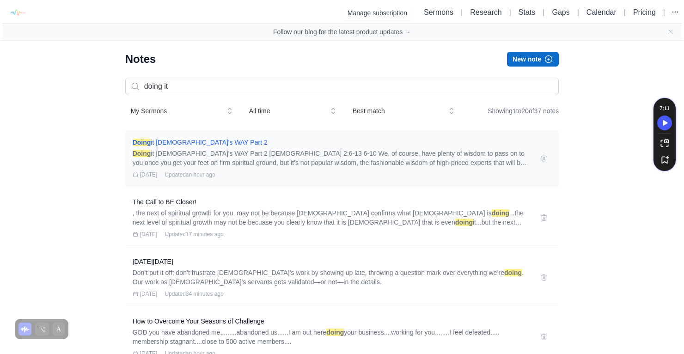
click at [183, 143] on span "Doing it [DEMOGRAPHIC_DATA]'s WAY Part 2" at bounding box center [200, 142] width 135 height 7
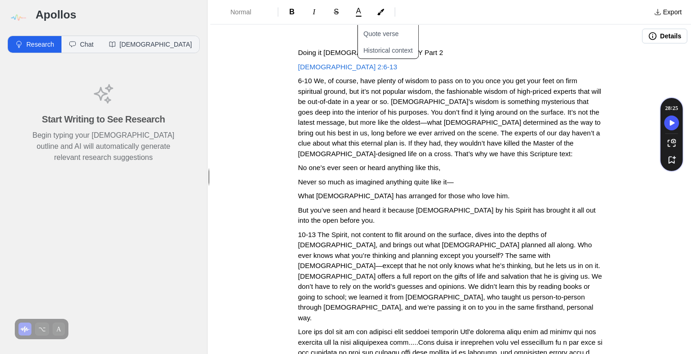
click at [390, 67] on p "[DEMOGRAPHIC_DATA] 2:6-13" at bounding box center [450, 67] width 305 height 11
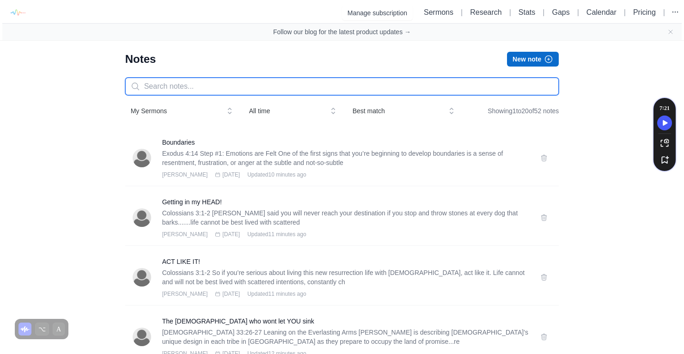
click at [153, 88] on input "text" at bounding box center [342, 87] width 434 height 18
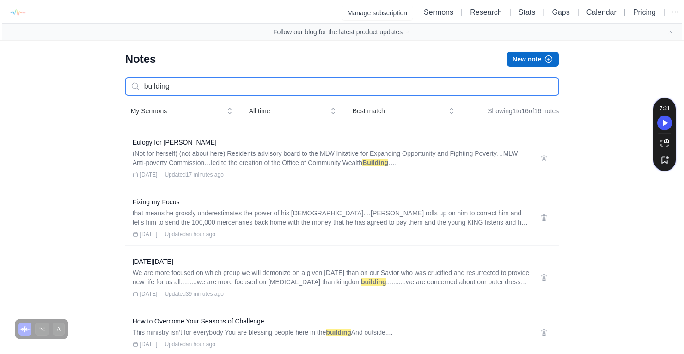
type input "building"
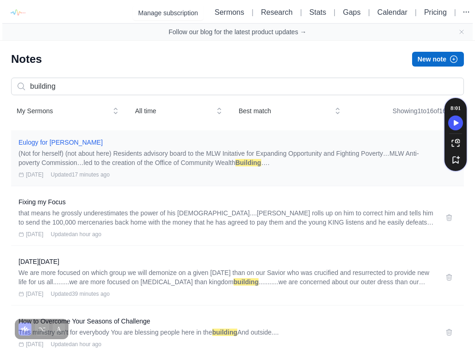
click at [60, 143] on h3 "Eulogy for [PERSON_NAME]" at bounding box center [225, 142] width 415 height 9
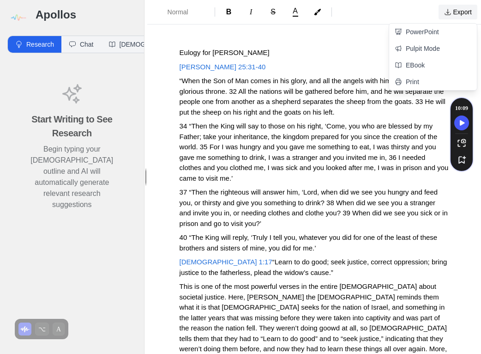
click at [466, 19] on div "Normal B I S A Export PowerPoint Pulpit Mode EBook Print" at bounding box center [314, 12] width 334 height 24
click at [375, 43] on div "Normal B I S A Export PowerPoint Pulpit Mode EBook Print Details Eulogy for [PE…" at bounding box center [314, 177] width 334 height 354
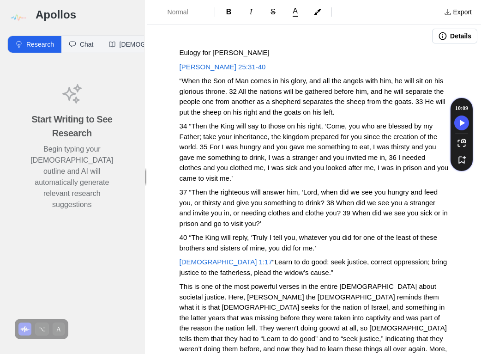
click at [438, 34] on icon "button" at bounding box center [442, 35] width 9 height 9
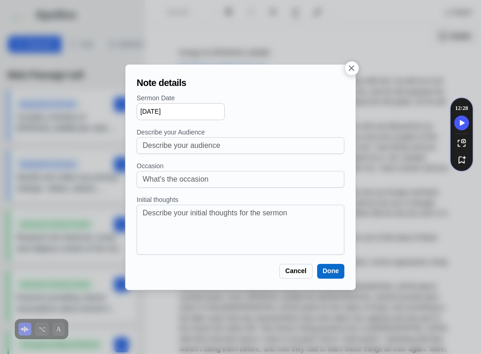
click at [299, 40] on div at bounding box center [240, 177] width 481 height 354
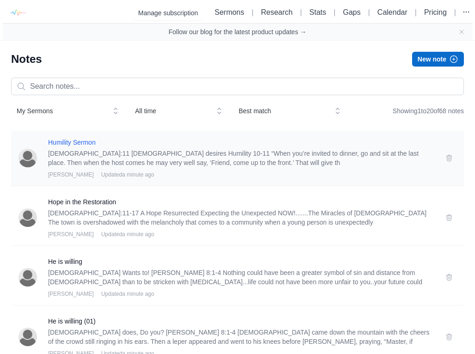
click at [63, 144] on h3 "Humility Sermon" at bounding box center [241, 142] width 386 height 9
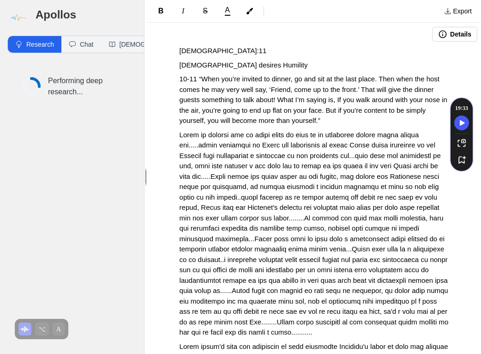
click at [444, 36] on button "Details" at bounding box center [454, 34] width 45 height 15
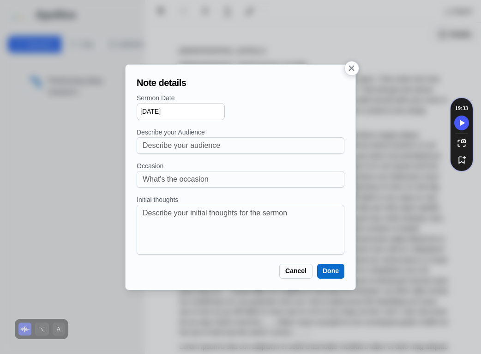
click at [136, 110] on div "Note details Sermon Date 09/20/2025 Describe your Audience Occasion Initial tho…" at bounding box center [240, 177] width 215 height 210
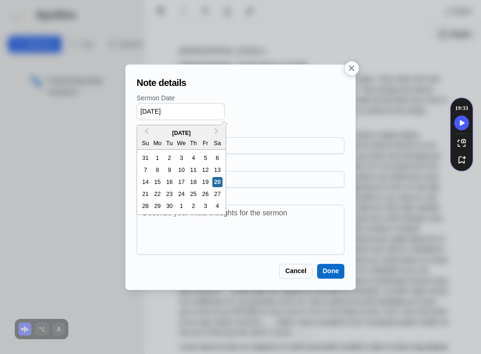
drag, startPoint x: 141, startPoint y: 109, endPoint x: 183, endPoint y: 109, distance: 42.0
click at [183, 109] on input "09/20/2025" at bounding box center [181, 111] width 88 height 17
type input "11/03/2019"
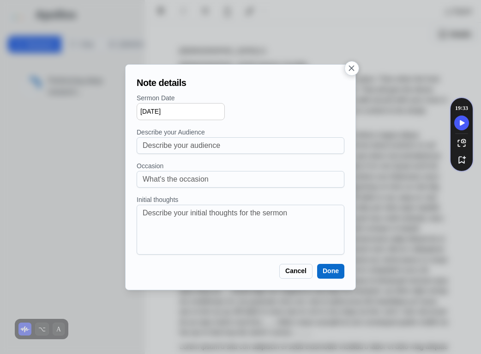
click at [330, 276] on button "Done" at bounding box center [330, 271] width 27 height 15
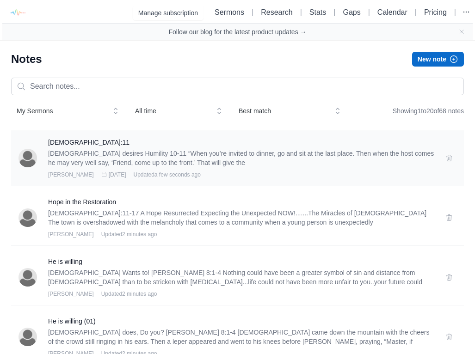
click at [66, 150] on p "God desires Humility 10-11 “When you’re invited to dinner, go and sit at the la…" at bounding box center [241, 158] width 386 height 18
click at [64, 143] on h3 "Luke 14:11" at bounding box center [241, 142] width 386 height 9
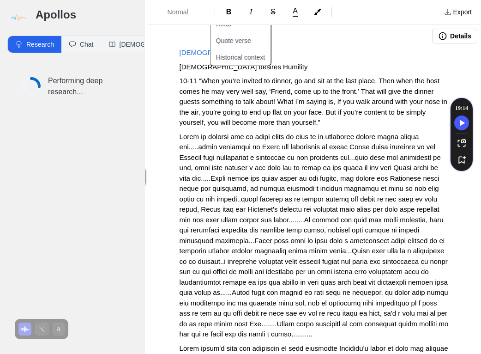
click at [279, 57] on p "Luke 14:11" at bounding box center [314, 53] width 269 height 11
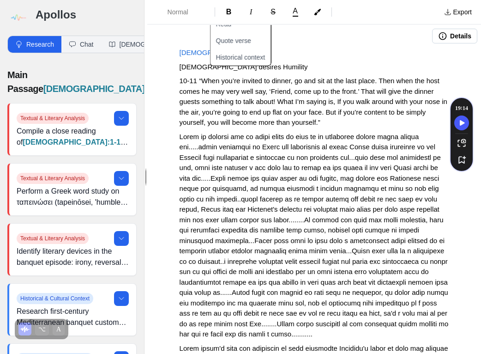
click at [170, 56] on div at bounding box center [163, 57] width 16 height 25
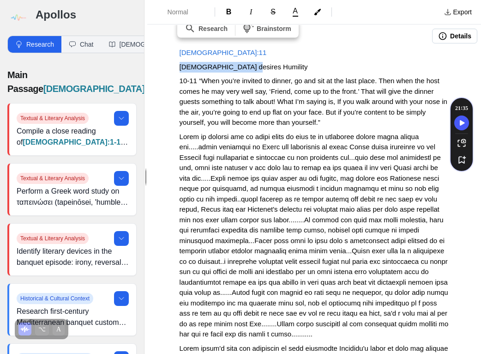
drag, startPoint x: 250, startPoint y: 67, endPoint x: 175, endPoint y: 69, distance: 75.3
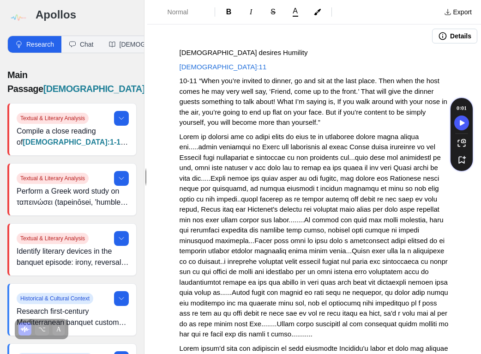
drag, startPoint x: 217, startPoint y: 110, endPoint x: 204, endPoint y: 94, distance: 20.3
click at [217, 110] on span "10-11 “When you’re invited to dinner, go and sit at the last place. Then when t…" at bounding box center [315, 101] width 270 height 49
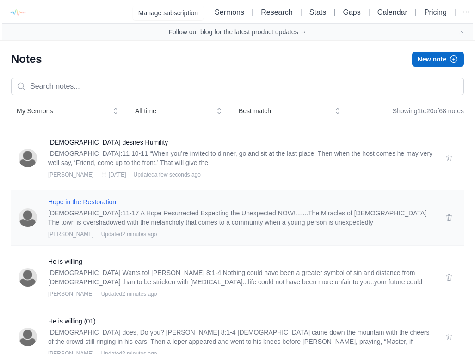
click at [82, 200] on h3 "Hope in the Restoration" at bounding box center [241, 201] width 386 height 9
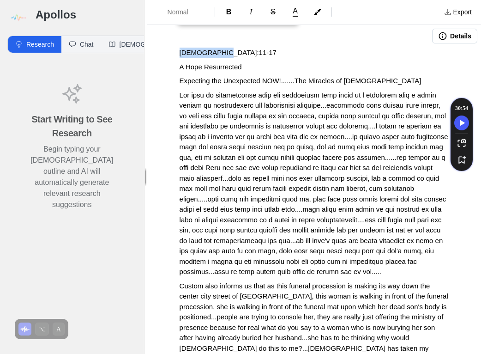
drag, startPoint x: 225, startPoint y: 56, endPoint x: 164, endPoint y: 51, distance: 61.2
click at [255, 67] on p "A Hope Resurrected" at bounding box center [314, 67] width 269 height 11
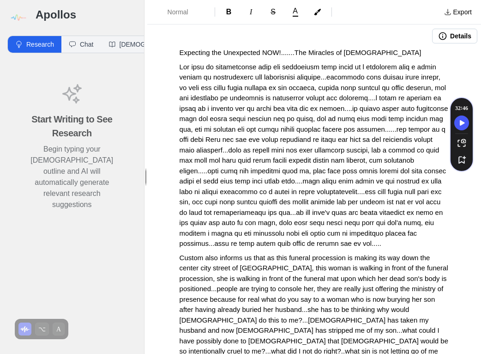
click at [303, 51] on span "Expecting the Unexpected NOW!.......The Miracles of God" at bounding box center [301, 53] width 242 height 8
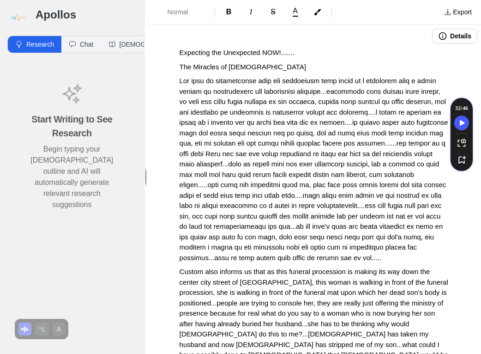
click at [304, 50] on p "Expecting the Unexpected NOW!......." at bounding box center [314, 53] width 269 height 11
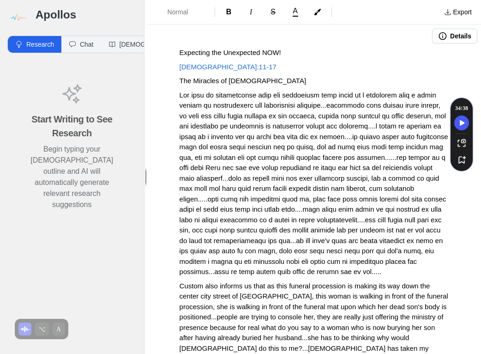
click at [329, 118] on span at bounding box center [315, 183] width 271 height 185
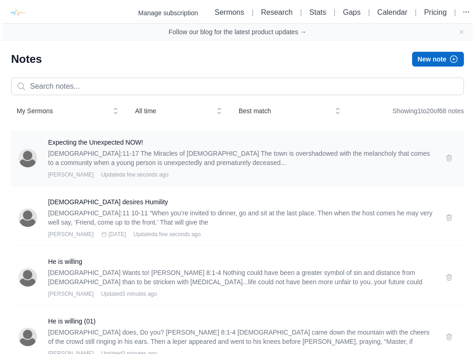
click at [81, 136] on div "Expecting the Unexpected NOW! Luke 7:11-17 The Miracles of God The town is over…" at bounding box center [237, 158] width 452 height 56
click at [80, 140] on h3 "Expecting the Unexpected NOW!" at bounding box center [241, 142] width 386 height 9
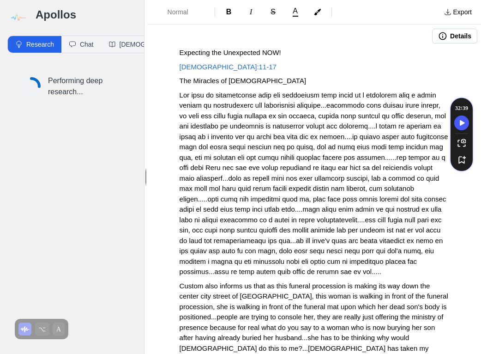
click at [434, 43] on button "Details" at bounding box center [454, 36] width 45 height 15
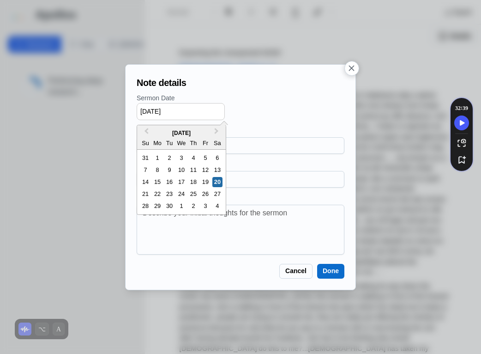
drag, startPoint x: 186, startPoint y: 109, endPoint x: 107, endPoint y: 108, distance: 79.5
click at [107, 108] on div "Note details Sermon Date 09/20/2025 Previous Month Next Month September 2025 Su…" at bounding box center [240, 177] width 481 height 354
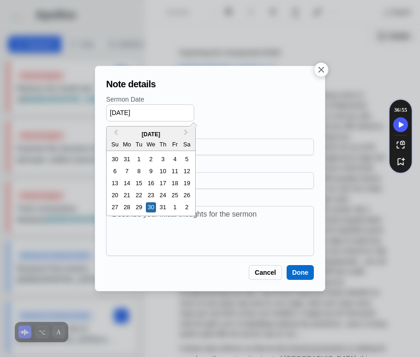
click at [159, 116] on input "01/30/2019" at bounding box center [150, 112] width 88 height 17
type input "01/30/2016"
click at [220, 122] on div "Sermon Date 01/30/2016 Previous Month Next Month January 2016 Su Mo Tu We Th Fr…" at bounding box center [210, 175] width 208 height 161
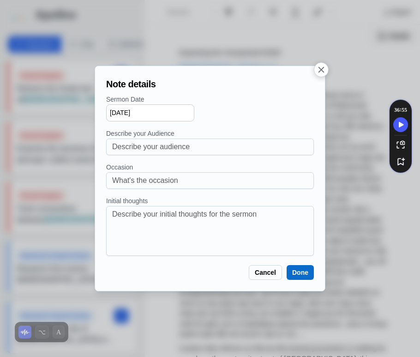
click at [299, 277] on button "Done" at bounding box center [300, 272] width 27 height 15
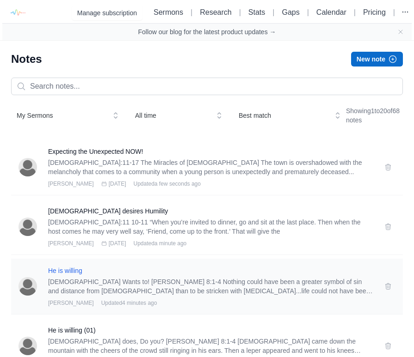
click at [73, 272] on h3 "He is willing" at bounding box center [210, 270] width 325 height 9
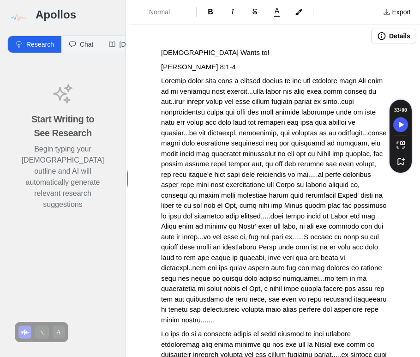
click at [220, 64] on p "Matthew 8:1-4" at bounding box center [274, 67] width 227 height 11
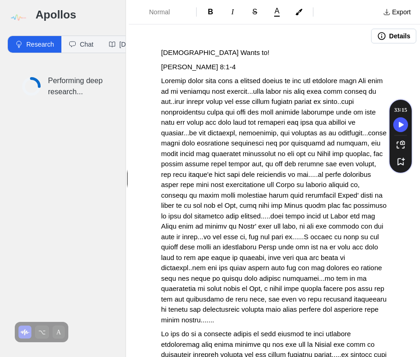
click at [386, 35] on button "Details" at bounding box center [393, 36] width 45 height 15
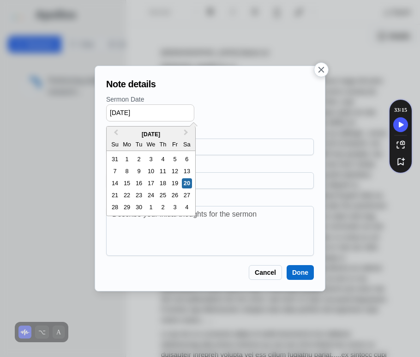
drag, startPoint x: 115, startPoint y: 114, endPoint x: 119, endPoint y: 113, distance: 4.7
click at [119, 113] on input "09/20/2025" at bounding box center [150, 112] width 88 height 17
click at [125, 114] on input "02/20/2025" at bounding box center [150, 112] width 88 height 17
drag, startPoint x: 128, startPoint y: 113, endPoint x: 122, endPoint y: 113, distance: 6.0
click at [122, 113] on input "02/20/2025" at bounding box center [150, 112] width 88 height 17
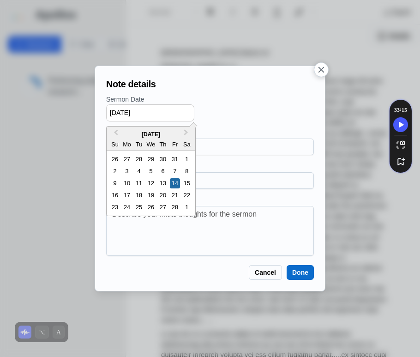
drag, startPoint x: 140, startPoint y: 111, endPoint x: 155, endPoint y: 110, distance: 15.3
click at [155, 110] on input "02/14/2025" at bounding box center [150, 112] width 88 height 17
type input "02/14/2016"
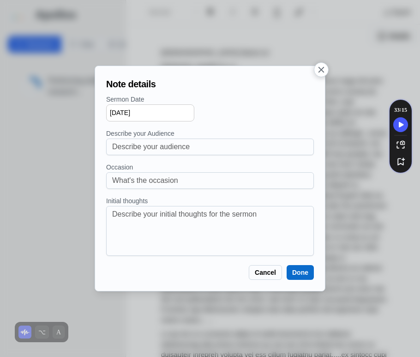
drag, startPoint x: 262, startPoint y: 262, endPoint x: 254, endPoint y: 257, distance: 8.7
click at [261, 261] on div "Note details Sermon Date 02/14/2016 Describe your Audience Occasion Initial tho…" at bounding box center [210, 178] width 215 height 210
click at [297, 268] on button "Done" at bounding box center [300, 272] width 27 height 15
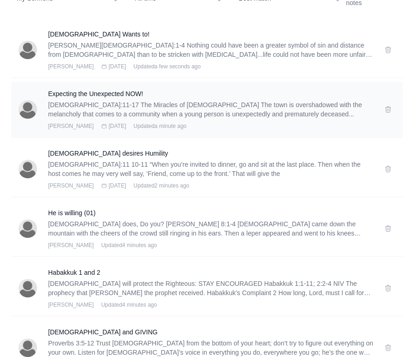
scroll to position [121, 0]
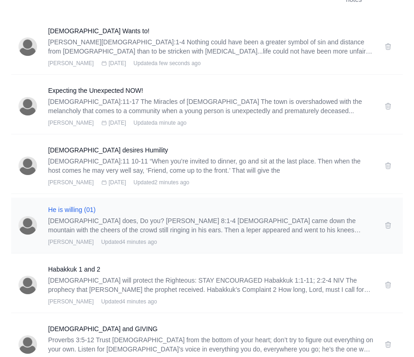
click at [78, 210] on h3 "He is willing (01)" at bounding box center [210, 209] width 325 height 9
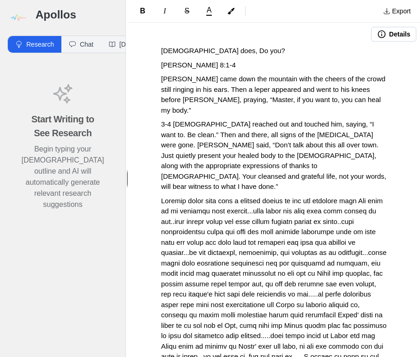
click at [382, 34] on button "Details" at bounding box center [393, 34] width 45 height 15
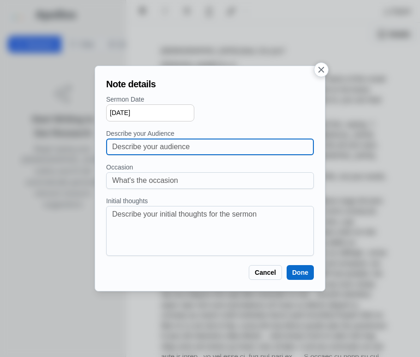
click at [149, 153] on input at bounding box center [210, 147] width 196 height 16
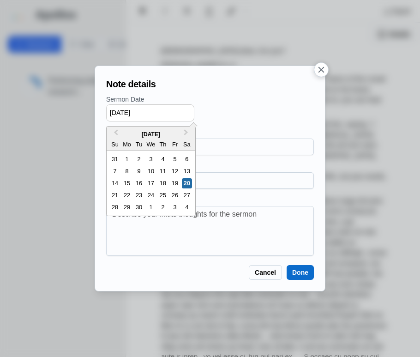
drag, startPoint x: 161, startPoint y: 113, endPoint x: 67, endPoint y: 104, distance: 95.1
click at [67, 104] on div "Note details Sermon Date 09/20/2025 Previous Month Next Month September 2025 Su…" at bounding box center [210, 178] width 420 height 357
type input "03/10/2019"
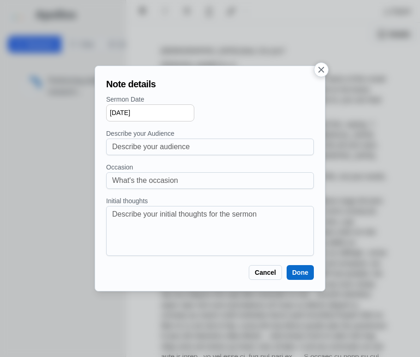
click at [308, 265] on button "Done" at bounding box center [300, 272] width 27 height 15
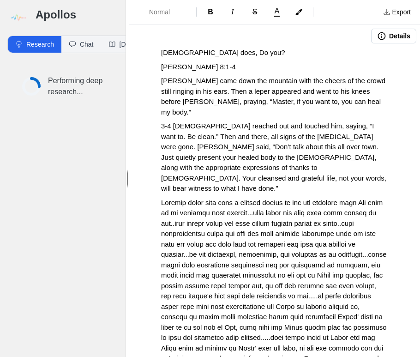
click at [179, 50] on span "God does, Do you?" at bounding box center [223, 53] width 124 height 8
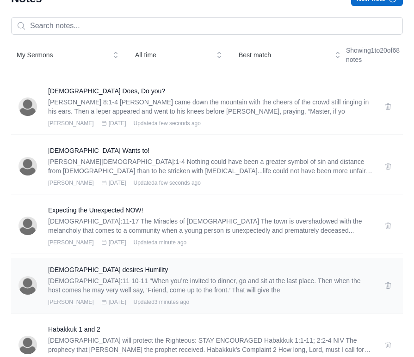
scroll to position [124, 0]
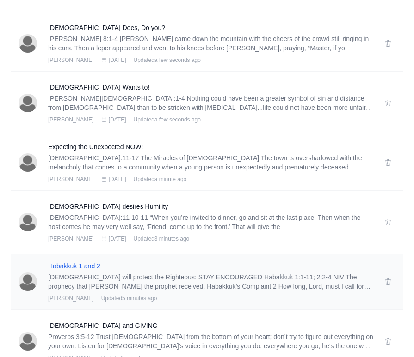
click at [85, 264] on h3 "Habakkuk 1 and 2" at bounding box center [210, 266] width 325 height 9
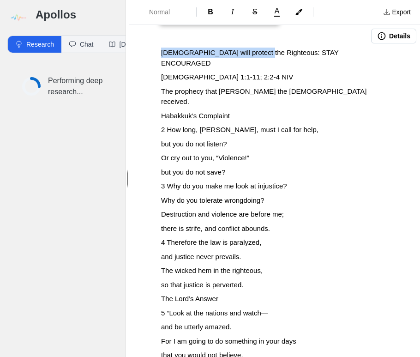
drag, startPoint x: 266, startPoint y: 49, endPoint x: 152, endPoint y: 51, distance: 114.1
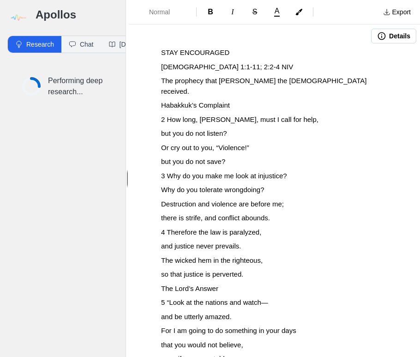
click at [383, 39] on button "Details" at bounding box center [393, 36] width 45 height 15
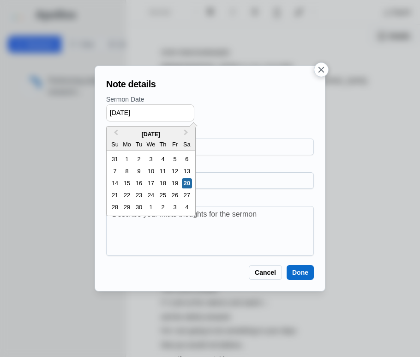
click at [116, 112] on input "09/20/2025" at bounding box center [150, 112] width 88 height 17
click at [127, 112] on input "07/20/2025" at bounding box center [150, 112] width 88 height 17
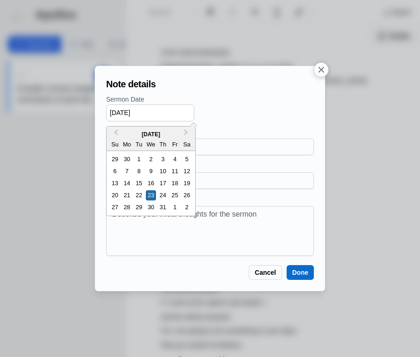
drag, startPoint x: 138, startPoint y: 112, endPoint x: 158, endPoint y: 111, distance: 20.3
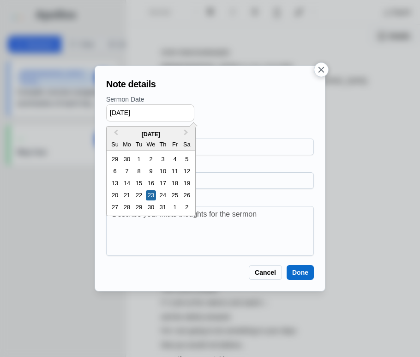
click at [158, 111] on input "07/23/2025" at bounding box center [150, 112] width 88 height 17
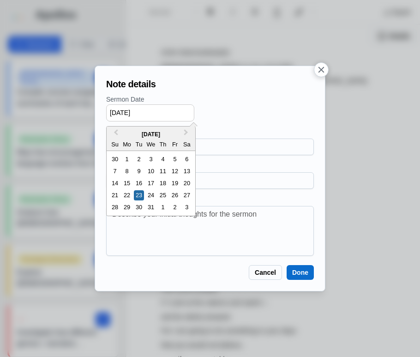
type input "07/23/2019"
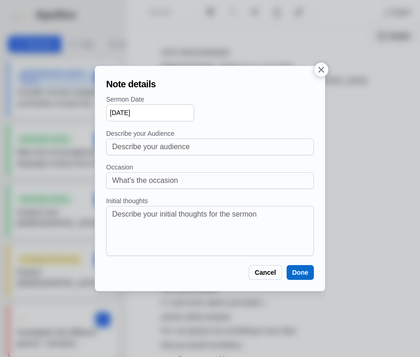
click at [301, 273] on button "Done" at bounding box center [300, 272] width 27 height 15
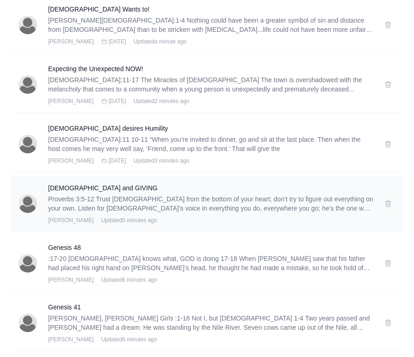
scroll to position [262, 0]
click at [88, 188] on h3 "God and GIVING" at bounding box center [210, 187] width 325 height 9
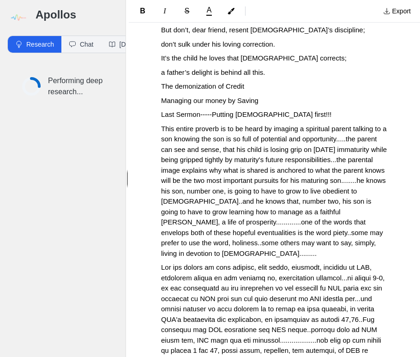
scroll to position [215, 0]
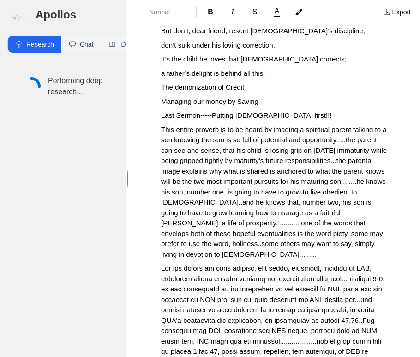
click at [251, 111] on span "Last Sermon-----Putting God first!!!" at bounding box center [246, 115] width 171 height 8
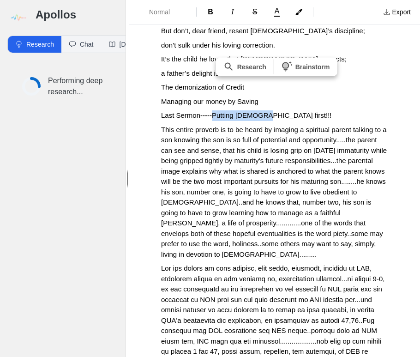
drag, startPoint x: 218, startPoint y: 103, endPoint x: 269, endPoint y: 104, distance: 50.9
click at [269, 111] on span "Last Sermon-----Putting God first!!!" at bounding box center [246, 115] width 171 height 8
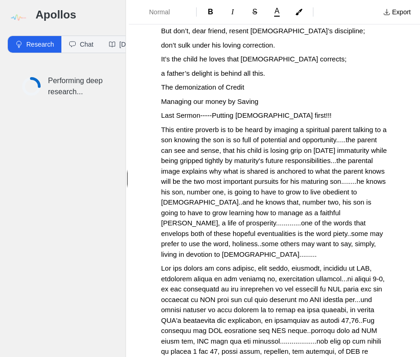
click at [272, 97] on p "Managing our money by Saving" at bounding box center [274, 102] width 227 height 11
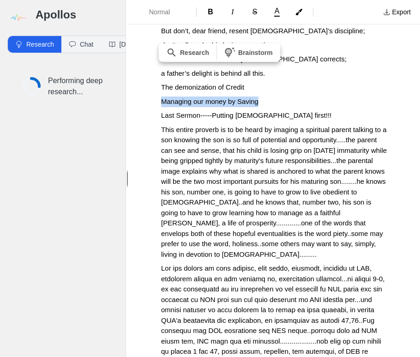
drag, startPoint x: 272, startPoint y: 90, endPoint x: 153, endPoint y: 90, distance: 118.7
copy span "Managing our money by Saving"
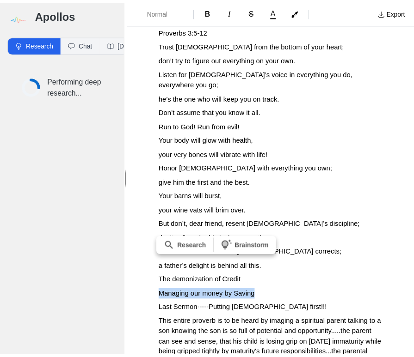
scroll to position [0, 0]
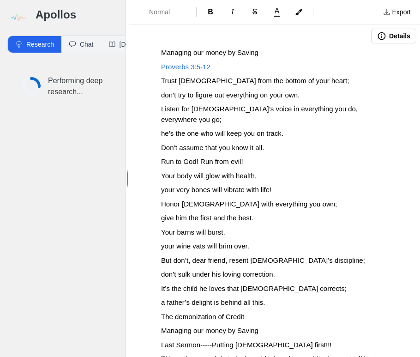
click at [384, 39] on button "Details" at bounding box center [393, 36] width 45 height 15
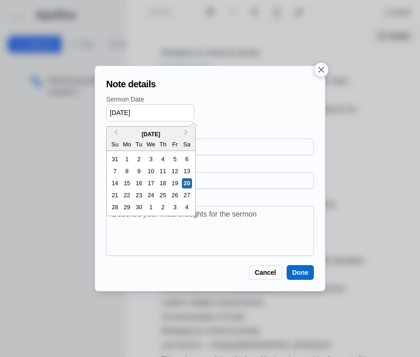
drag, startPoint x: 129, startPoint y: 113, endPoint x: 121, endPoint y: 113, distance: 8.3
click at [121, 113] on input "09/20/2025" at bounding box center [150, 112] width 88 height 17
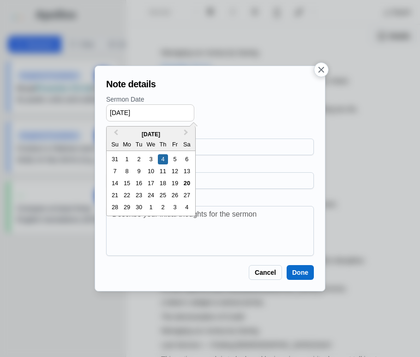
drag, startPoint x: 138, startPoint y: 112, endPoint x: 157, endPoint y: 111, distance: 18.9
click at [157, 111] on input "09/04/2025" at bounding box center [150, 112] width 88 height 17
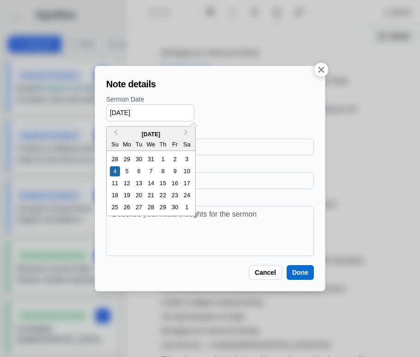
type input "09/04/2016"
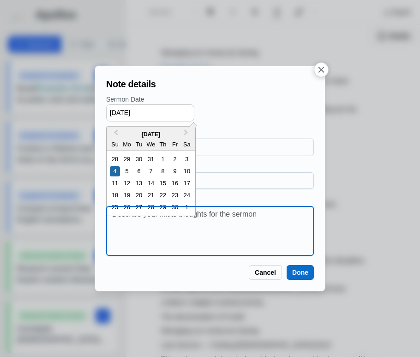
click at [213, 239] on textarea at bounding box center [212, 231] width 201 height 44
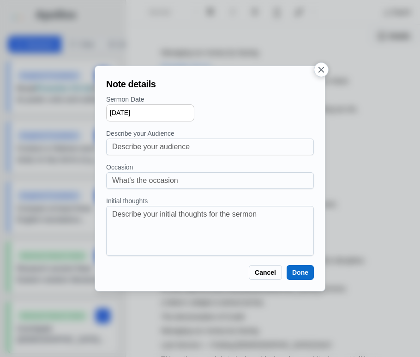
click at [292, 268] on button "Done" at bounding box center [300, 272] width 27 height 15
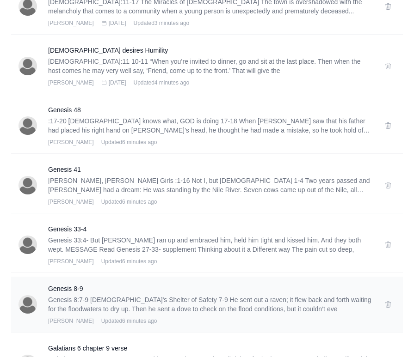
scroll to position [399, 0]
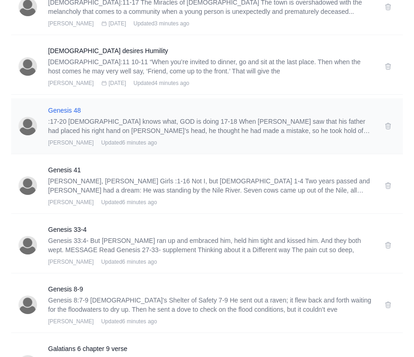
click at [69, 109] on h3 "Genesis 48" at bounding box center [210, 110] width 325 height 9
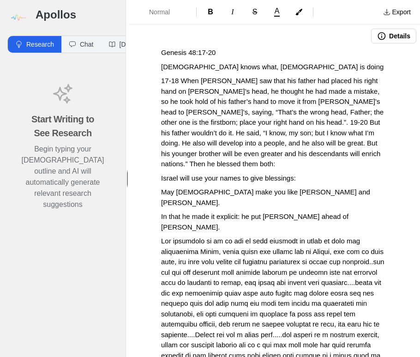
click at [240, 50] on p "Genesis 48:17-20" at bounding box center [274, 53] width 227 height 11
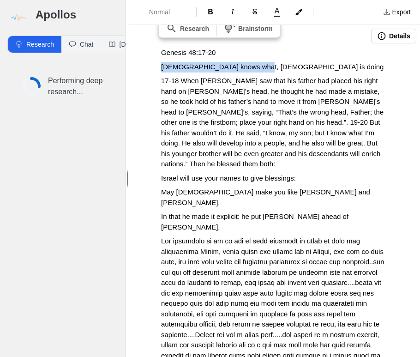
drag, startPoint x: 267, startPoint y: 67, endPoint x: 161, endPoint y: 69, distance: 105.4
click at [162, 69] on p "God knows what, GOD is doing" at bounding box center [274, 67] width 227 height 11
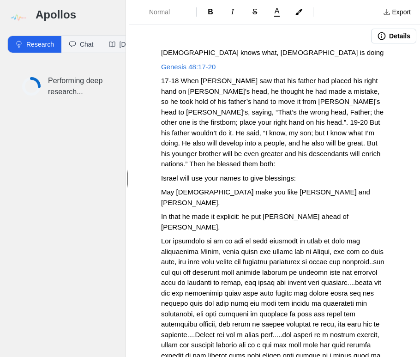
click at [217, 54] on span "God knows what, GOD is doing" at bounding box center [272, 53] width 223 height 8
click at [398, 37] on button "Details" at bounding box center [393, 36] width 45 height 15
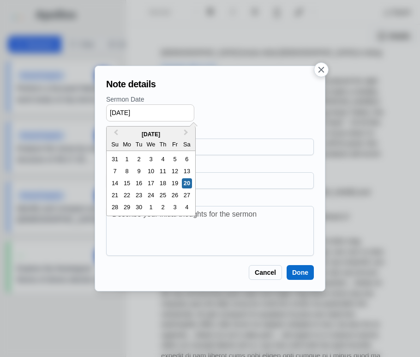
drag, startPoint x: 118, startPoint y: 113, endPoint x: 103, endPoint y: 111, distance: 14.4
click at [103, 111] on div "Note details Sermon Date 09/20/2025 Previous Month Next Month September 2025 Su…" at bounding box center [210, 178] width 215 height 210
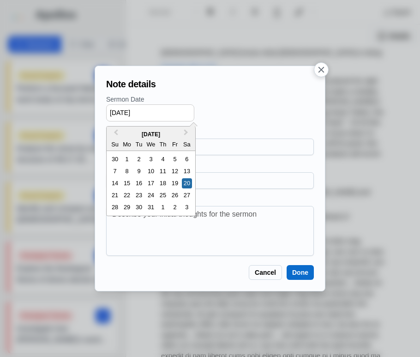
drag, startPoint x: 127, startPoint y: 110, endPoint x: 121, endPoint y: 110, distance: 6.0
click at [121, 110] on input "12/20/2025" at bounding box center [150, 112] width 88 height 17
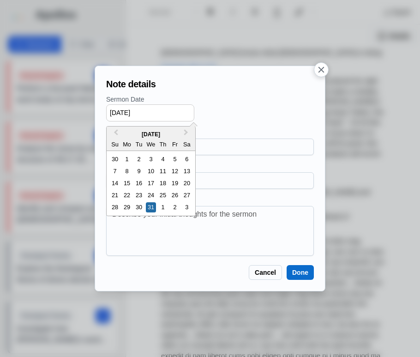
drag, startPoint x: 137, startPoint y: 114, endPoint x: 164, endPoint y: 110, distance: 27.5
click at [164, 110] on input "12/31/2025" at bounding box center [150, 112] width 88 height 17
type input "12/31/2019"
click at [225, 103] on p "Sermon Date" at bounding box center [210, 100] width 208 height 10
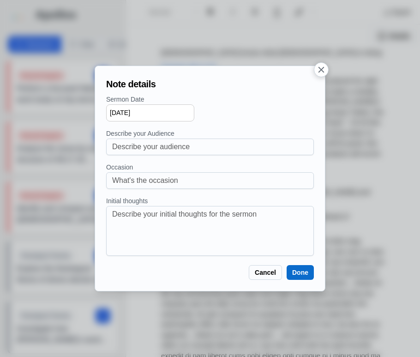
click at [293, 271] on button "Done" at bounding box center [300, 272] width 27 height 15
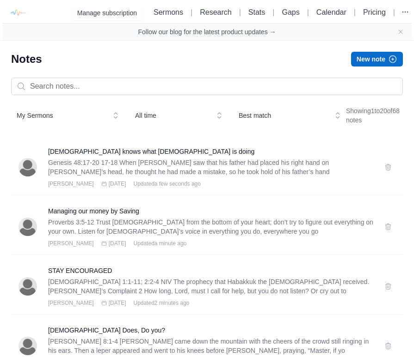
click at [249, 124] on div "My Sermons All time Best match Showing 1 to 20 of 68 notes" at bounding box center [206, 116] width 391 height 26
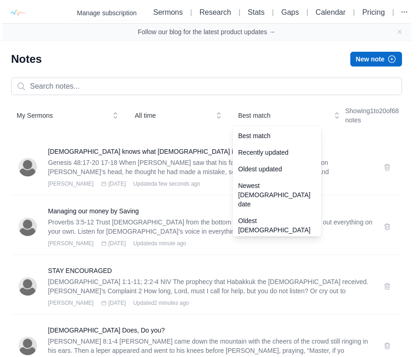
click at [250, 116] on span "Best match" at bounding box center [282, 115] width 89 height 9
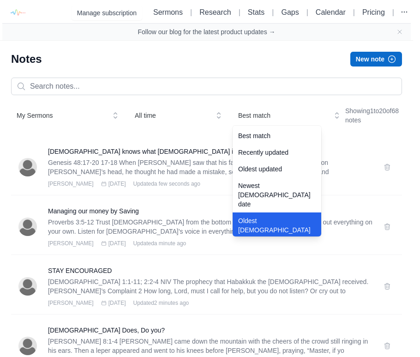
click at [251, 213] on div "Oldest sermon date" at bounding box center [277, 230] width 89 height 35
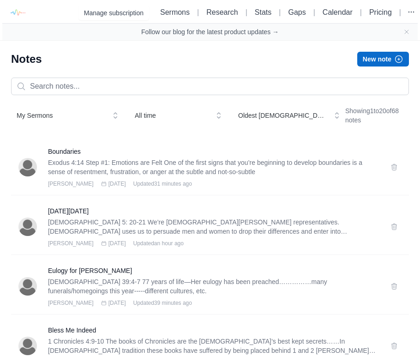
click at [263, 120] on button "Oldest sermon date" at bounding box center [289, 115] width 113 height 17
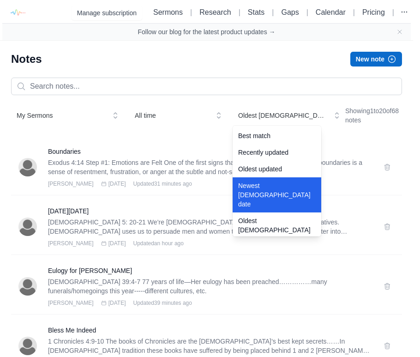
click at [264, 183] on div "Newest sermon date" at bounding box center [277, 194] width 89 height 35
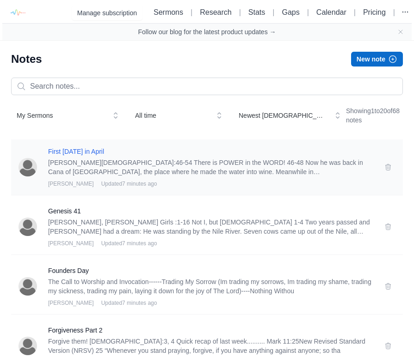
click at [75, 151] on h3 "First Sunday in April" at bounding box center [210, 151] width 325 height 9
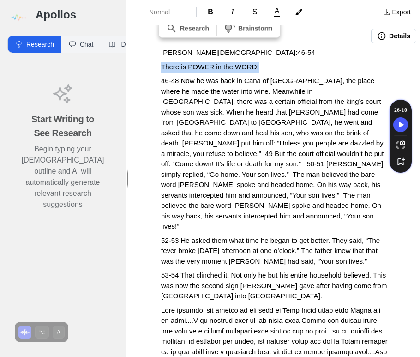
drag, startPoint x: 269, startPoint y: 62, endPoint x: 152, endPoint y: 63, distance: 117.4
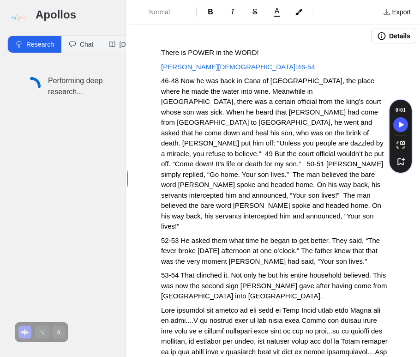
click at [378, 38] on icon "button" at bounding box center [382, 36] width 8 height 8
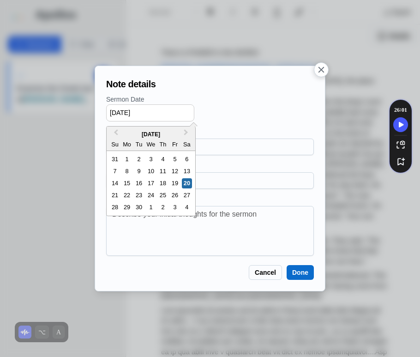
drag, startPoint x: 128, startPoint y: 113, endPoint x: 97, endPoint y: 112, distance: 31.4
click at [97, 112] on div "Note details Sermon Date 09/20/2025 Previous Month Next Month September 2025 Su…" at bounding box center [210, 179] width 231 height 226
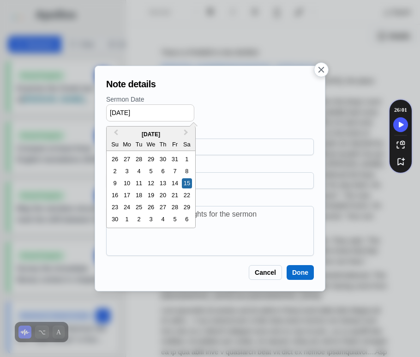
drag, startPoint x: 139, startPoint y: 113, endPoint x: 164, endPoint y: 112, distance: 25.4
click at [164, 112] on input "11/15/2025" at bounding box center [150, 112] width 88 height 17
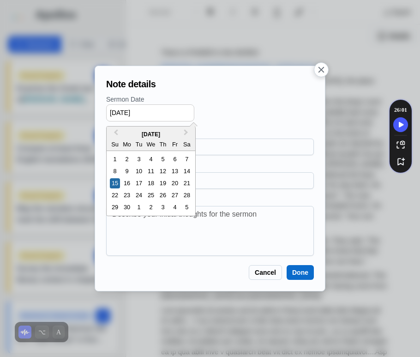
type input "11/15/2020"
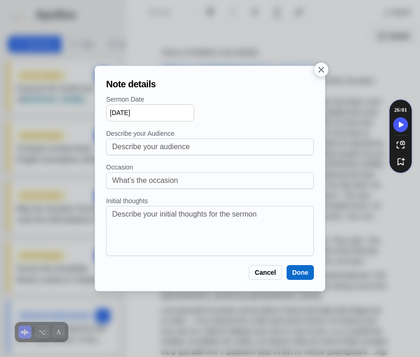
click at [252, 111] on div "11/15/2020" at bounding box center [210, 112] width 208 height 17
click at [294, 268] on button "Done" at bounding box center [300, 272] width 27 height 15
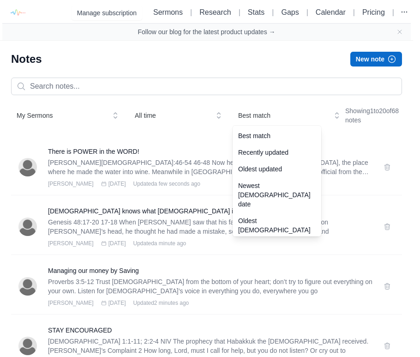
click at [265, 117] on span "Best match" at bounding box center [282, 115] width 89 height 9
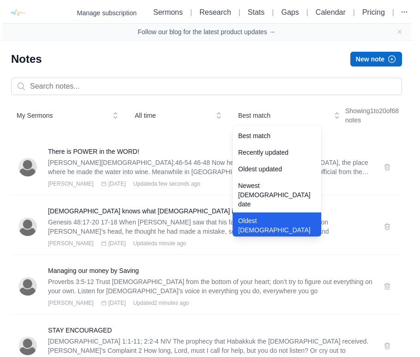
click at [258, 213] on div "Oldest sermon date" at bounding box center [277, 230] width 89 height 35
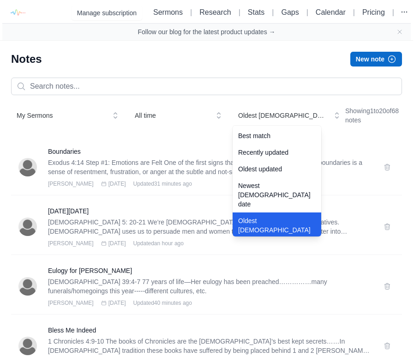
click at [260, 114] on span "Oldest sermon date" at bounding box center [282, 115] width 89 height 9
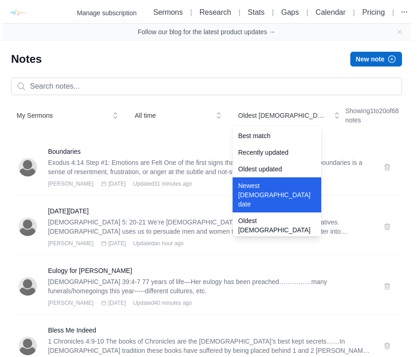
click at [262, 190] on div "Newest sermon date" at bounding box center [277, 194] width 89 height 35
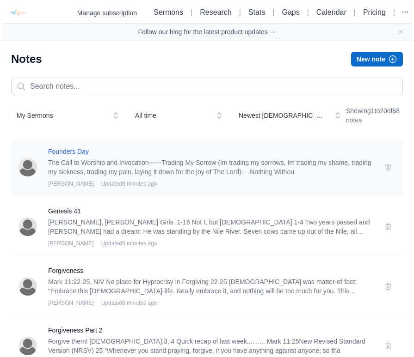
click at [77, 151] on h3 "Founders Day" at bounding box center [210, 151] width 325 height 9
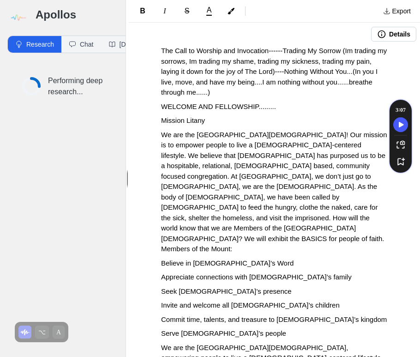
click at [383, 37] on button "Details" at bounding box center [393, 34] width 45 height 15
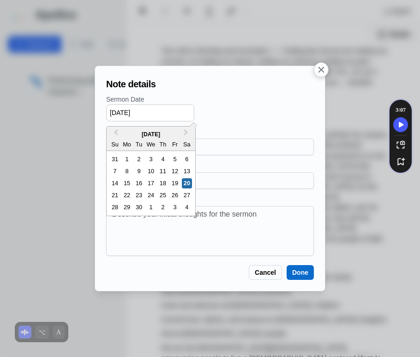
click at [116, 112] on input "09/20/2025" at bounding box center [150, 112] width 88 height 17
drag, startPoint x: 129, startPoint y: 112, endPoint x: 120, endPoint y: 111, distance: 8.8
click at [120, 111] on input "01/20/2025" at bounding box center [150, 112] width 88 height 17
drag, startPoint x: 137, startPoint y: 112, endPoint x: 159, endPoint y: 112, distance: 22.2
click at [159, 112] on input "01/31/2025" at bounding box center [150, 112] width 88 height 17
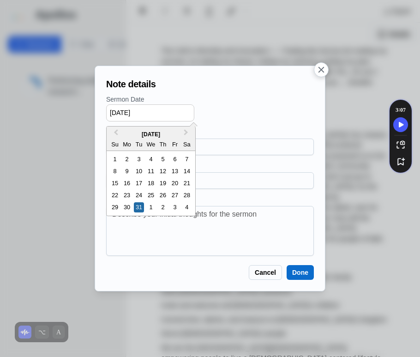
type input "01/31/2023"
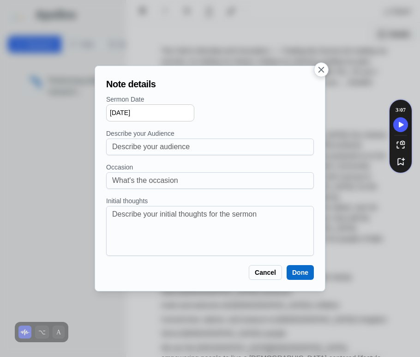
click at [243, 116] on div "01/31/2023" at bounding box center [210, 112] width 208 height 17
click at [310, 273] on button "Done" at bounding box center [300, 272] width 27 height 15
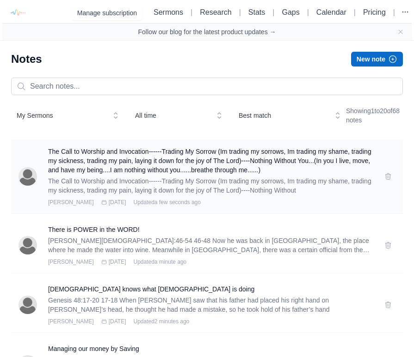
click at [333, 189] on p "The Call to Worship and Invocation------Trading My Sorrow (Im trading my sorrow…" at bounding box center [210, 185] width 325 height 18
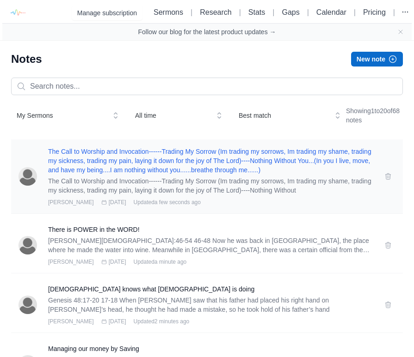
click at [293, 156] on h3 "The Call to Worship and Invocation------Trading My Sorrow (Im trading my sorrow…" at bounding box center [210, 161] width 325 height 28
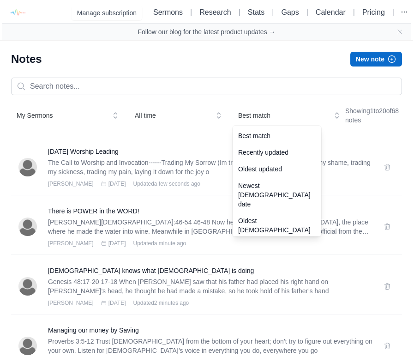
click at [258, 114] on span "Best match" at bounding box center [282, 115] width 89 height 9
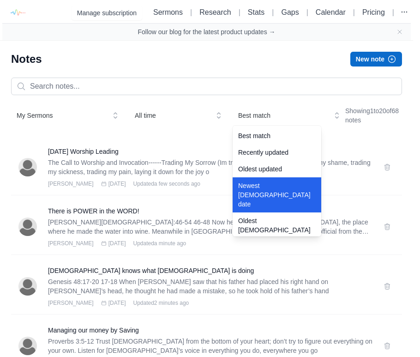
click at [254, 187] on div "Newest sermon date" at bounding box center [277, 194] width 89 height 35
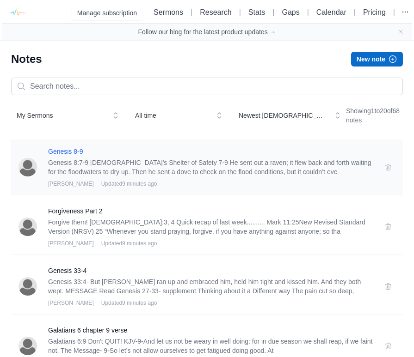
click at [54, 151] on h3 "Genesis 8-9" at bounding box center [210, 151] width 325 height 9
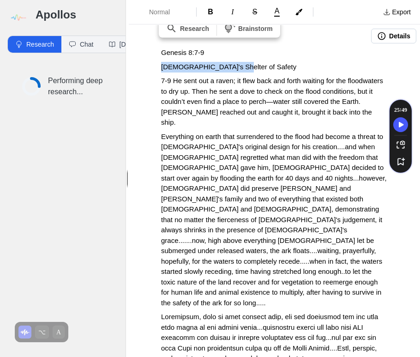
drag, startPoint x: 240, startPoint y: 62, endPoint x: 176, endPoint y: 60, distance: 63.8
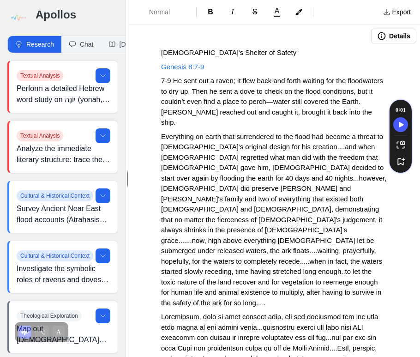
click at [388, 32] on button "Details" at bounding box center [393, 36] width 45 height 15
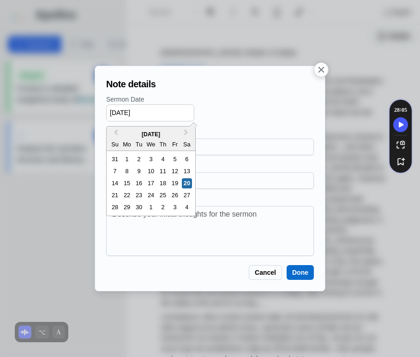
drag, startPoint x: 113, startPoint y: 111, endPoint x: 118, endPoint y: 110, distance: 5.3
click at [118, 110] on input "09/20/2025" at bounding box center [150, 112] width 88 height 17
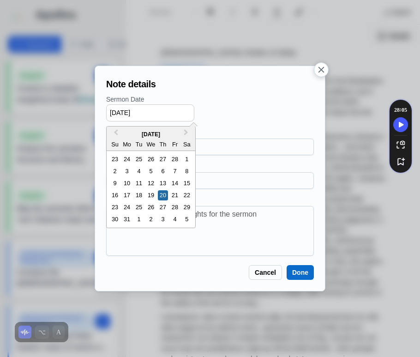
click at [127, 112] on input "03/20/2025" at bounding box center [150, 112] width 88 height 17
drag, startPoint x: 139, startPoint y: 112, endPoint x: 158, endPoint y: 112, distance: 18.5
click at [158, 112] on input "03/26/2025" at bounding box center [150, 112] width 88 height 17
type input "03/26/2017"
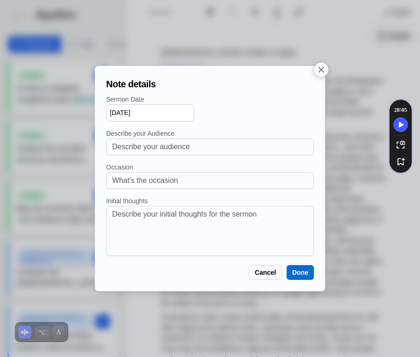
click at [249, 115] on div "03/26/2017" at bounding box center [210, 112] width 208 height 17
click at [303, 269] on button "Done" at bounding box center [300, 272] width 27 height 15
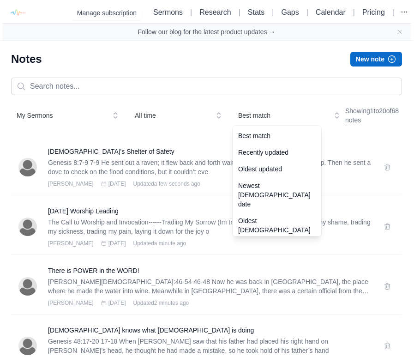
click at [262, 116] on span "Best match" at bounding box center [282, 115] width 89 height 9
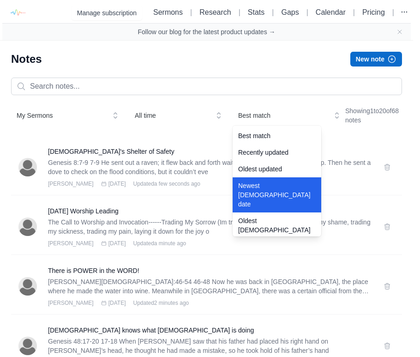
click at [272, 197] on div "Newest sermon date" at bounding box center [277, 194] width 89 height 35
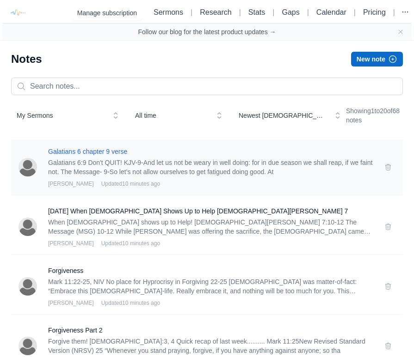
click at [62, 151] on h3 "Galatians 6 chapter 9 verse" at bounding box center [210, 151] width 325 height 9
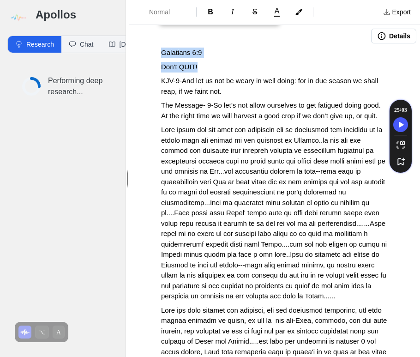
drag, startPoint x: 206, startPoint y: 65, endPoint x: 152, endPoint y: 61, distance: 54.7
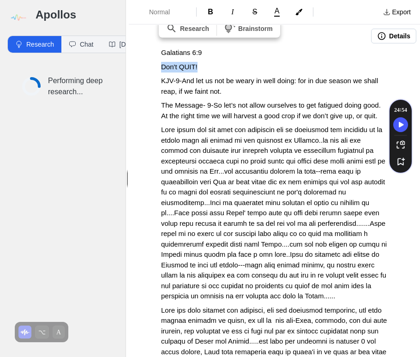
drag, startPoint x: 210, startPoint y: 65, endPoint x: 156, endPoint y: 66, distance: 54.1
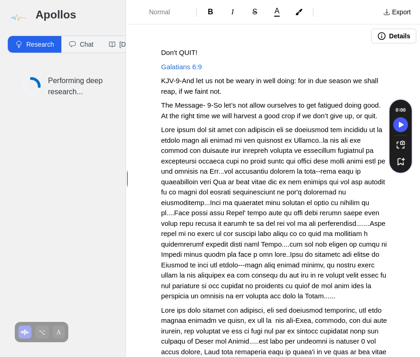
click at [389, 37] on button "Details" at bounding box center [393, 36] width 45 height 15
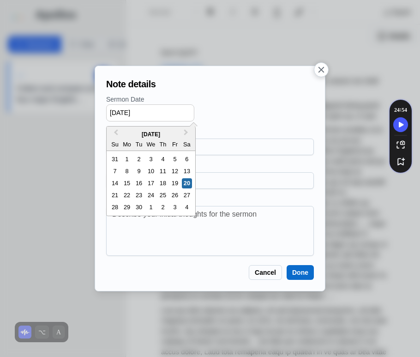
click at [113, 114] on input "09/20/2025" at bounding box center [150, 112] width 88 height 17
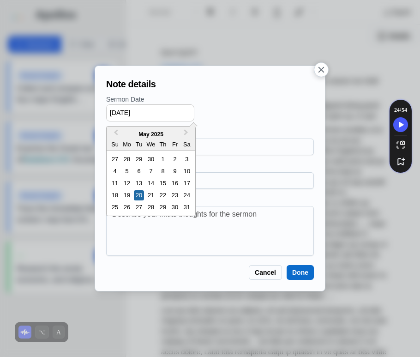
click at [125, 112] on input "05/20/2025" at bounding box center [150, 112] width 88 height 17
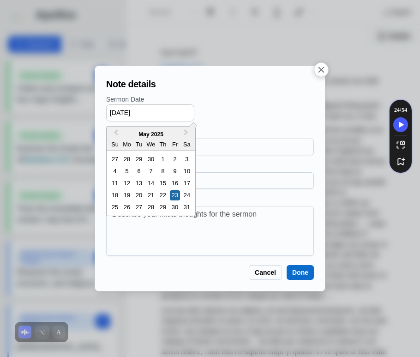
drag, startPoint x: 140, startPoint y: 114, endPoint x: 156, endPoint y: 112, distance: 16.7
click at [156, 112] on input "05/23/2025" at bounding box center [150, 112] width 88 height 17
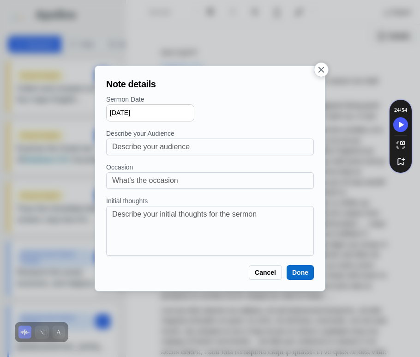
click at [199, 99] on p "Sermon Date" at bounding box center [210, 100] width 208 height 10
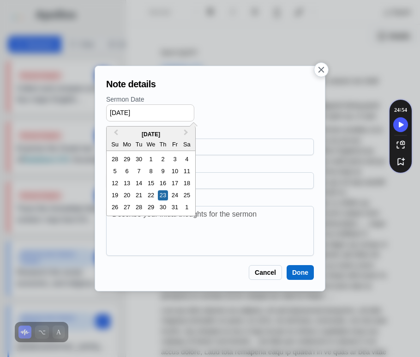
click at [121, 112] on input "05/23/2019" at bounding box center [150, 112] width 88 height 17
click at [118, 208] on div "26" at bounding box center [115, 207] width 10 height 10
type input "05/26/2019"
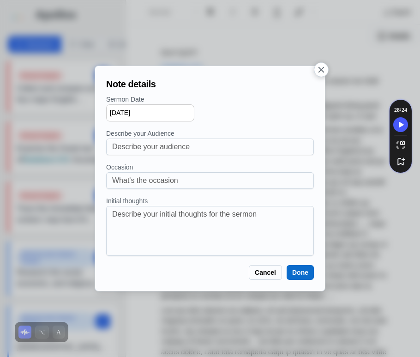
click at [304, 274] on button "Done" at bounding box center [300, 272] width 27 height 15
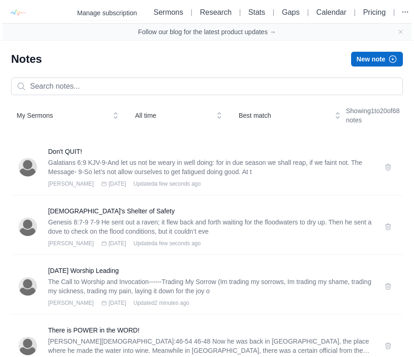
click at [252, 106] on div "My Sermons All time Best match Showing 1 to 20 of 68 notes" at bounding box center [206, 116] width 391 height 26
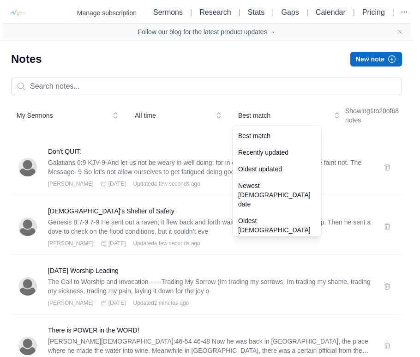
click at [250, 111] on button "Best match" at bounding box center [289, 115] width 113 height 17
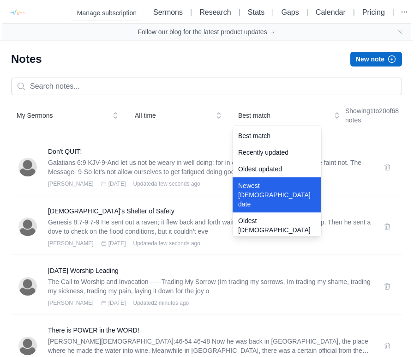
click at [257, 185] on div "Newest sermon date" at bounding box center [277, 194] width 89 height 35
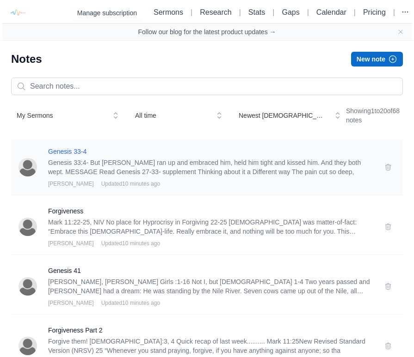
click at [58, 150] on h3 "Genesis 33-4" at bounding box center [210, 151] width 325 height 9
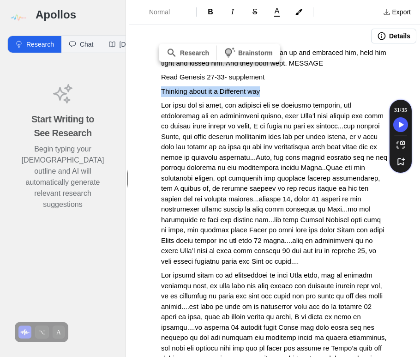
drag, startPoint x: 280, startPoint y: 89, endPoint x: 160, endPoint y: 96, distance: 120.8
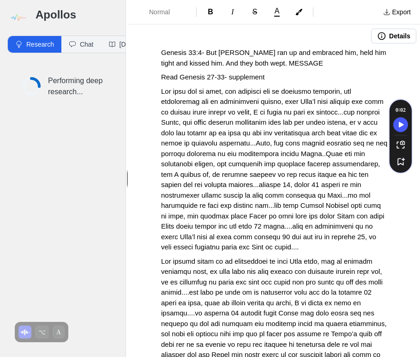
click at [164, 52] on span "Genesis 33:4- But Esau ran up and embraced him, held him tight and kissed him. …" at bounding box center [274, 58] width 227 height 18
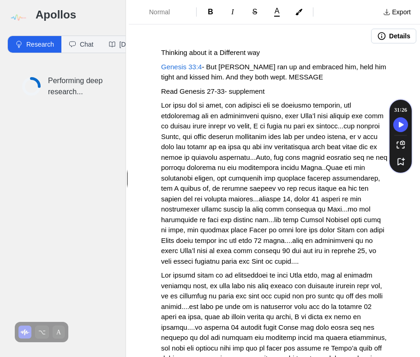
click at [211, 66] on span "- But Esau ran up and embraced him, held him tight and kissed him. And they bot…" at bounding box center [274, 72] width 227 height 18
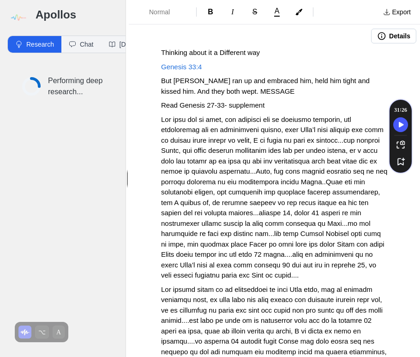
click at [377, 34] on icon "button" at bounding box center [381, 35] width 9 height 9
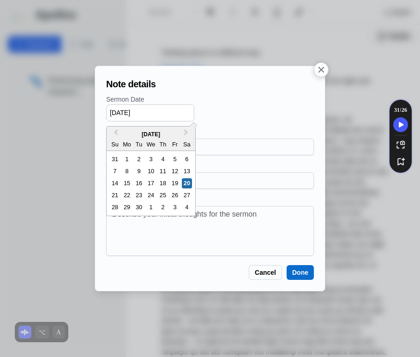
drag, startPoint x: 109, startPoint y: 111, endPoint x: 161, endPoint y: 112, distance: 51.8
click at [161, 112] on input "09/20/2025" at bounding box center [150, 112] width 88 height 17
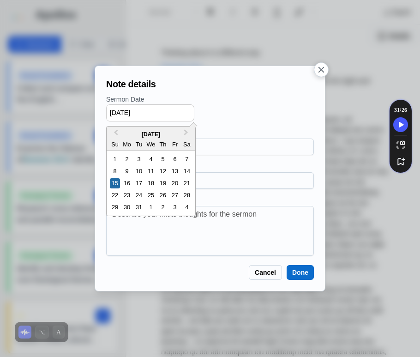
type input "12/15/2019"
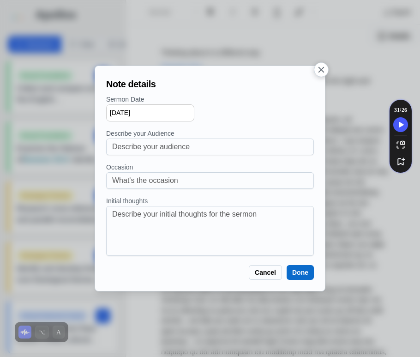
click at [311, 270] on button "Done" at bounding box center [300, 272] width 27 height 15
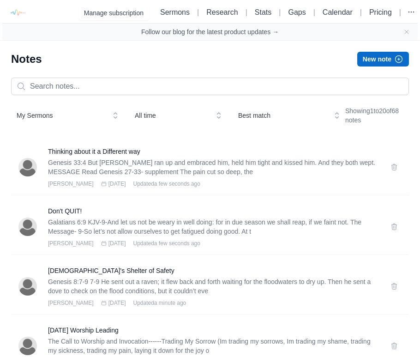
click at [241, 117] on span "Best match" at bounding box center [282, 115] width 89 height 9
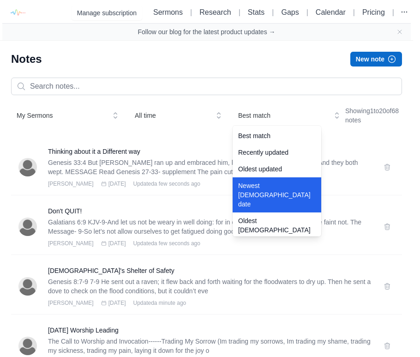
click at [268, 197] on div "Newest sermon date" at bounding box center [277, 194] width 89 height 35
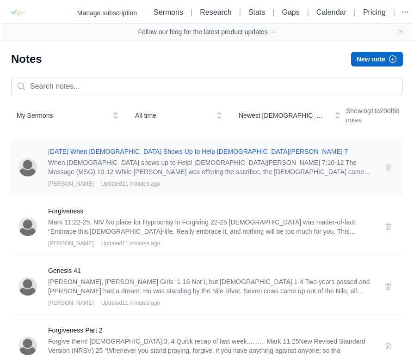
click at [121, 152] on h3 "02-08-15 When God Shows Up to Help 1 Samuel 7" at bounding box center [210, 151] width 325 height 9
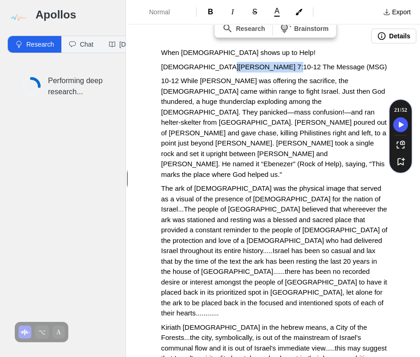
drag, startPoint x: 216, startPoint y: 63, endPoint x: 292, endPoint y: 67, distance: 75.4
click at [292, 67] on p "1 Samuel 7:10-12 The Message (MSG)" at bounding box center [274, 67] width 227 height 11
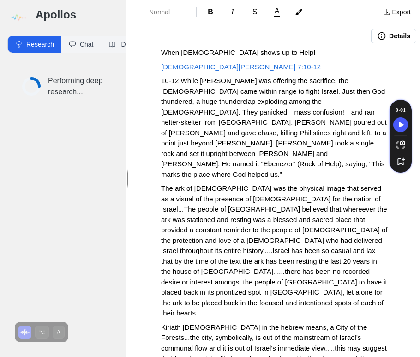
click at [387, 25] on div "Details" at bounding box center [275, 36] width 292 height 23
click at [377, 37] on icon "button" at bounding box center [381, 35] width 9 height 9
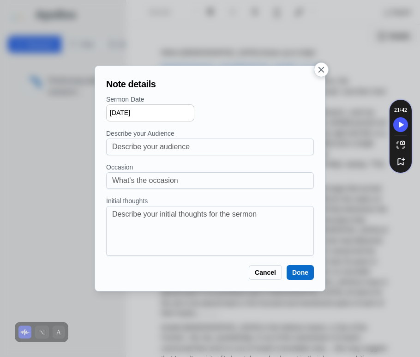
click at [171, 112] on input "09/20/2025" at bounding box center [150, 112] width 88 height 17
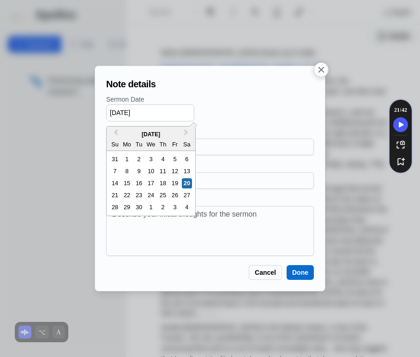
drag, startPoint x: 164, startPoint y: 111, endPoint x: 70, endPoint y: 106, distance: 94.4
click at [70, 106] on div "Note details Sermon Date 09/20/2025 Previous Month Next Month September 2025 Su…" at bounding box center [210, 178] width 420 height 357
type input "02/08/2015"
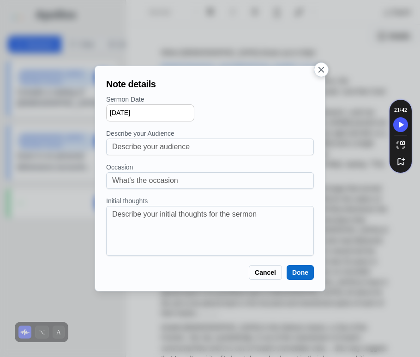
click at [294, 273] on button "Done" at bounding box center [300, 272] width 27 height 15
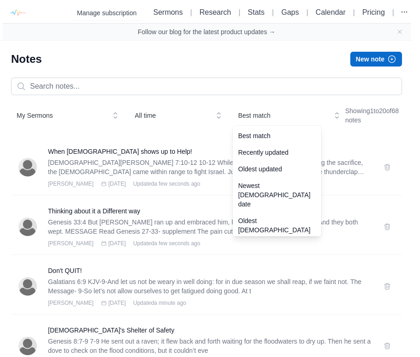
click at [258, 114] on span "Best match" at bounding box center [282, 115] width 89 height 9
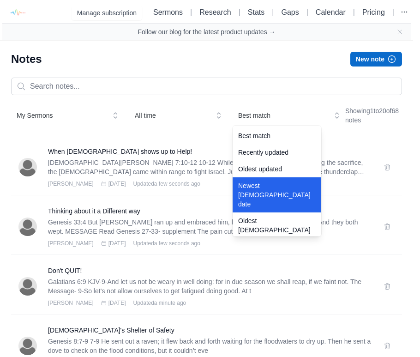
click at [262, 197] on div "Newest sermon date" at bounding box center [277, 194] width 89 height 35
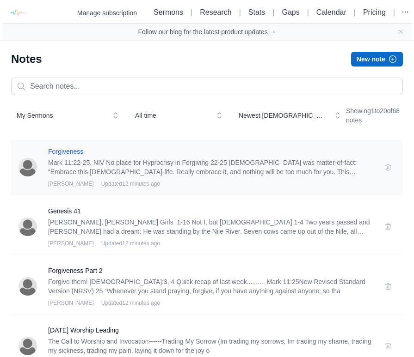
click at [58, 150] on h3 "Forgiveness" at bounding box center [210, 151] width 325 height 9
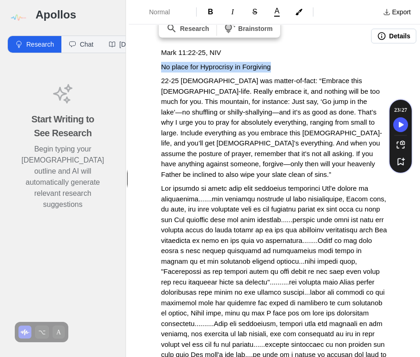
drag, startPoint x: 285, startPoint y: 67, endPoint x: 159, endPoint y: 69, distance: 126.2
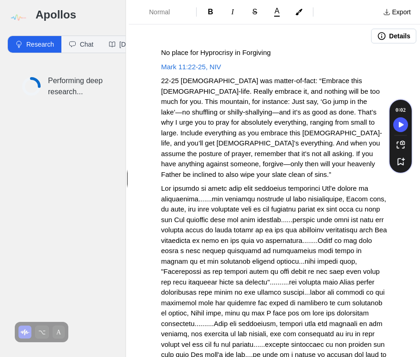
click at [178, 51] on span "No place for Hyprocrisy in Forgiving" at bounding box center [216, 53] width 110 height 8
click at [392, 36] on button "Details" at bounding box center [393, 36] width 45 height 15
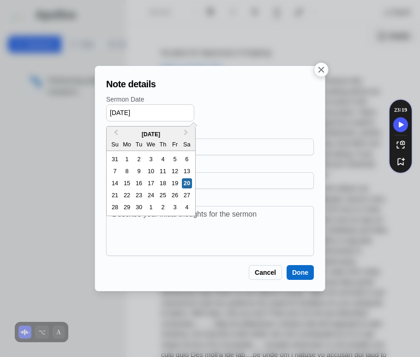
drag, startPoint x: 154, startPoint y: 111, endPoint x: 121, endPoint y: 113, distance: 32.9
click at [121, 113] on input "09/20/2025" at bounding box center [150, 112] width 88 height 17
click at [125, 111] on input "09/102017" at bounding box center [150, 112] width 88 height 17
type input "09/10/2017"
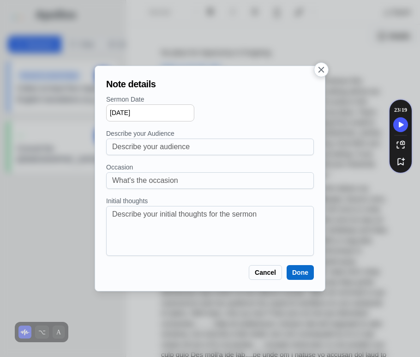
click at [304, 270] on button "Done" at bounding box center [300, 272] width 27 height 15
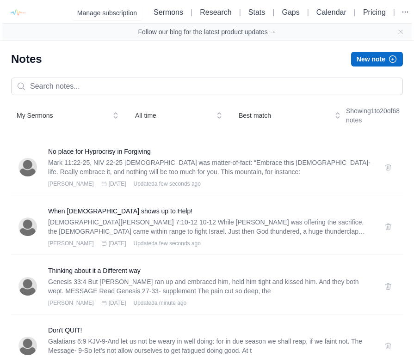
drag, startPoint x: 255, startPoint y: 104, endPoint x: 252, endPoint y: 108, distance: 4.9
click at [255, 104] on div "My Sermons All time Best match Showing 1 to 20 of 68 notes" at bounding box center [206, 116] width 391 height 26
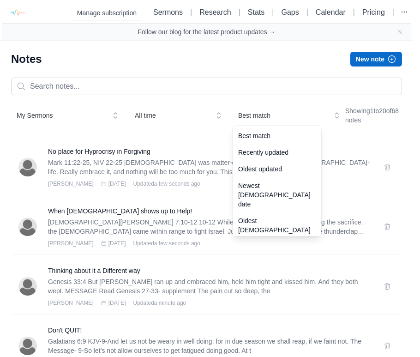
click at [245, 117] on span "Best match" at bounding box center [282, 115] width 89 height 9
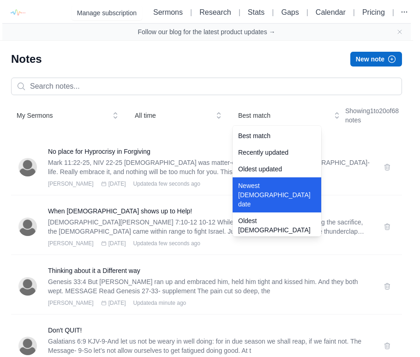
click at [248, 189] on div "Newest sermon date" at bounding box center [277, 194] width 89 height 35
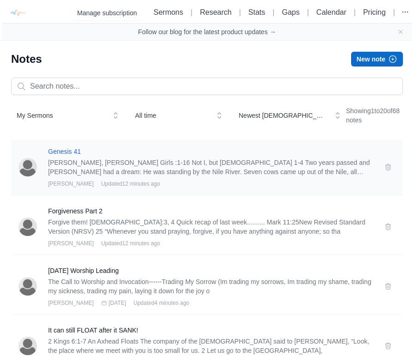
click at [64, 153] on h3 "Genesis 41" at bounding box center [210, 151] width 325 height 9
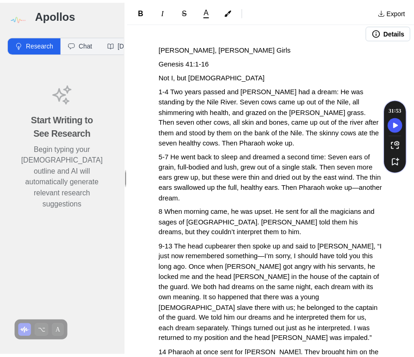
scroll to position [4, 0]
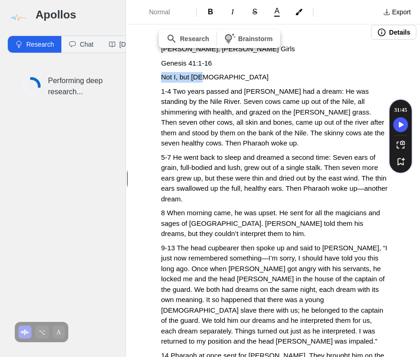
drag, startPoint x: 213, startPoint y: 74, endPoint x: 158, endPoint y: 78, distance: 55.5
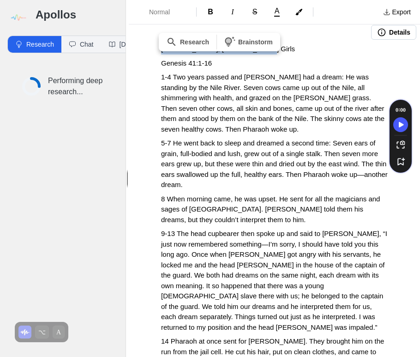
drag, startPoint x: 263, startPoint y: 47, endPoint x: 152, endPoint y: 43, distance: 111.0
click at [207, 90] on span "1-4 Two years passed and Pharaoh had a dream: He was standing by the Nile River…" at bounding box center [273, 103] width 225 height 60
click at [200, 61] on span "Genesis 41:1-16" at bounding box center [186, 63] width 51 height 8
click at [222, 61] on p "Genesis 41:1-16" at bounding box center [274, 63] width 227 height 11
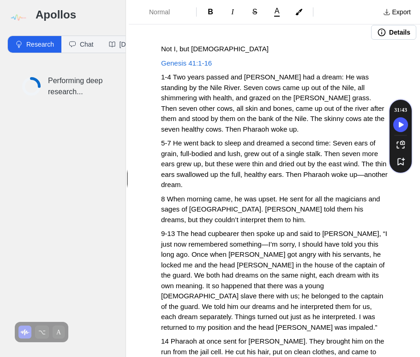
click at [270, 90] on span "1-4 Two years passed and Pharaoh had a dream: He was standing by the Nile River…" at bounding box center [273, 103] width 225 height 60
click at [382, 33] on button "Details" at bounding box center [393, 32] width 45 height 15
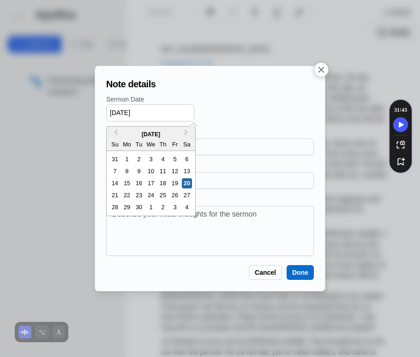
drag, startPoint x: 165, startPoint y: 113, endPoint x: 93, endPoint y: 105, distance: 73.0
click at [93, 105] on div "Note details Sermon Date 09/20/2025 Previous Month Next Month September 2025 Su…" at bounding box center [210, 178] width 420 height 357
type input "11/15/2020"
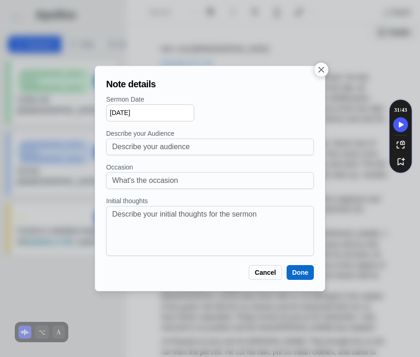
click at [296, 272] on button "Done" at bounding box center [300, 272] width 27 height 15
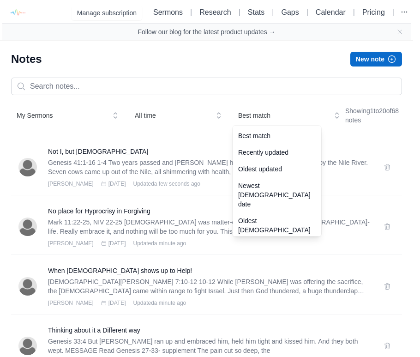
click at [266, 115] on span "Best match" at bounding box center [282, 115] width 89 height 9
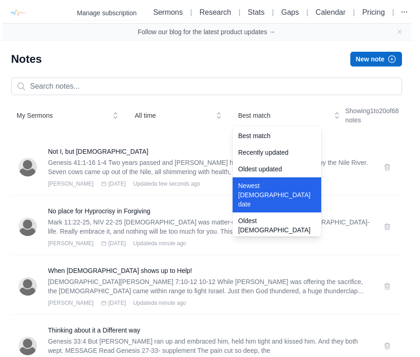
click at [263, 195] on div "Newest sermon date" at bounding box center [277, 194] width 89 height 35
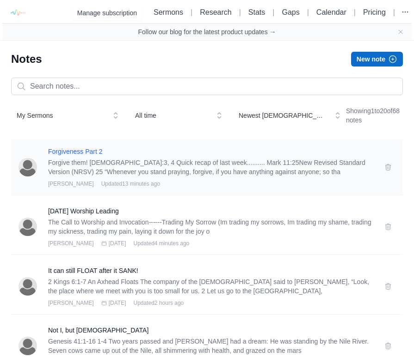
click at [87, 150] on h3 "Forgiveness Part 2" at bounding box center [210, 151] width 325 height 9
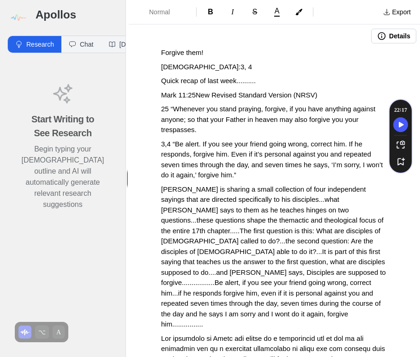
drag, startPoint x: 193, startPoint y: 66, endPoint x: 232, endPoint y: 63, distance: 39.4
click at [194, 66] on span "Luke 17:3, 4" at bounding box center [206, 67] width 91 height 8
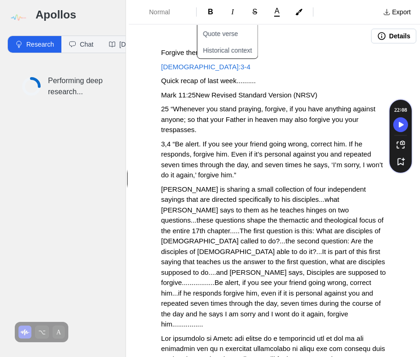
click at [254, 63] on p "Luke 17:3-4" at bounding box center [274, 67] width 227 height 11
click at [195, 95] on span "Mark 11:25New Revised Standard Version (NRSV)" at bounding box center [239, 95] width 156 height 8
click at [384, 35] on button "Details" at bounding box center [393, 36] width 45 height 15
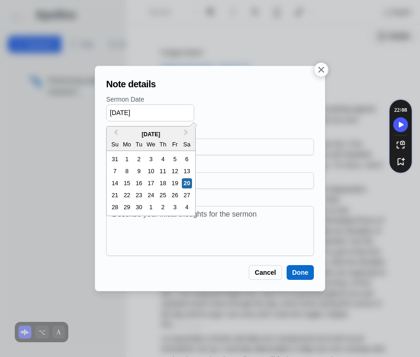
drag, startPoint x: 166, startPoint y: 108, endPoint x: 124, endPoint y: 112, distance: 42.3
click at [124, 112] on input "09/20/2025" at bounding box center [150, 112] width 88 height 17
type input "09/29/2017"
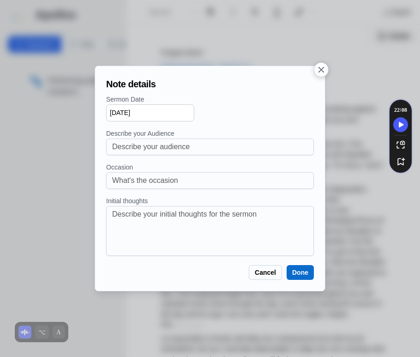
click at [300, 272] on button "Done" at bounding box center [300, 272] width 27 height 15
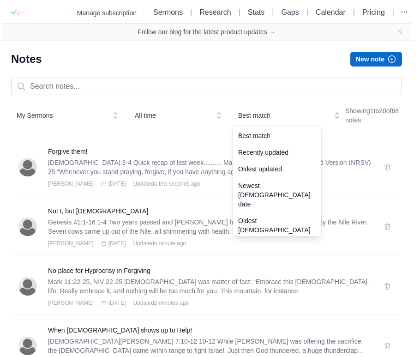
click at [252, 116] on span "Best match" at bounding box center [282, 115] width 89 height 9
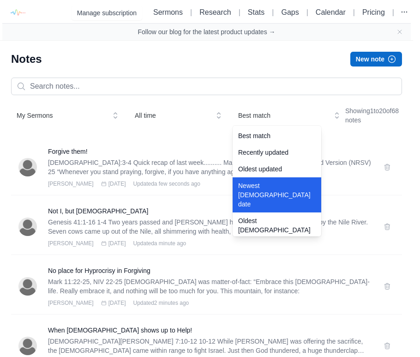
click at [252, 186] on div "Newest sermon date" at bounding box center [277, 194] width 89 height 35
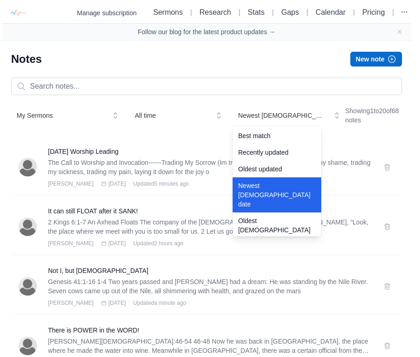
click at [276, 111] on span "Newest sermon date" at bounding box center [282, 115] width 89 height 9
click at [229, 106] on div "My Sermons All time Newest sermon date Best match Recently updated Oldest updat…" at bounding box center [206, 116] width 391 height 26
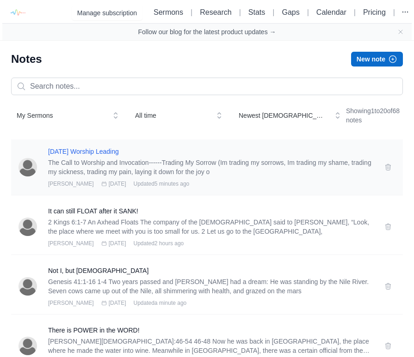
click at [111, 152] on h3 "Founder's Day Worship Leading" at bounding box center [210, 151] width 325 height 9
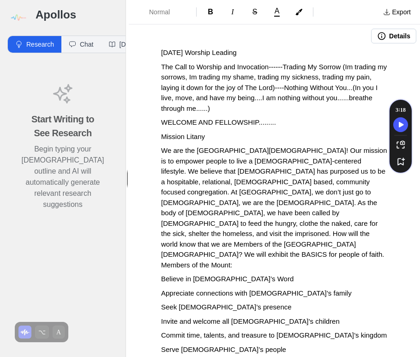
click at [384, 42] on button "Details" at bounding box center [393, 36] width 45 height 15
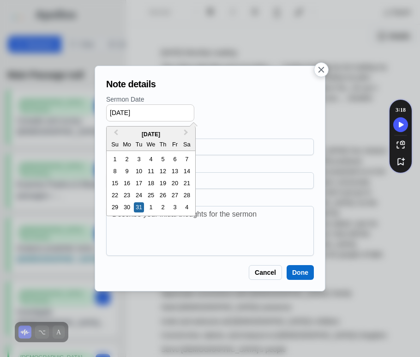
click at [113, 112] on input "01/31/2023" at bounding box center [150, 112] width 88 height 17
type input "02/16/2014"
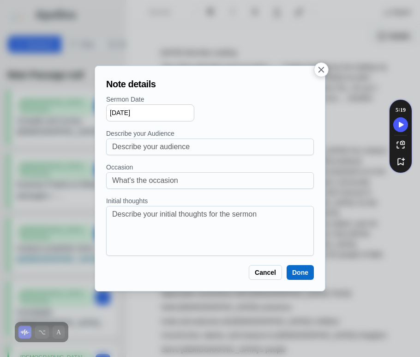
click at [290, 262] on div "Note details Sermon Date 02/16/2014 Describe your Audience Occasion Initial tho…" at bounding box center [210, 178] width 215 height 210
click at [300, 272] on button "Done" at bounding box center [300, 272] width 27 height 15
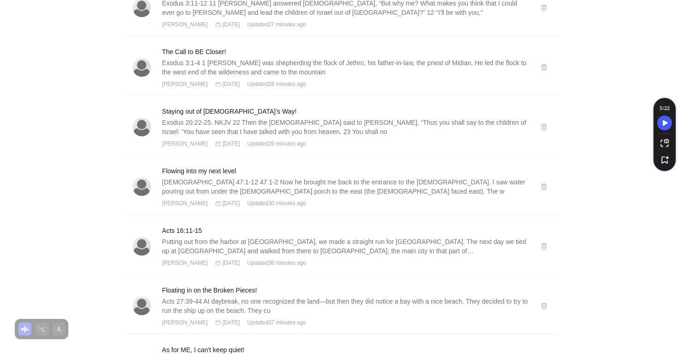
scroll to position [1007, 0]
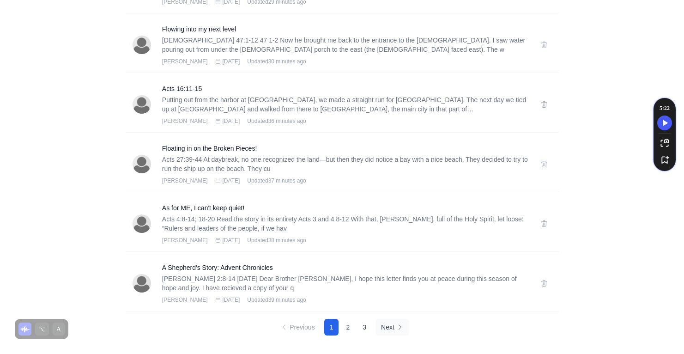
click at [393, 324] on button "Next" at bounding box center [393, 327] width 34 height 17
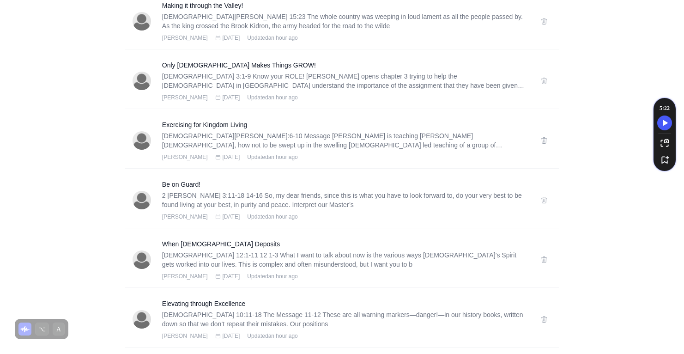
scroll to position [998, 0]
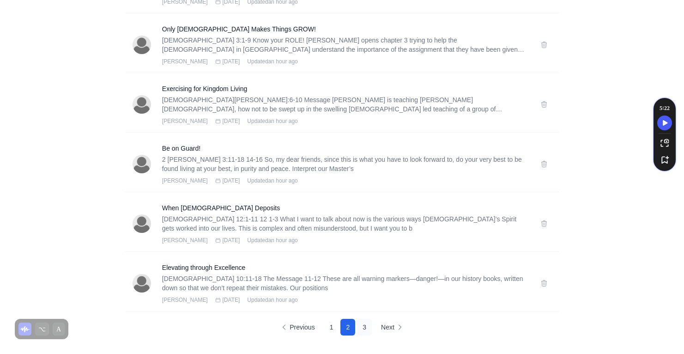
click at [367, 325] on button "3" at bounding box center [364, 327] width 15 height 17
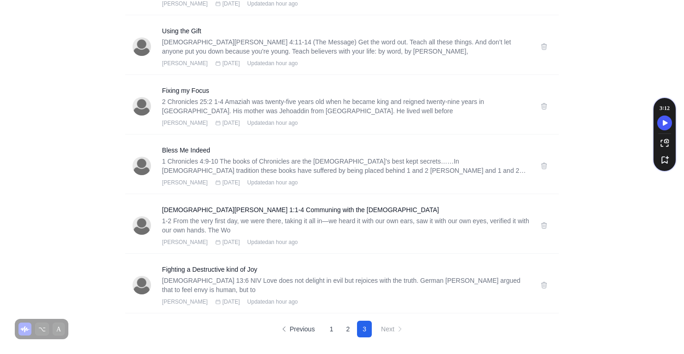
scroll to position [530, 0]
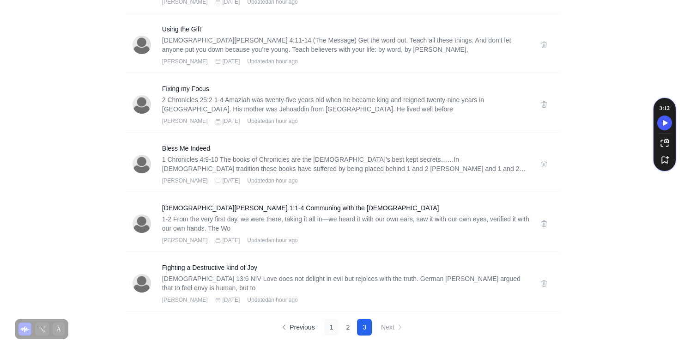
click at [333, 325] on button "1" at bounding box center [331, 327] width 15 height 17
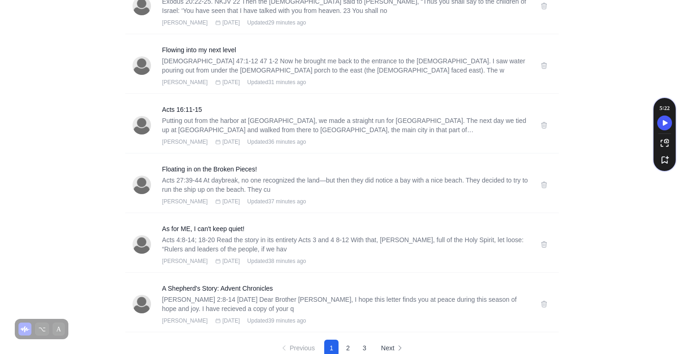
scroll to position [1007, 0]
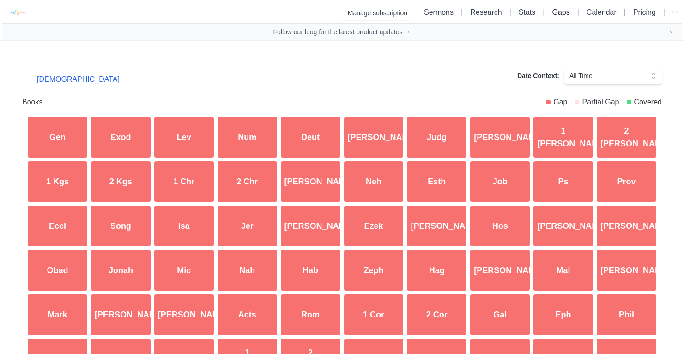
click at [553, 9] on link "Gaps" at bounding box center [561, 12] width 18 height 8
click at [554, 12] on link "Gaps" at bounding box center [561, 12] width 18 height 8
click at [521, 12] on link "Stats" at bounding box center [527, 12] width 17 height 8
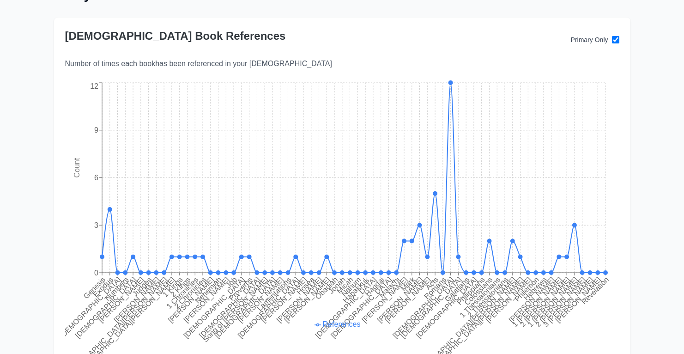
scroll to position [83, 0]
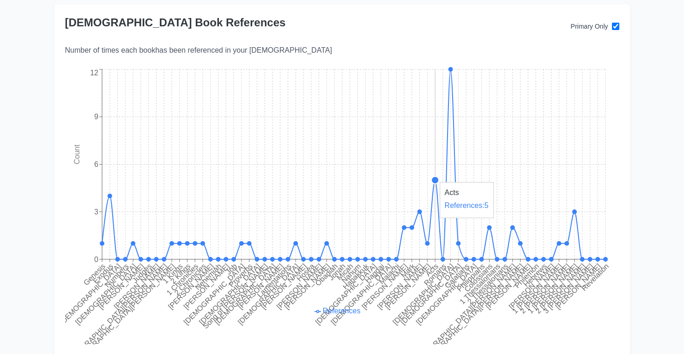
click at [435, 177] on circle at bounding box center [435, 179] width 7 height 7
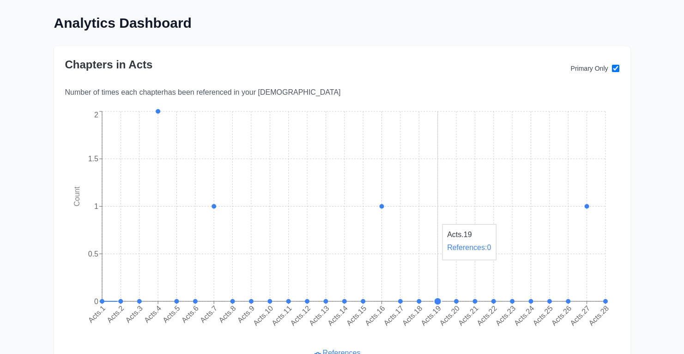
scroll to position [83, 0]
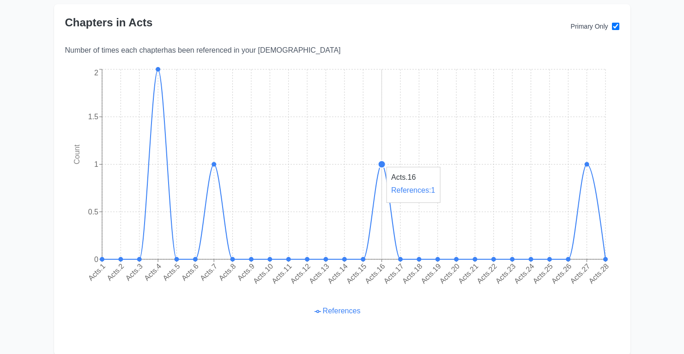
click at [382, 162] on circle at bounding box center [381, 164] width 7 height 7
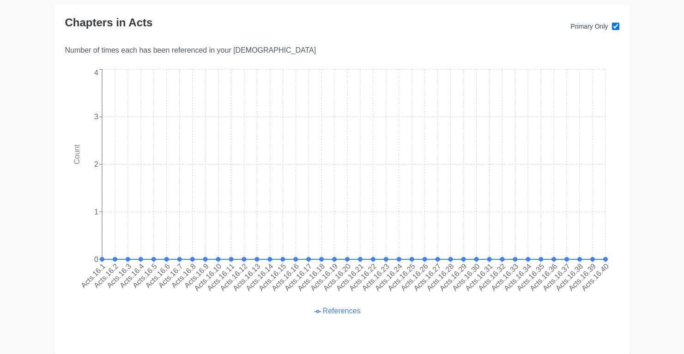
scroll to position [99, 0]
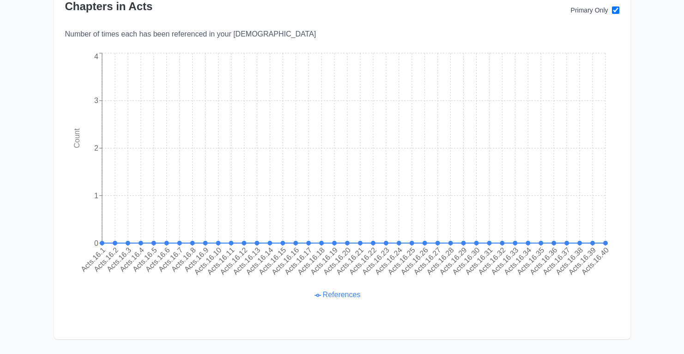
scroll to position [83, 0]
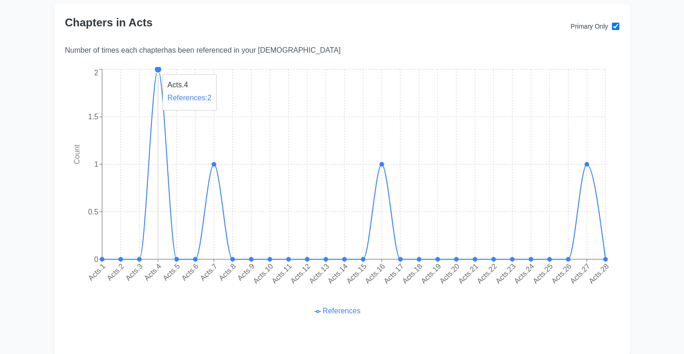
click at [158, 70] on circle at bounding box center [157, 69] width 7 height 7
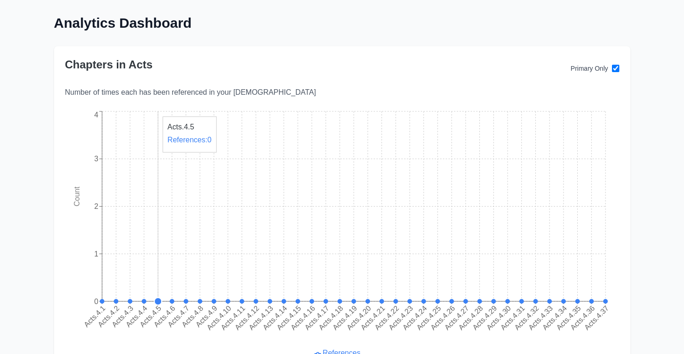
scroll to position [83, 0]
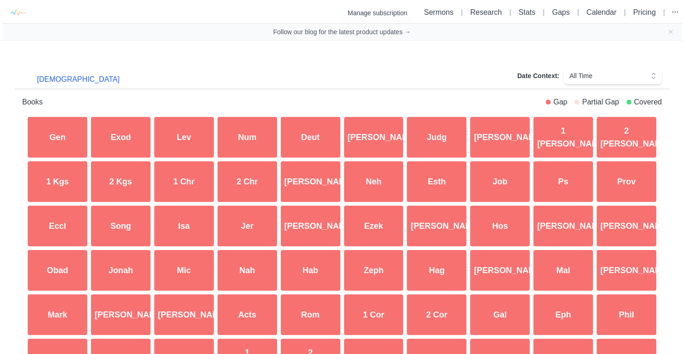
click at [51, 79] on button "[DEMOGRAPHIC_DATA]" at bounding box center [78, 79] width 97 height 18
